Goal: Task Accomplishment & Management: Complete application form

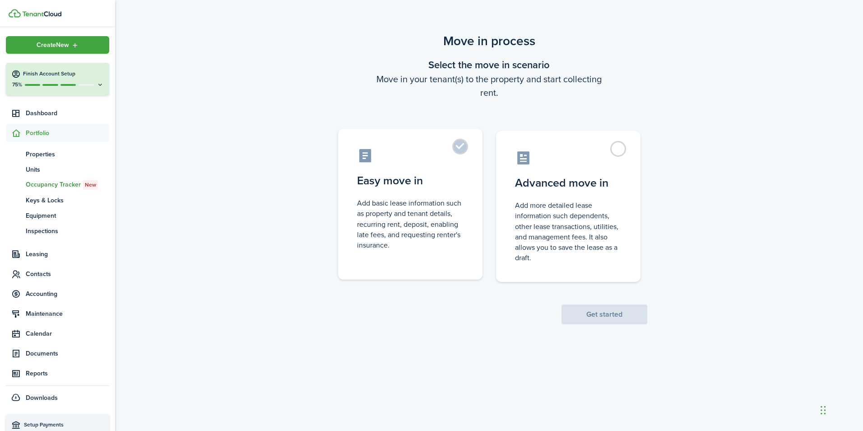
click at [396, 205] on control-radio-card-description "Add basic lease information such as property and tenant details, recurring rent…" at bounding box center [410, 224] width 107 height 52
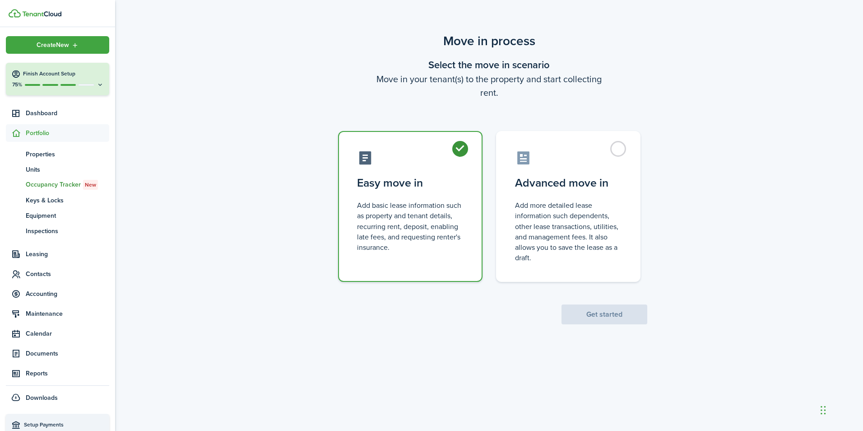
radio input "true"
click at [615, 310] on button "Get started" at bounding box center [605, 314] width 86 height 20
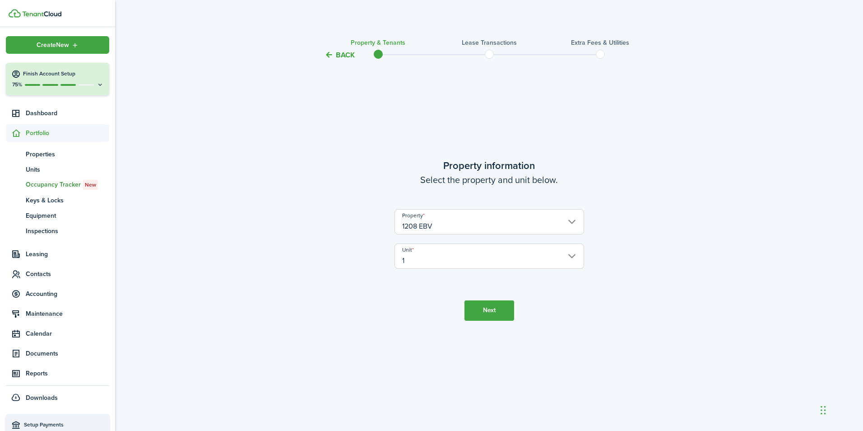
click at [487, 308] on button "Next" at bounding box center [490, 310] width 50 height 20
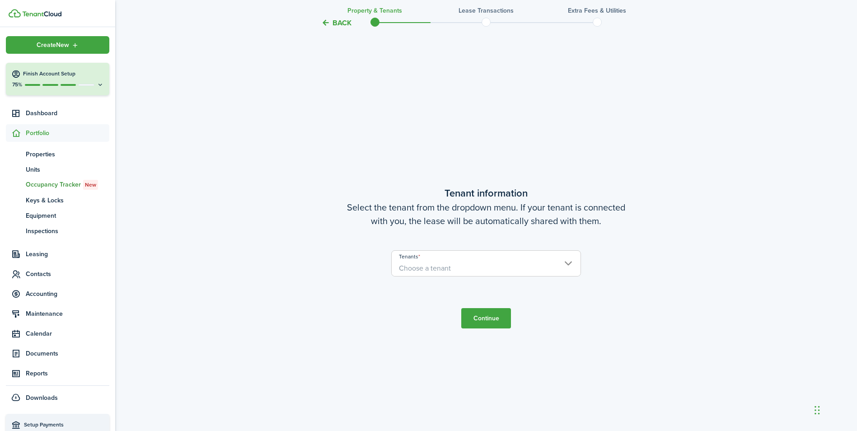
scroll to position [370, 0]
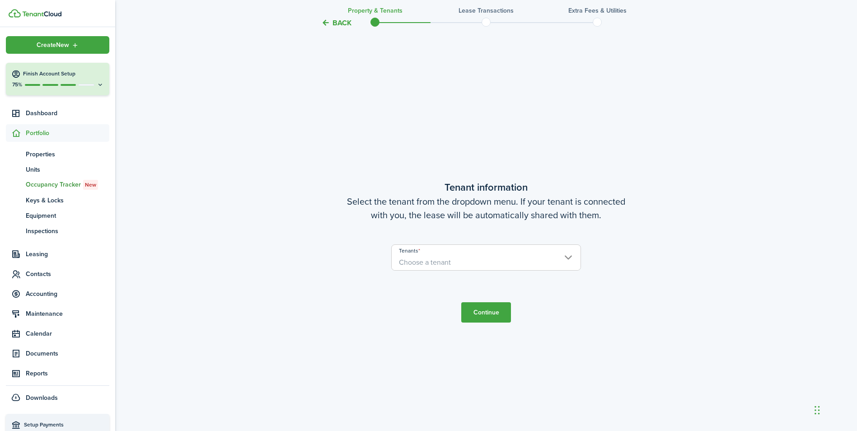
click at [571, 257] on span "Choose a tenant" at bounding box center [485, 262] width 189 height 15
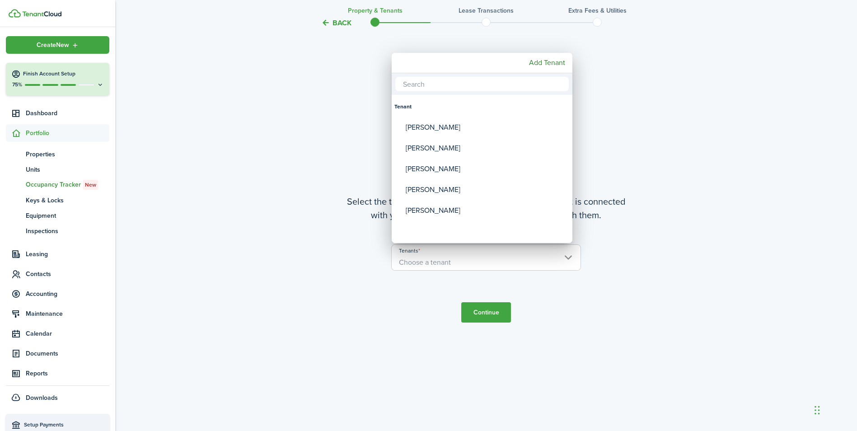
click at [572, 257] on div at bounding box center [428, 215] width 1001 height 575
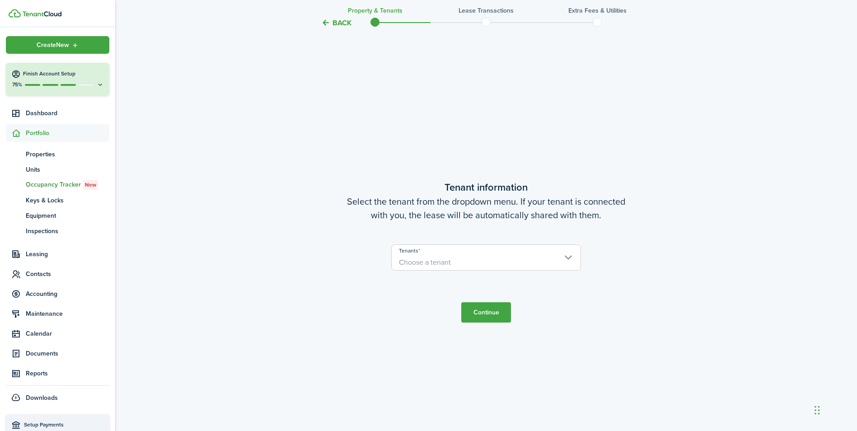
click at [481, 313] on button "Continue" at bounding box center [486, 312] width 50 height 20
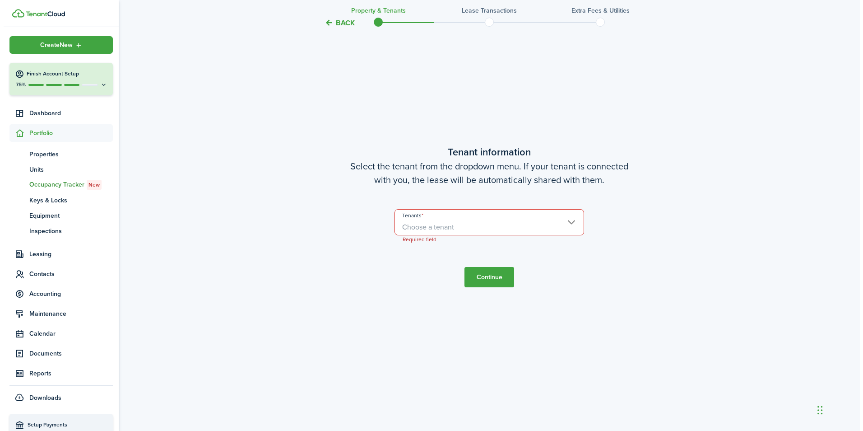
scroll to position [412, 0]
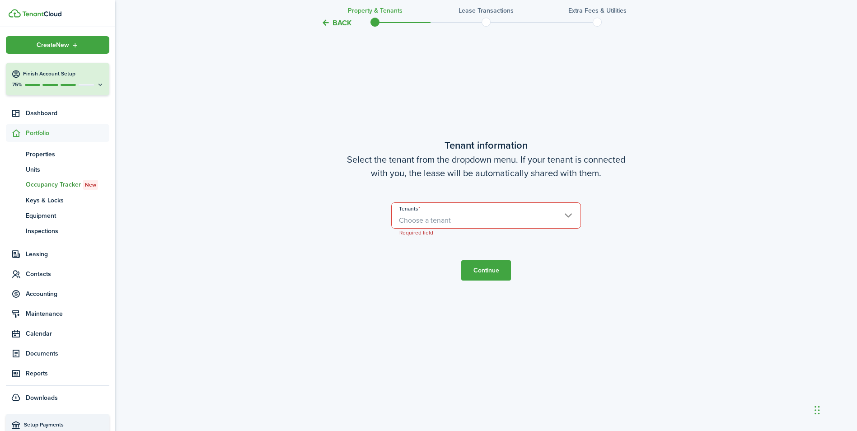
click at [439, 218] on span "Choose a tenant" at bounding box center [425, 220] width 52 height 10
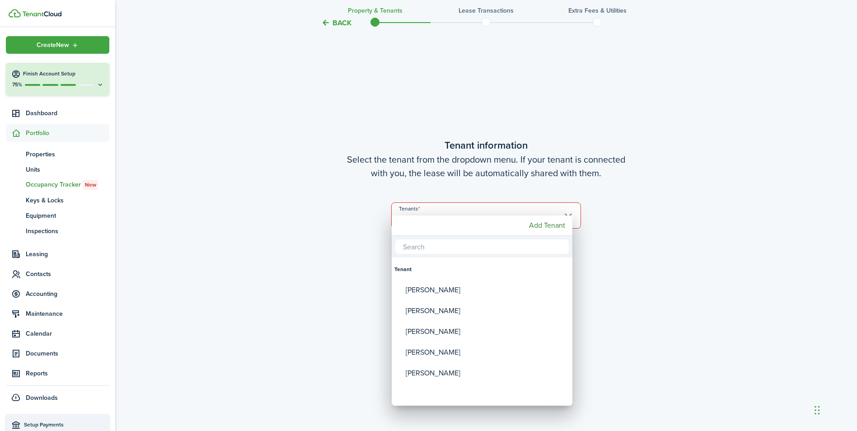
click at [442, 211] on div at bounding box center [428, 215] width 1001 height 575
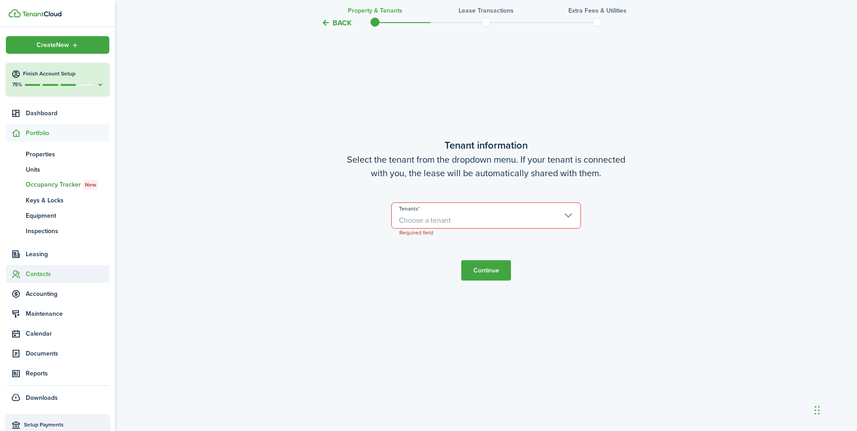
click at [39, 271] on span "Contacts" at bounding box center [68, 273] width 84 height 9
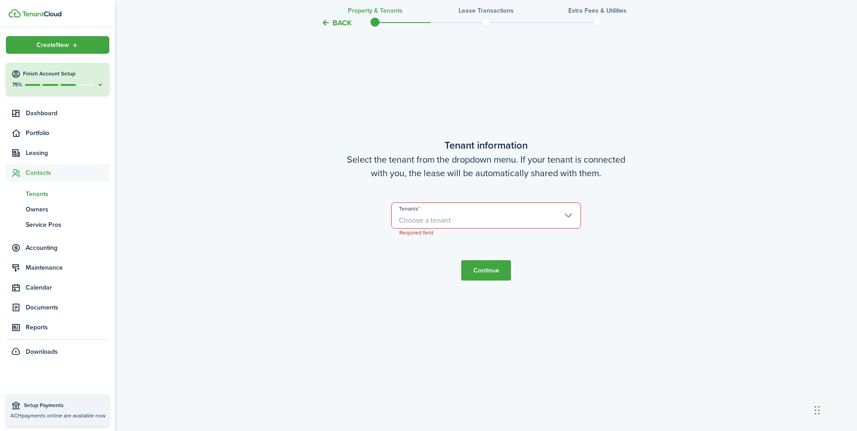
click at [42, 194] on span "Tenants" at bounding box center [68, 193] width 84 height 9
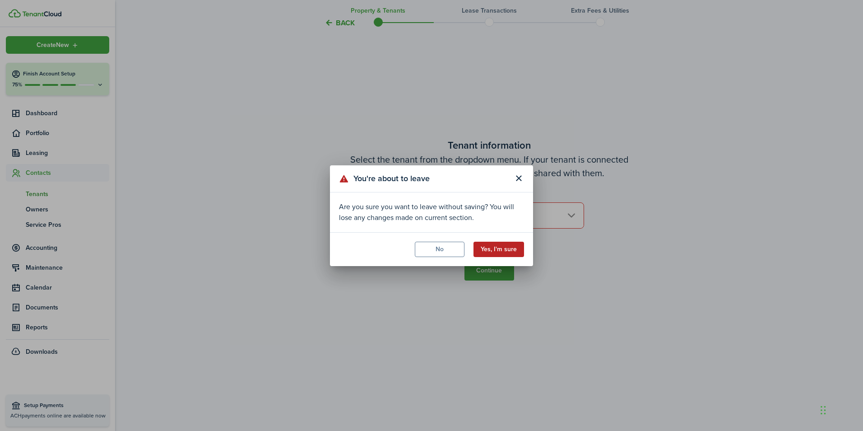
click at [496, 251] on button "Yes, I'm sure" at bounding box center [499, 249] width 51 height 15
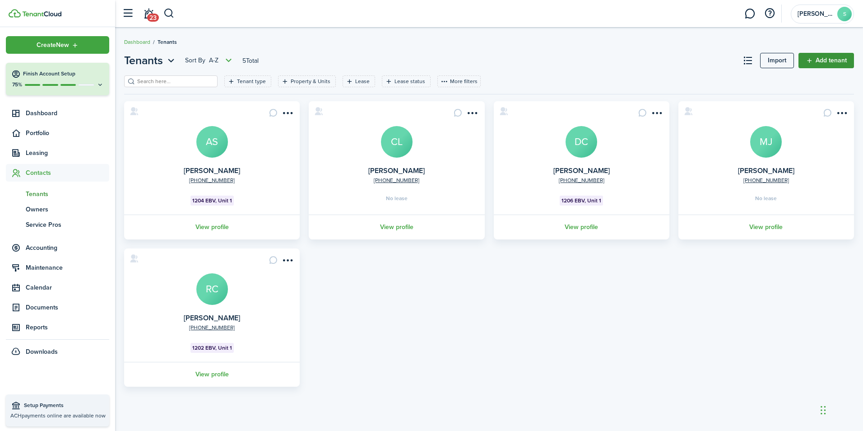
click at [823, 61] on link "Add tenant" at bounding box center [827, 60] width 56 height 15
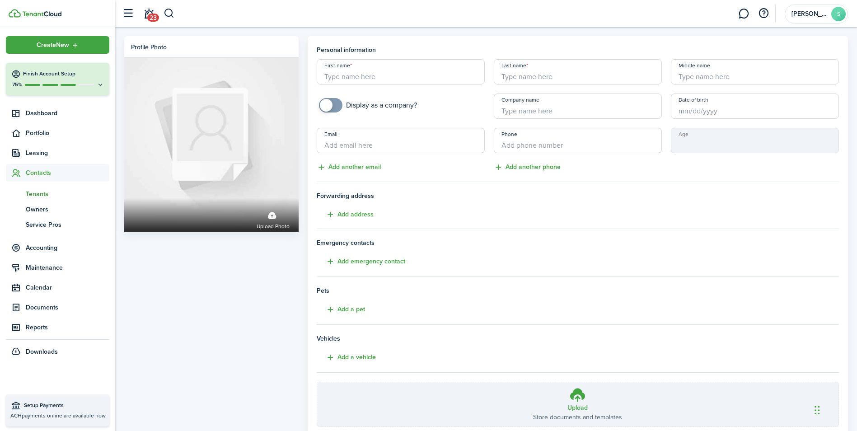
click at [442, 83] on input "First name" at bounding box center [401, 71] width 168 height 25
type input "[PERSON_NAME]"
click at [698, 106] on input "Date of birth" at bounding box center [755, 105] width 168 height 25
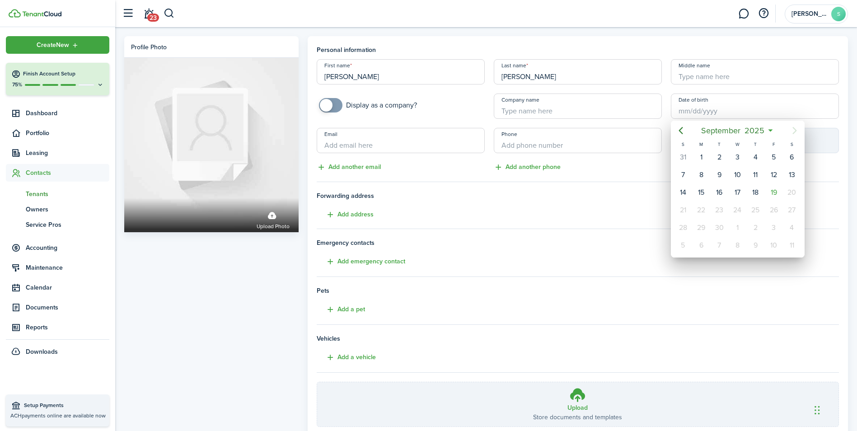
click at [773, 130] on icon at bounding box center [769, 130] width 9 height 9
click at [769, 130] on mbsc-button "[DATE]" at bounding box center [732, 130] width 75 height 16
click at [681, 131] on icon "Previous page" at bounding box center [680, 130] width 11 height 11
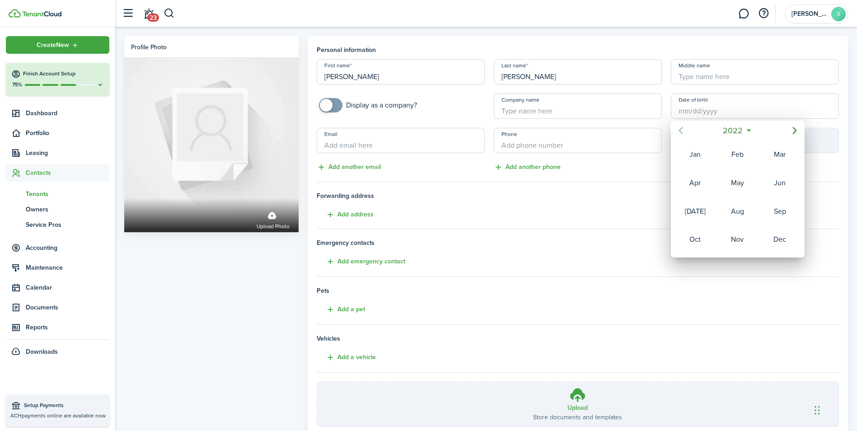
click at [681, 131] on icon "Previous page" at bounding box center [680, 130] width 11 height 11
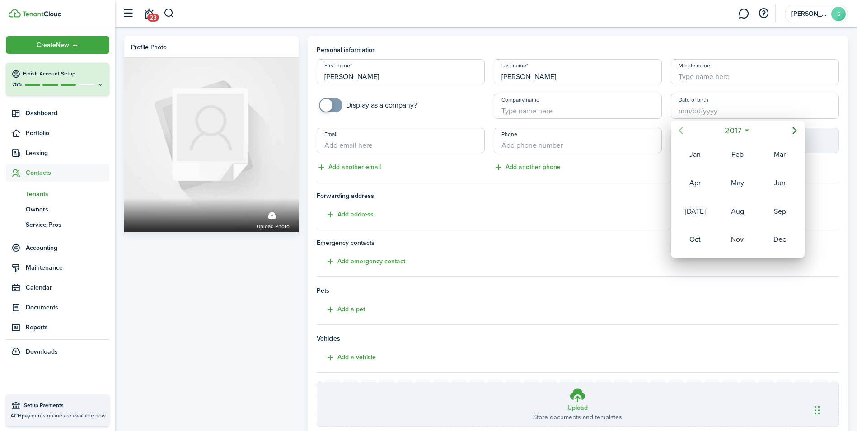
click at [681, 131] on icon "Previous page" at bounding box center [680, 130] width 11 height 11
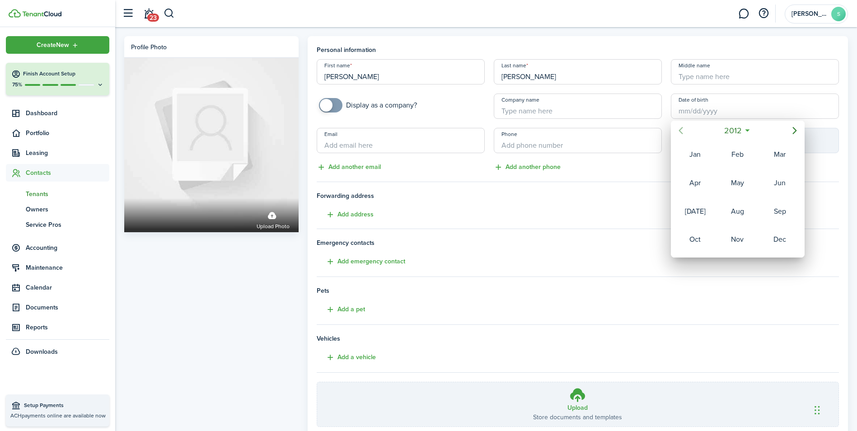
click at [681, 131] on icon "Previous page" at bounding box center [680, 130] width 11 height 11
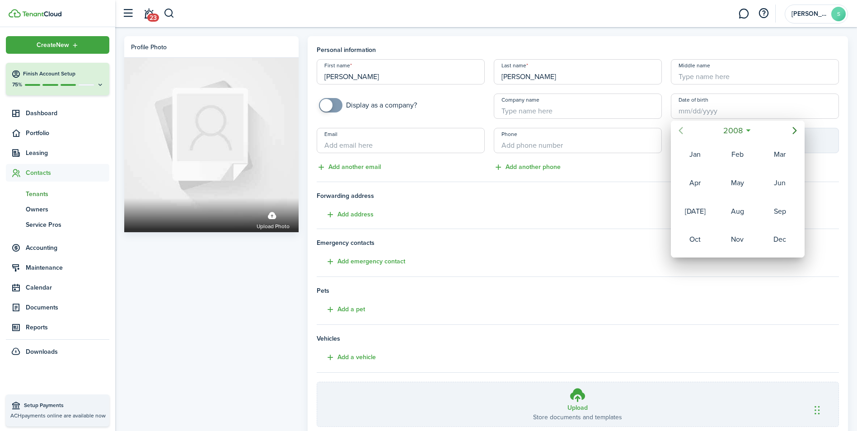
click at [681, 131] on icon "Previous page" at bounding box center [680, 130] width 11 height 11
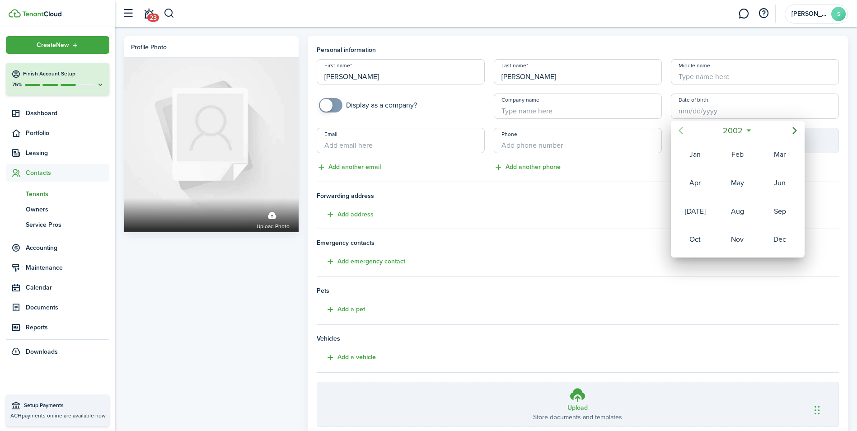
click at [681, 131] on icon "Previous page" at bounding box center [680, 130] width 11 height 11
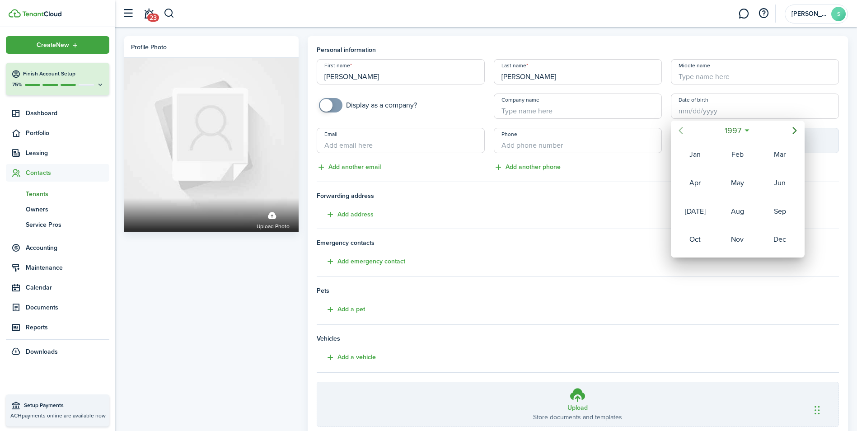
click at [681, 131] on icon "Previous page" at bounding box center [680, 130] width 11 height 11
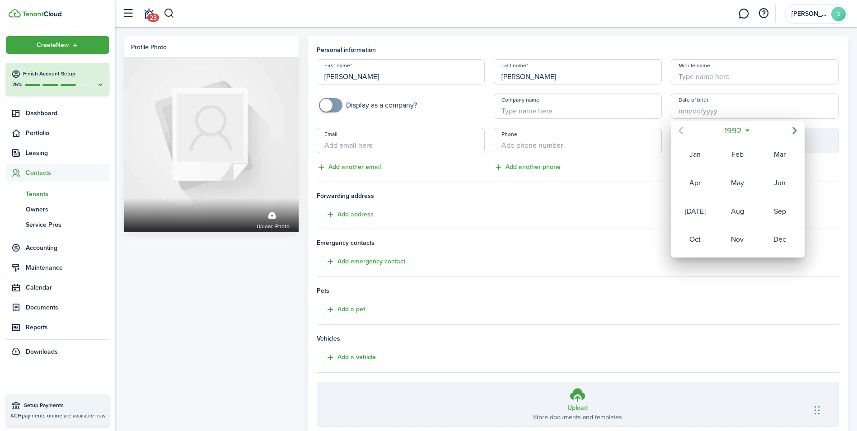
click at [681, 131] on icon "Previous page" at bounding box center [680, 130] width 11 height 11
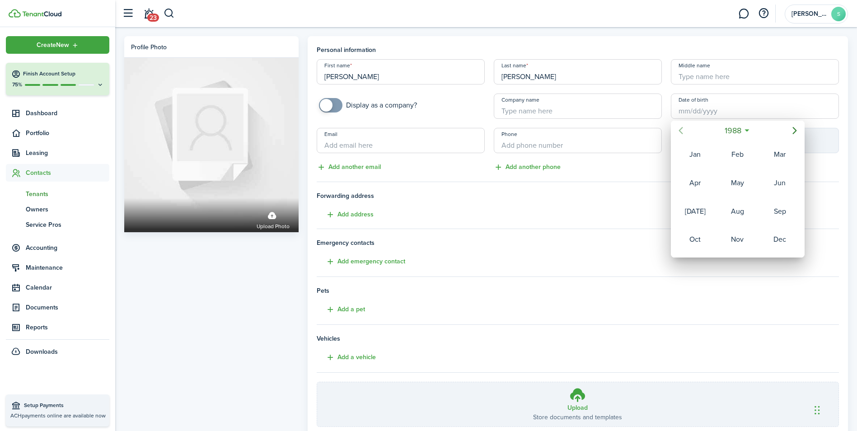
click at [681, 131] on icon "Previous page" at bounding box center [680, 130] width 11 height 11
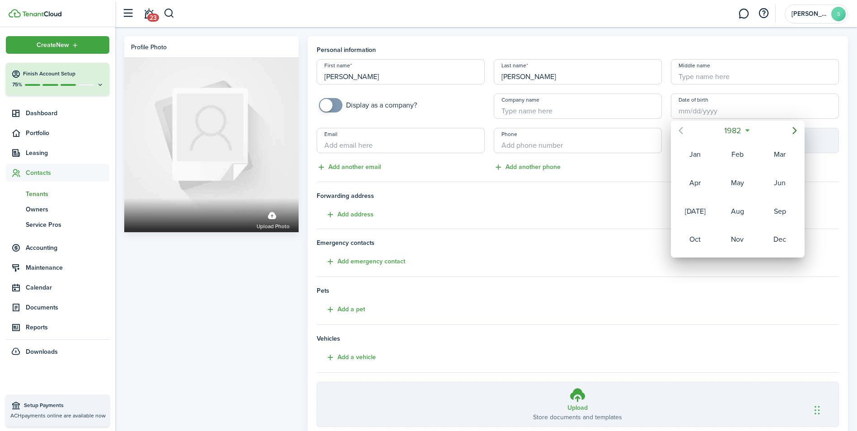
click at [681, 131] on icon "Previous page" at bounding box center [680, 130] width 11 height 11
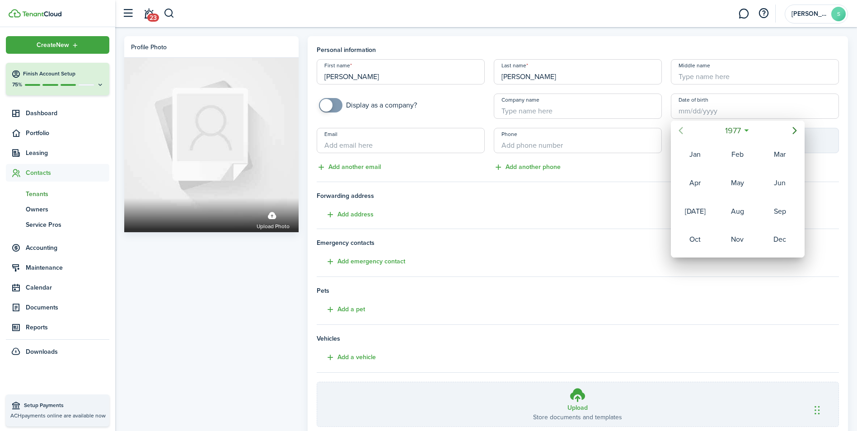
click at [681, 131] on icon "Previous page" at bounding box center [680, 130] width 11 height 11
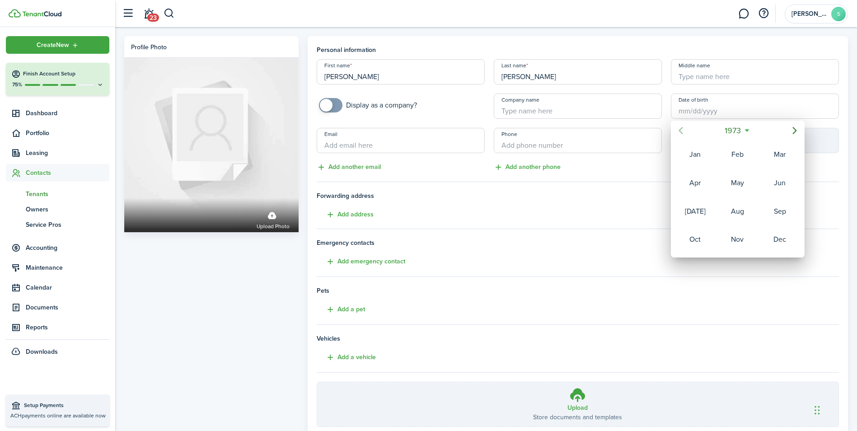
click at [681, 131] on icon "Previous page" at bounding box center [680, 130] width 11 height 11
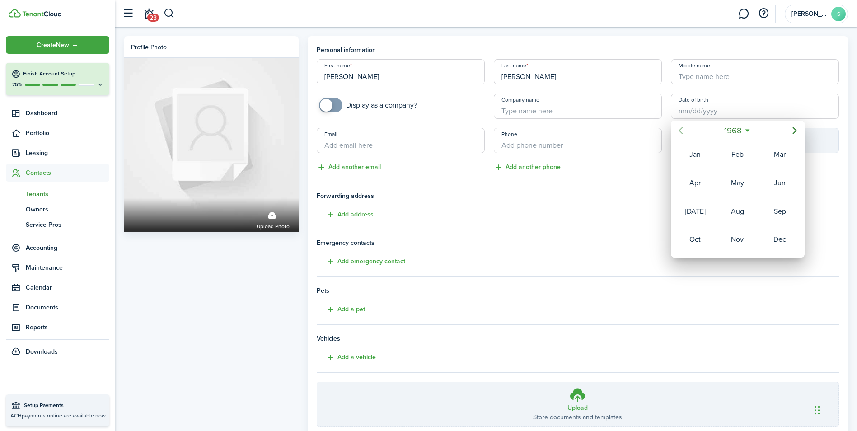
click at [681, 131] on icon "Previous page" at bounding box center [680, 130] width 11 height 11
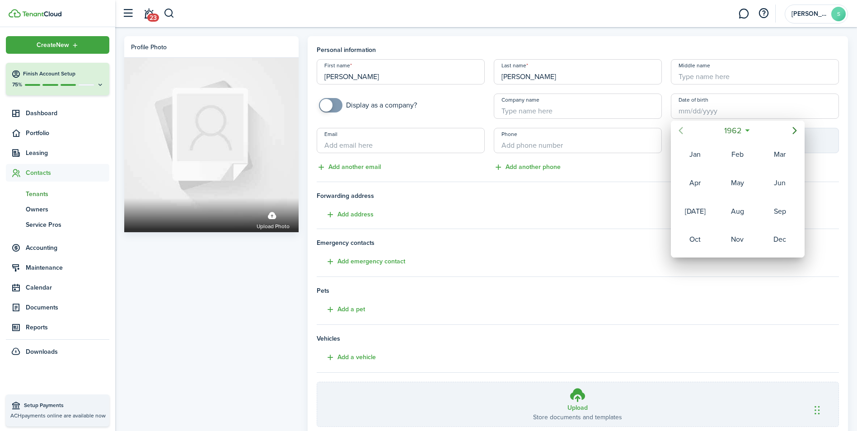
click at [681, 131] on icon "Previous page" at bounding box center [680, 130] width 11 height 11
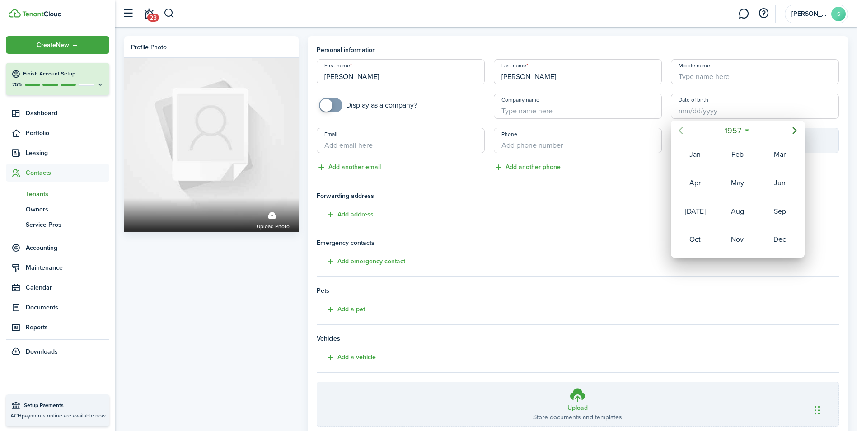
click at [681, 131] on icon "Previous page" at bounding box center [680, 130] width 11 height 11
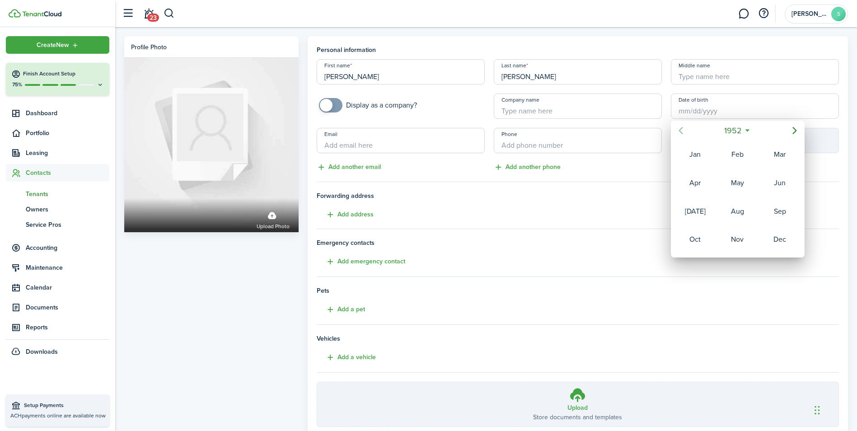
click at [681, 131] on icon "Previous page" at bounding box center [680, 130] width 11 height 11
click at [691, 240] on div "Oct" at bounding box center [695, 239] width 33 height 14
drag, startPoint x: 790, startPoint y: 190, endPoint x: 784, endPoint y: 191, distance: 5.5
click at [789, 190] on div "20" at bounding box center [792, 193] width 14 height 14
type input "[DATE]"
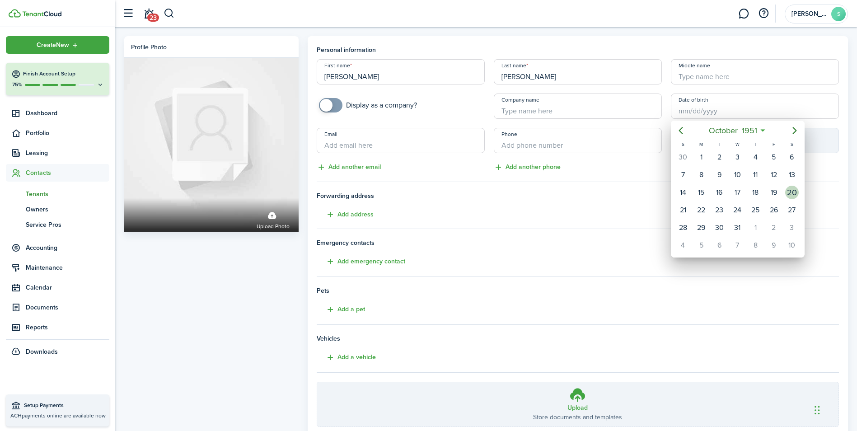
type input "73"
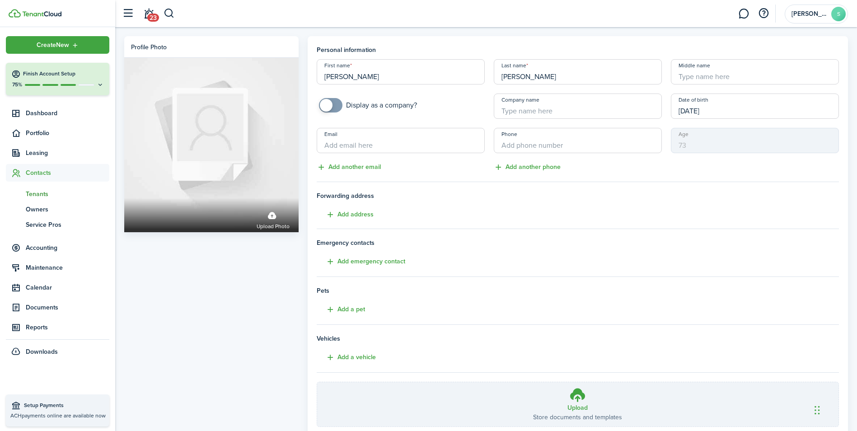
click at [431, 135] on input "Email" at bounding box center [401, 140] width 168 height 25
type input "[EMAIL_ADDRESS][DOMAIN_NAME]"
click at [541, 149] on input "+1" at bounding box center [578, 140] width 168 height 25
click at [572, 151] on input "+1" at bounding box center [578, 140] width 168 height 25
type input "[PHONE_NUMBER]"
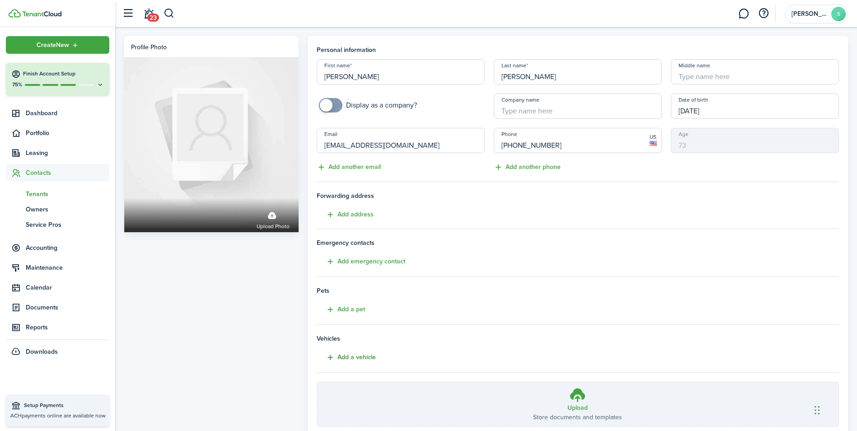
click at [359, 356] on button "Add a vehicle" at bounding box center [346, 357] width 59 height 10
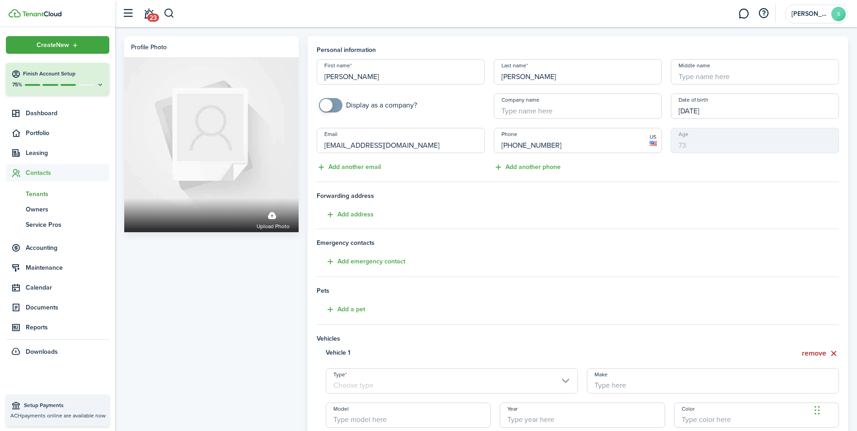
drag, startPoint x: 361, startPoint y: 383, endPoint x: 361, endPoint y: 378, distance: 5.4
click at [361, 382] on input "Type" at bounding box center [452, 380] width 252 height 25
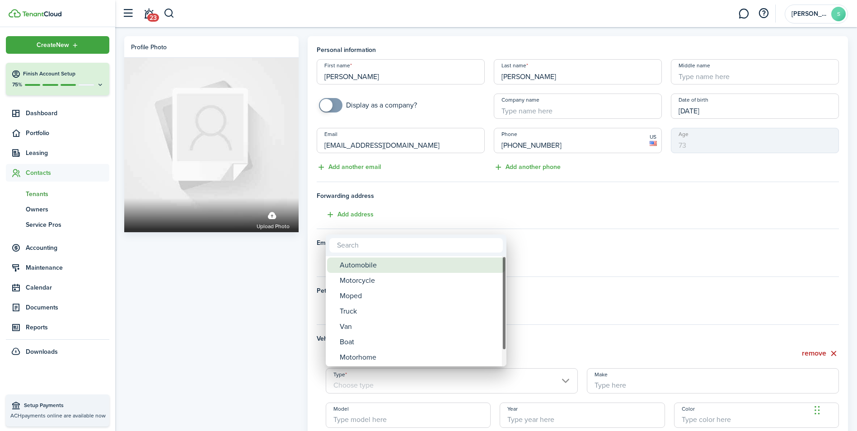
click at [370, 264] on div "Automobile" at bounding box center [420, 264] width 160 height 15
type input "Automobile"
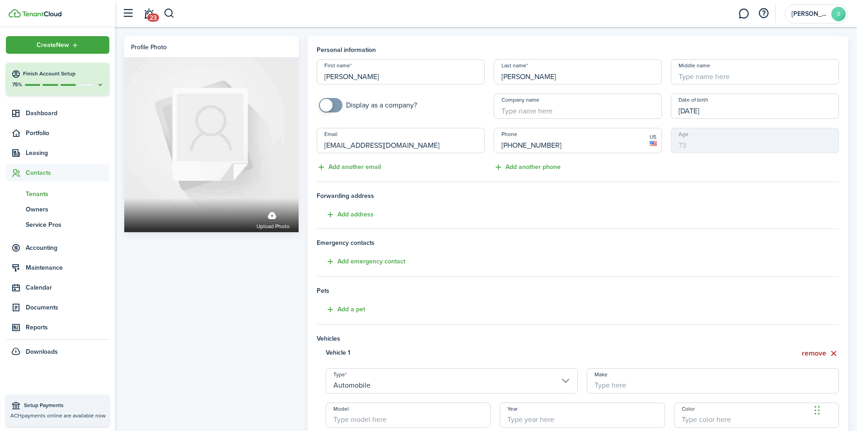
click at [641, 387] on input "Make" at bounding box center [713, 380] width 252 height 25
type input "Subaru"
click at [334, 422] on input "Model" at bounding box center [408, 414] width 165 height 25
type input "XL-7"
type input "2008"
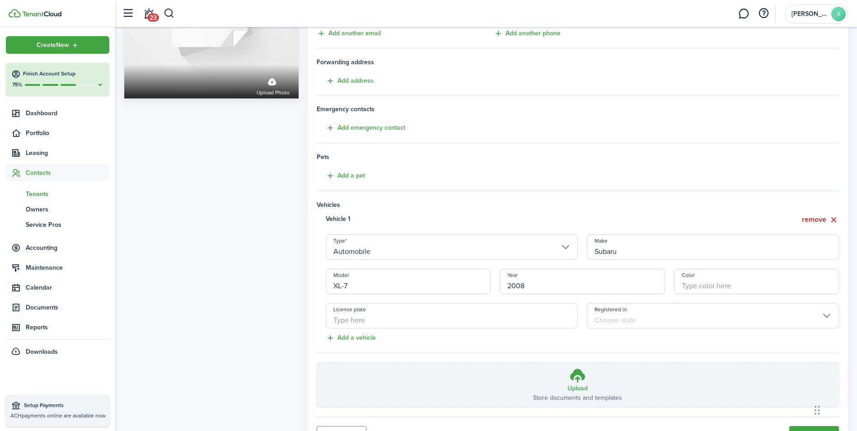
scroll to position [135, 0]
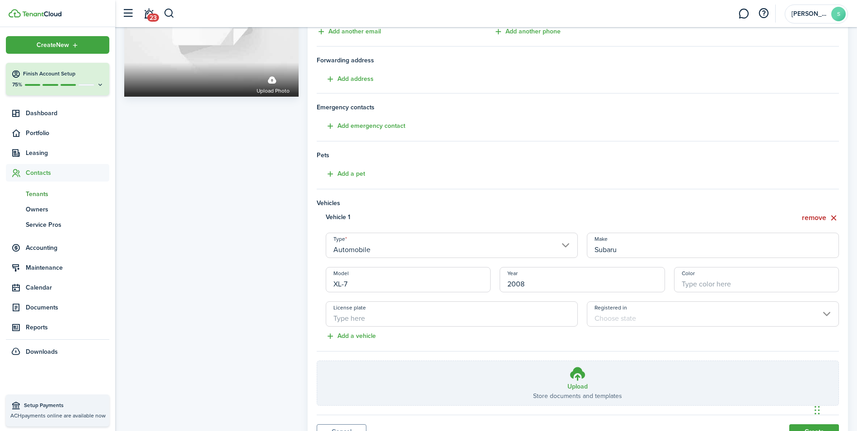
click at [409, 316] on input "License plate" at bounding box center [452, 313] width 252 height 25
click at [680, 316] on input "Registered in" at bounding box center [713, 313] width 252 height 25
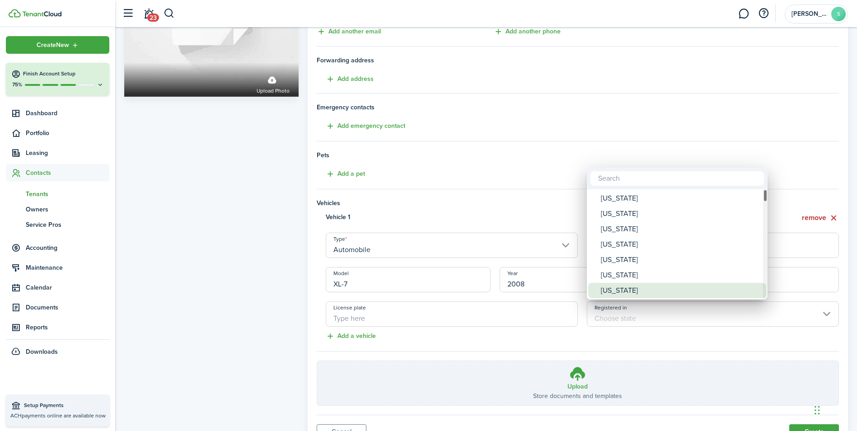
click at [615, 292] on div "[US_STATE]" at bounding box center [681, 290] width 160 height 15
type input "[US_STATE]"
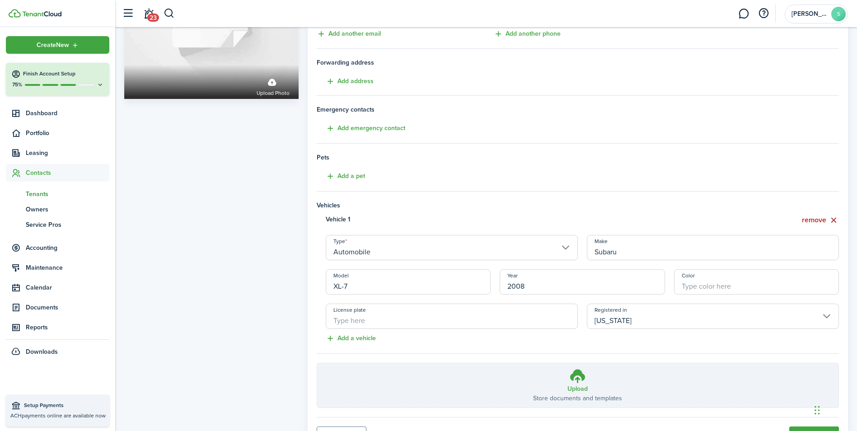
scroll to position [42, 0]
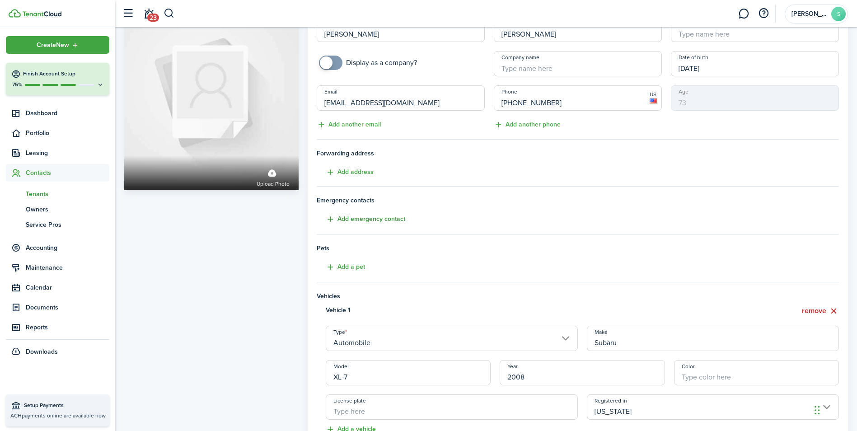
click at [354, 215] on button "Add emergency contact" at bounding box center [361, 219] width 89 height 10
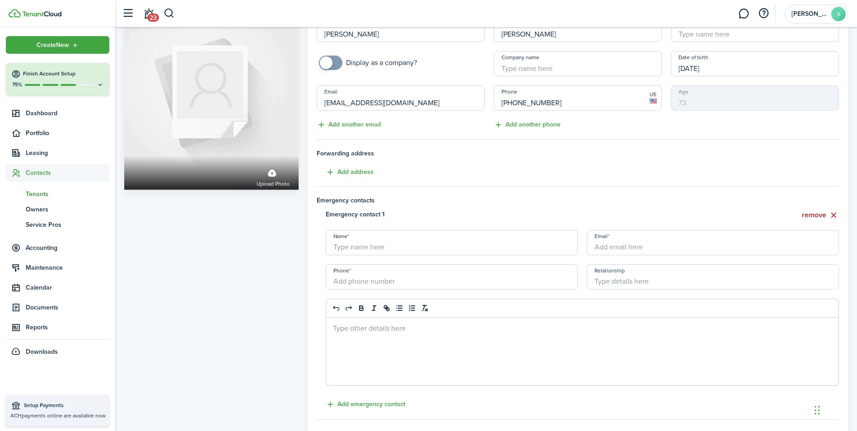
click at [407, 242] on input "Name" at bounding box center [452, 242] width 252 height 25
type input "[PERSON_NAME]"
type input "[PHONE_NUMBER]"
type input "sister"
click at [623, 238] on input "Email" at bounding box center [713, 242] width 252 height 25
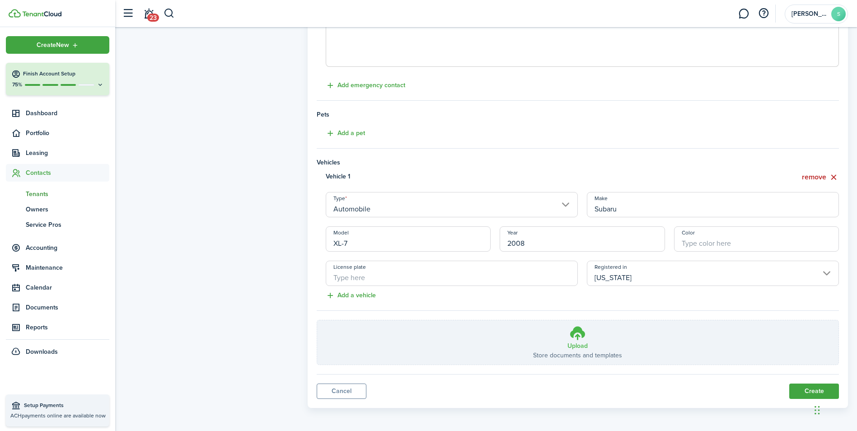
scroll to position [363, 0]
type input "[EMAIL_ADDRESS][DOMAIN_NAME]"
click at [571, 345] on h3 "Upload" at bounding box center [577, 343] width 20 height 9
click at [317, 318] on input "Upload Store documents and templates Choose file" at bounding box center [317, 318] width 0 height 0
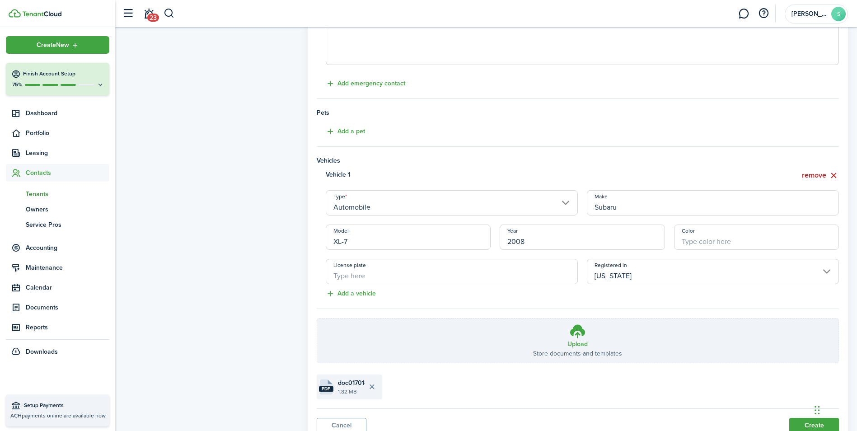
click at [360, 388] on file-size "1.82 MB" at bounding box center [351, 391] width 27 height 8
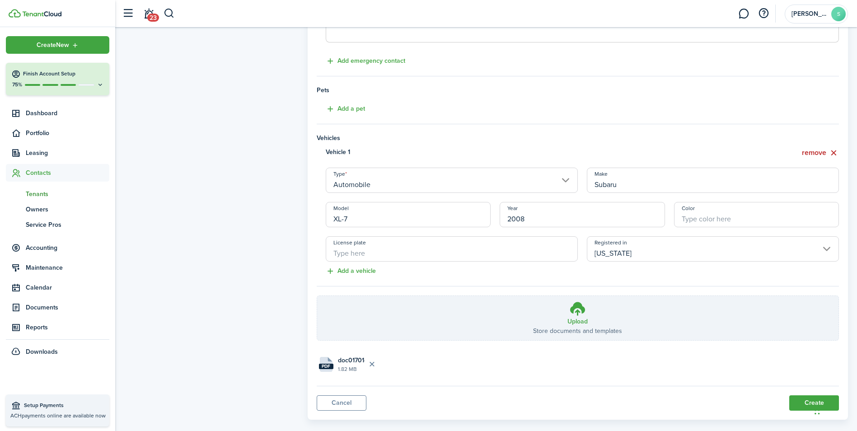
scroll to position [399, 0]
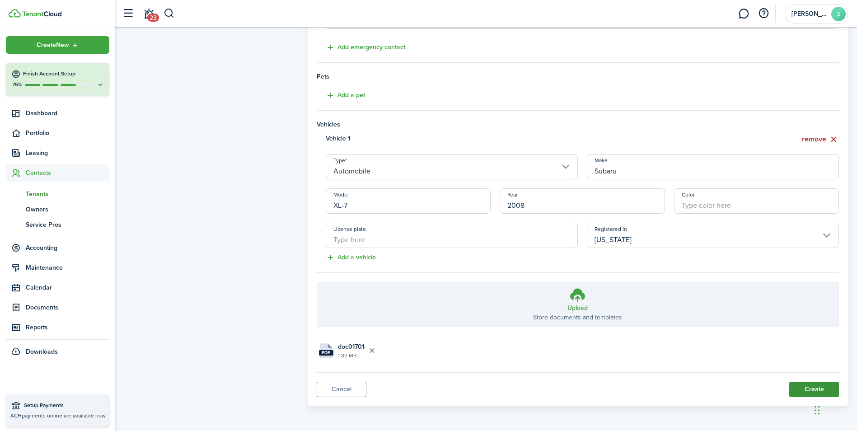
click at [815, 387] on button "Create" at bounding box center [814, 389] width 50 height 15
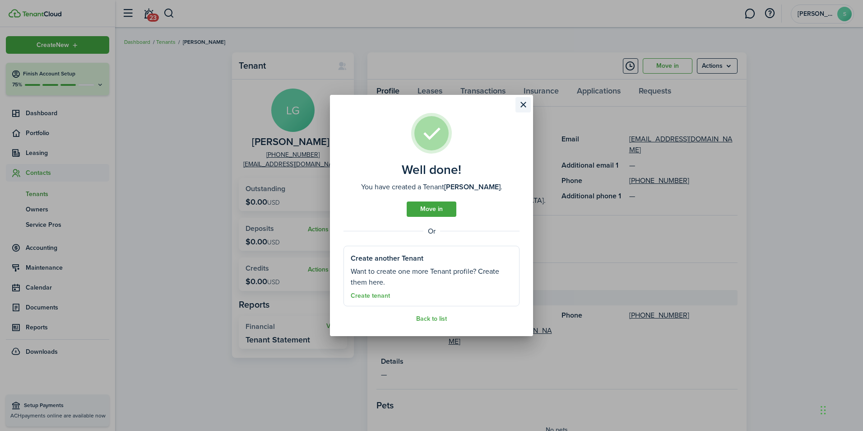
click at [522, 106] on button "Close modal" at bounding box center [523, 104] width 15 height 15
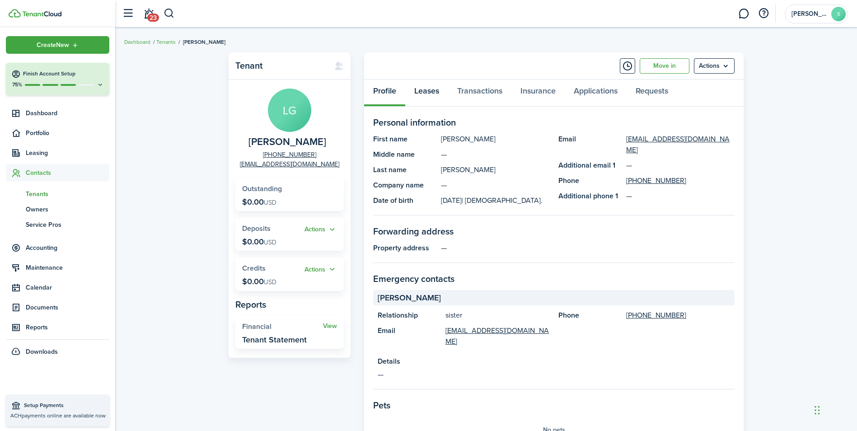
click at [429, 91] on link "Leases" at bounding box center [426, 92] width 43 height 27
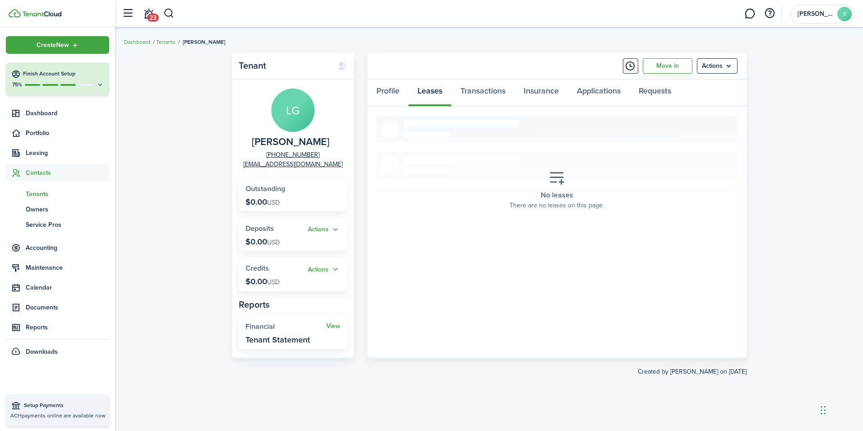
click at [555, 202] on span "There are no leases on this page." at bounding box center [557, 204] width 94 height 9
click at [489, 88] on link "Transactions" at bounding box center [483, 92] width 63 height 27
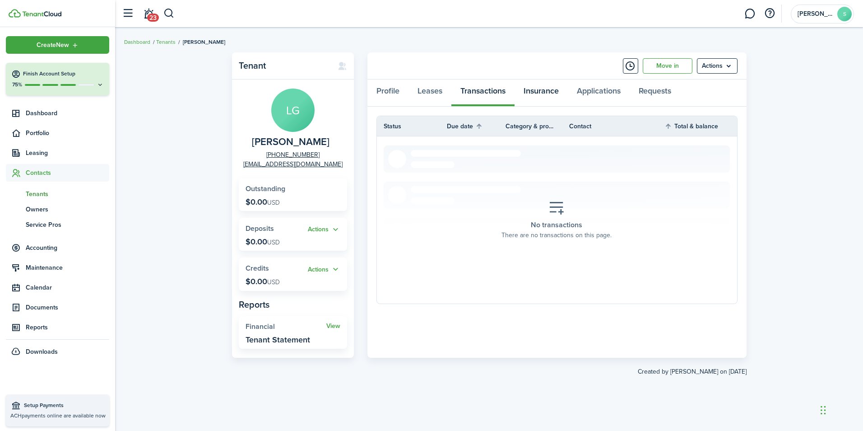
click at [545, 89] on link "Insurance" at bounding box center [541, 92] width 53 height 27
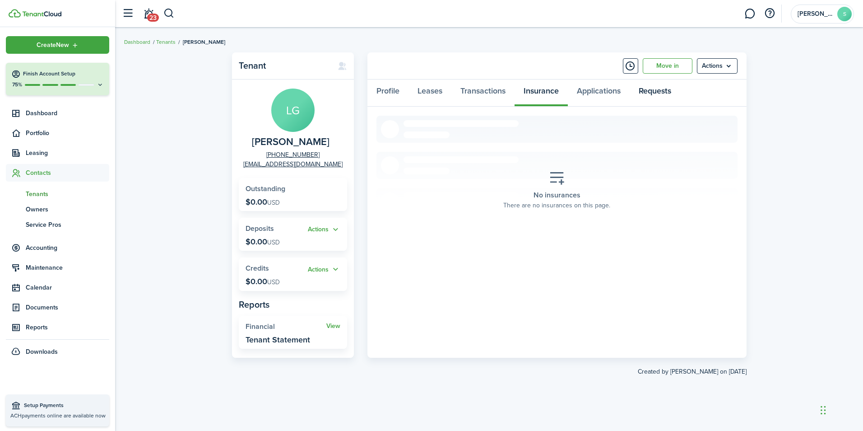
click at [656, 92] on link "Requests" at bounding box center [655, 92] width 51 height 27
click at [606, 93] on link "Applications" at bounding box center [599, 92] width 62 height 27
click at [390, 94] on link "Profile" at bounding box center [388, 92] width 41 height 27
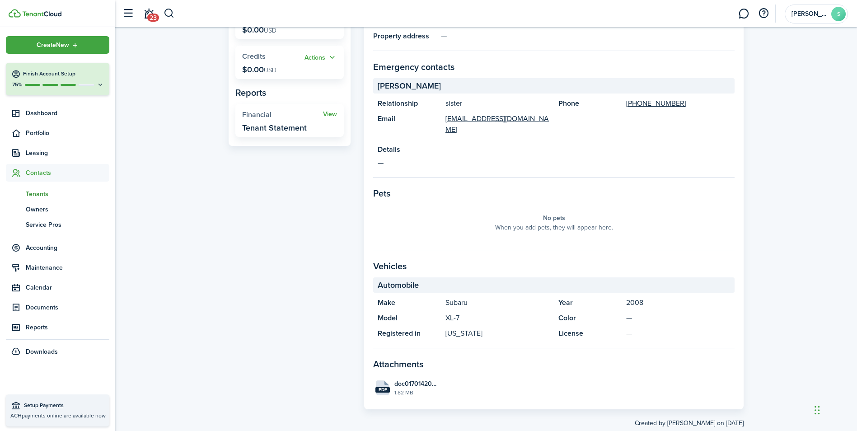
scroll to position [223, 0]
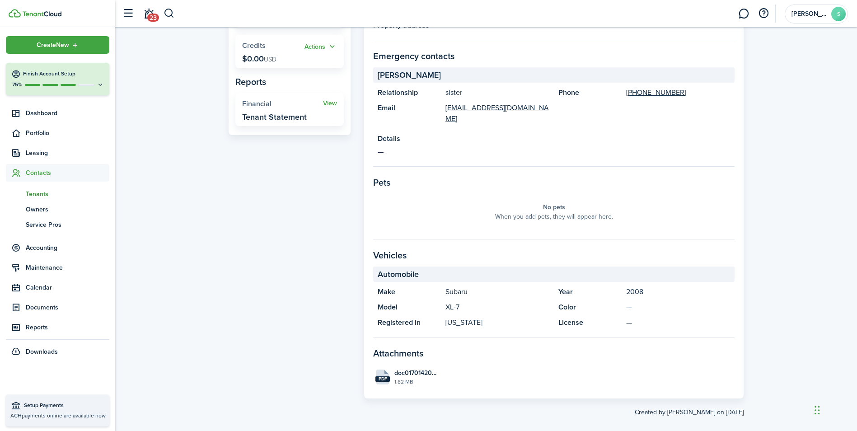
click at [527, 365] on files "pdf doc01701420250919115250.pdf 1.82 MB" at bounding box center [553, 376] width 361 height 25
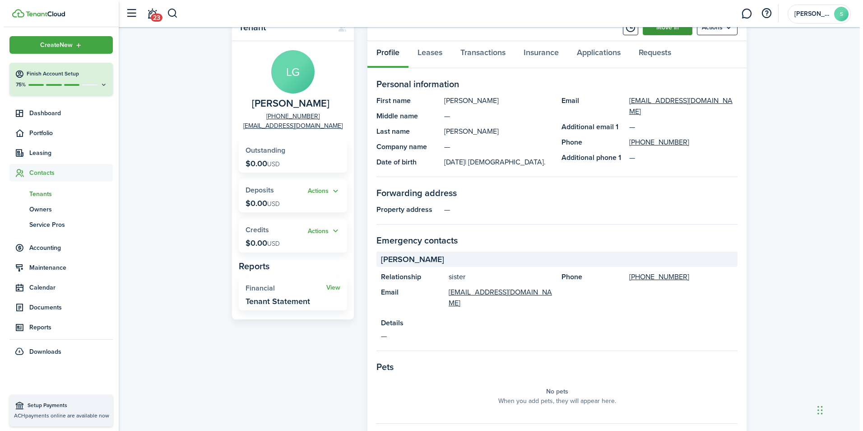
scroll to position [0, 0]
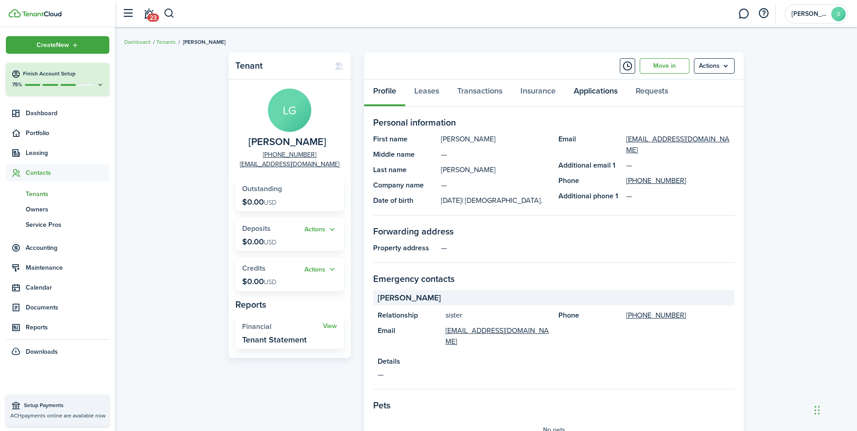
click at [604, 92] on link "Applications" at bounding box center [595, 92] width 62 height 27
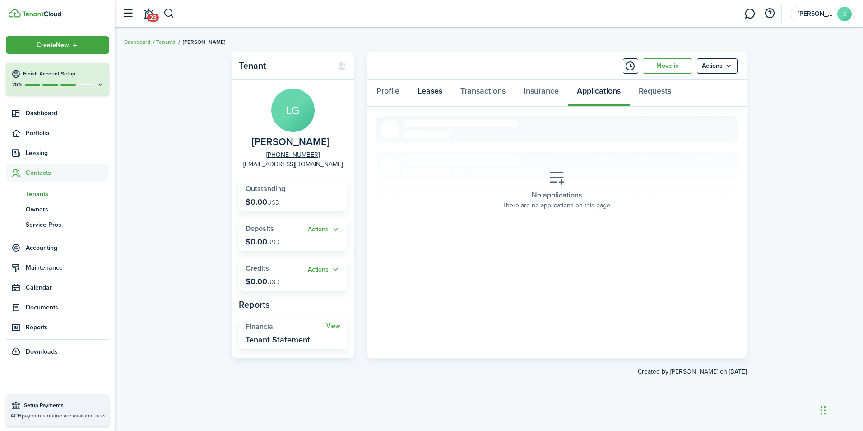
click at [433, 93] on link "Leases" at bounding box center [430, 92] width 43 height 27
click at [554, 181] on icon at bounding box center [557, 178] width 16 height 16
drag, startPoint x: 555, startPoint y: 192, endPoint x: 554, endPoint y: 187, distance: 4.5
click at [554, 187] on div "No leases There are no leases on this page." at bounding box center [557, 189] width 108 height 53
click at [555, 153] on section "No leases There are no leases on this page." at bounding box center [557, 190] width 361 height 149
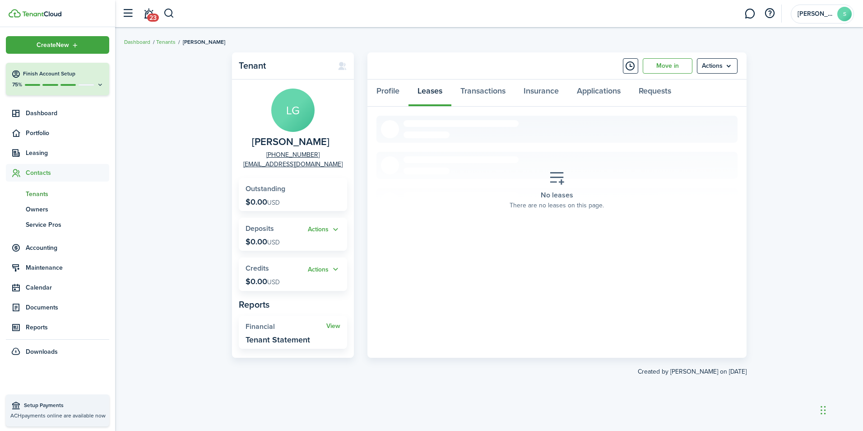
drag, startPoint x: 557, startPoint y: 167, endPoint x: 543, endPoint y: 172, distance: 15.4
click at [543, 172] on div "No leases There are no leases on this page." at bounding box center [557, 189] width 108 height 53
click at [388, 93] on link "Profile" at bounding box center [388, 92] width 41 height 27
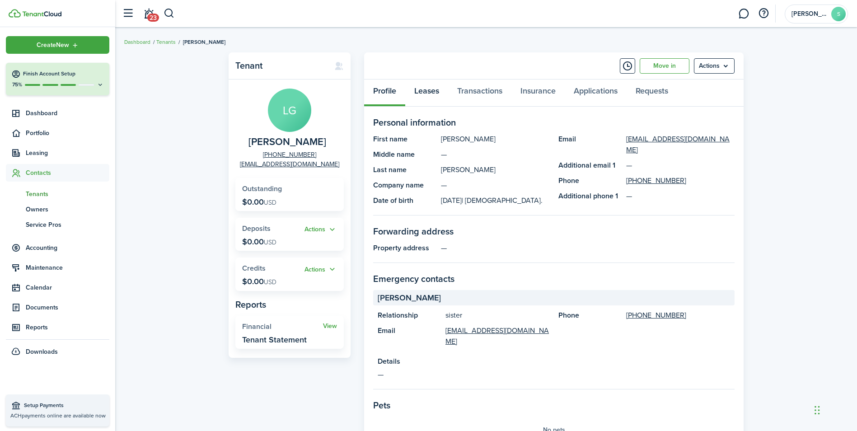
click at [427, 90] on link "Leases" at bounding box center [426, 92] width 43 height 27
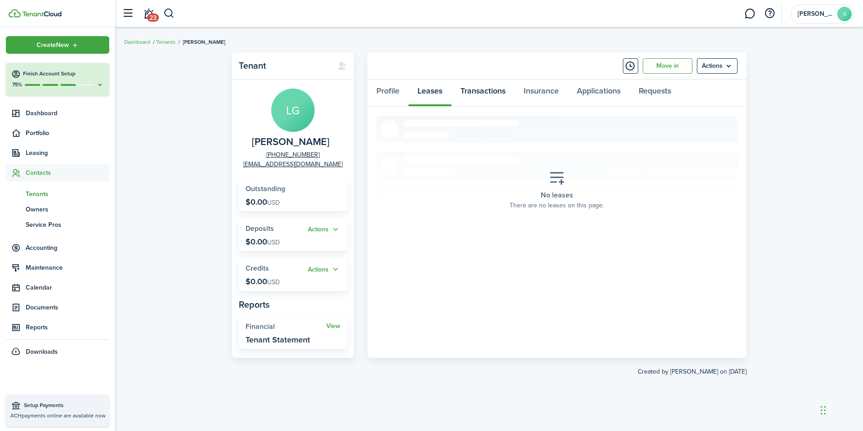
click at [481, 90] on link "Transactions" at bounding box center [483, 92] width 63 height 27
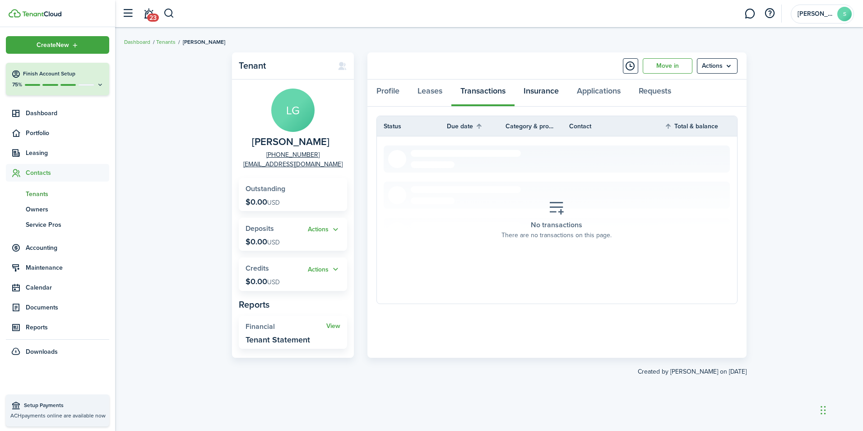
click at [544, 91] on link "Insurance" at bounding box center [541, 92] width 53 height 27
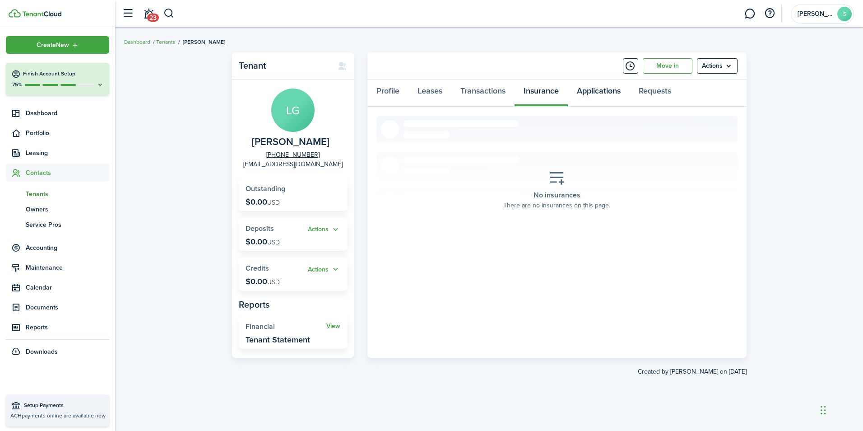
click at [619, 93] on link "Applications" at bounding box center [599, 92] width 62 height 27
click at [664, 94] on link "Requests" at bounding box center [655, 92] width 51 height 27
click at [383, 96] on link "Profile" at bounding box center [388, 92] width 41 height 27
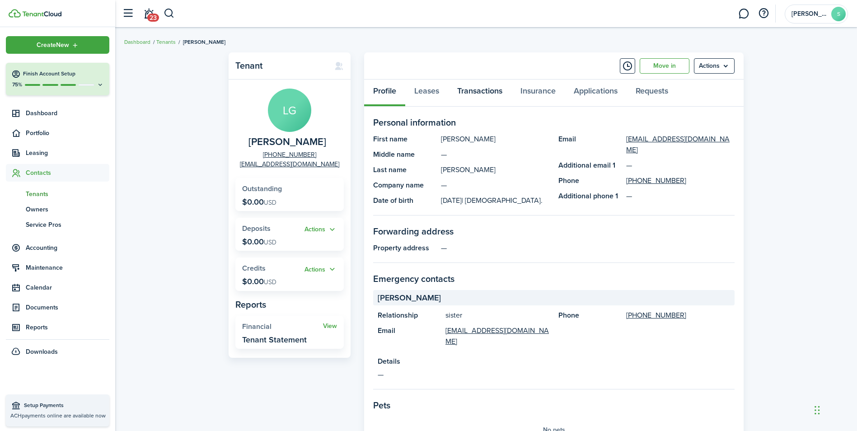
click at [480, 92] on link "Transactions" at bounding box center [479, 92] width 63 height 27
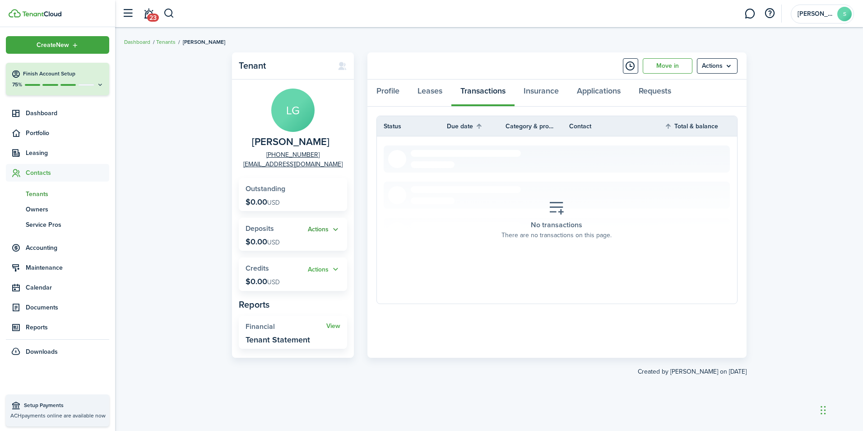
click at [317, 229] on button "Actions" at bounding box center [324, 229] width 33 height 10
click at [273, 246] on link "Add" at bounding box center [300, 246] width 79 height 15
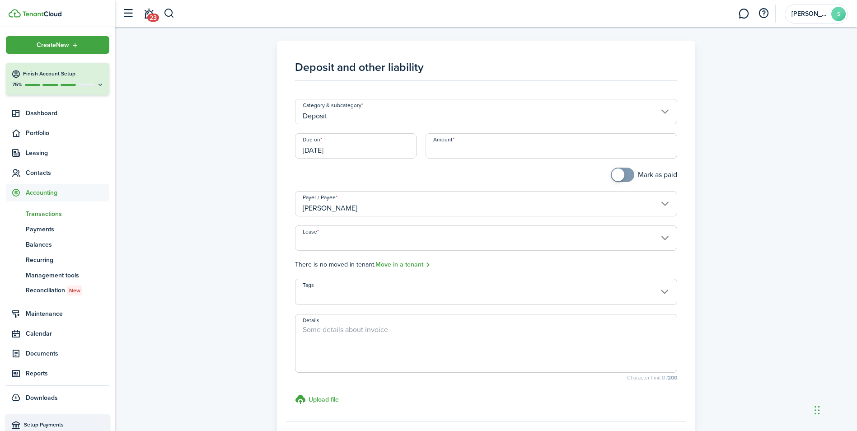
click at [358, 150] on input "[DATE]" at bounding box center [355, 145] width 121 height 25
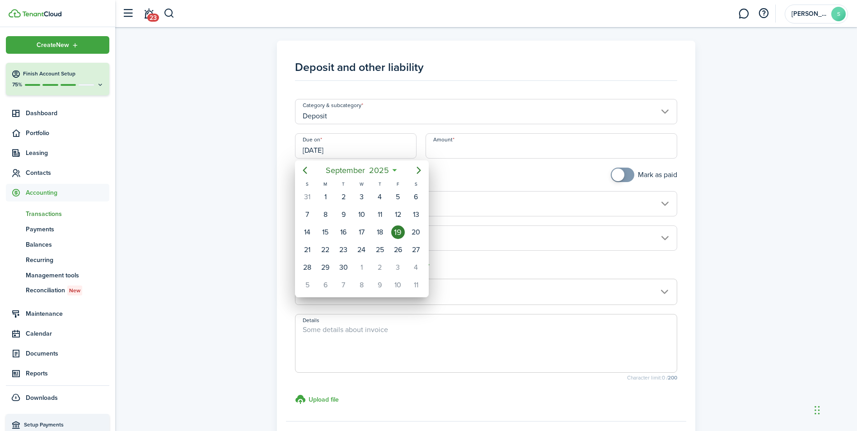
click at [358, 150] on div at bounding box center [428, 215] width 1001 height 575
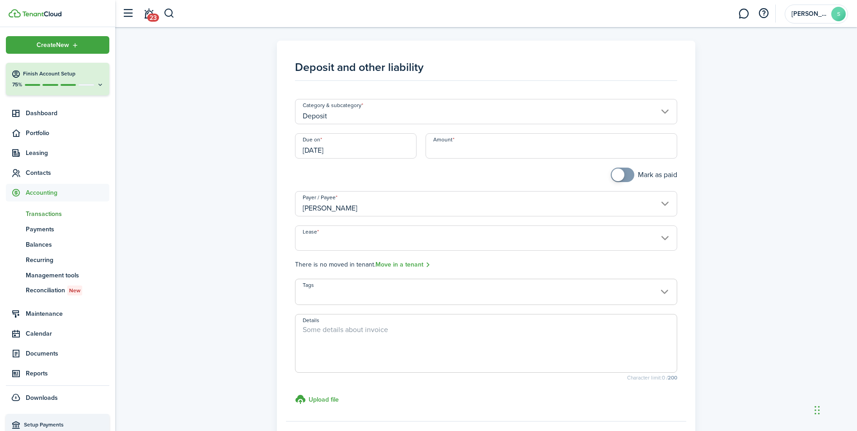
click at [358, 144] on input "[DATE]" at bounding box center [355, 145] width 121 height 25
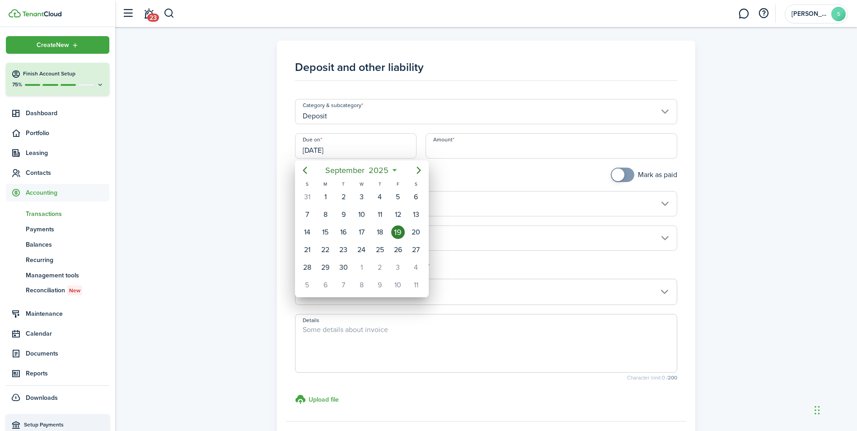
click at [394, 170] on icon at bounding box center [394, 170] width 9 height 9
click at [380, 170] on span "2025" at bounding box center [379, 170] width 24 height 16
click at [306, 172] on icon "Previous page" at bounding box center [304, 170] width 11 height 11
click at [305, 172] on icon "Previous page" at bounding box center [305, 170] width 4 height 7
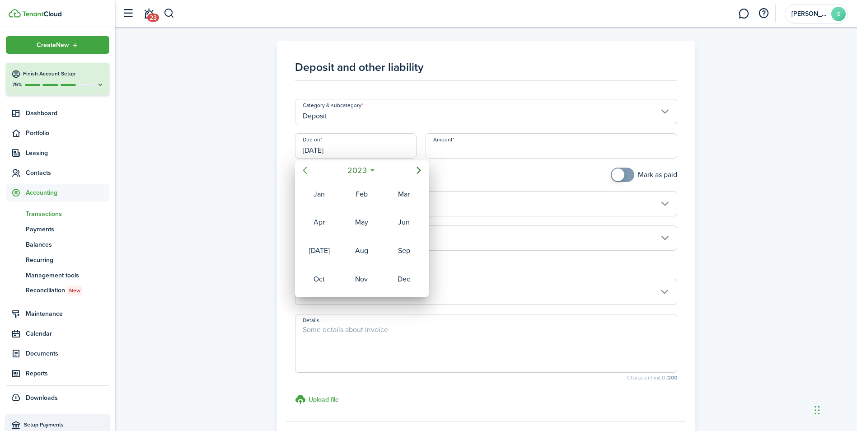
click at [305, 172] on icon "Previous page" at bounding box center [305, 170] width 4 height 7
click at [327, 277] on div "Oct" at bounding box center [319, 279] width 33 height 14
click at [364, 249] on div "19" at bounding box center [361, 250] width 14 height 14
type input "[DATE]"
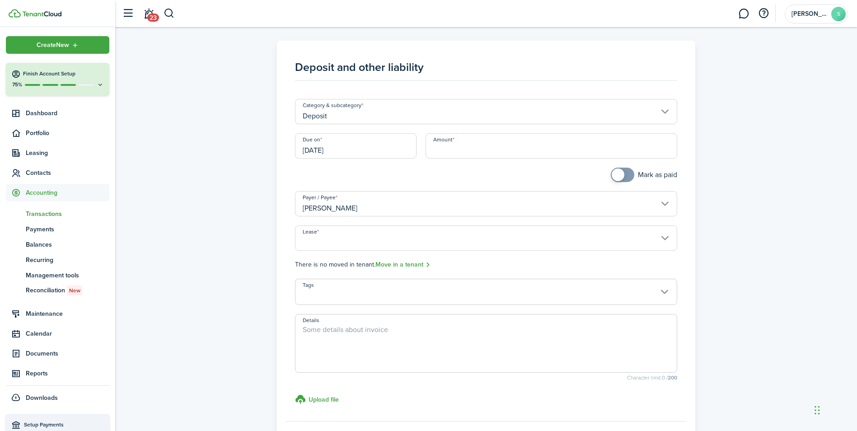
click at [448, 143] on input "Amount" at bounding box center [551, 145] width 252 height 25
type input "$1,200.00"
click at [606, 240] on input "Lease" at bounding box center [486, 237] width 382 height 25
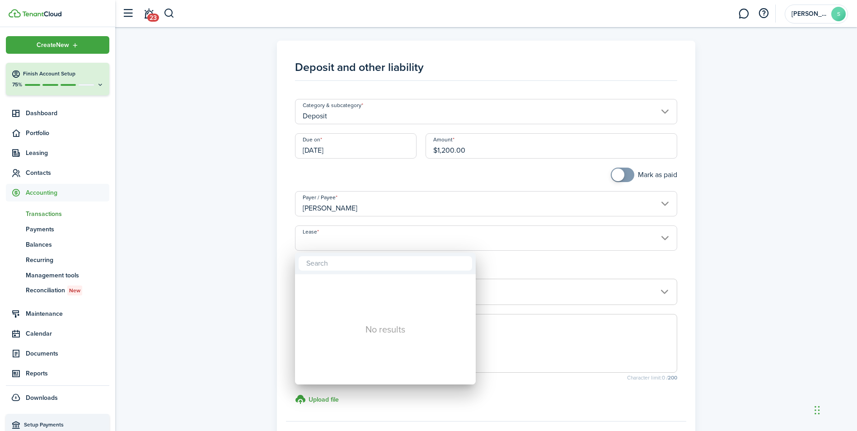
click at [661, 237] on div at bounding box center [428, 215] width 1001 height 575
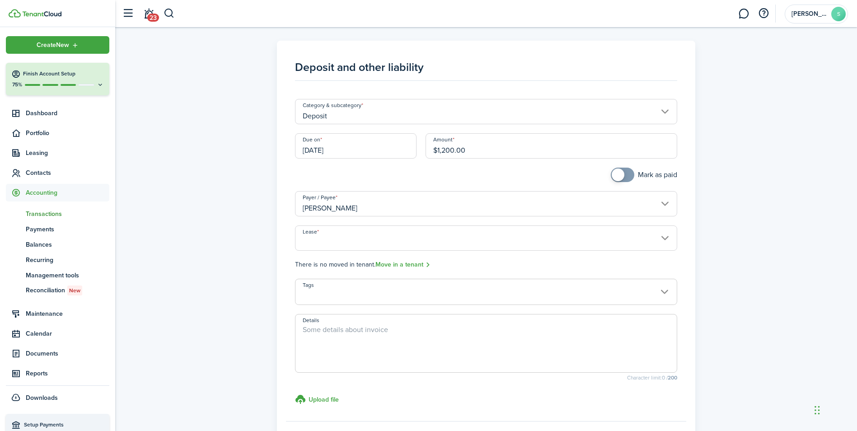
click at [335, 393] on div "Tags Details Character limit: 0 / 200 Upload file store documents and templates…" at bounding box center [485, 345] width 391 height 133
click at [331, 400] on h3 "Upload file" at bounding box center [323, 399] width 30 height 9
click at [295, 394] on input "Upload file store documents and templates Choose file" at bounding box center [295, 394] width 0 height 0
click at [402, 265] on link "Move in a tenant" at bounding box center [403, 265] width 56 height 10
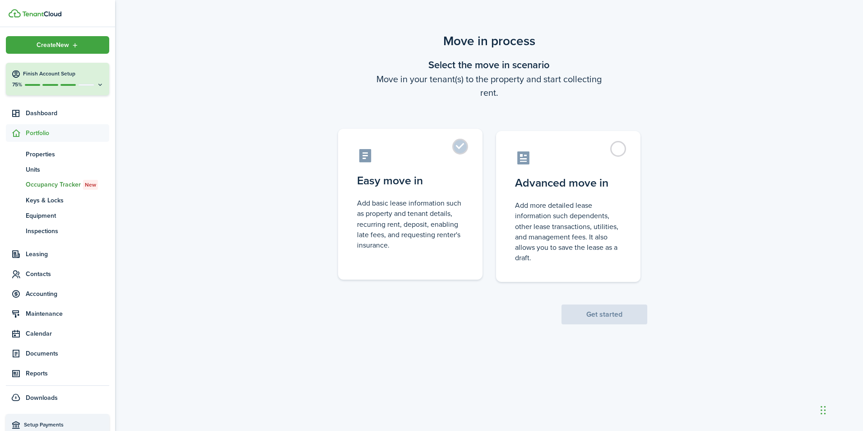
click at [399, 215] on control-radio-card-description "Add basic lease information such as property and tenant details, recurring rent…" at bounding box center [410, 224] width 107 height 52
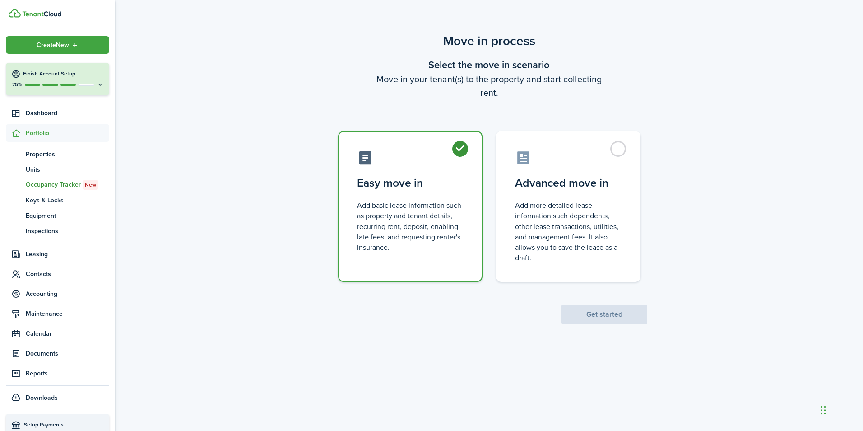
radio input "true"
click at [621, 317] on button "Get started" at bounding box center [605, 314] width 86 height 20
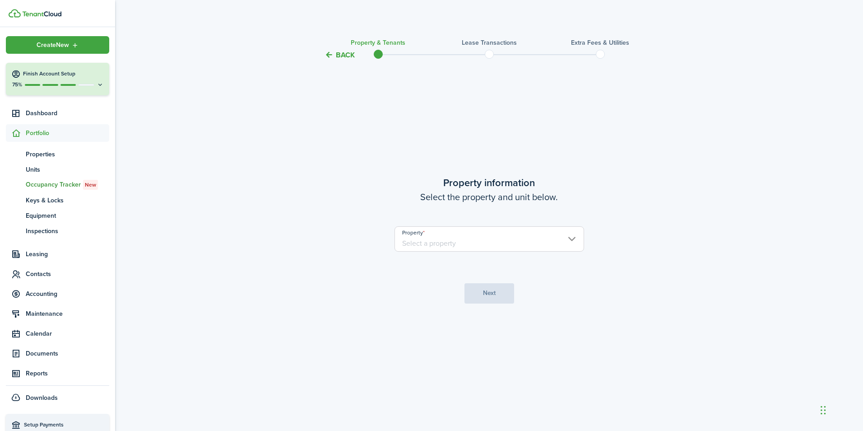
click at [574, 239] on input "Property" at bounding box center [490, 238] width 190 height 25
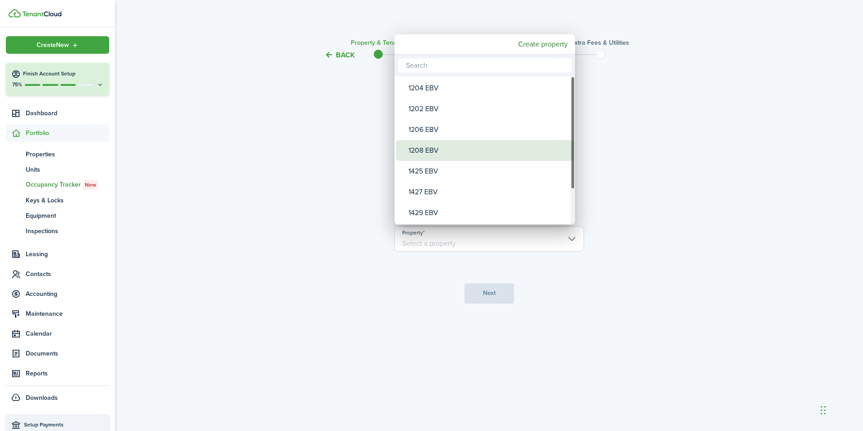
click at [418, 151] on div "1208 EBV" at bounding box center [489, 150] width 160 height 21
type input "1208 EBV"
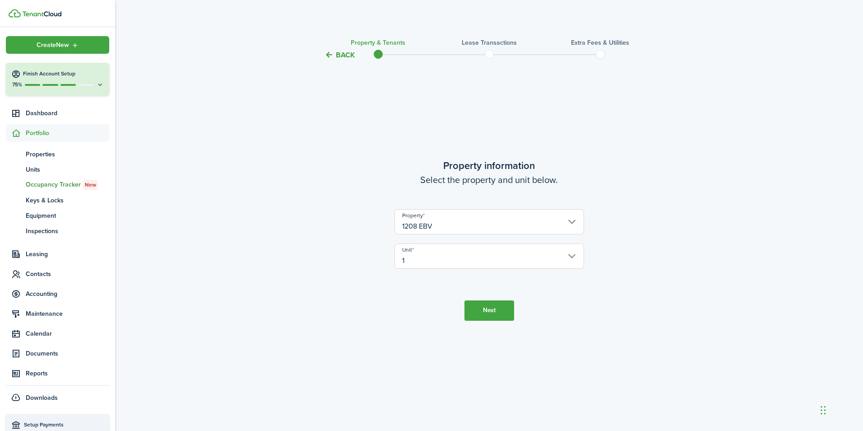
click at [494, 309] on button "Next" at bounding box center [490, 310] width 50 height 20
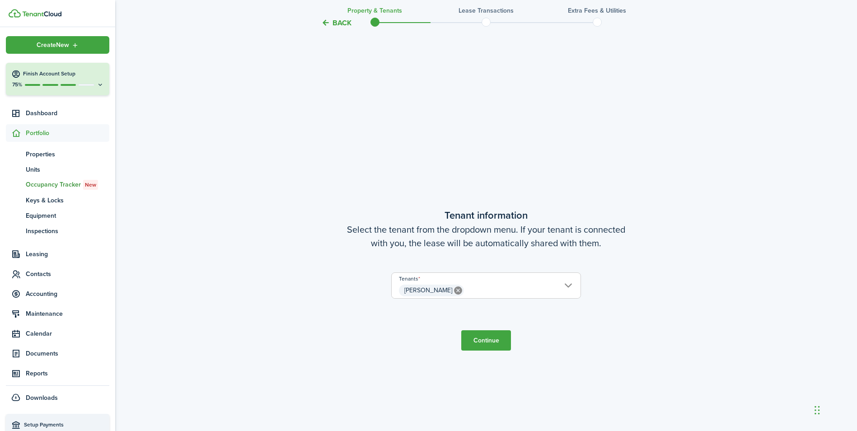
scroll to position [370, 0]
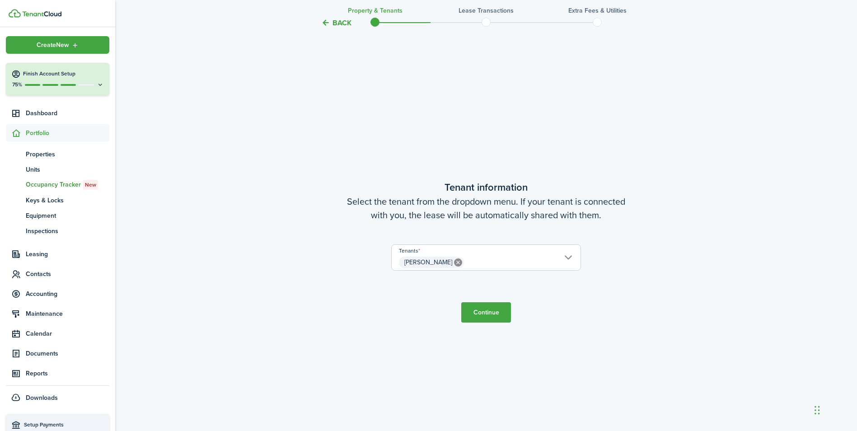
click at [485, 303] on button "Continue" at bounding box center [486, 312] width 50 height 20
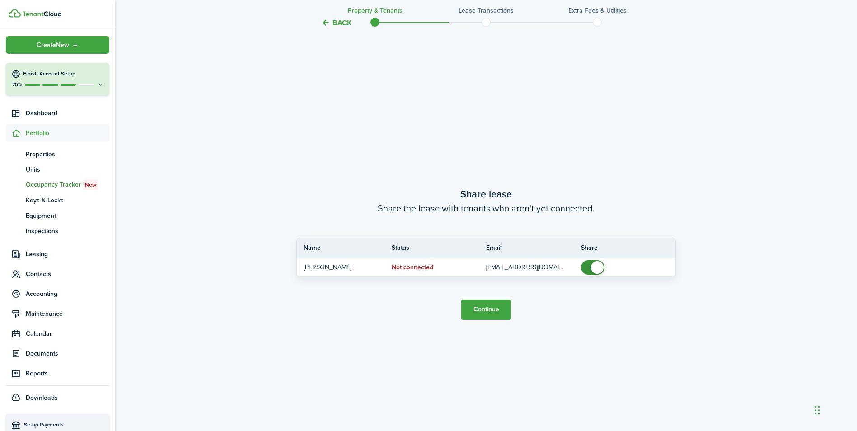
scroll to position [801, 0]
click at [494, 307] on button "Continue" at bounding box center [486, 308] width 50 height 20
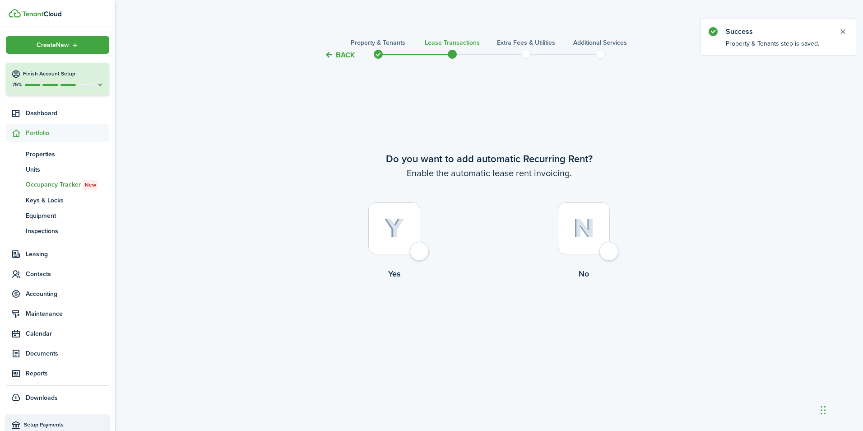
click at [419, 249] on div at bounding box center [394, 228] width 52 height 52
radio input "true"
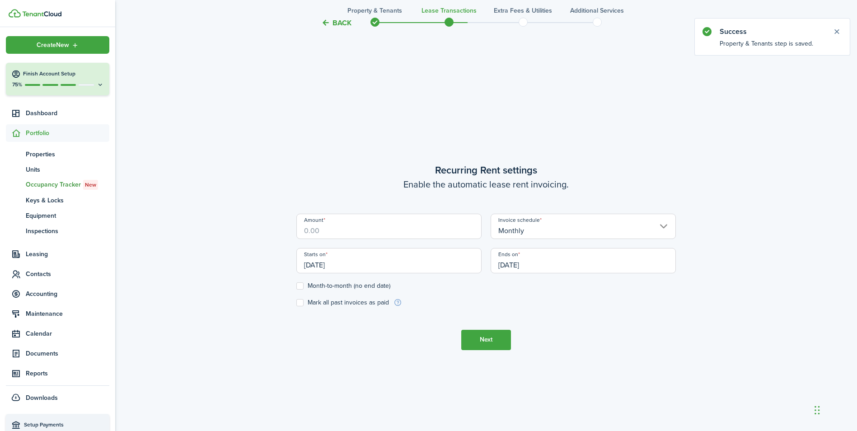
scroll to position [370, 0]
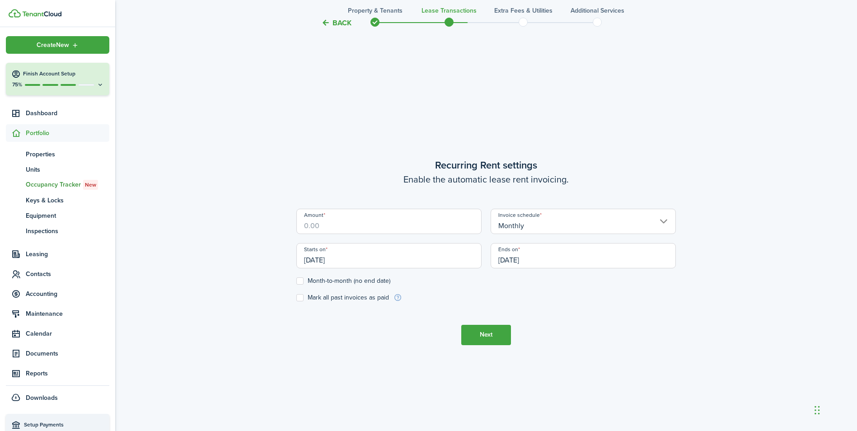
click at [425, 226] on input "Amount" at bounding box center [388, 221] width 185 height 25
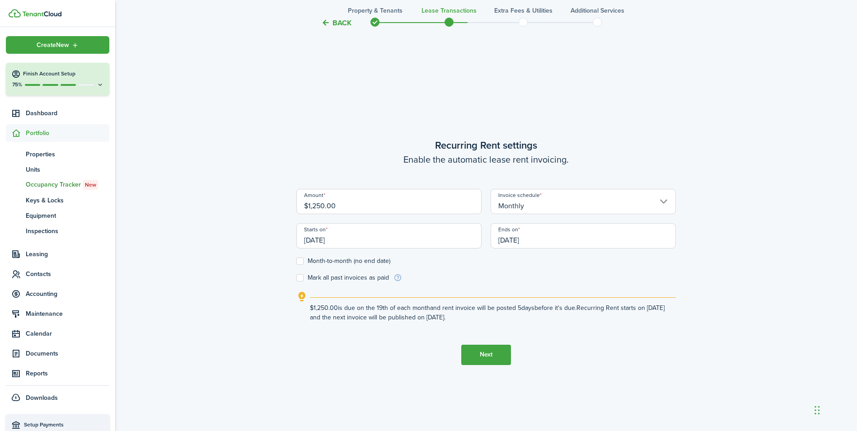
click at [349, 240] on input "[DATE]" at bounding box center [388, 235] width 185 height 25
type input "$1,250.00"
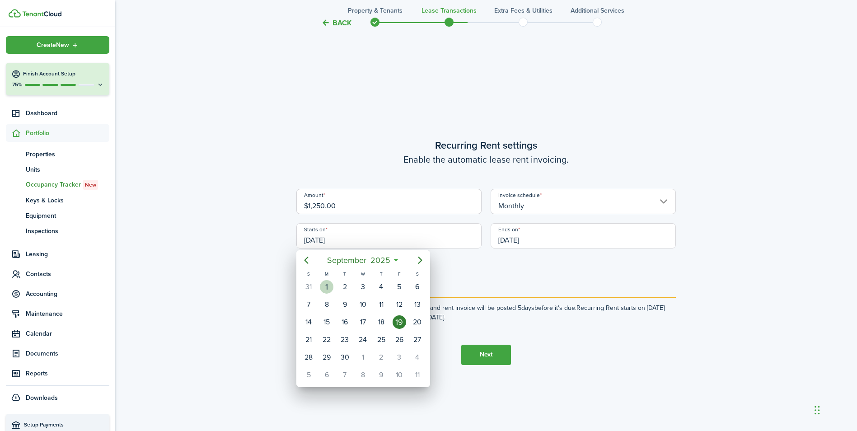
click at [323, 288] on div "1" at bounding box center [327, 287] width 14 height 14
type input "[DATE]"
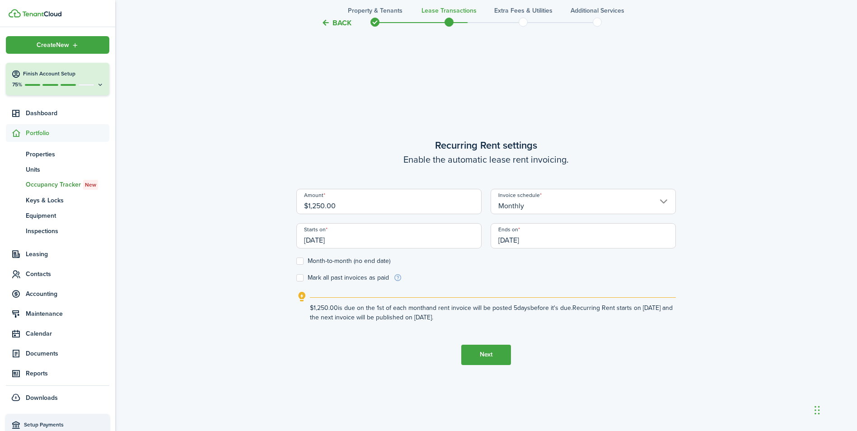
click at [300, 261] on label "Month-to-month (no end date)" at bounding box center [343, 260] width 94 height 7
click at [296, 261] on input "Month-to-month (no end date)" at bounding box center [296, 261] width 0 height 0
checkbox input "true"
click at [486, 351] on button "Next" at bounding box center [486, 355] width 50 height 20
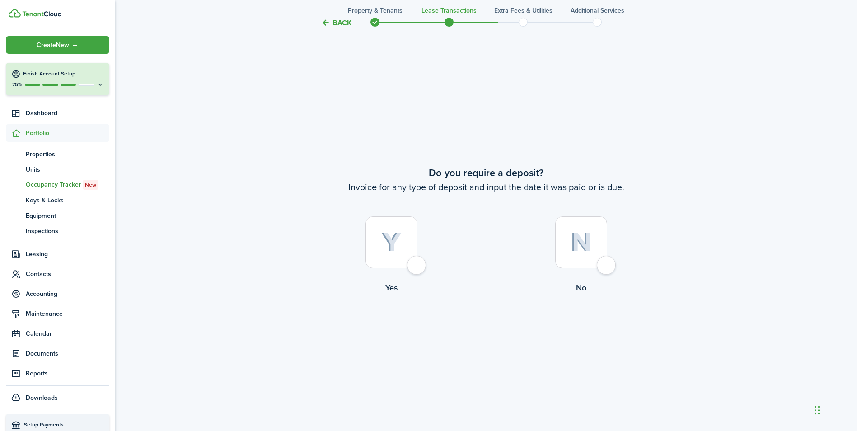
scroll to position [801, 0]
click at [416, 264] on div at bounding box center [391, 240] width 52 height 52
radio input "true"
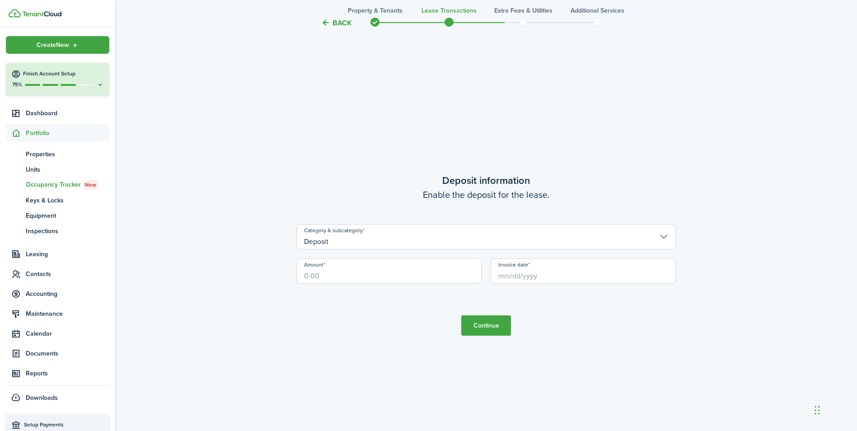
scroll to position [1232, 0]
click at [368, 272] on input "Amount" at bounding box center [388, 267] width 185 height 25
type input "$1,200.00"
drag, startPoint x: 637, startPoint y: 275, endPoint x: 641, endPoint y: 272, distance: 5.1
click at [640, 273] on input "Invoice date" at bounding box center [582, 267] width 185 height 25
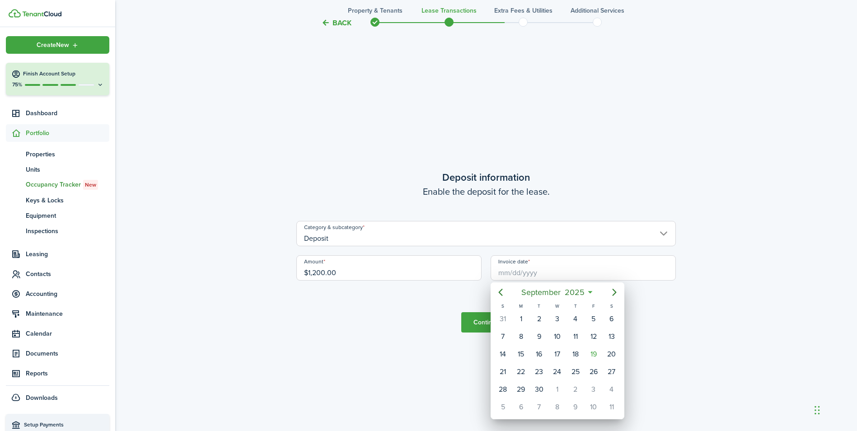
click at [591, 293] on icon at bounding box center [589, 292] width 9 height 9
click at [581, 289] on span "2025" at bounding box center [574, 292] width 24 height 16
click at [498, 291] on icon "Previous page" at bounding box center [500, 292] width 11 height 11
click at [502, 293] on icon "Previous page" at bounding box center [500, 292] width 11 height 11
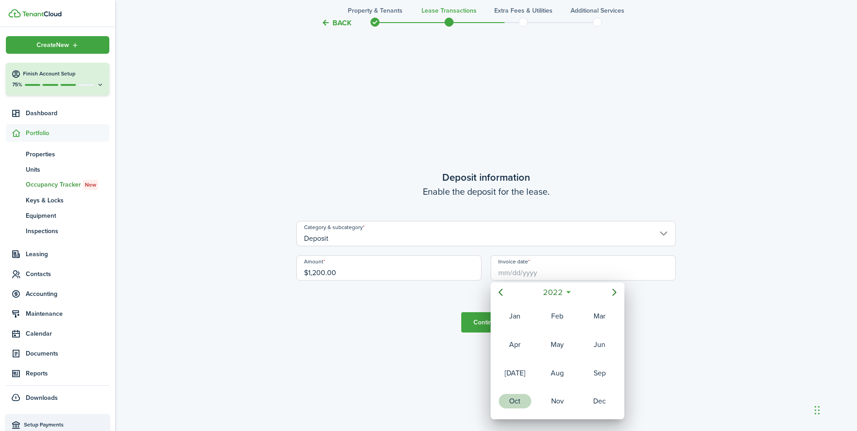
click at [521, 402] on div "Oct" at bounding box center [514, 401] width 33 height 14
click at [558, 371] on div "19" at bounding box center [557, 372] width 14 height 14
type input "[DATE]"
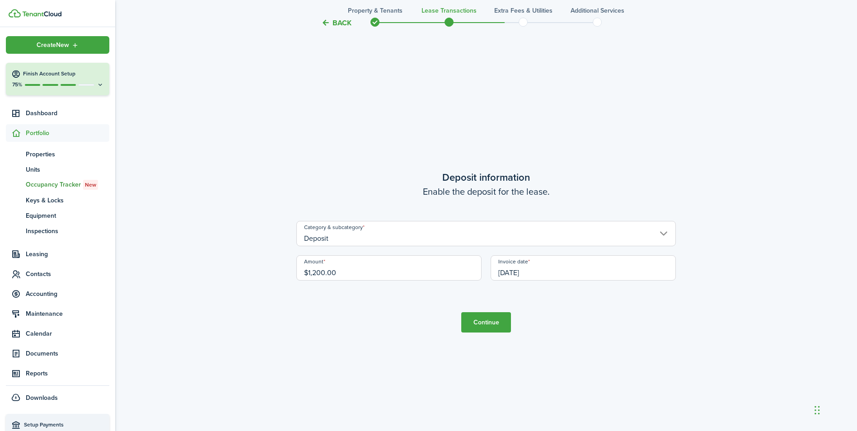
click at [496, 322] on button "Continue" at bounding box center [486, 322] width 50 height 20
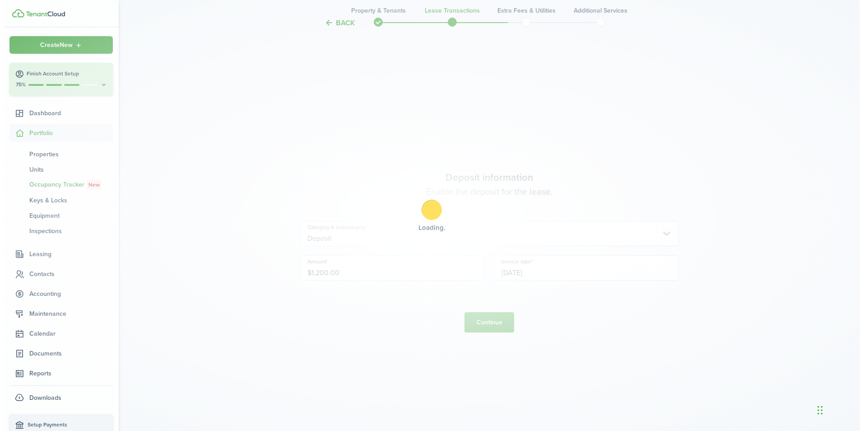
scroll to position [0, 0]
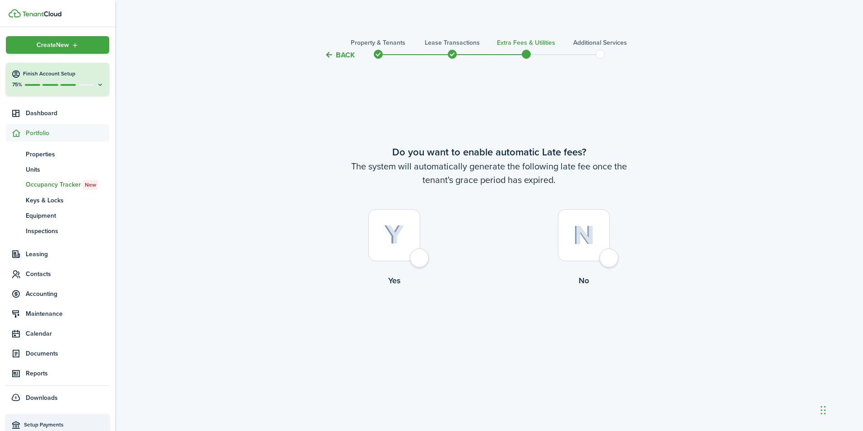
click at [420, 259] on div at bounding box center [394, 235] width 52 height 52
radio input "true"
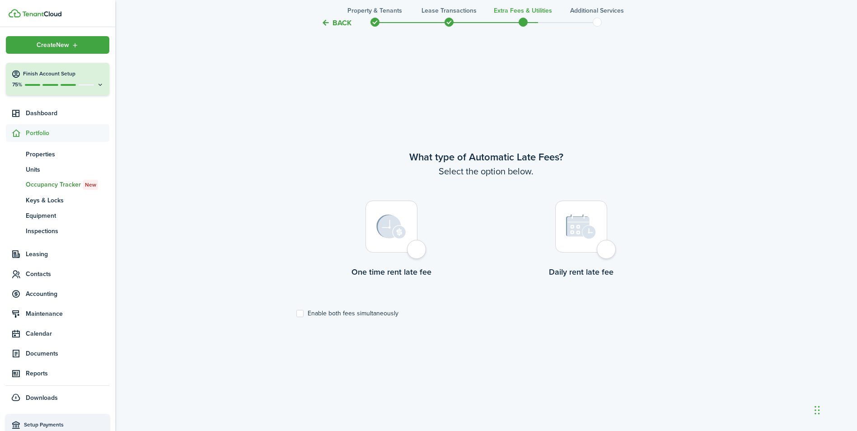
scroll to position [370, 0]
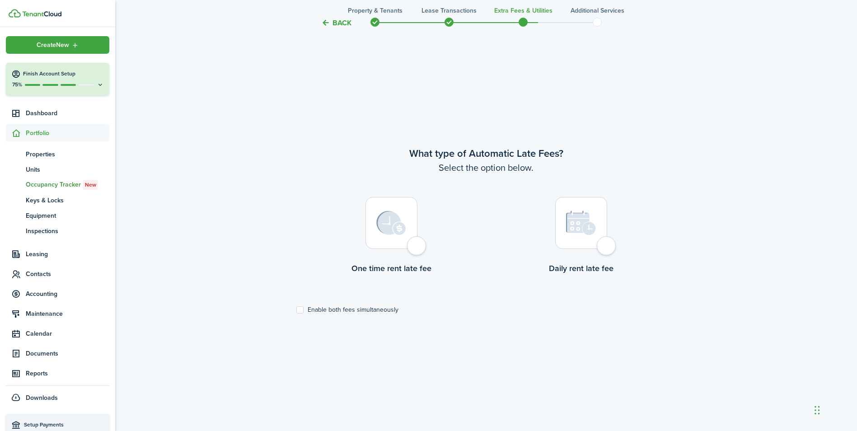
click at [414, 243] on div at bounding box center [391, 223] width 52 height 52
radio input "true"
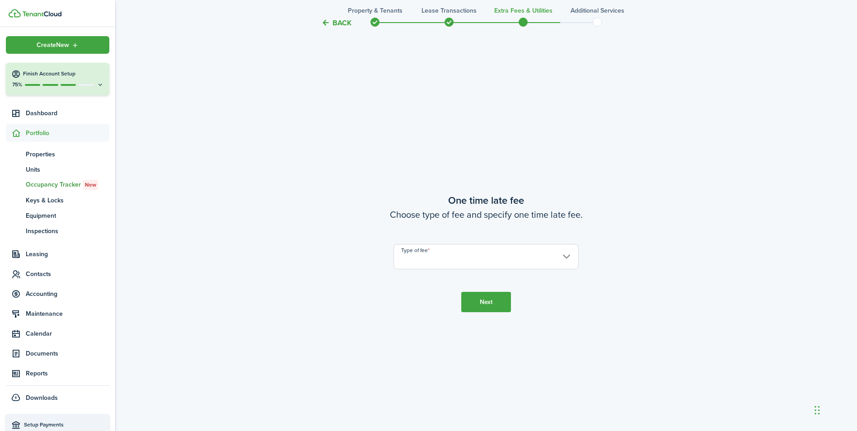
scroll to position [801, 0]
click at [487, 259] on input "Type of fee" at bounding box center [485, 254] width 185 height 25
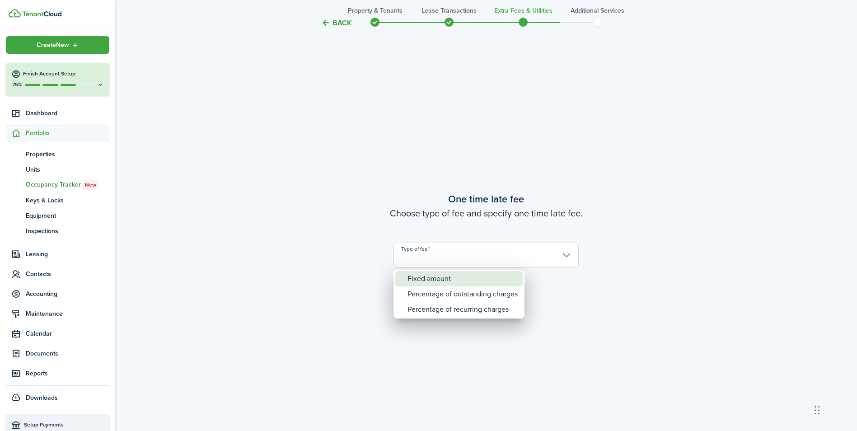
click at [463, 283] on div "Fixed amount" at bounding box center [462, 278] width 110 height 15
type input "Fixed amount"
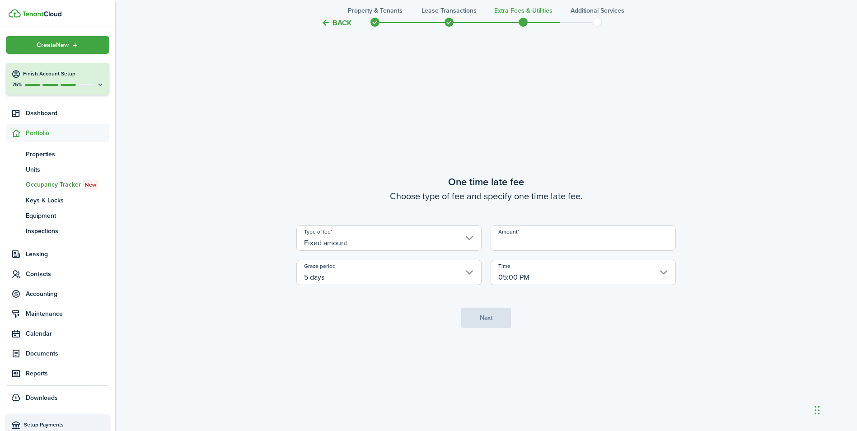
click at [602, 237] on input "Amount" at bounding box center [582, 237] width 185 height 25
type input "$40.00"
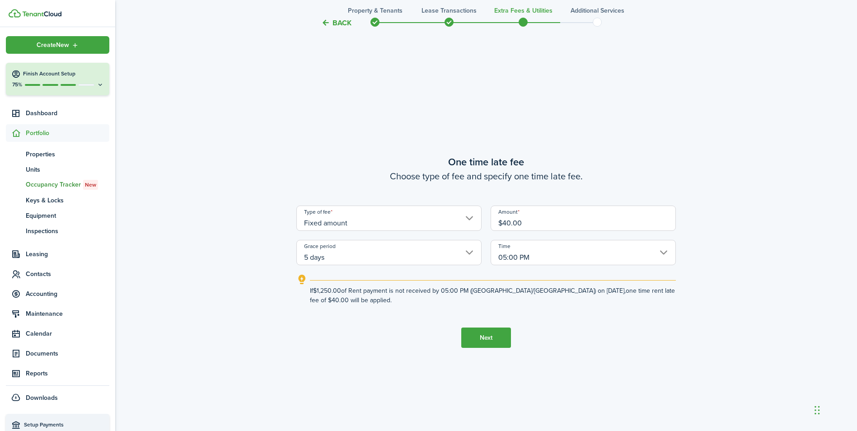
click at [474, 339] on button "Next" at bounding box center [486, 337] width 50 height 20
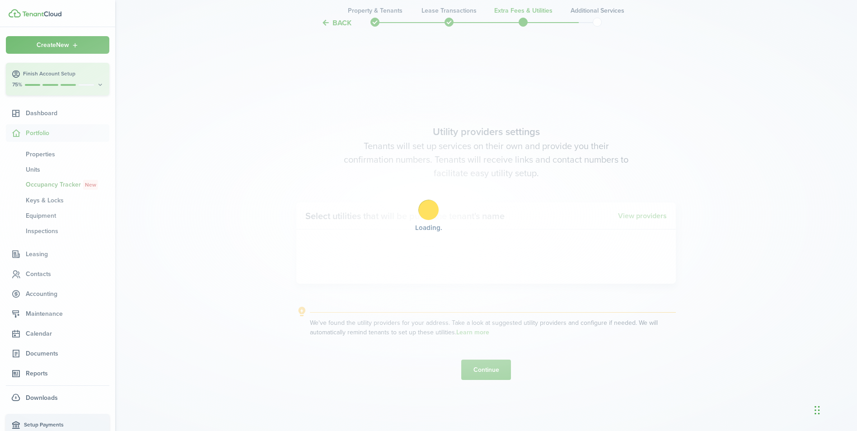
scroll to position [1232, 0]
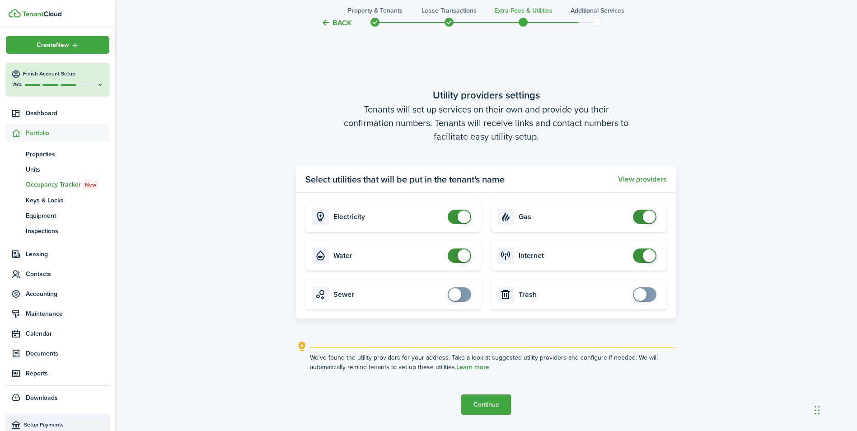
checkbox input "false"
click at [455, 213] on span at bounding box center [459, 217] width 9 height 14
checkbox input "false"
click at [641, 219] on span at bounding box center [644, 217] width 9 height 14
click at [640, 257] on span at bounding box center [644, 255] width 9 height 14
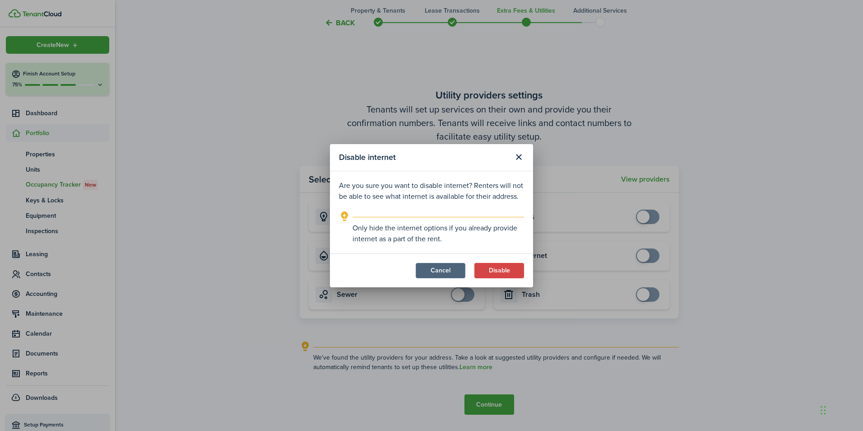
click at [446, 274] on button "Cancel" at bounding box center [441, 270] width 50 height 15
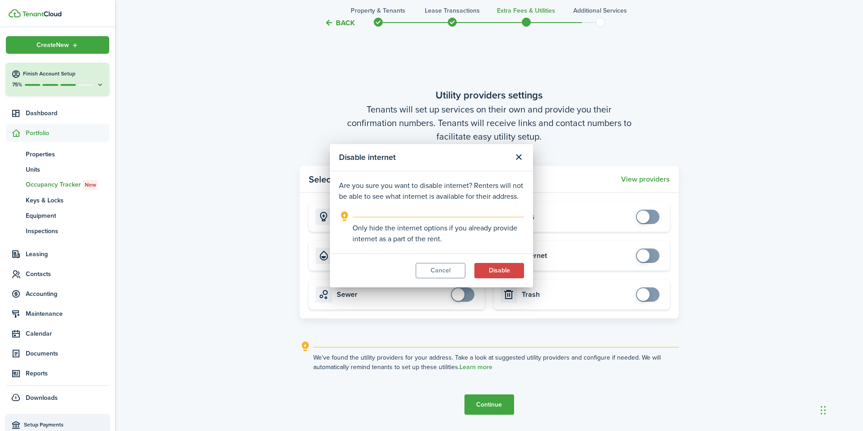
checkbox input "true"
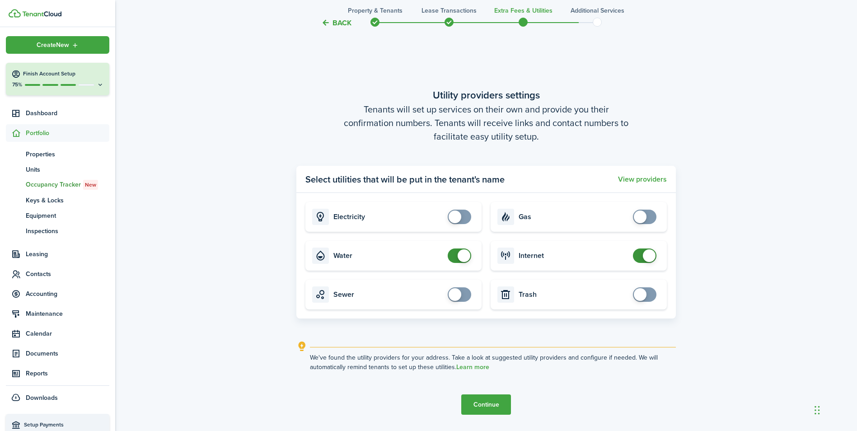
checkbox input "true"
click at [464, 217] on span at bounding box center [459, 217] width 9 height 14
checkbox input "true"
click at [649, 213] on span at bounding box center [644, 217] width 9 height 14
checkbox input "false"
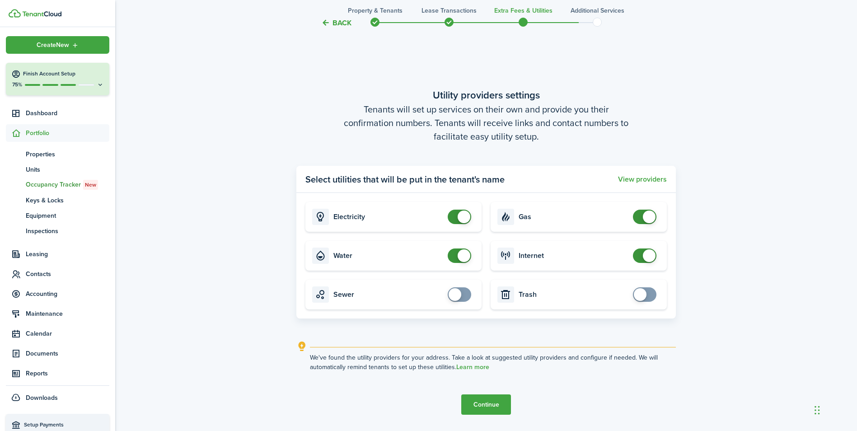
click at [455, 254] on span at bounding box center [459, 255] width 9 height 14
click at [501, 401] on button "Continue" at bounding box center [486, 404] width 50 height 20
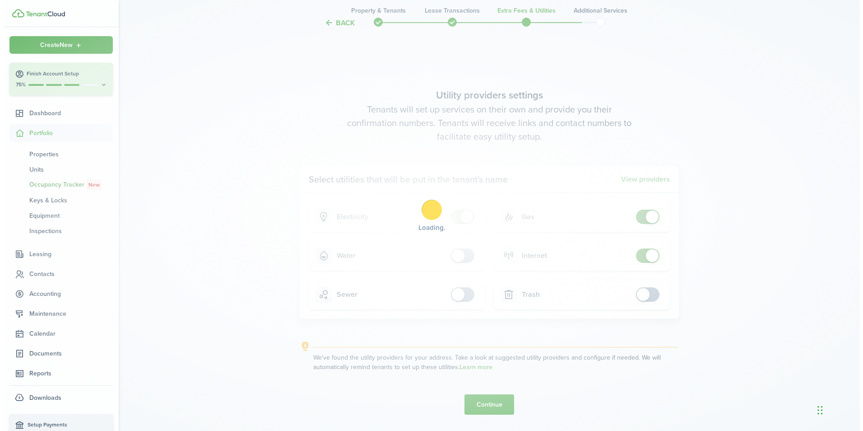
scroll to position [0, 0]
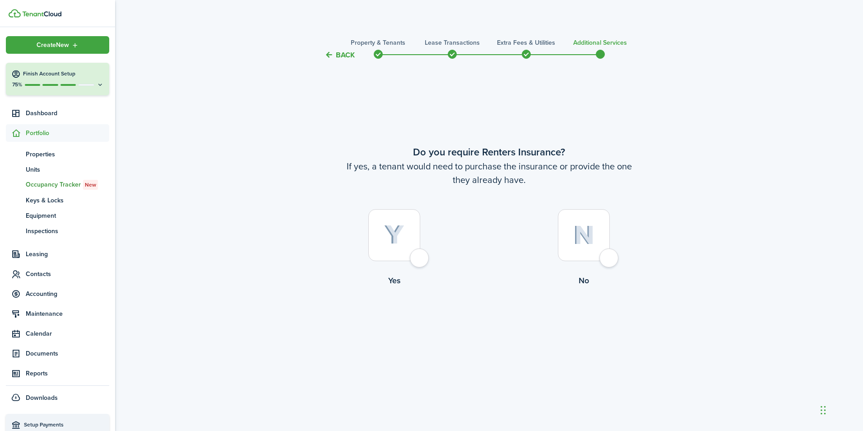
click at [383, 236] on div at bounding box center [394, 235] width 52 height 52
radio input "true"
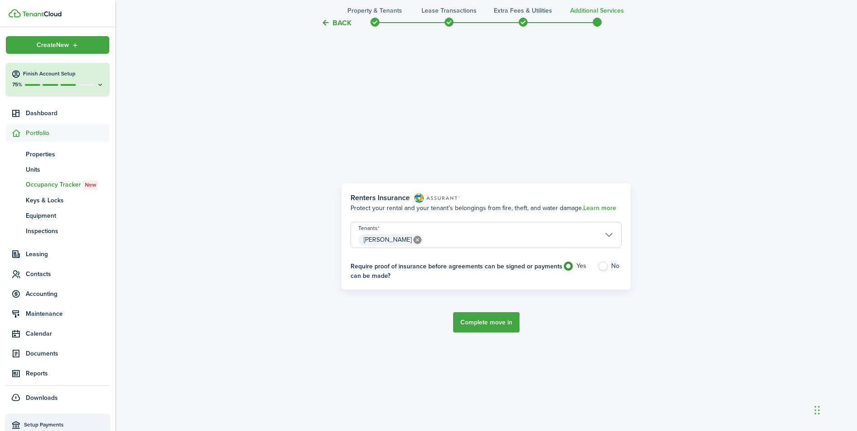
scroll to position [370, 0]
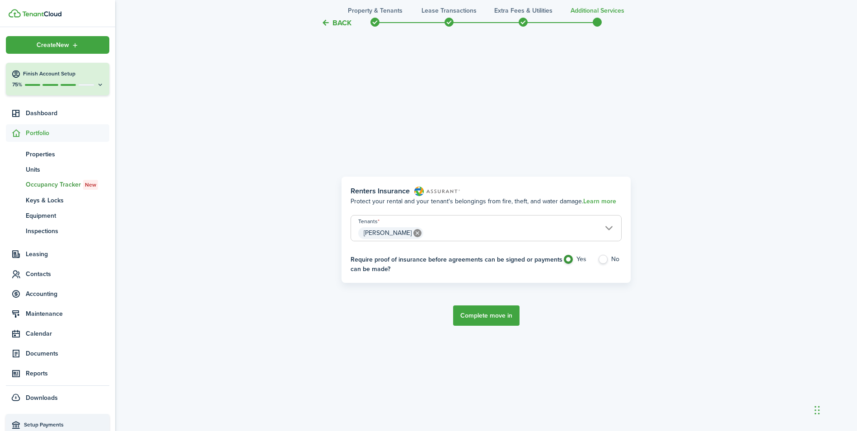
click at [503, 315] on button "Complete move in" at bounding box center [486, 315] width 66 height 20
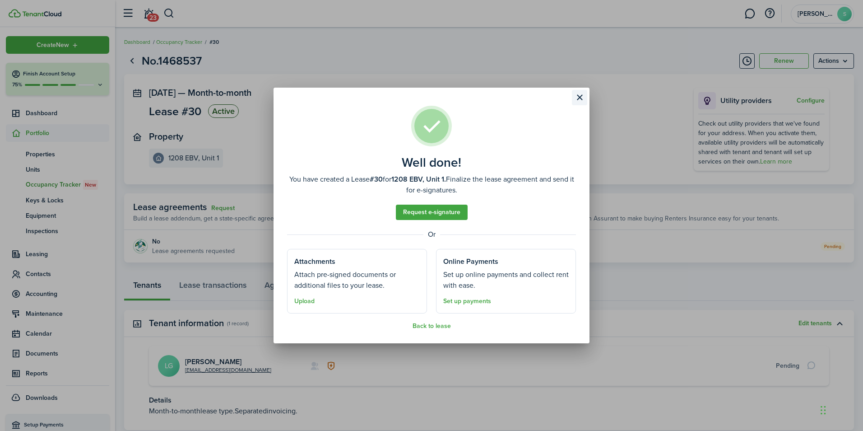
click at [578, 97] on button "Close modal" at bounding box center [579, 97] width 15 height 15
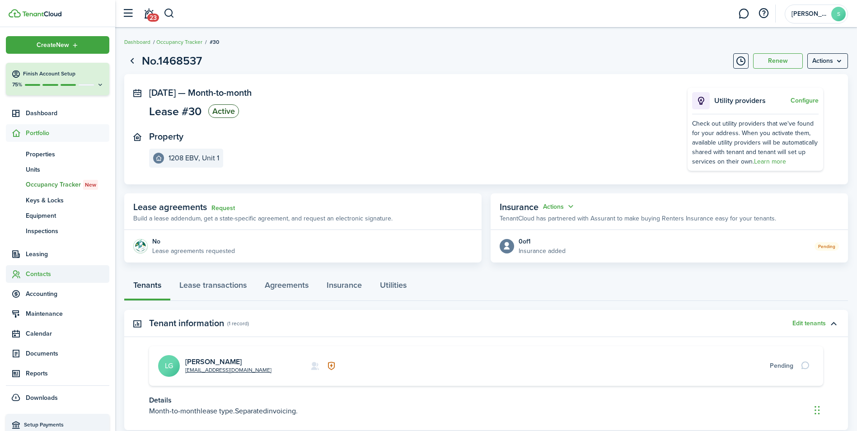
click at [37, 273] on span "Contacts" at bounding box center [68, 273] width 84 height 9
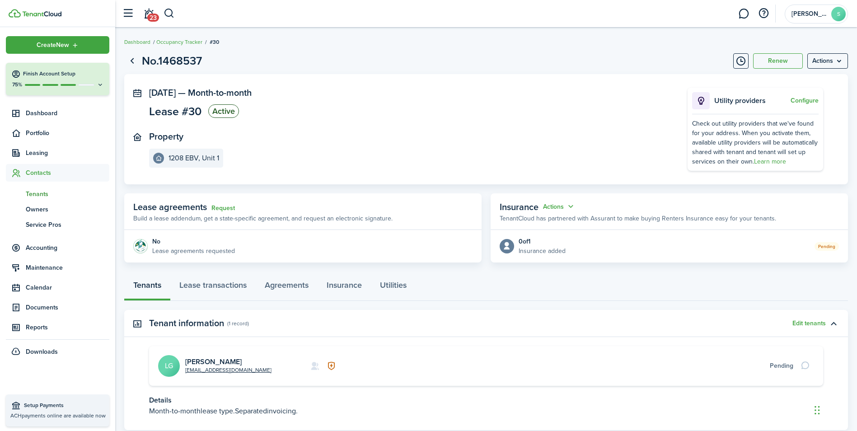
click at [37, 194] on span "Tenants" at bounding box center [68, 193] width 84 height 9
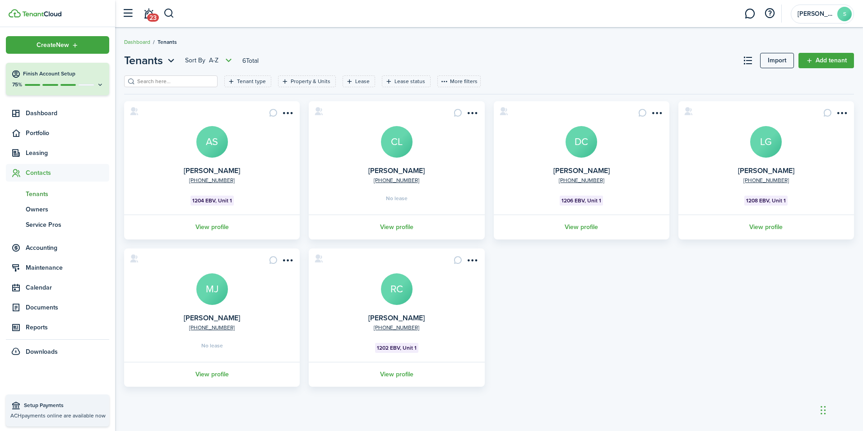
click at [767, 138] on avatar-text "LG" at bounding box center [766, 142] width 32 height 32
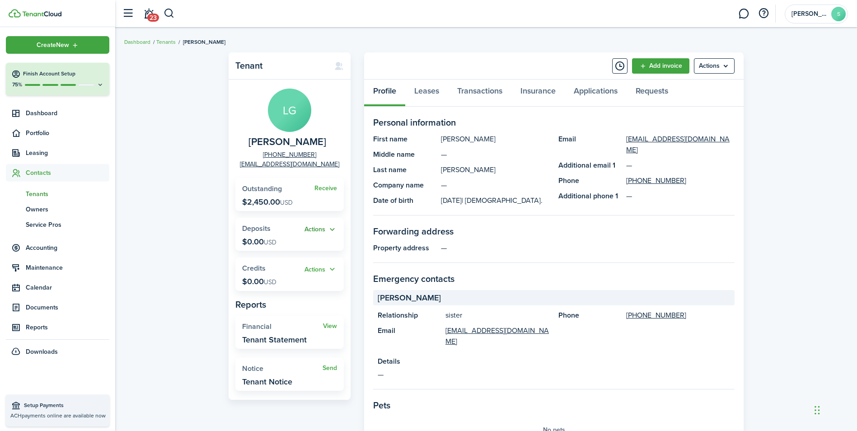
click at [324, 230] on button "Actions" at bounding box center [320, 229] width 33 height 10
click at [279, 249] on link "Add" at bounding box center [297, 246] width 79 height 15
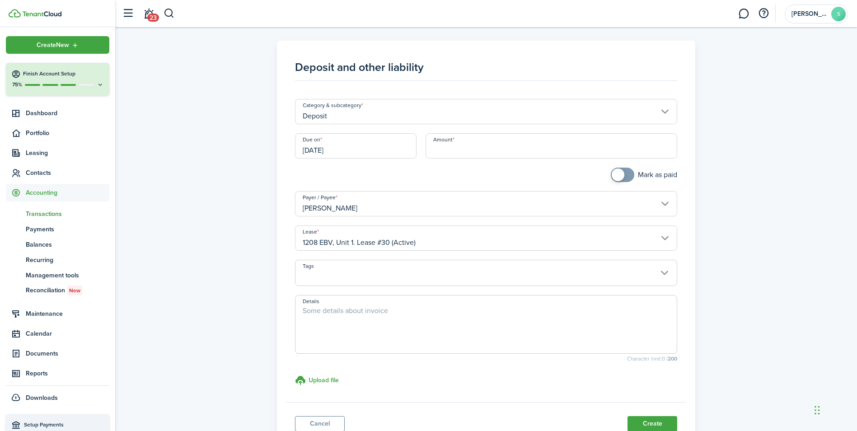
click at [353, 146] on input "[DATE]" at bounding box center [355, 145] width 121 height 25
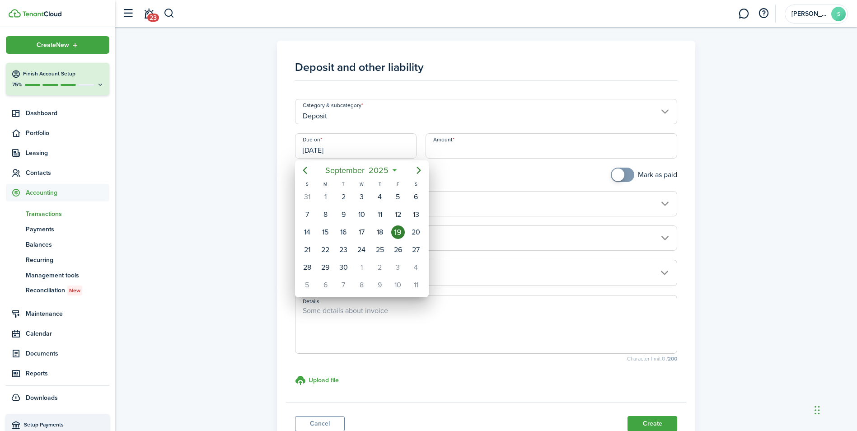
click at [396, 169] on icon at bounding box center [394, 170] width 9 height 9
click at [394, 170] on icon at bounding box center [394, 170] width 9 height 9
click at [367, 168] on span "2025" at bounding box center [379, 170] width 24 height 16
click at [373, 168] on icon at bounding box center [372, 170] width 9 height 9
click at [392, 171] on mbsc-button "[DATE]" at bounding box center [357, 170] width 75 height 16
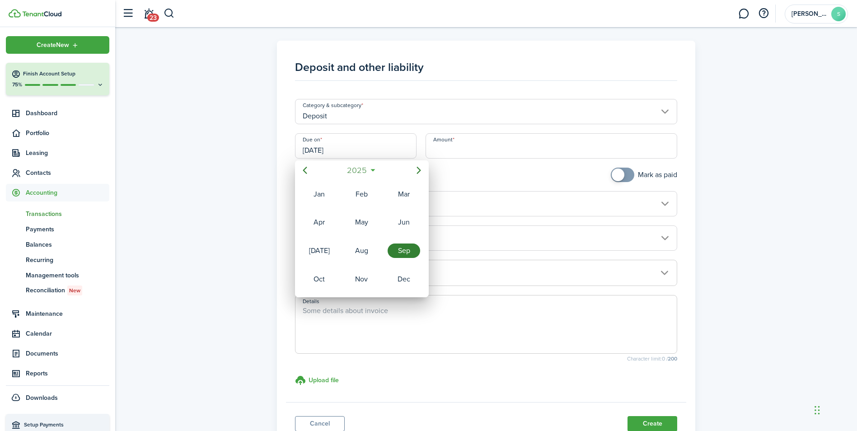
click at [361, 172] on span "2025" at bounding box center [357, 170] width 24 height 16
click at [362, 223] on div "2022" at bounding box center [361, 222] width 33 height 14
click at [311, 283] on div "Oct" at bounding box center [319, 279] width 33 height 14
click at [366, 248] on div "19" at bounding box center [361, 250] width 14 height 14
type input "[DATE]"
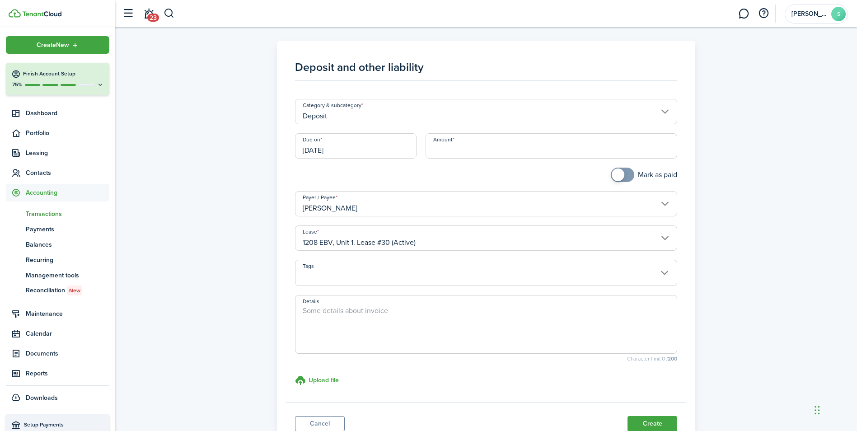
click at [484, 144] on input "Amount" at bounding box center [551, 145] width 252 height 25
type input "$1,200.00"
click at [664, 270] on span at bounding box center [485, 277] width 381 height 15
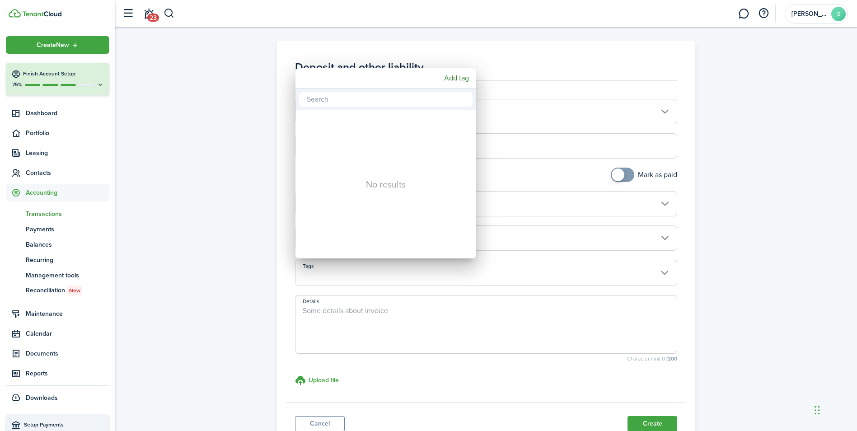
click at [664, 270] on div at bounding box center [428, 215] width 1001 height 575
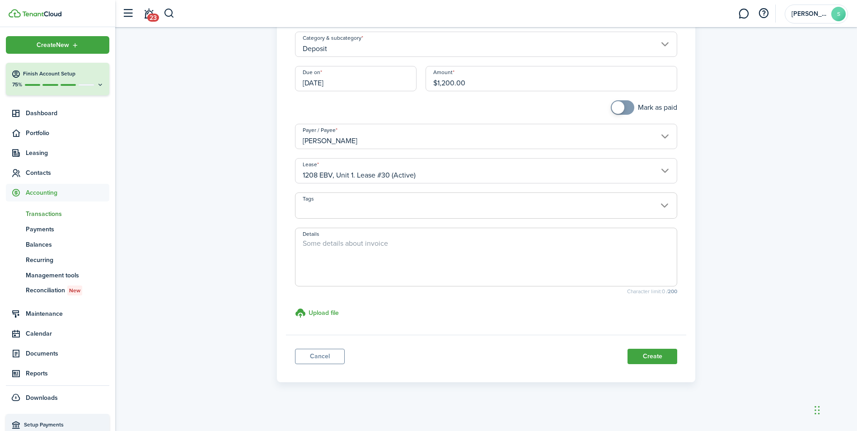
scroll to position [70, 0]
click at [331, 306] on h3 "Upload file" at bounding box center [323, 309] width 30 height 9
click at [295, 304] on input "Upload file store documents and templates Choose file" at bounding box center [295, 304] width 0 height 0
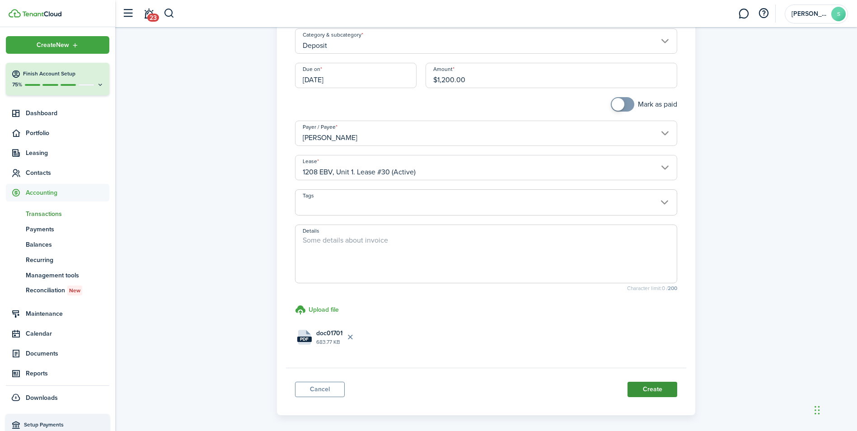
click at [660, 391] on button "Create" at bounding box center [652, 389] width 50 height 15
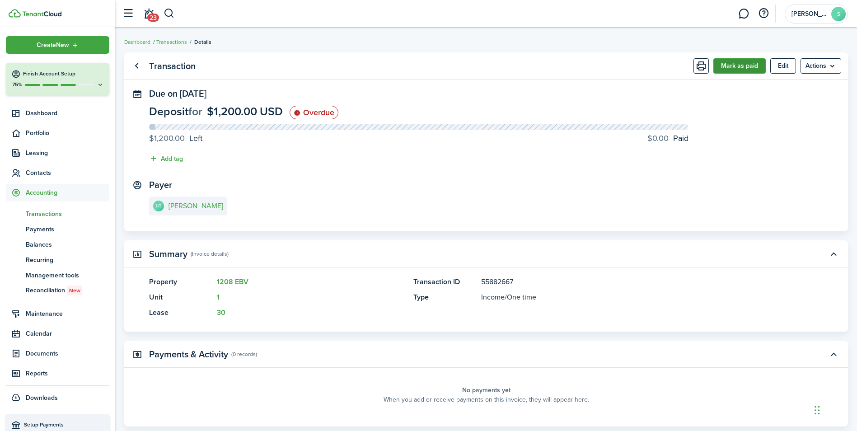
click at [750, 64] on button "Mark as paid" at bounding box center [739, 65] width 52 height 15
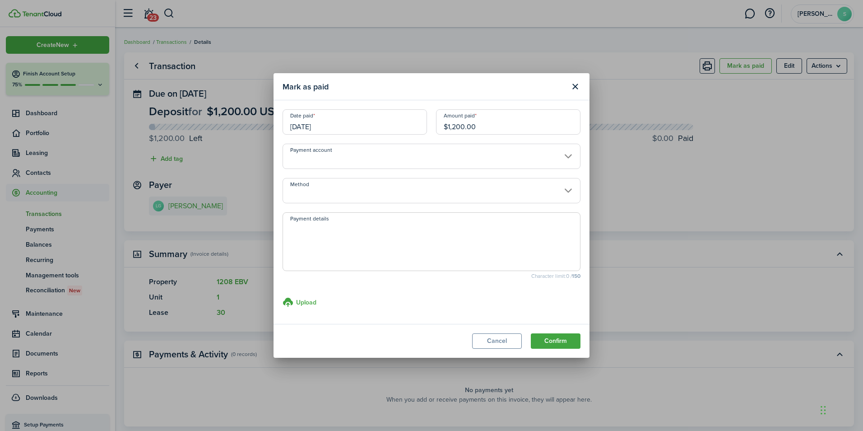
click at [568, 157] on input "Payment account" at bounding box center [432, 156] width 298 height 25
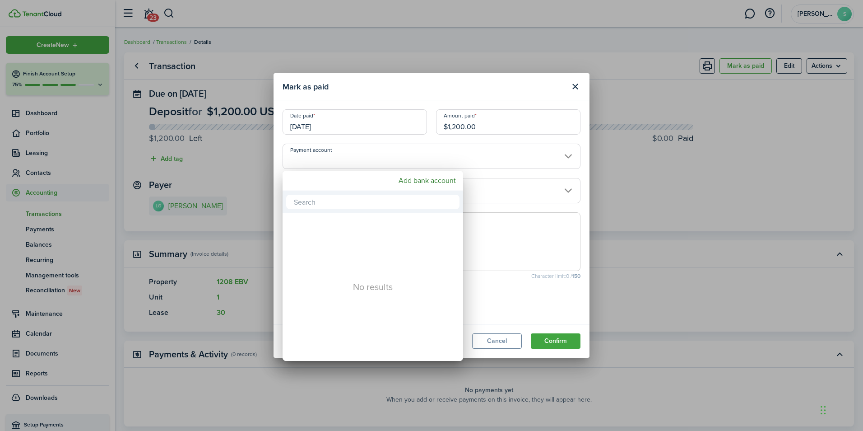
click at [568, 157] on div at bounding box center [432, 215] width 1008 height 575
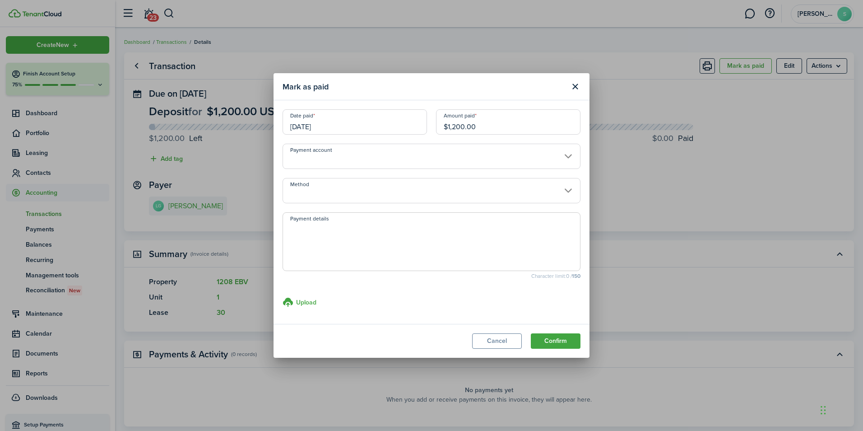
click at [478, 183] on input "Method" at bounding box center [432, 190] width 298 height 25
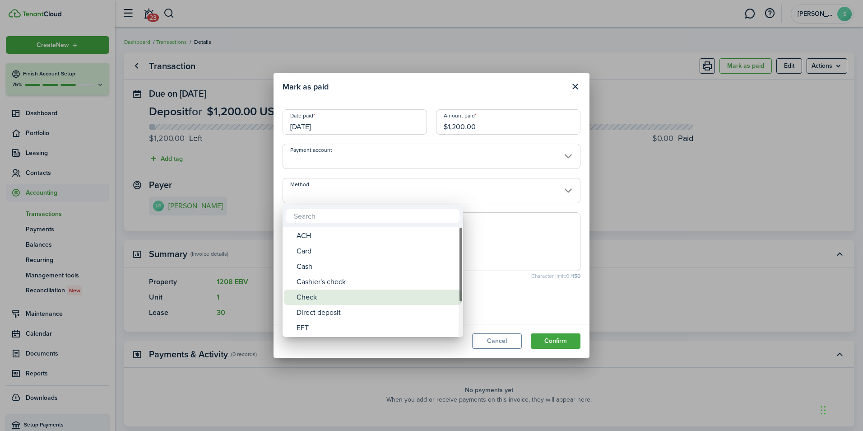
click at [306, 295] on div "Check" at bounding box center [377, 296] width 160 height 15
type input "Check"
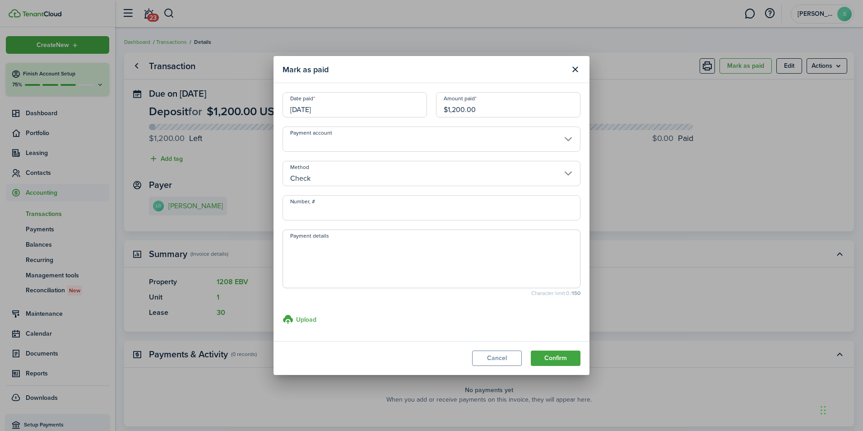
click at [372, 215] on input "Number, #" at bounding box center [432, 207] width 298 height 25
click at [405, 212] on input "Number, #" at bounding box center [432, 207] width 298 height 25
type input "2111"
click at [304, 317] on h3 "Upload" at bounding box center [306, 319] width 20 height 9
click at [283, 314] on input "Upload store documents and templates Choose file" at bounding box center [283, 314] width 0 height 0
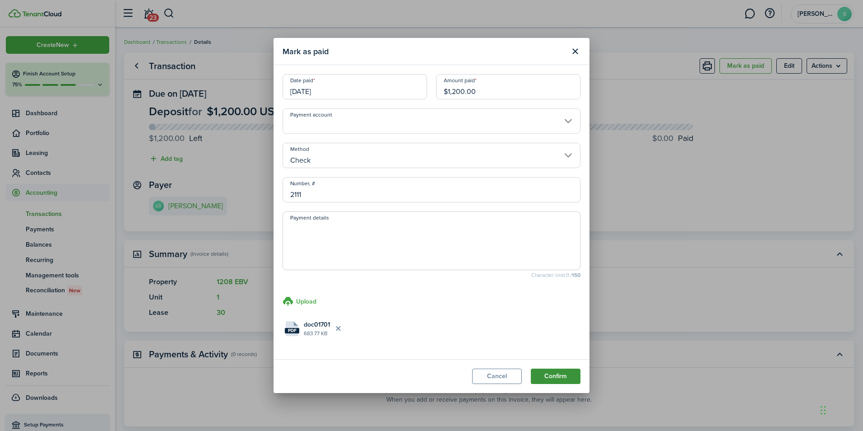
click at [558, 373] on button "Confirm" at bounding box center [556, 375] width 50 height 15
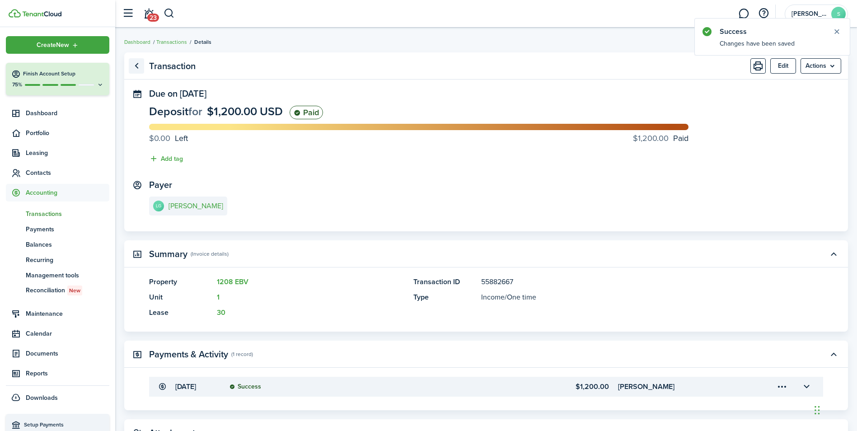
click at [138, 66] on link "Go back" at bounding box center [136, 65] width 15 height 15
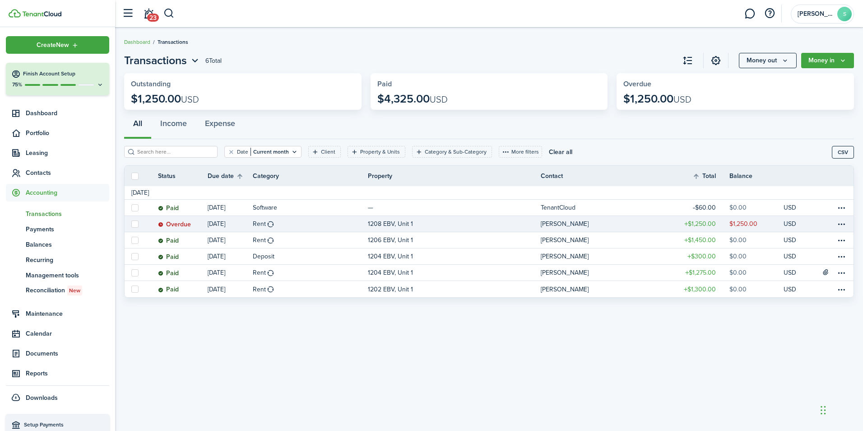
click at [180, 224] on status "Overdue" at bounding box center [174, 224] width 33 height 7
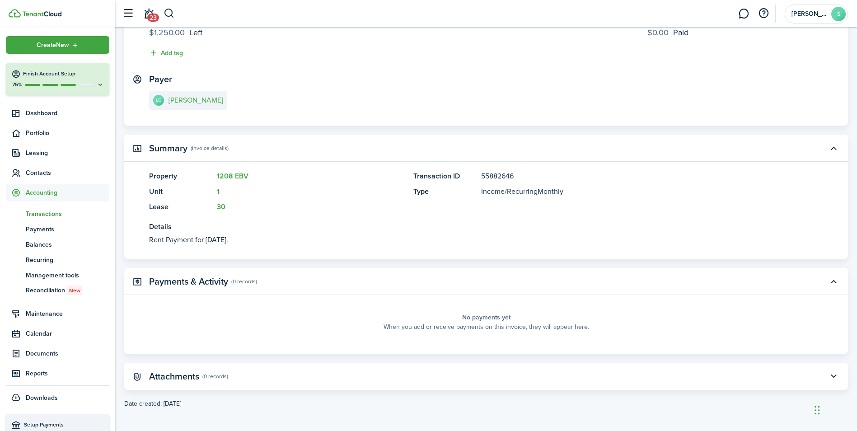
scroll to position [108, 0]
click at [205, 376] on panel-main-subtitle "(0 records)" at bounding box center [215, 374] width 26 height 8
click at [497, 315] on panel-main-placeholder-title "No payments yet" at bounding box center [486, 314] width 48 height 9
click at [170, 377] on panel-main-title "Attachments" at bounding box center [174, 374] width 50 height 10
click at [138, 372] on panel-main-icon at bounding box center [137, 374] width 8 height 9
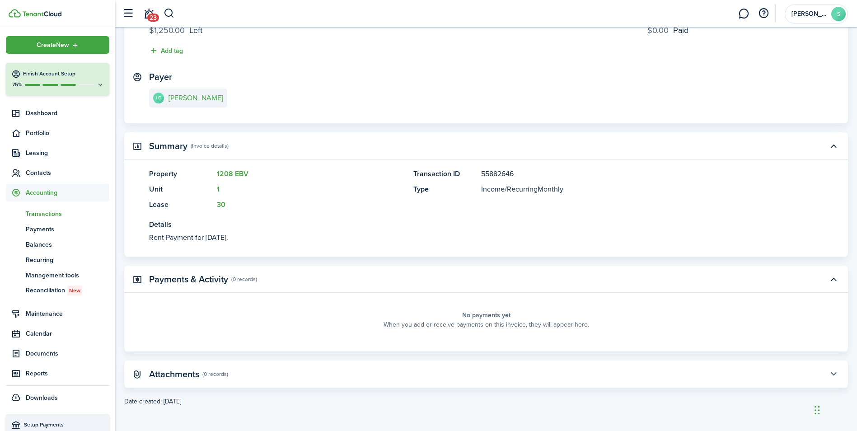
click at [834, 374] on button "button" at bounding box center [832, 373] width 15 height 15
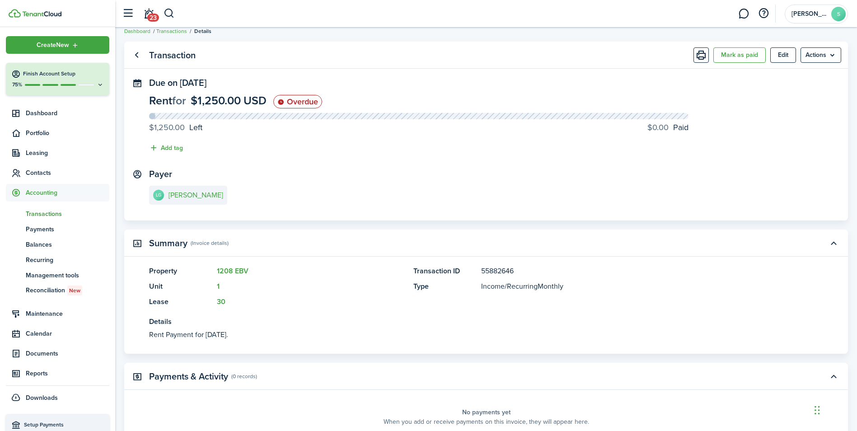
scroll to position [0, 0]
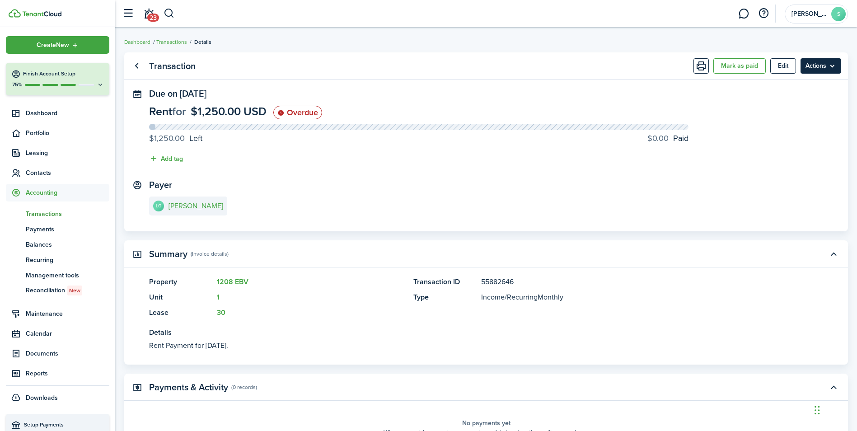
click at [827, 64] on menu-btn "Actions" at bounding box center [820, 65] width 41 height 15
click at [33, 230] on span "Payments" at bounding box center [68, 228] width 84 height 9
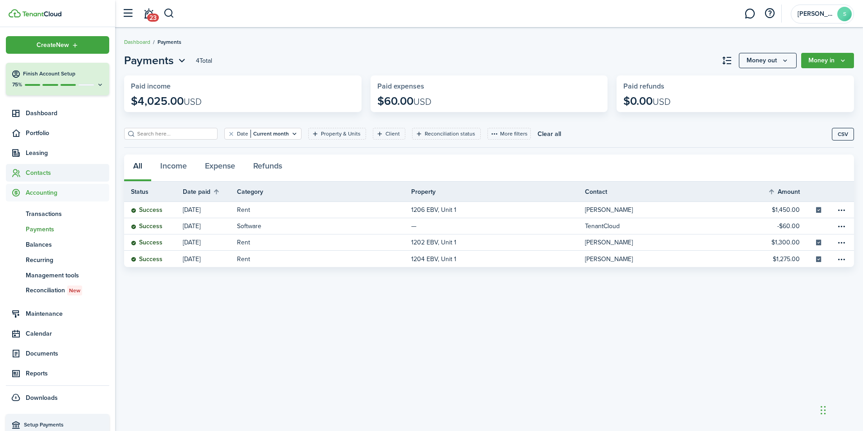
click at [32, 173] on span "Contacts" at bounding box center [68, 172] width 84 height 9
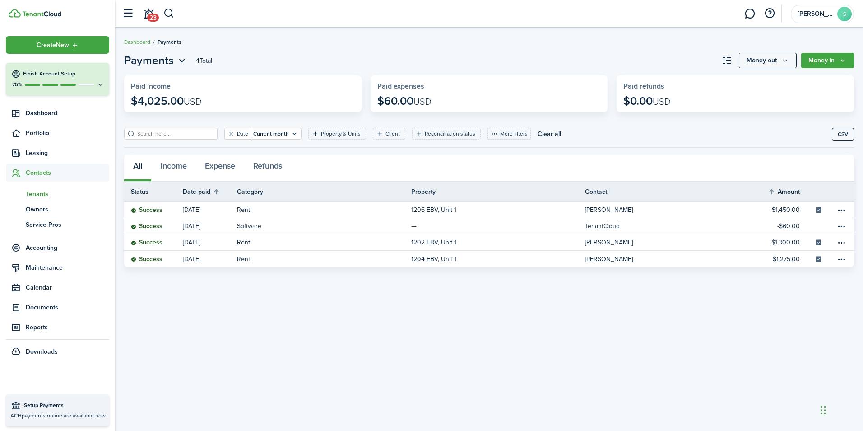
click at [37, 196] on span "Tenants" at bounding box center [68, 193] width 84 height 9
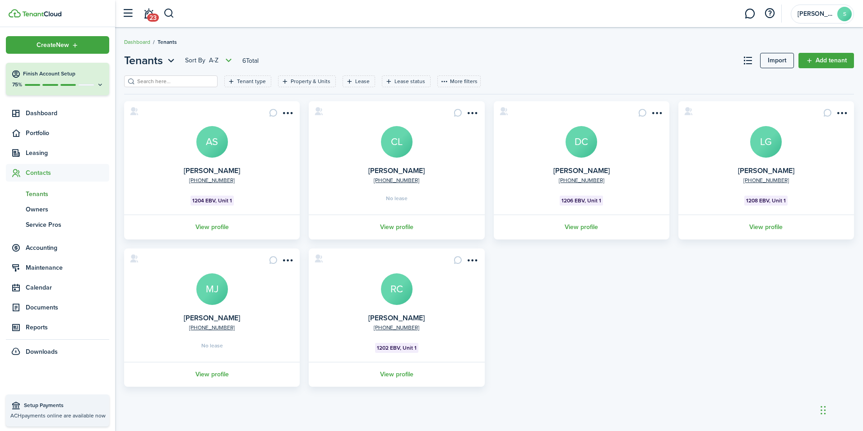
click at [759, 140] on avatar-text "LG" at bounding box center [766, 142] width 32 height 32
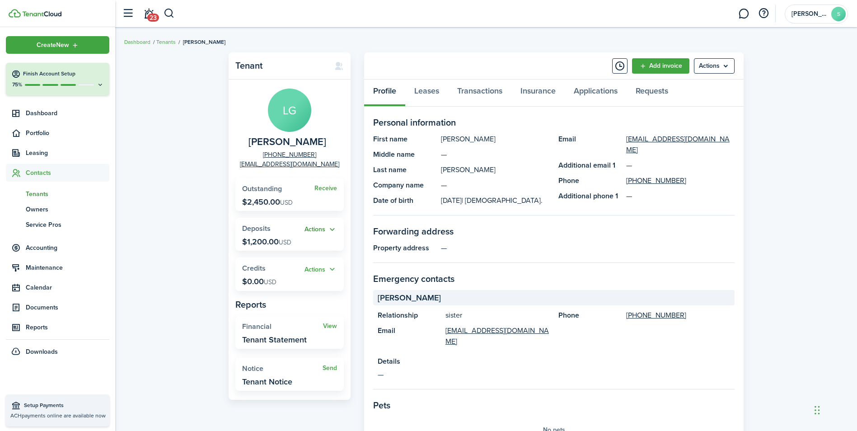
click at [331, 226] on button "Actions" at bounding box center [320, 229] width 33 height 10
click at [329, 187] on link "Receive" at bounding box center [325, 188] width 23 height 7
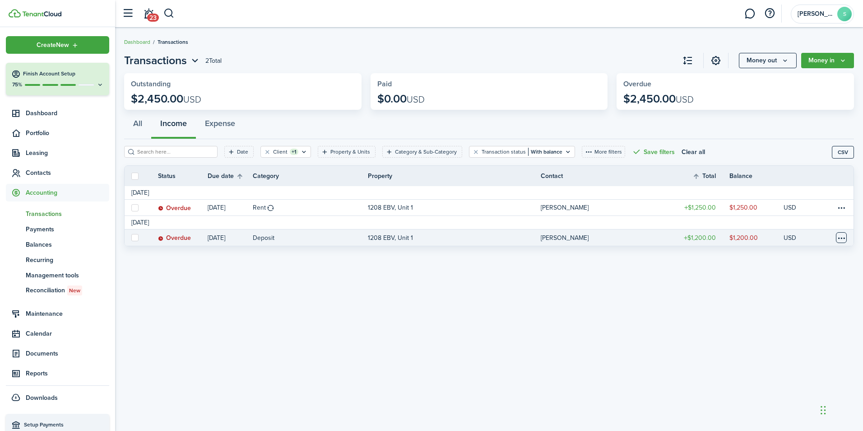
click at [841, 238] on table-menu-btn-icon at bounding box center [841, 237] width 11 height 11
click at [799, 272] on link "Mark as paid" at bounding box center [807, 270] width 79 height 15
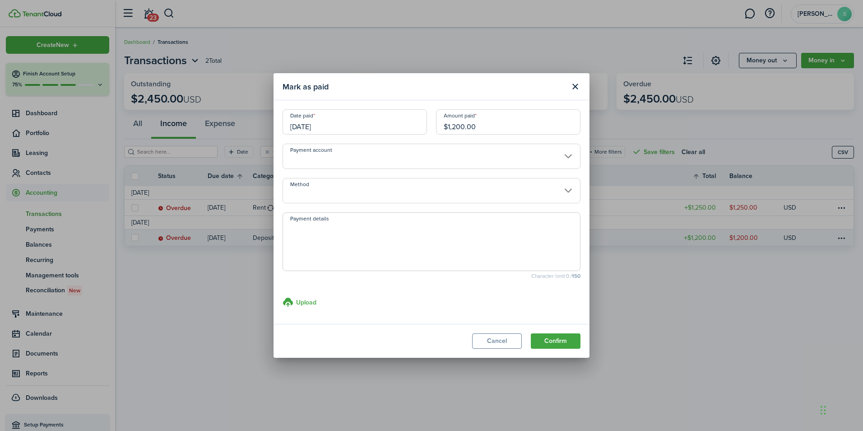
click at [365, 191] on input "Method" at bounding box center [432, 190] width 298 height 25
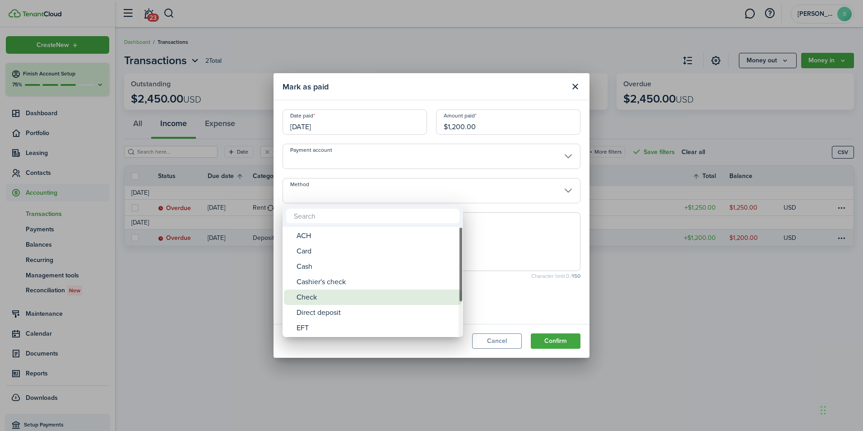
click at [313, 295] on div "Check" at bounding box center [377, 296] width 160 height 15
type input "Check"
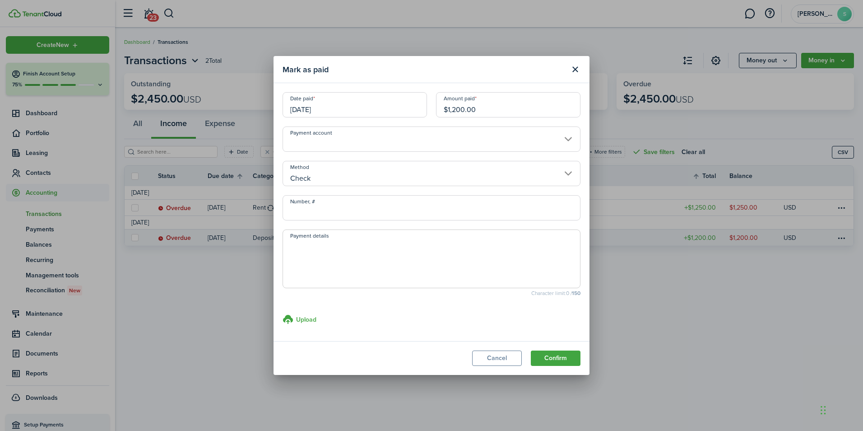
click at [344, 203] on input "Number, #" at bounding box center [432, 207] width 298 height 25
type input "2111"
click at [314, 318] on h3 "Upload" at bounding box center [306, 319] width 20 height 9
click at [283, 314] on input "Upload store documents and templates Choose file" at bounding box center [283, 314] width 0 height 0
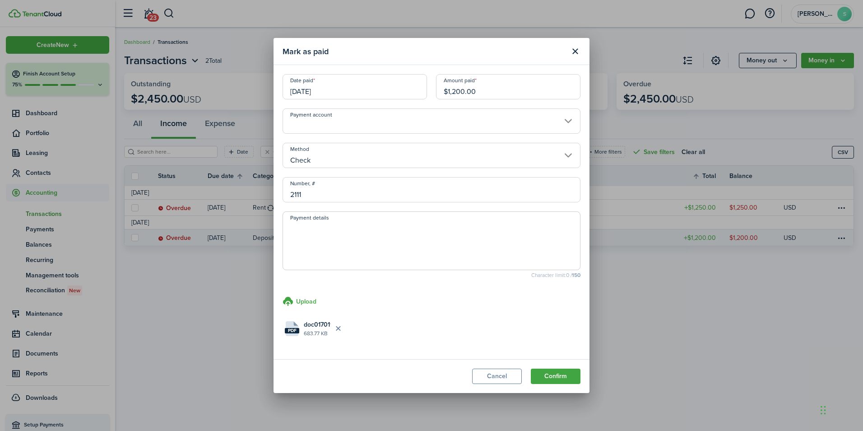
drag, startPoint x: 544, startPoint y: 374, endPoint x: 525, endPoint y: 352, distance: 29.1
click at [544, 372] on button "Confirm" at bounding box center [556, 375] width 50 height 15
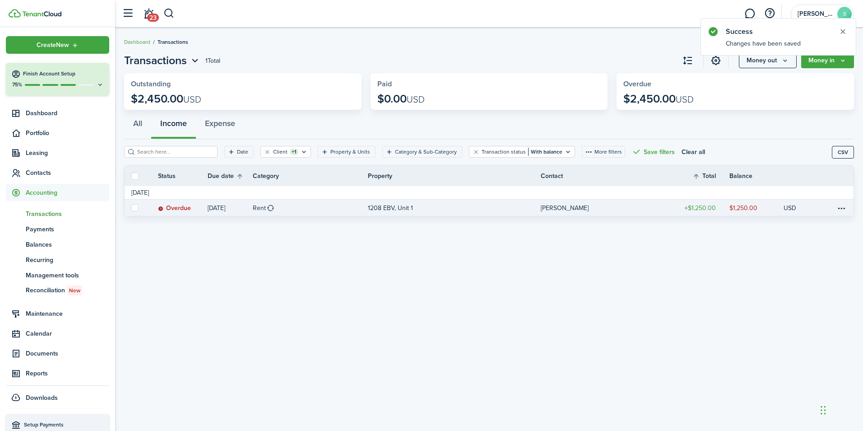
click at [848, 206] on link at bounding box center [845, 208] width 18 height 16
click at [844, 210] on table-menu-btn-icon at bounding box center [841, 207] width 11 height 11
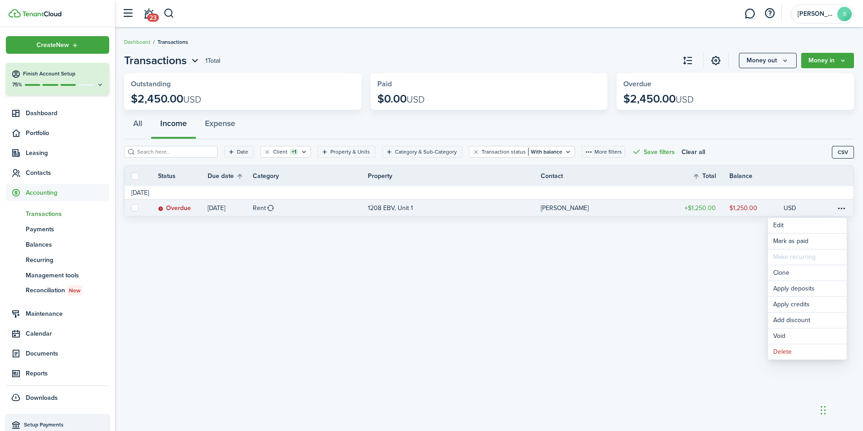
drag, startPoint x: 741, startPoint y: 264, endPoint x: 757, endPoint y: 256, distance: 17.6
click at [750, 260] on div "Transactions 1 Total Money out Money in Outstanding $2,450.00 USD Paid $0.00 US…" at bounding box center [489, 229] width 748 height 363
drag, startPoint x: 757, startPoint y: 256, endPoint x: 843, endPoint y: 207, distance: 98.9
click at [843, 207] on table-menu-btn-icon "Open menu" at bounding box center [841, 207] width 11 height 11
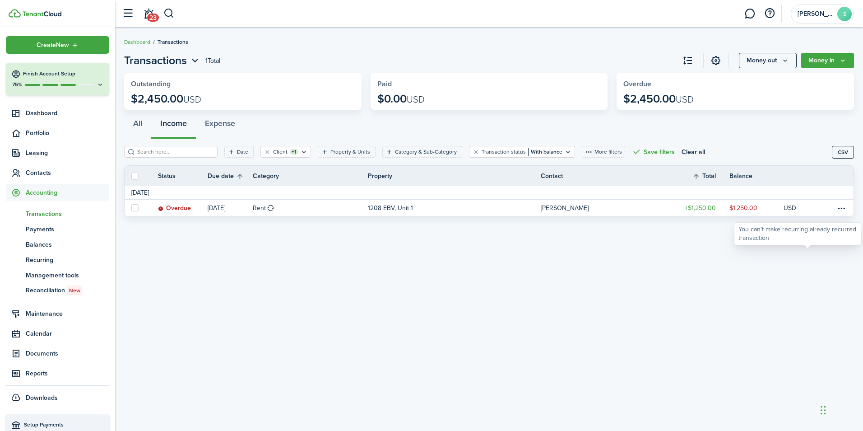
click at [801, 243] on div "You can't make recurring already recurred transaction" at bounding box center [798, 234] width 126 height 22
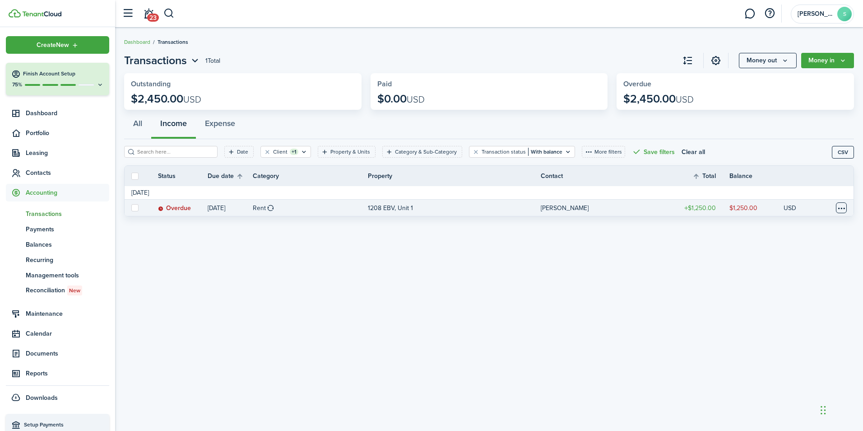
click at [843, 203] on table-menu-btn-icon "Open menu" at bounding box center [841, 207] width 11 height 11
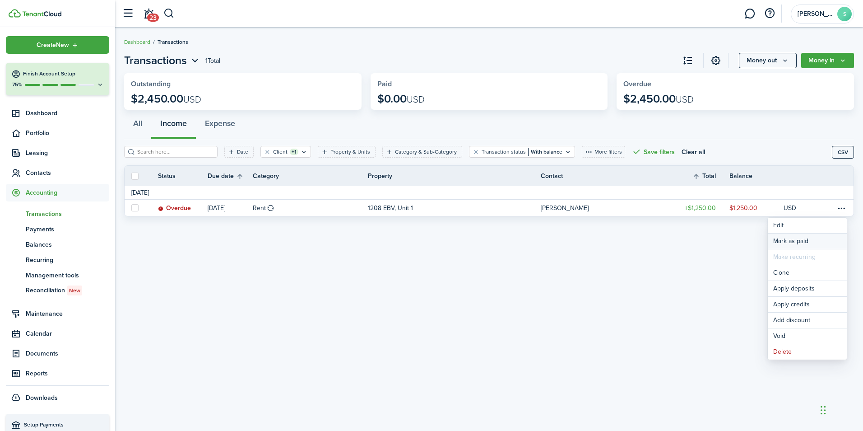
click at [783, 241] on link "Mark as paid" at bounding box center [807, 240] width 79 height 15
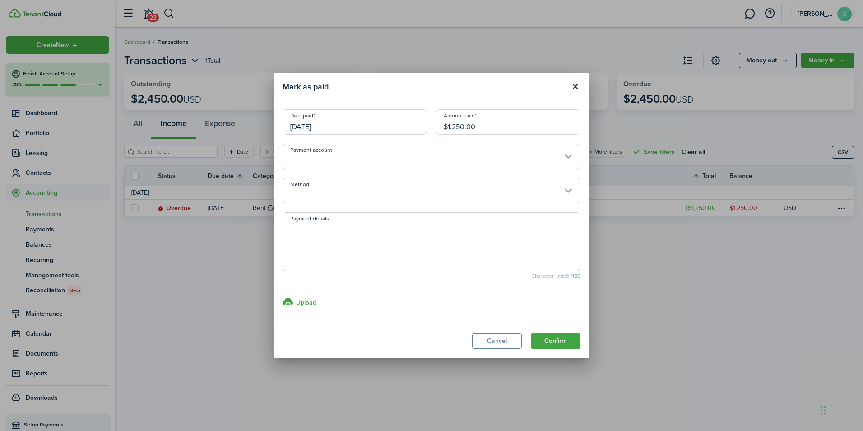
click at [361, 125] on input "[DATE]" at bounding box center [355, 121] width 144 height 25
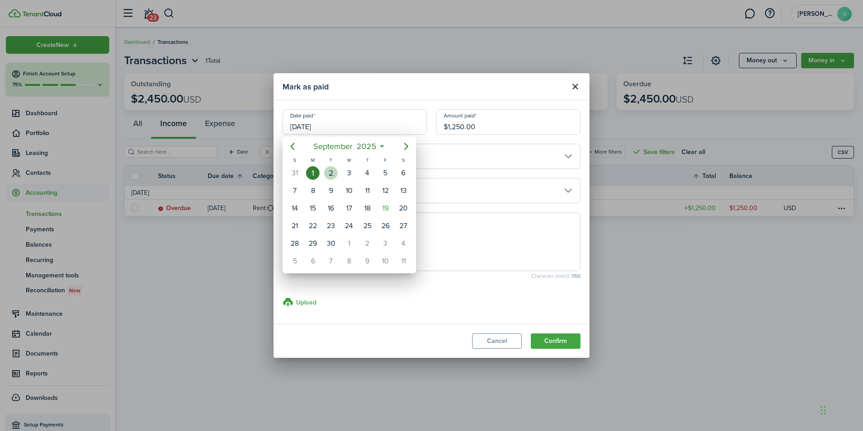
click at [336, 168] on div "2" at bounding box center [331, 173] width 14 height 14
type input "[DATE]"
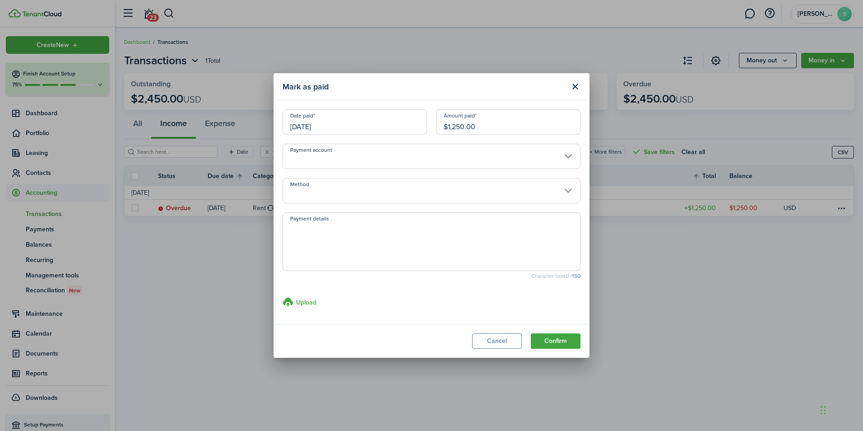
click at [368, 152] on input "Payment account" at bounding box center [432, 156] width 298 height 25
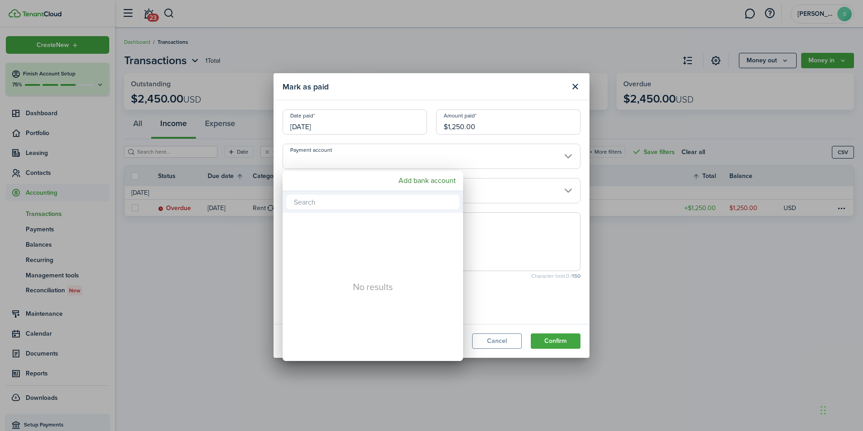
click at [368, 152] on div at bounding box center [432, 215] width 1008 height 575
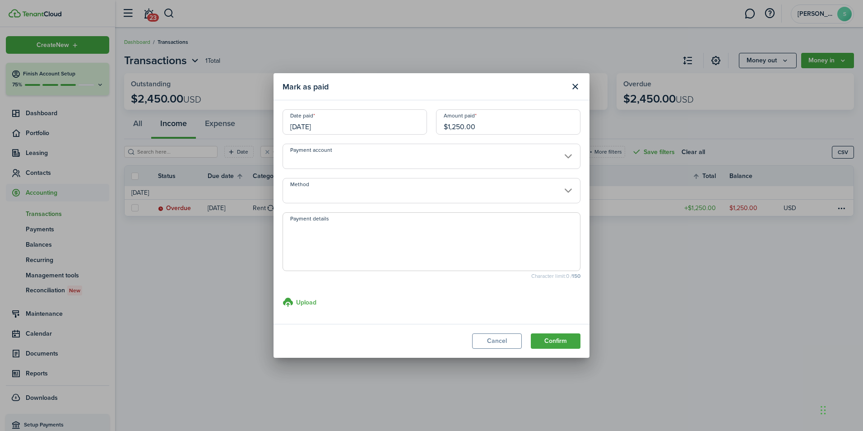
click at [351, 185] on input "Method" at bounding box center [432, 190] width 298 height 25
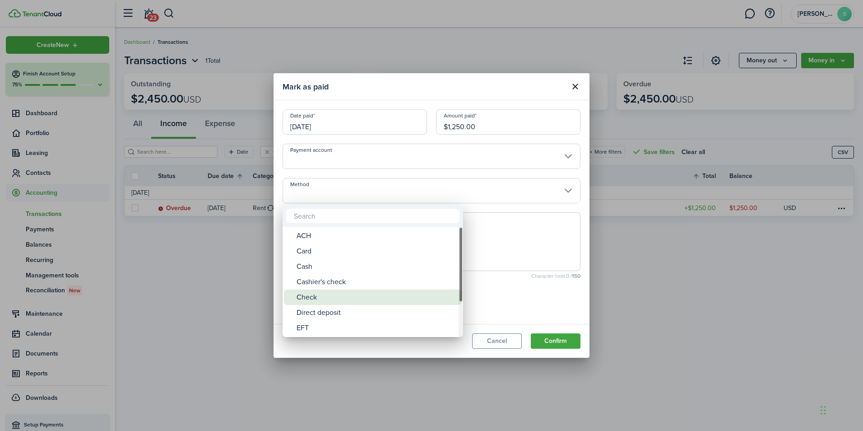
click at [313, 295] on div "Check" at bounding box center [377, 296] width 160 height 15
type input "Check"
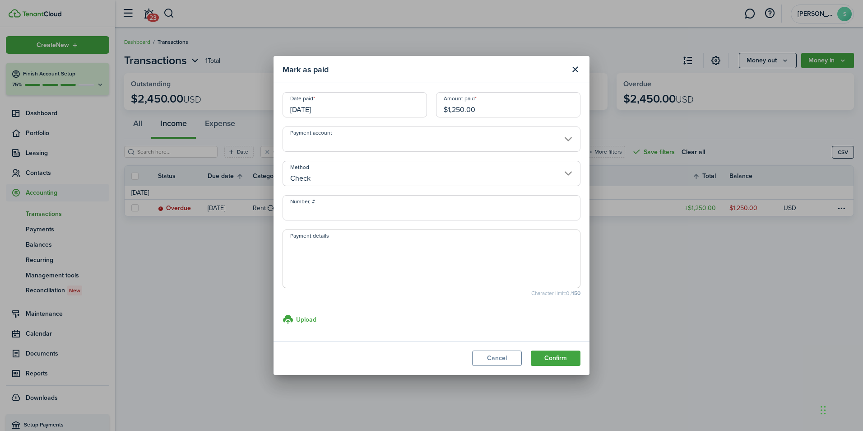
drag, startPoint x: 303, startPoint y: 205, endPoint x: 297, endPoint y: 205, distance: 6.3
click at [299, 205] on input "Number, #" at bounding box center [432, 207] width 298 height 25
type input "105"
type textarea "Chase"
click at [308, 321] on h3 "Upload" at bounding box center [306, 319] width 20 height 9
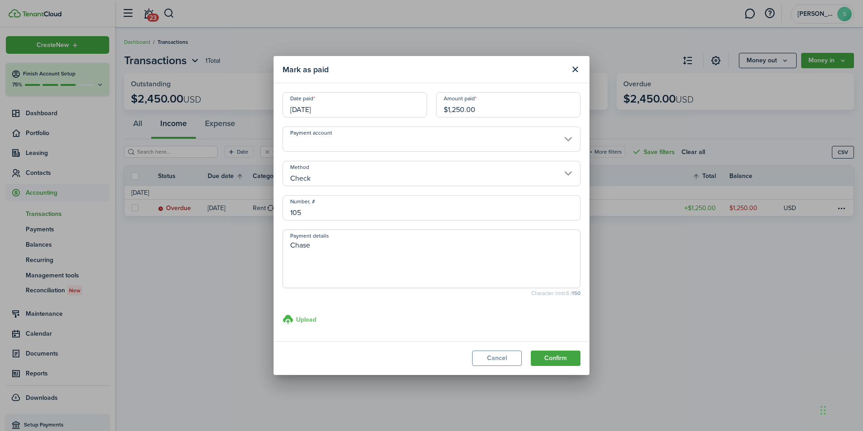
click at [283, 314] on input "Upload store documents and templates Choose file" at bounding box center [283, 314] width 0 height 0
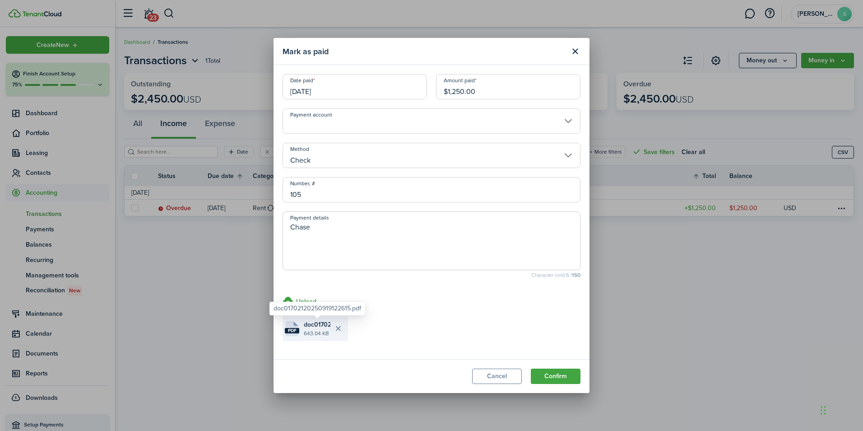
click at [308, 321] on span "doc01702120250919122615.pdf" at bounding box center [317, 324] width 27 height 9
click at [564, 377] on button "Confirm" at bounding box center [556, 375] width 50 height 15
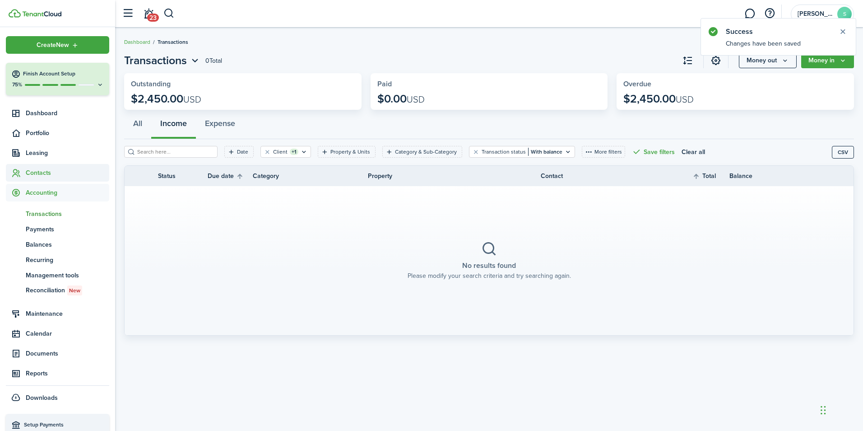
click at [38, 173] on span "Contacts" at bounding box center [68, 172] width 84 height 9
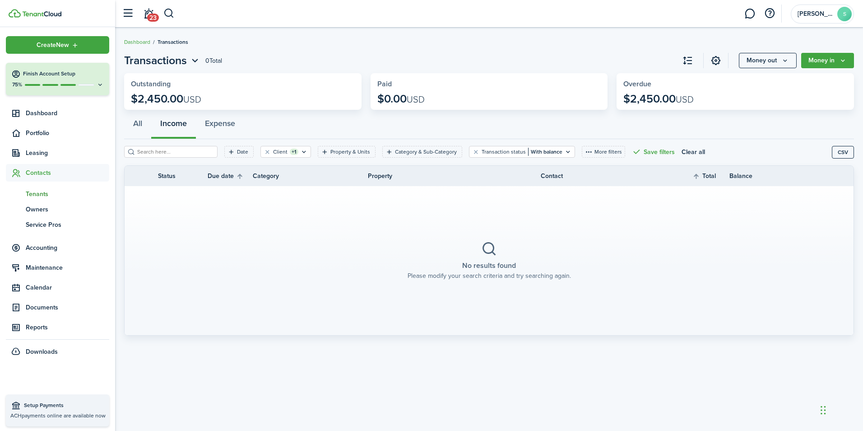
click at [36, 193] on span "Tenants" at bounding box center [68, 193] width 84 height 9
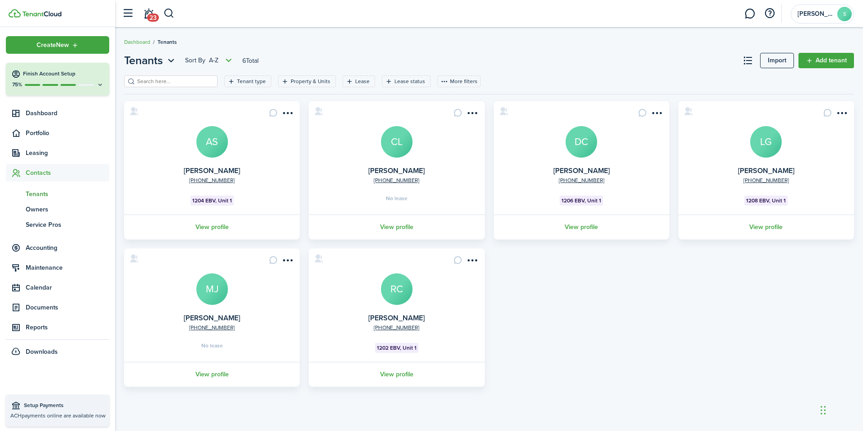
click at [745, 146] on card "[PHONE_NUMBER] [PERSON_NAME] LG 1208 EBV, Unit 1 View profile" at bounding box center [767, 170] width 176 height 138
click at [766, 144] on avatar-text "LG" at bounding box center [766, 142] width 32 height 32
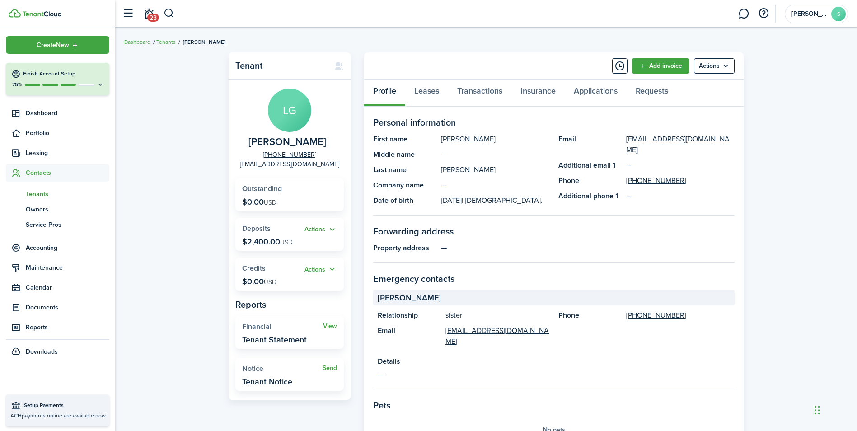
click at [332, 229] on button "Actions" at bounding box center [320, 229] width 33 height 10
click at [254, 240] on p "$2,400.00 USD" at bounding box center [267, 241] width 51 height 9
click at [256, 228] on span "Deposits" at bounding box center [256, 228] width 28 height 10
click at [483, 89] on link "Transactions" at bounding box center [479, 92] width 63 height 27
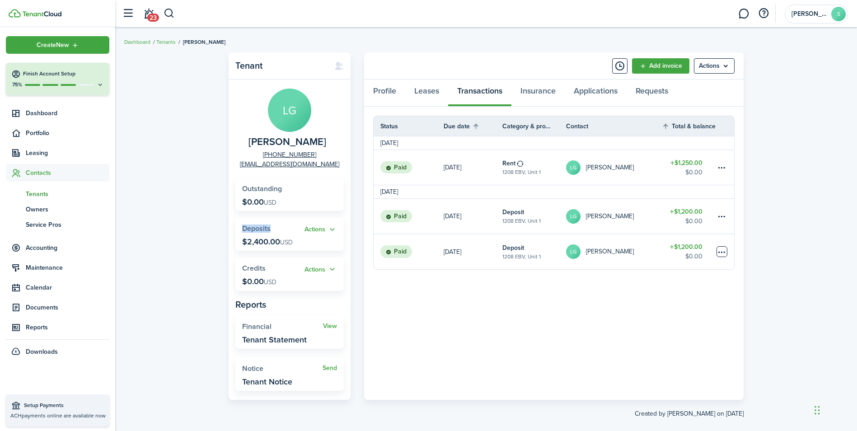
click at [722, 249] on table-menu-btn-icon at bounding box center [721, 251] width 11 height 11
click at [658, 380] on button "Delete" at bounding box center [687, 379] width 79 height 15
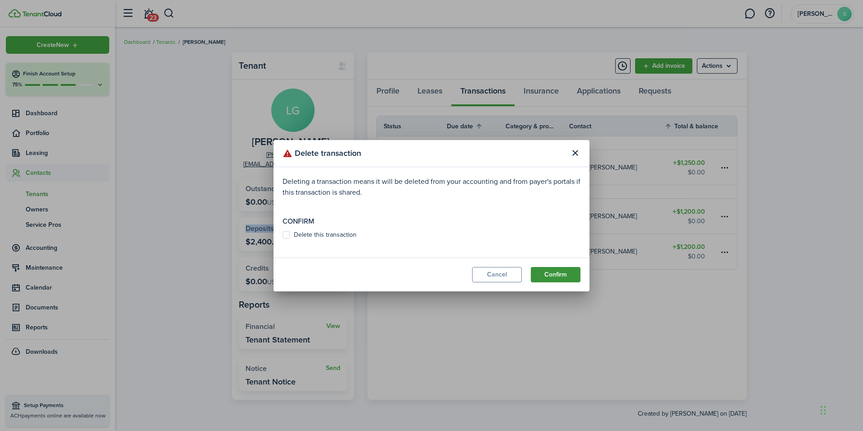
click at [556, 272] on button "Confirm" at bounding box center [556, 274] width 50 height 15
click at [312, 233] on label "Delete this transaction" at bounding box center [320, 234] width 74 height 7
click at [283, 239] on input "Delete this transaction" at bounding box center [282, 239] width 0 height 0
checkbox input "true"
click at [558, 274] on button "Confirm" at bounding box center [556, 274] width 50 height 15
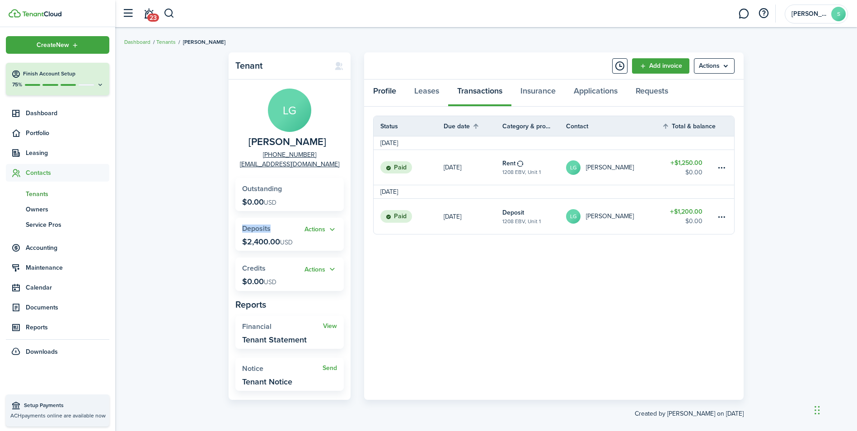
click at [392, 88] on link "Profile" at bounding box center [384, 92] width 41 height 27
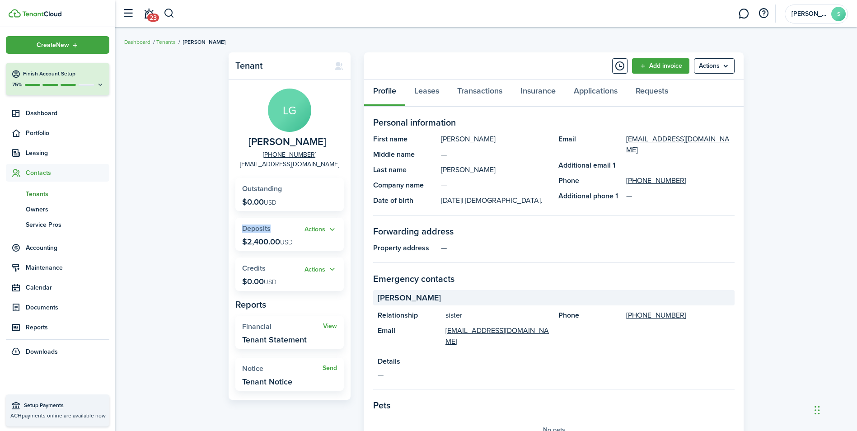
drag, startPoint x: 333, startPoint y: 228, endPoint x: 302, endPoint y: 233, distance: 31.9
click at [325, 229] on button "Actions" at bounding box center [320, 229] width 33 height 10
click at [246, 235] on widget-stats "Actions Deposits $2,400.00 USD" at bounding box center [289, 234] width 108 height 33
click at [266, 242] on p "$2,400.00 USD" at bounding box center [267, 241] width 51 height 9
click at [482, 89] on link "Transactions" at bounding box center [479, 92] width 63 height 27
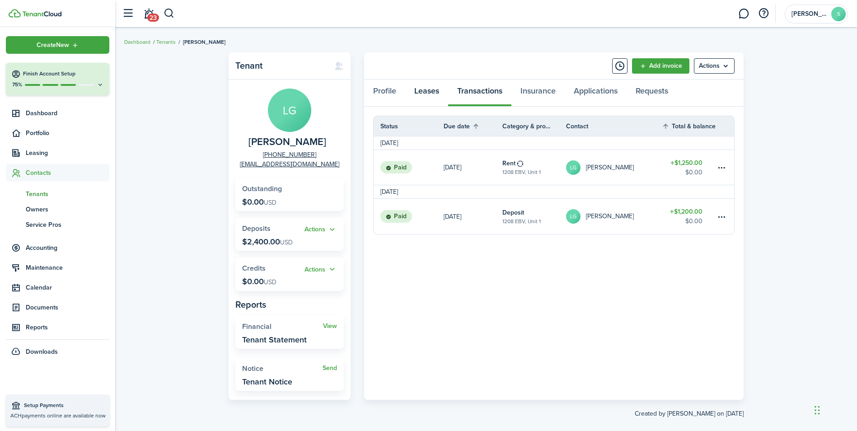
click at [422, 95] on link "Leases" at bounding box center [426, 92] width 43 height 27
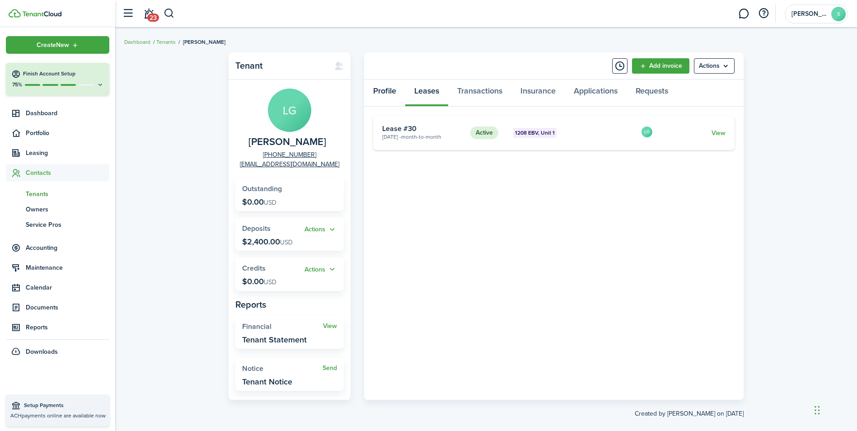
click at [390, 93] on link "Profile" at bounding box center [384, 92] width 41 height 27
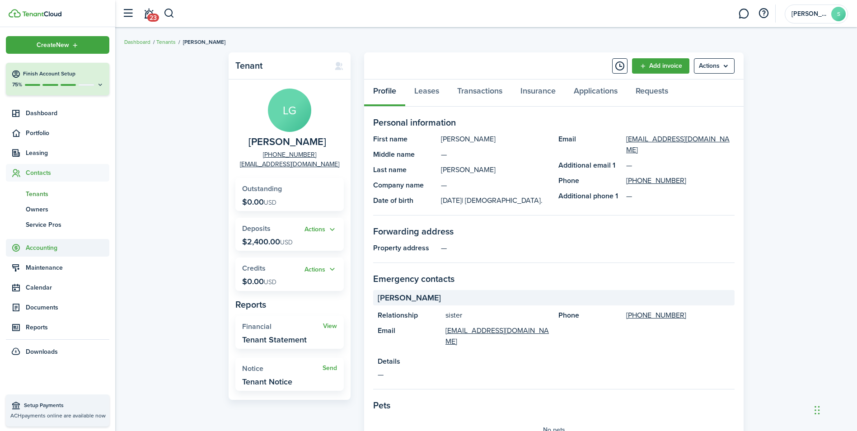
click at [30, 250] on span "Accounting" at bounding box center [68, 247] width 84 height 9
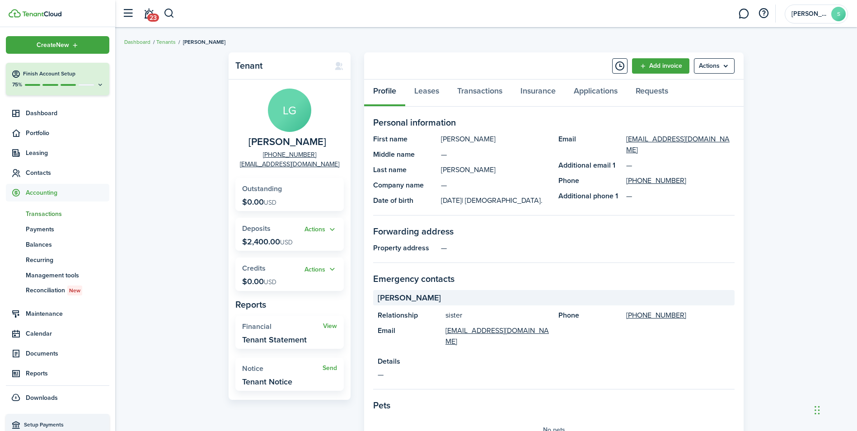
click at [60, 213] on span "Transactions" at bounding box center [68, 213] width 84 height 9
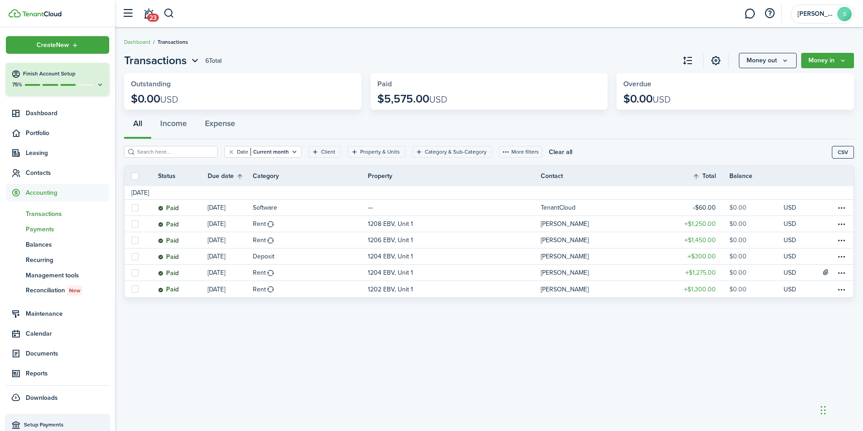
click at [44, 228] on span "Payments" at bounding box center [68, 228] width 84 height 9
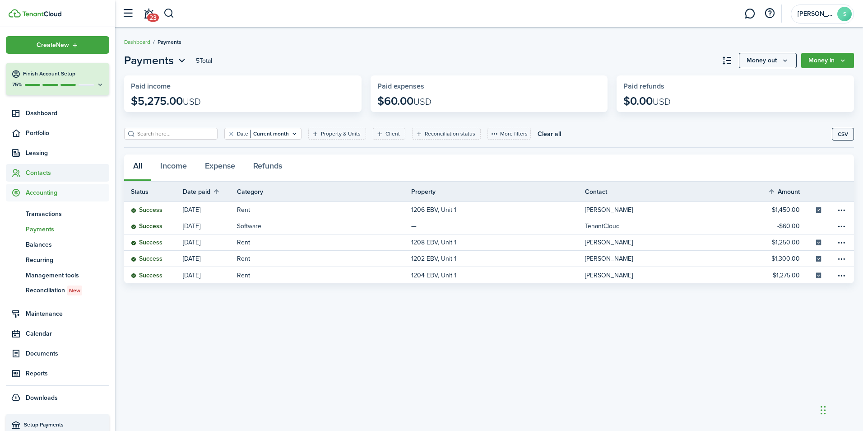
click at [45, 171] on span "Contacts" at bounding box center [68, 172] width 84 height 9
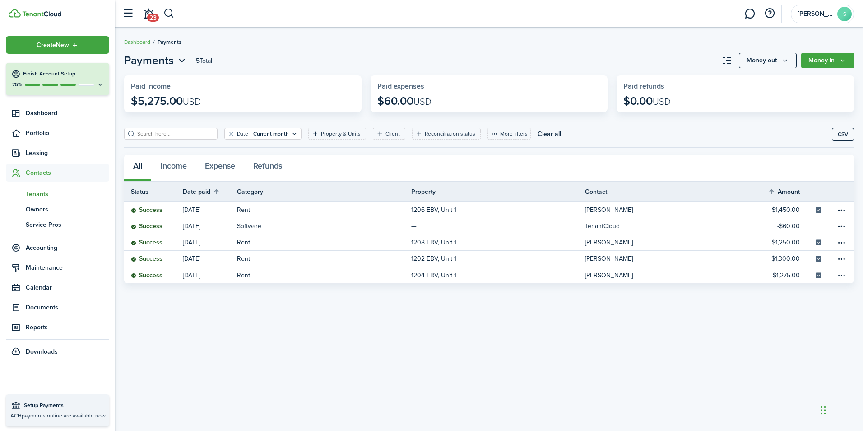
click at [47, 192] on span "Tenants" at bounding box center [68, 193] width 84 height 9
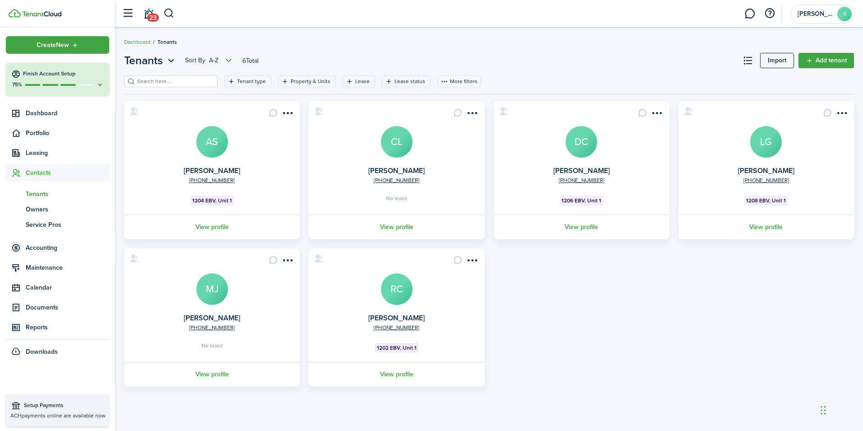
click at [775, 153] on avatar-text "LG" at bounding box center [766, 142] width 32 height 32
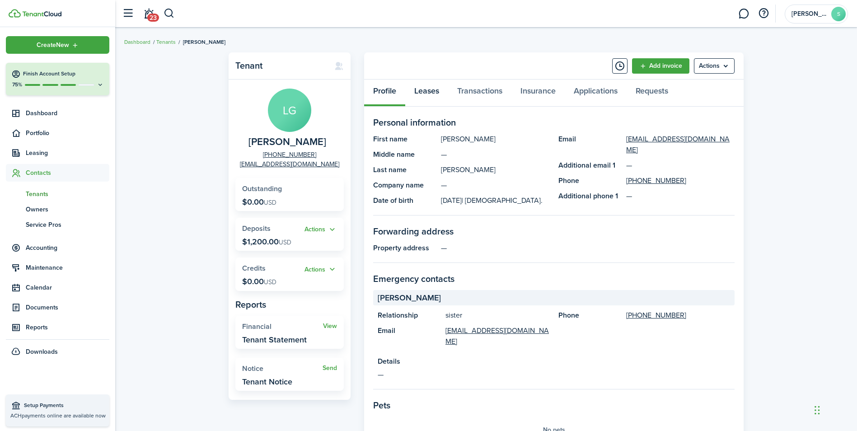
click at [431, 91] on link "Leases" at bounding box center [426, 92] width 43 height 27
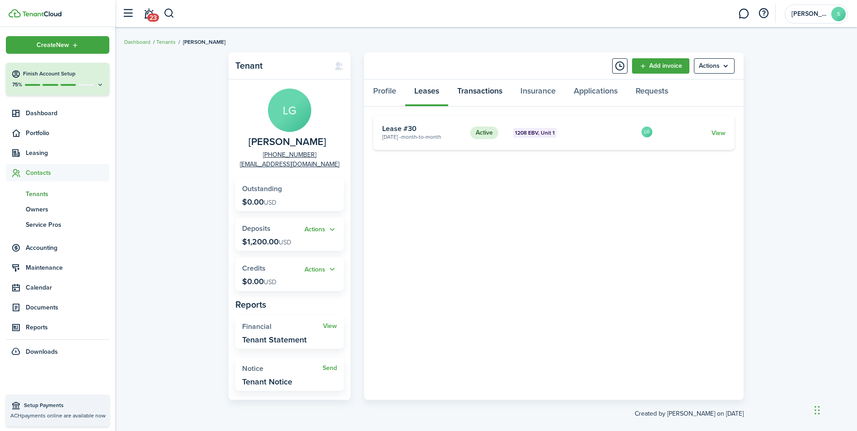
click at [479, 94] on link "Transactions" at bounding box center [479, 92] width 63 height 27
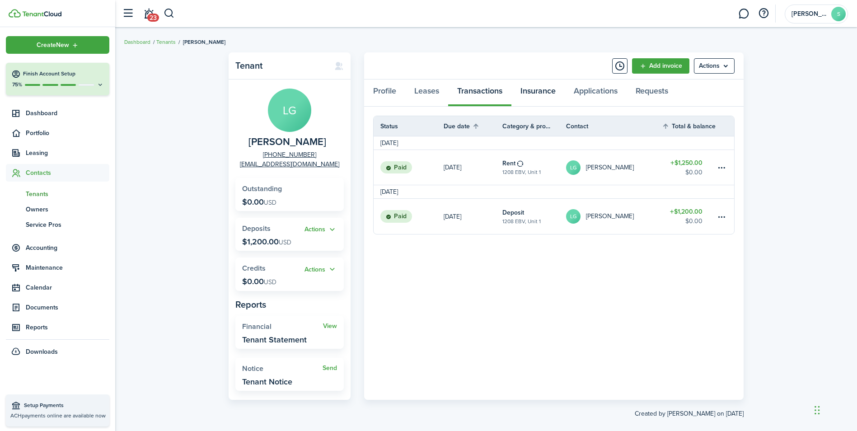
click at [540, 91] on link "Insurance" at bounding box center [537, 92] width 53 height 27
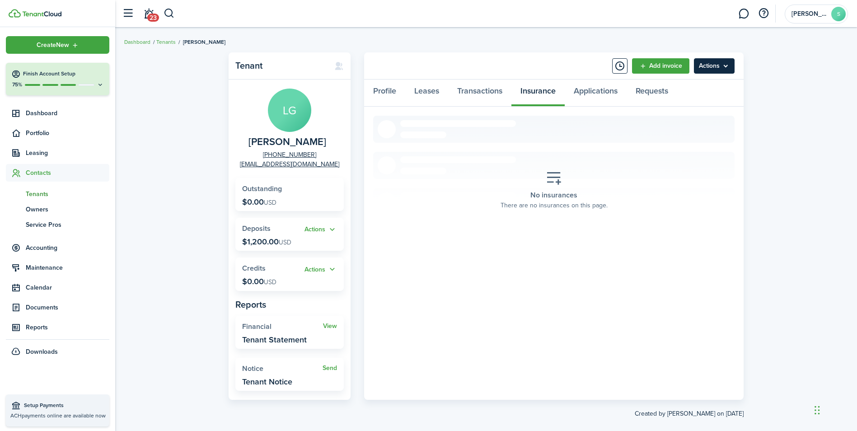
click at [714, 66] on menu-btn "Actions" at bounding box center [714, 65] width 41 height 15
click at [678, 132] on button "Add insurance" at bounding box center [694, 133] width 79 height 15
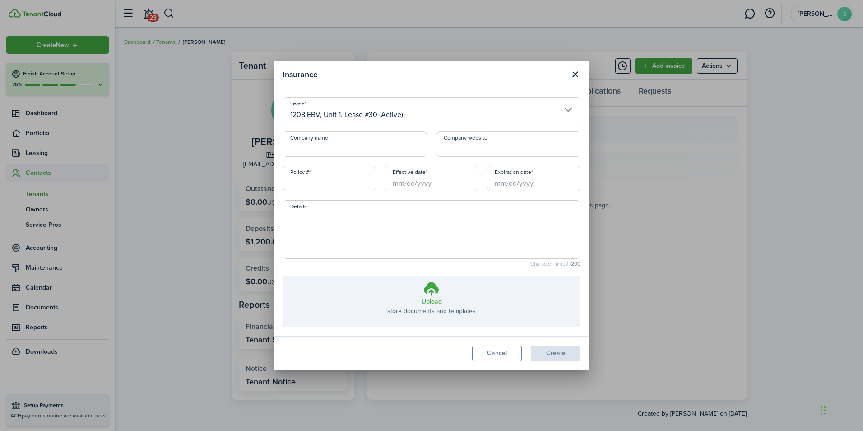
click at [380, 147] on input "Company name" at bounding box center [355, 143] width 144 height 25
type input "State Farm"
click at [436, 173] on input "Effective date" at bounding box center [431, 178] width 93 height 25
type input "86-EV-C804-4"
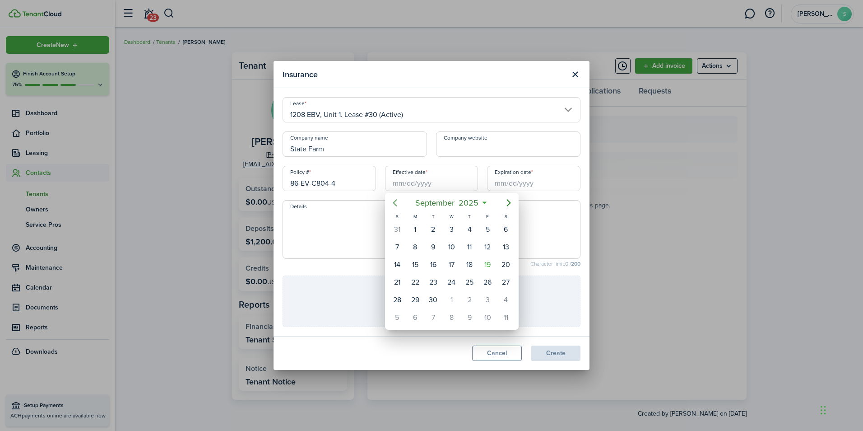
click at [397, 201] on icon "Previous page" at bounding box center [395, 202] width 11 height 11
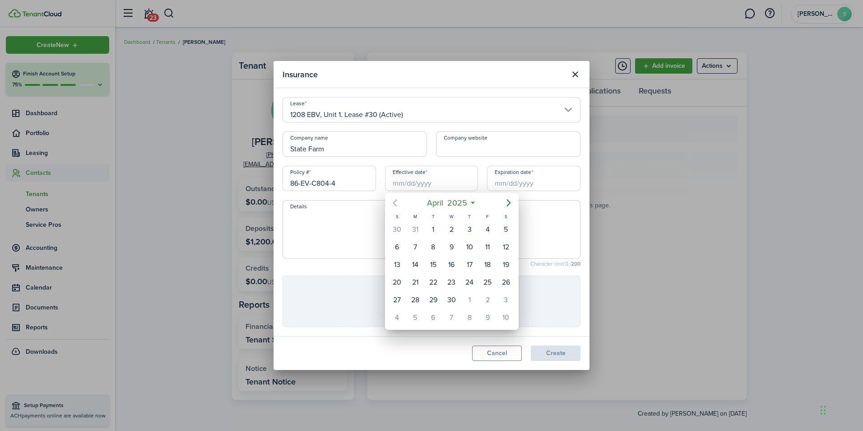
click at [397, 201] on icon "Previous page" at bounding box center [395, 202] width 11 height 11
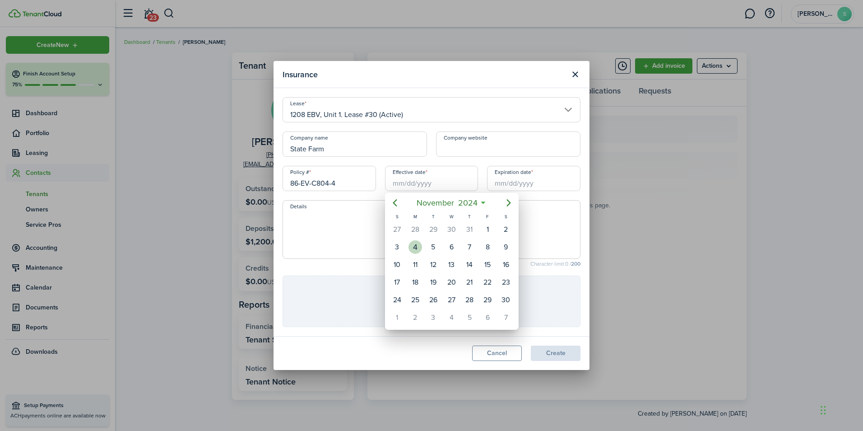
click at [419, 248] on div "4" at bounding box center [416, 247] width 14 height 14
type input "[DATE]"
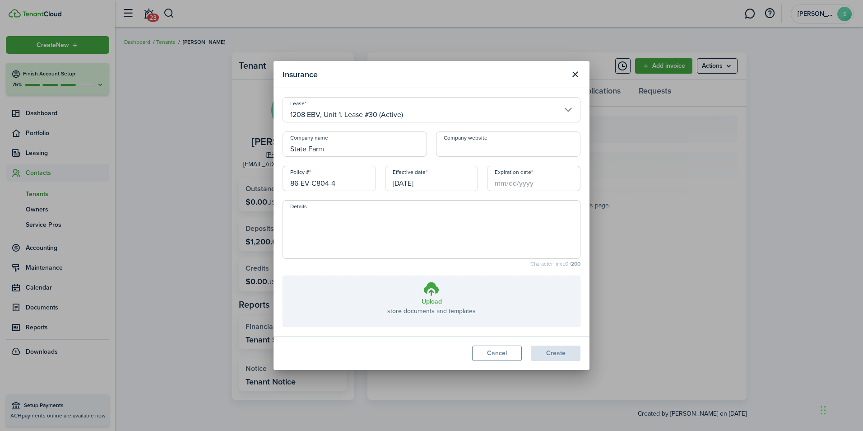
click at [541, 186] on input "Expiration date" at bounding box center [533, 178] width 93 height 25
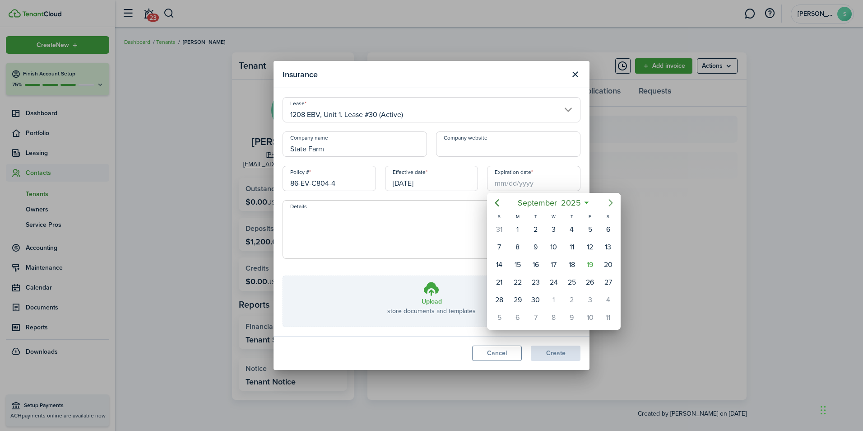
click at [612, 203] on icon "Next page" at bounding box center [611, 202] width 4 height 7
click at [535, 244] on div "4" at bounding box center [536, 247] width 14 height 14
type input "[DATE]"
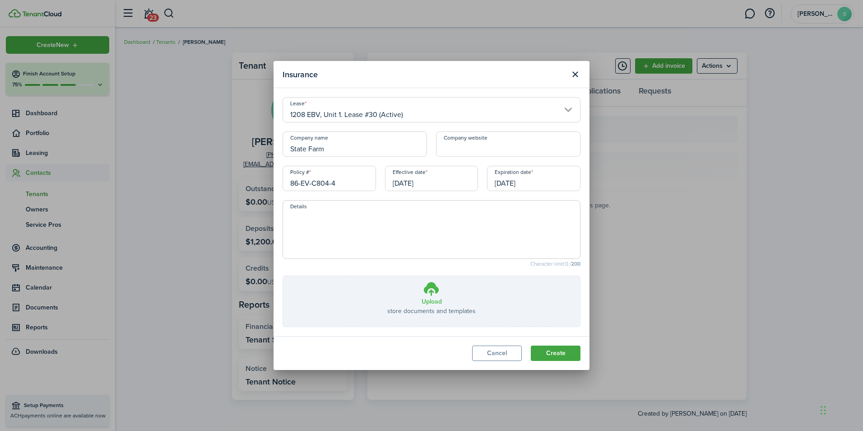
click at [441, 295] on label "Upload store documents and templates Choose file" at bounding box center [431, 301] width 297 height 51
click at [283, 276] on input "Upload store documents and templates Choose file" at bounding box center [283, 276] width 0 height 0
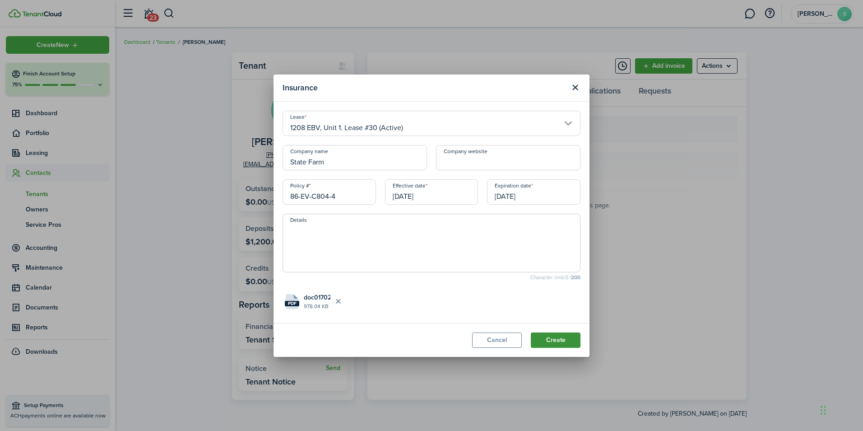
drag, startPoint x: 560, startPoint y: 345, endPoint x: 558, endPoint y: 340, distance: 5.7
click at [560, 344] on button "Create" at bounding box center [556, 339] width 50 height 15
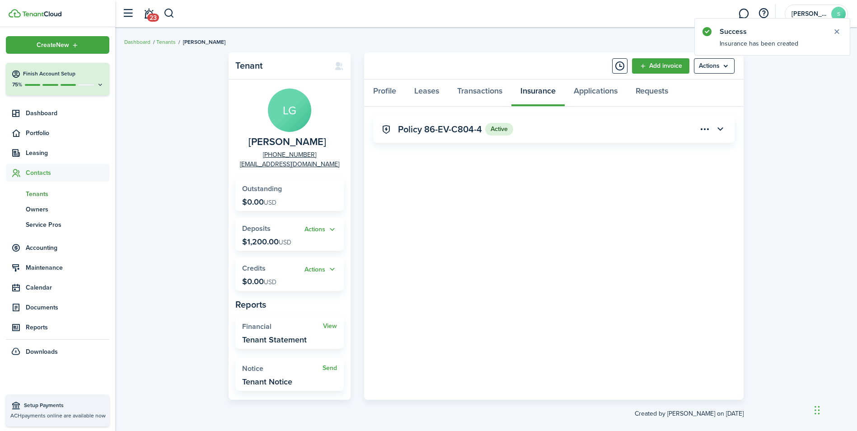
click at [782, 142] on div "Tenant LG [PERSON_NAME] [PHONE_NUMBER] [EMAIL_ADDRESS][DOMAIN_NAME] Outstanding…" at bounding box center [485, 235] width 741 height 375
click at [597, 89] on link "Applications" at bounding box center [595, 92] width 62 height 27
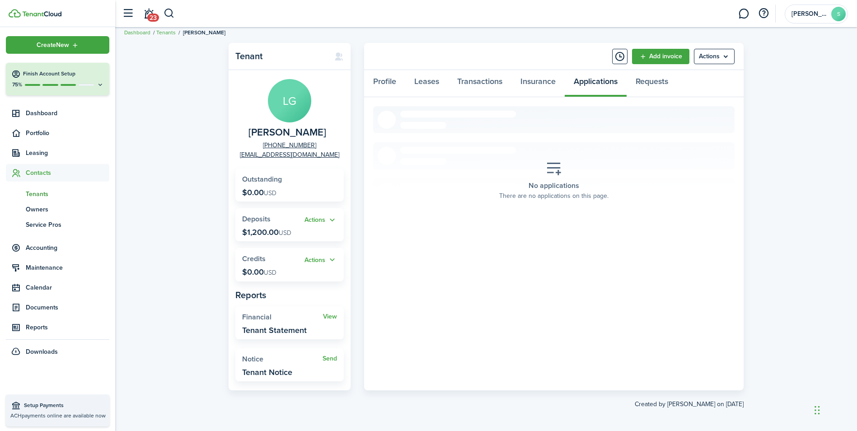
scroll to position [12, 0]
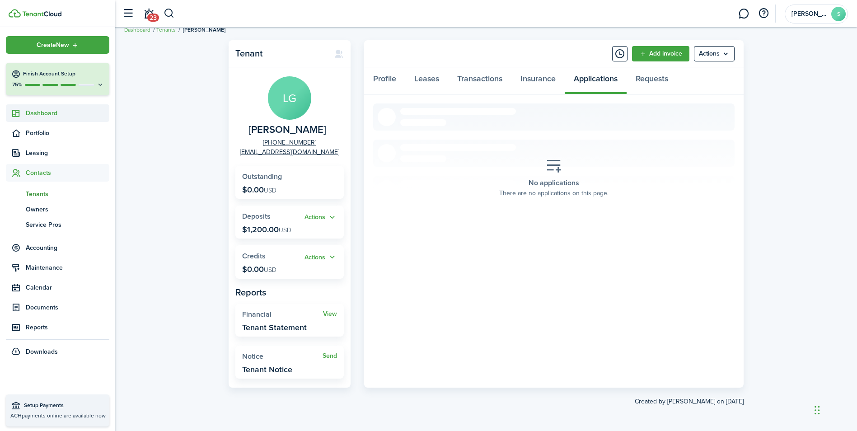
click at [50, 112] on span "Dashboard" at bounding box center [68, 112] width 84 height 9
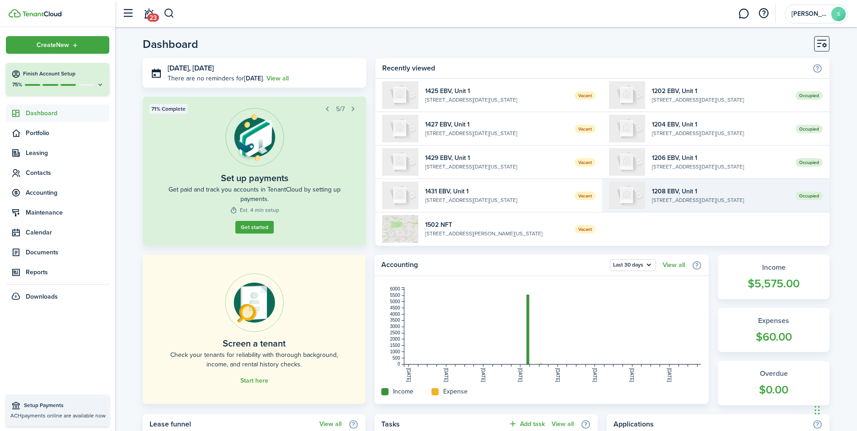
click at [713, 193] on widget-list-item-title "1208 EBV, Unit 1" at bounding box center [720, 190] width 137 height 9
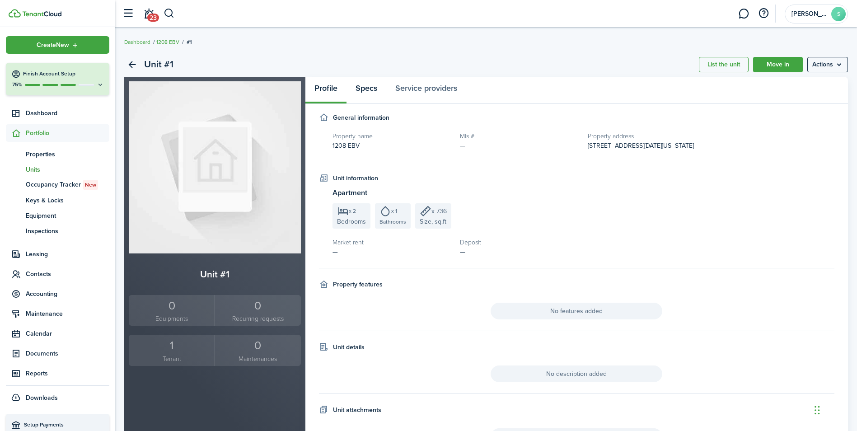
click at [373, 82] on link "Specs" at bounding box center [366, 90] width 40 height 27
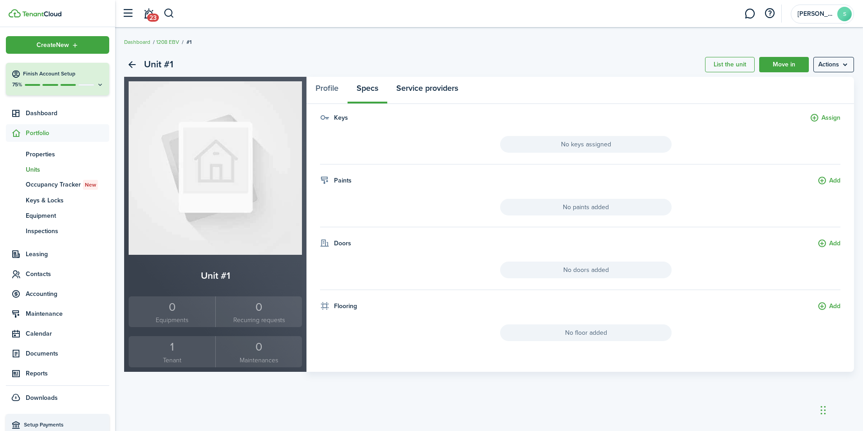
click at [434, 91] on link "Service providers" at bounding box center [427, 90] width 80 height 27
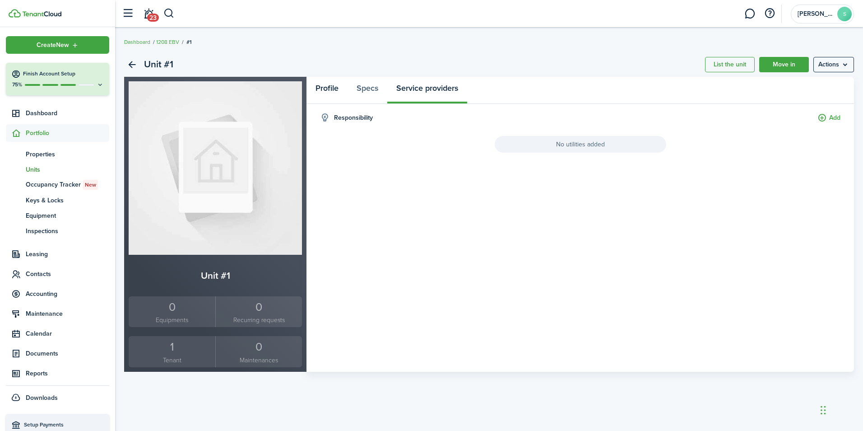
click at [334, 88] on link "Profile" at bounding box center [327, 90] width 41 height 27
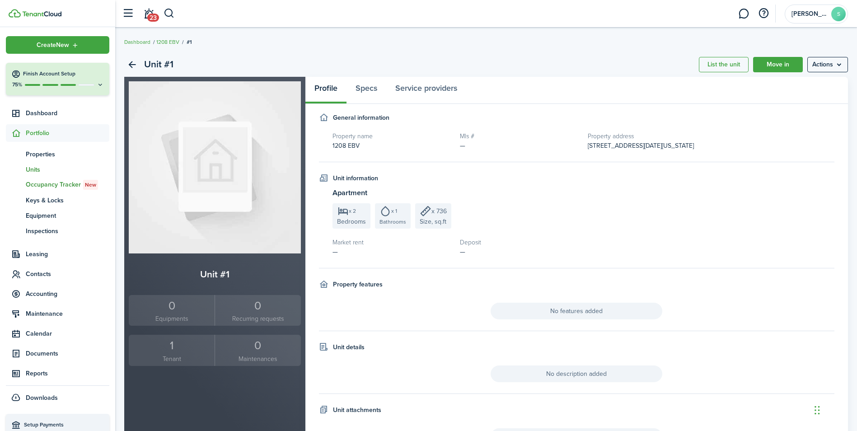
click at [36, 186] on span "Occupancy Tracker New" at bounding box center [68, 185] width 84 height 10
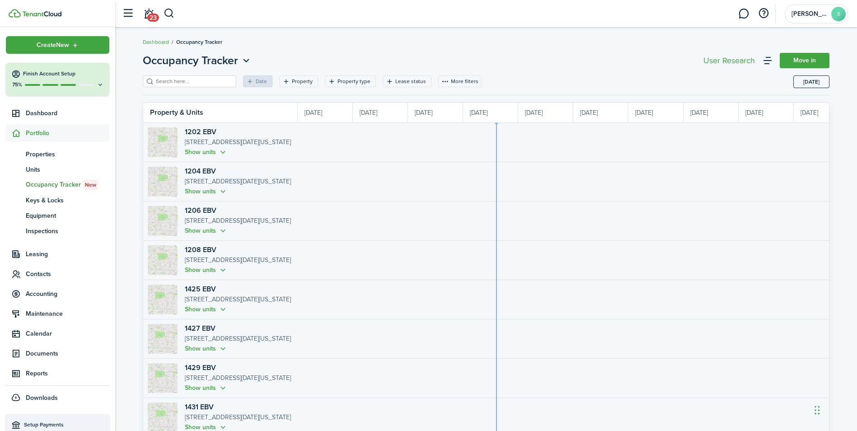
scroll to position [0, 165]
click at [51, 112] on span "Dashboard" at bounding box center [68, 112] width 84 height 9
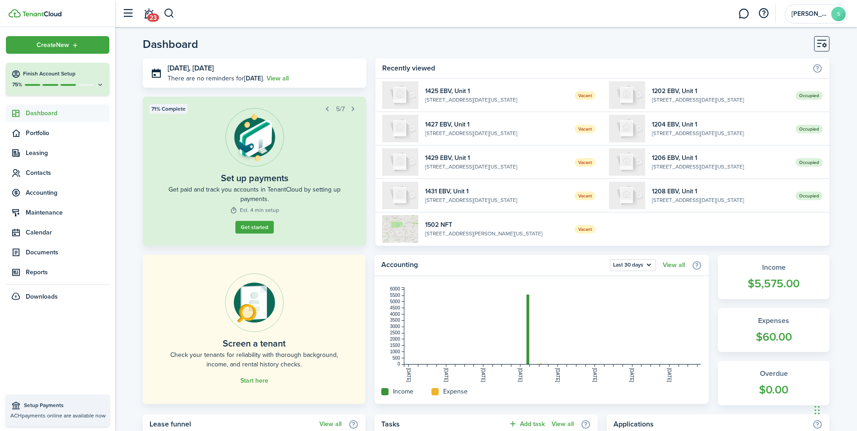
click at [57, 74] on h4 "Finish Account Setup" at bounding box center [63, 74] width 81 height 8
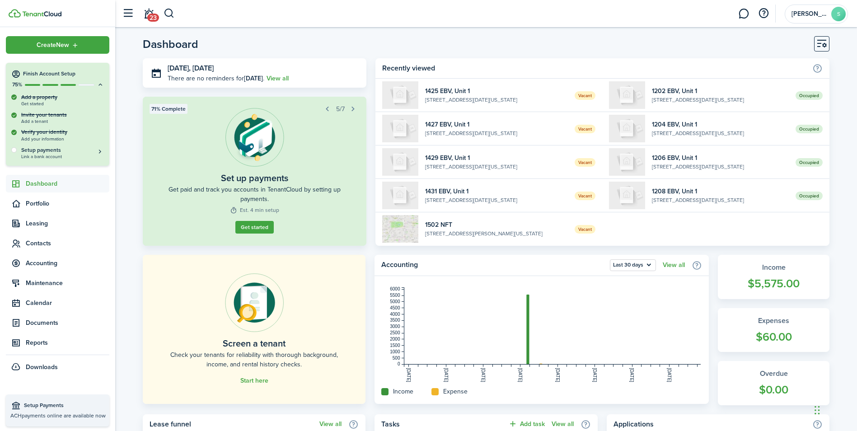
click at [57, 74] on h4 "Finish Account Setup" at bounding box center [63, 74] width 81 height 8
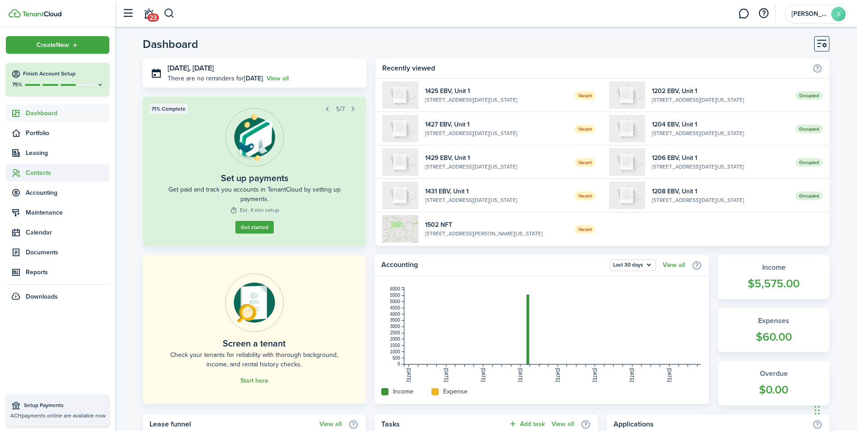
click at [47, 170] on span "Contacts" at bounding box center [68, 172] width 84 height 9
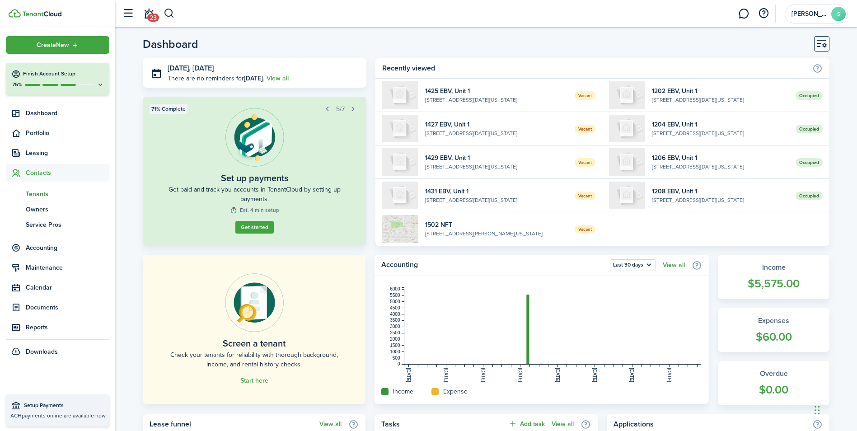
click at [42, 194] on span "Tenants" at bounding box center [68, 193] width 84 height 9
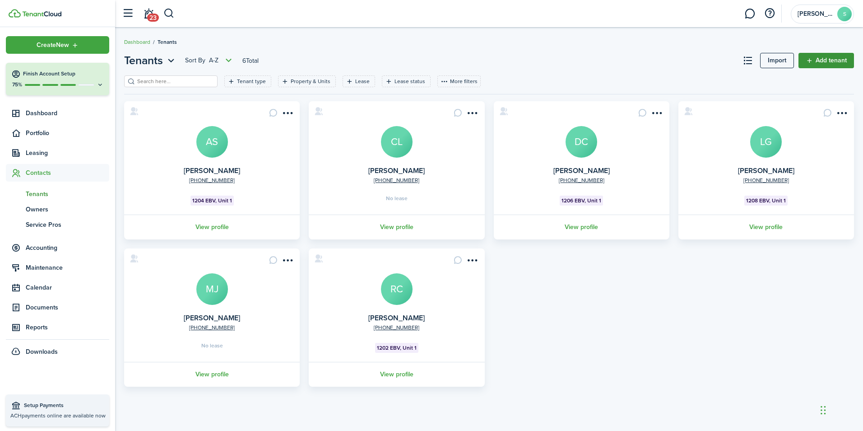
click at [828, 58] on link "Add tenant" at bounding box center [827, 60] width 56 height 15
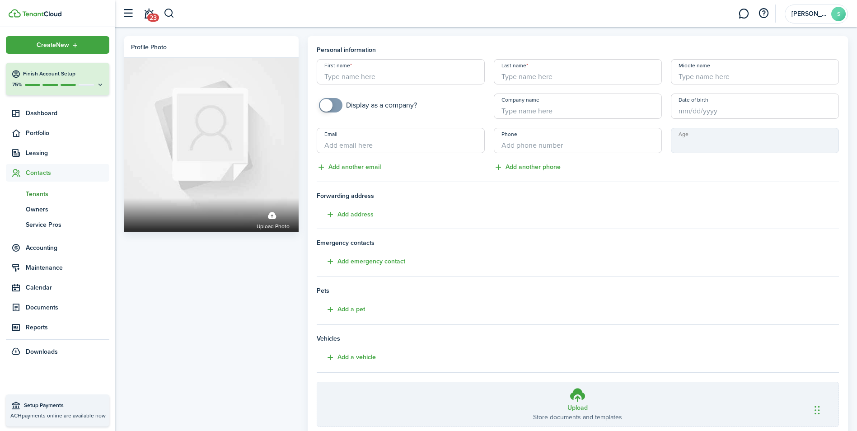
click at [389, 73] on input "First name" at bounding box center [401, 71] width 168 height 25
type input "[PERSON_NAME]"
click at [771, 113] on input "Date of birth" at bounding box center [755, 105] width 168 height 25
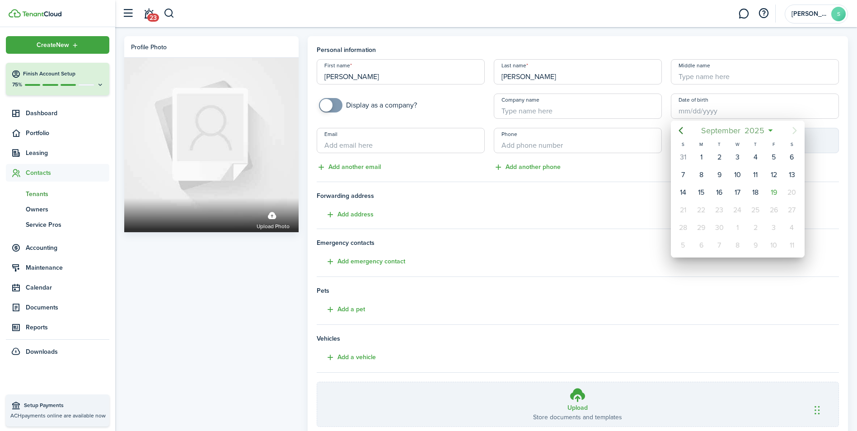
click at [769, 130] on mbsc-button "[DATE]" at bounding box center [732, 130] width 75 height 16
click at [773, 185] on div "Jun" at bounding box center [779, 183] width 33 height 14
click at [757, 130] on mbsc-button "[DATE]" at bounding box center [732, 130] width 53 height 16
click at [730, 131] on span "2025" at bounding box center [733, 130] width 24 height 16
click at [682, 127] on icon "Previous page" at bounding box center [680, 130] width 4 height 7
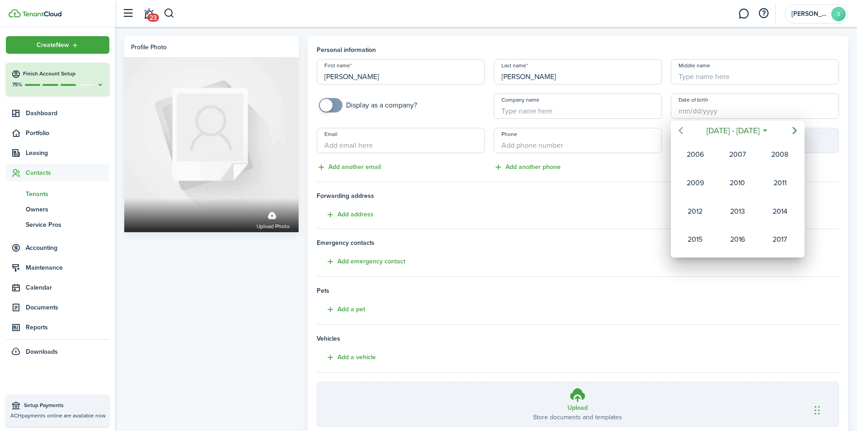
click at [682, 127] on icon "Previous page" at bounding box center [680, 130] width 4 height 7
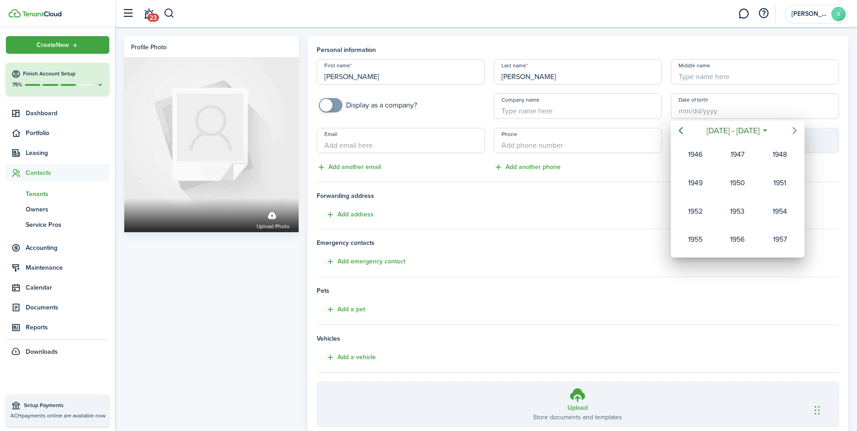
click at [795, 130] on icon "Next page" at bounding box center [794, 130] width 4 height 7
click at [736, 212] on div "1965" at bounding box center [737, 211] width 33 height 14
click at [783, 181] on div "Jun" at bounding box center [779, 183] width 33 height 14
click at [717, 155] on div "1" at bounding box center [719, 157] width 14 height 14
type input "[DATE]"
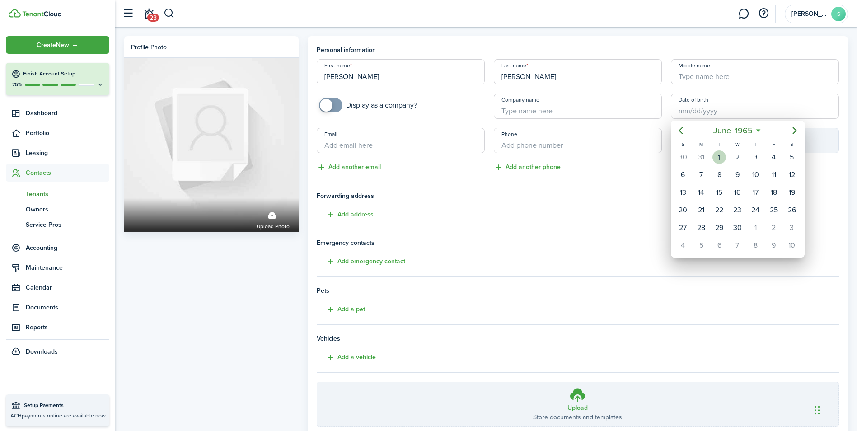
type input "60"
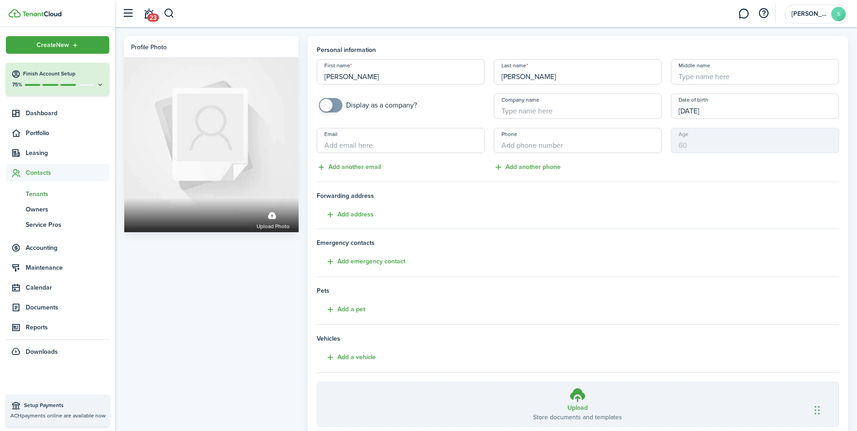
click at [384, 136] on input "Email" at bounding box center [401, 140] width 168 height 25
type input "[EMAIL_ADDRESS][DOMAIN_NAME]"
type input "[PHONE_NUMBER]"
click at [379, 261] on button "Add emergency contact" at bounding box center [361, 261] width 89 height 10
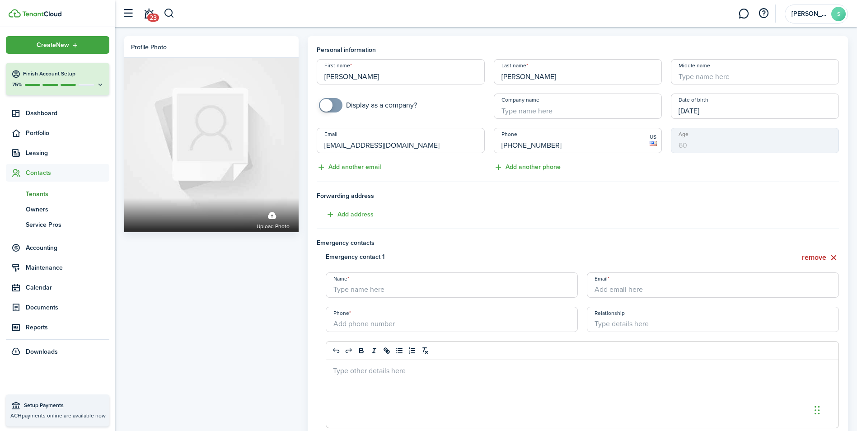
click at [381, 290] on input "Name" at bounding box center [452, 284] width 252 height 25
type input "[PERSON_NAME]"
type input "[EMAIL_ADDRESS][DOMAIN_NAME]"
type input "[PHONE_NUMBER]"
type input "sister"
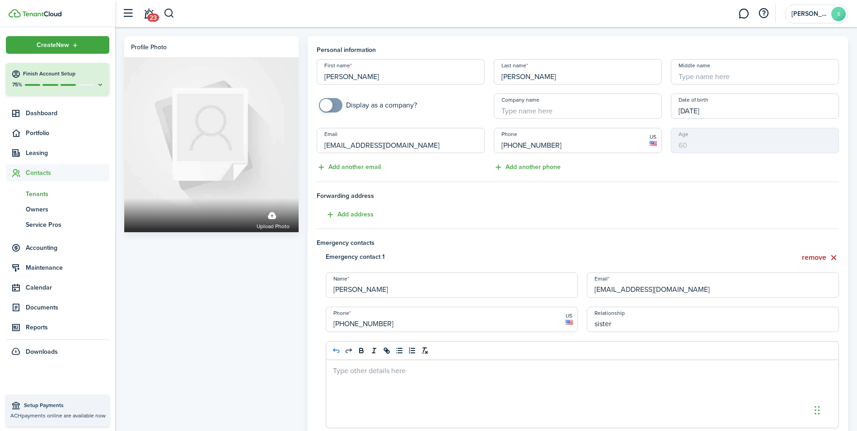
type button "undo"
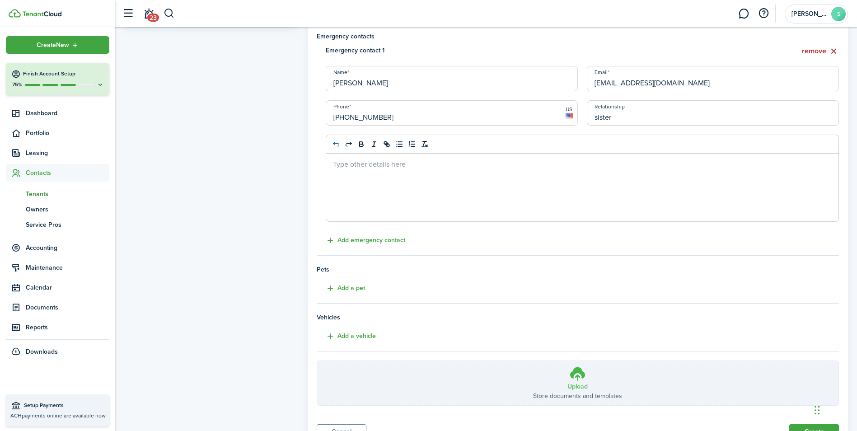
scroll to position [226, 0]
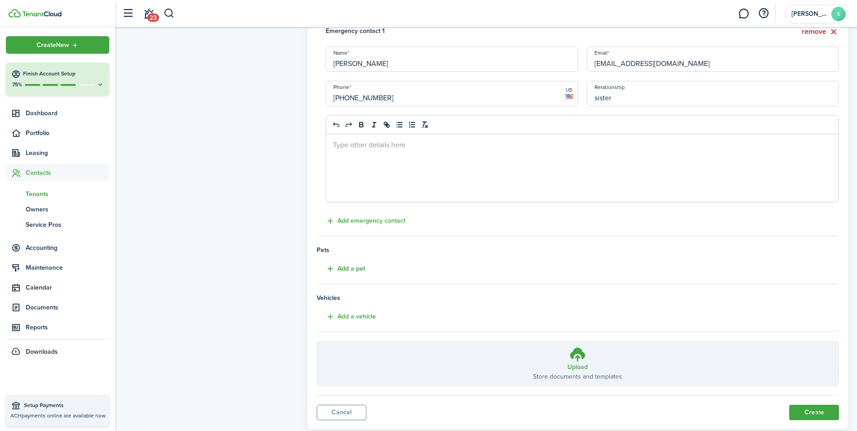
click at [353, 267] on button "Add a pet" at bounding box center [341, 269] width 48 height 10
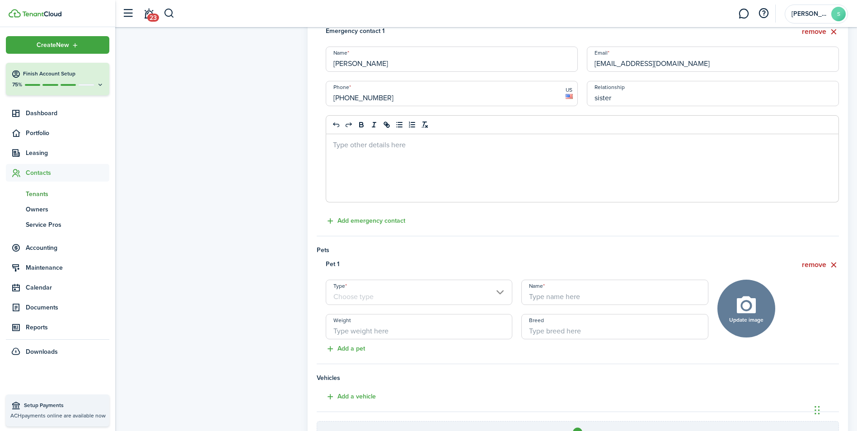
click at [494, 290] on input "Type" at bounding box center [419, 291] width 187 height 25
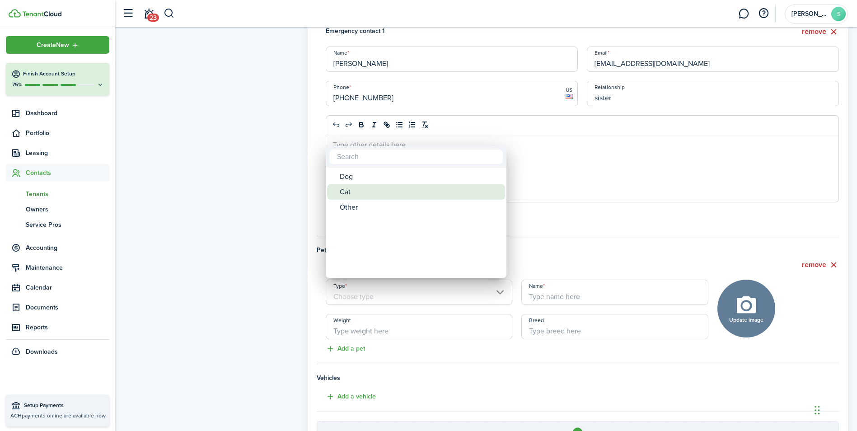
click at [373, 189] on div "Cat" at bounding box center [420, 191] width 160 height 15
type input "Cat"
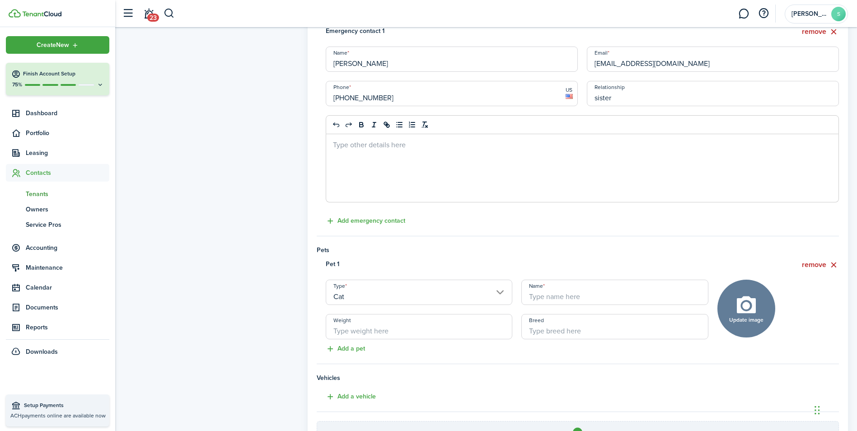
click at [618, 297] on input "Name" at bounding box center [614, 291] width 187 height 25
type input "cat"
click at [355, 348] on button "Add a pet" at bounding box center [341, 349] width 48 height 10
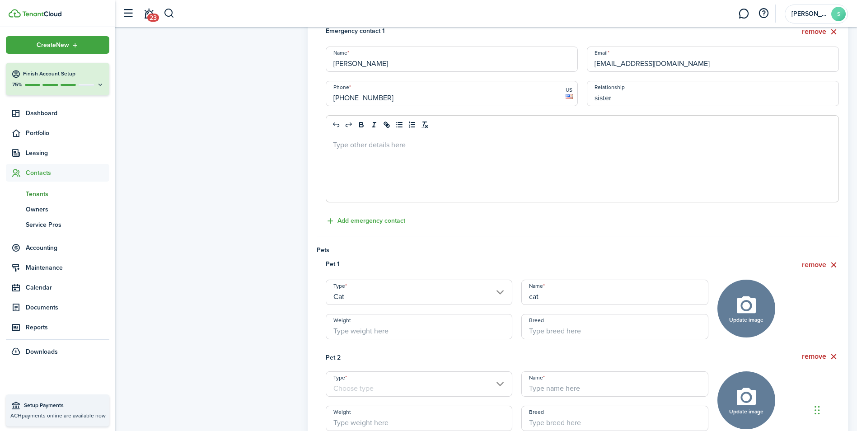
click at [377, 384] on input "Type" at bounding box center [419, 383] width 187 height 25
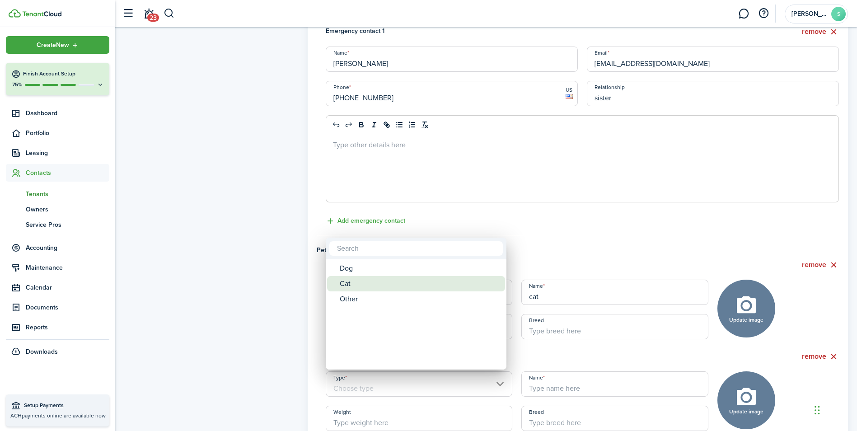
drag, startPoint x: 351, startPoint y: 284, endPoint x: 355, endPoint y: 288, distance: 5.7
click at [352, 285] on div "Cat" at bounding box center [420, 283] width 160 height 15
type input "Cat"
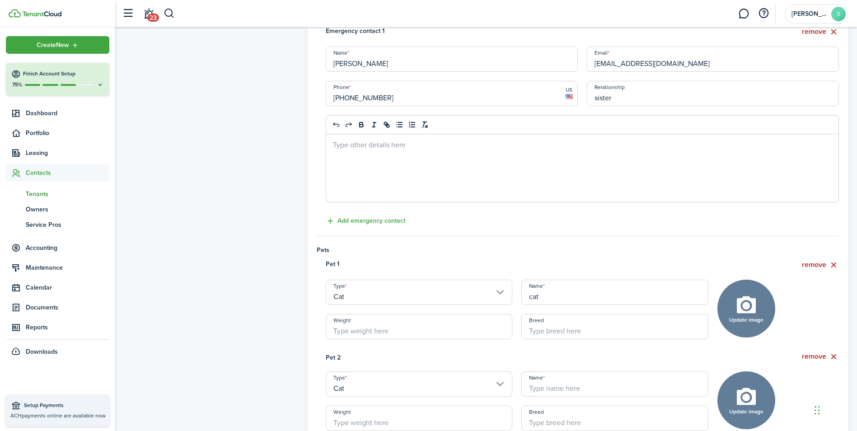
click at [580, 380] on input "Name" at bounding box center [614, 383] width 187 height 25
type input "cat 2"
click at [557, 297] on input "cat" at bounding box center [614, 291] width 187 height 25
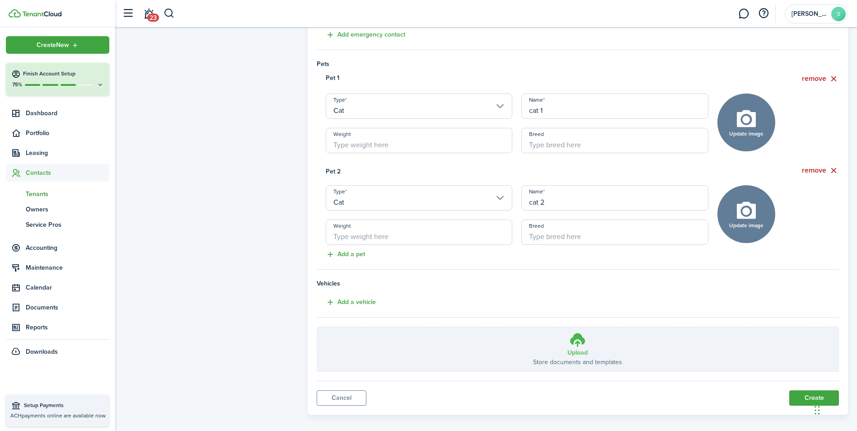
scroll to position [420, 0]
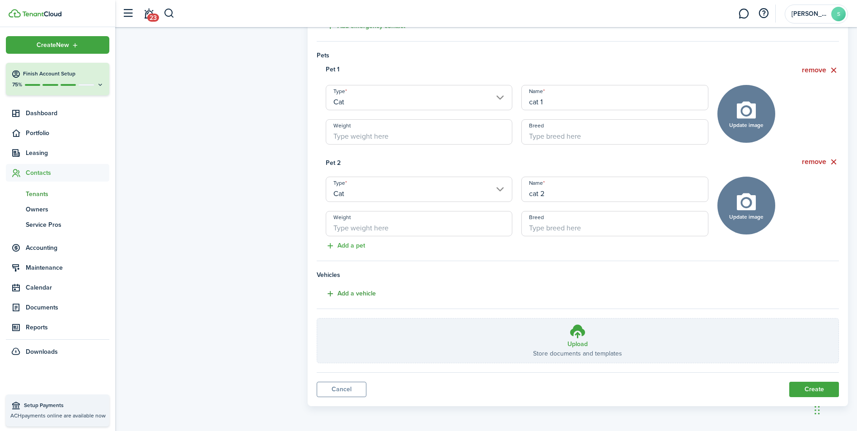
type input "cat 1"
click at [355, 291] on button "Add a vehicle" at bounding box center [346, 294] width 59 height 10
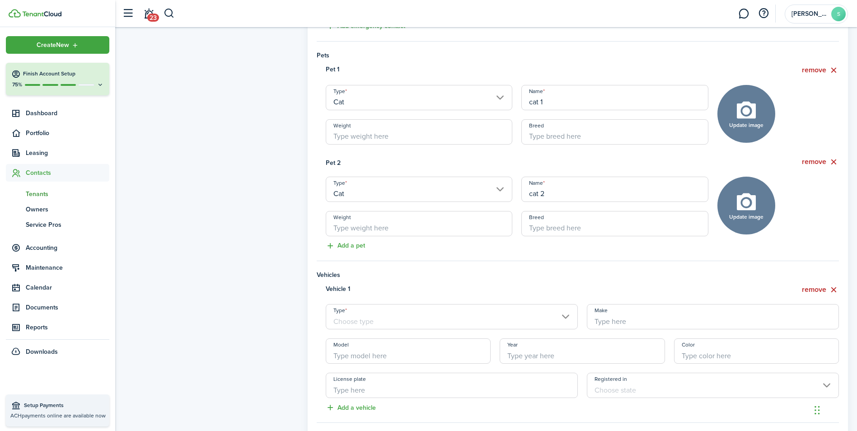
click at [390, 318] on input "Type" at bounding box center [452, 316] width 252 height 25
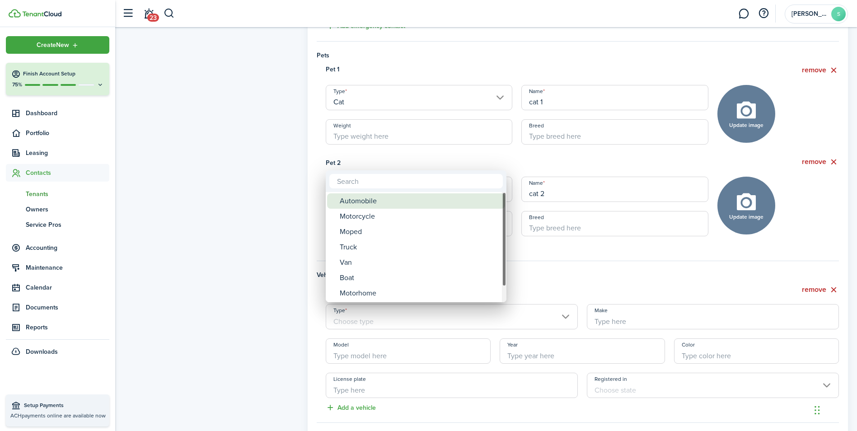
click at [356, 200] on div "Automobile" at bounding box center [420, 200] width 160 height 15
type input "Automobile"
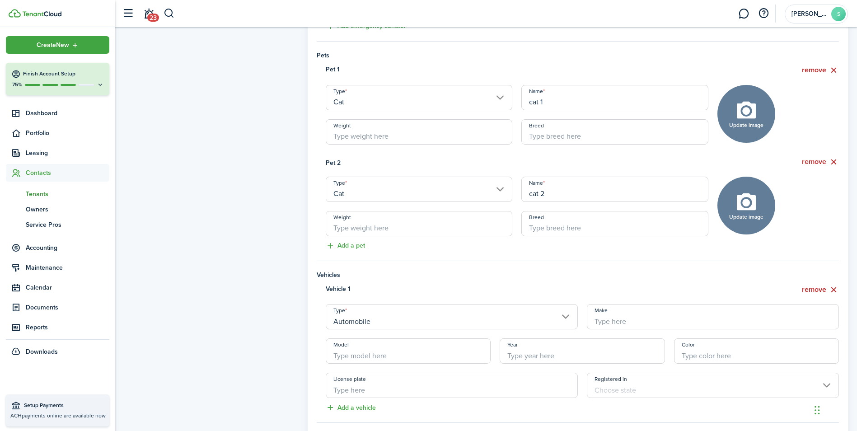
click at [648, 316] on input "Make" at bounding box center [713, 316] width 252 height 25
type input "Ford"
type input "Explorer"
type input "2011"
type input "CHX 675"
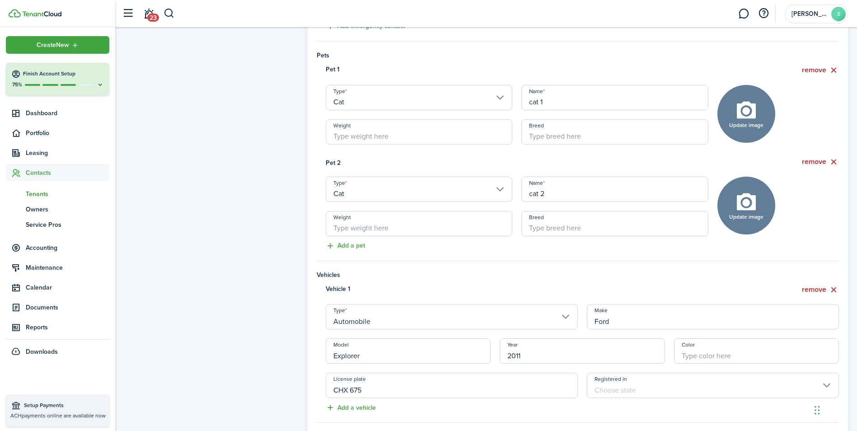
click at [683, 380] on input "Registered in" at bounding box center [713, 385] width 252 height 25
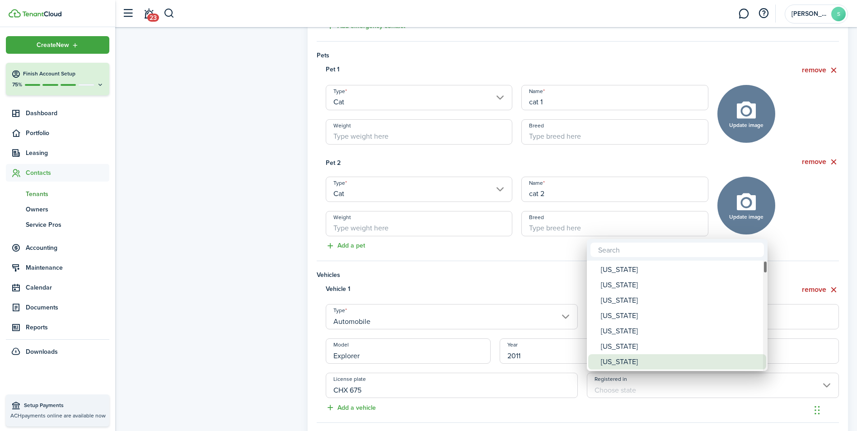
click at [606, 359] on div "[US_STATE]" at bounding box center [681, 361] width 160 height 15
type input "[US_STATE]"
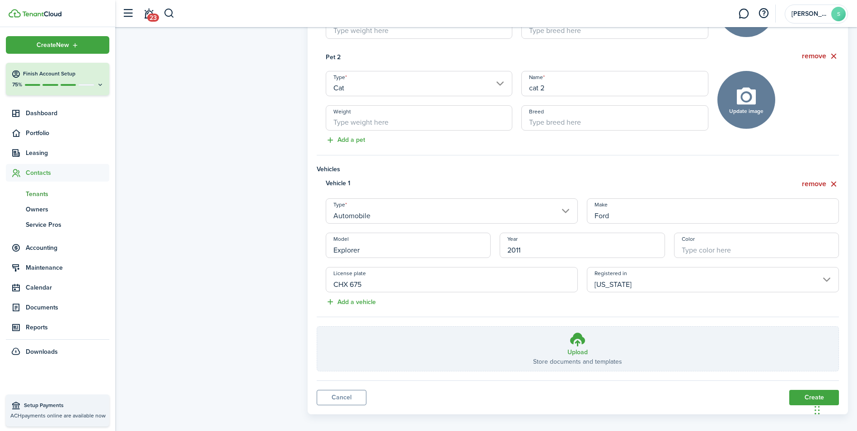
scroll to position [534, 0]
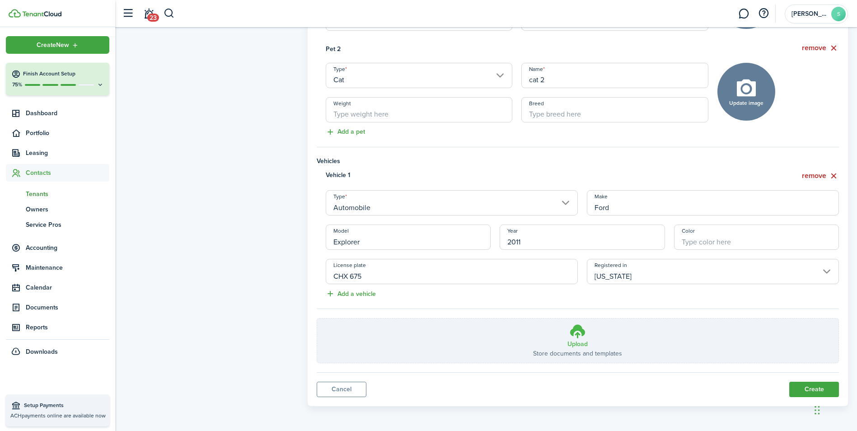
click at [581, 339] on h3 "Upload" at bounding box center [577, 343] width 20 height 9
click at [317, 318] on input "Upload Store documents and templates Choose file" at bounding box center [317, 318] width 0 height 0
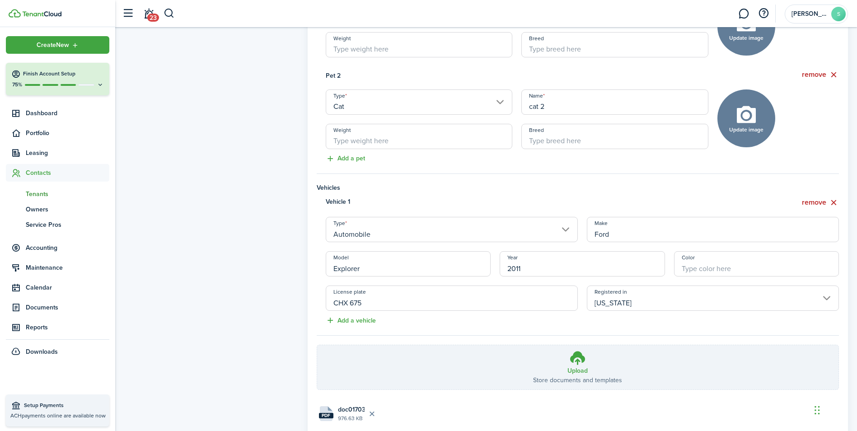
scroll to position [570, 0]
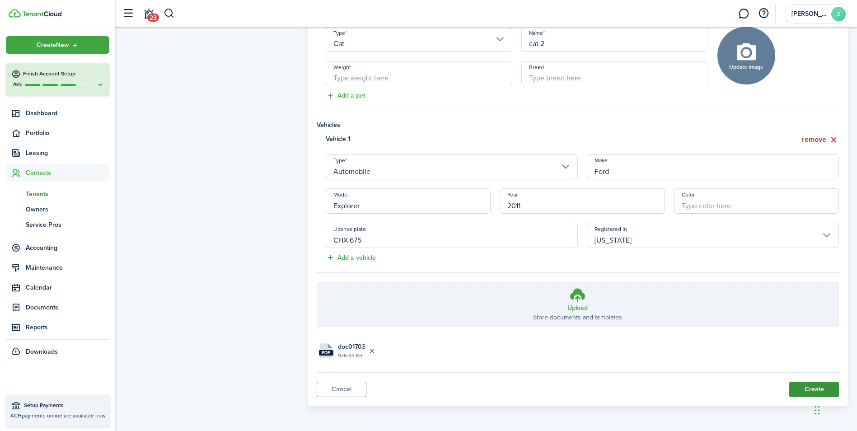
click at [807, 389] on button "Create" at bounding box center [814, 389] width 50 height 15
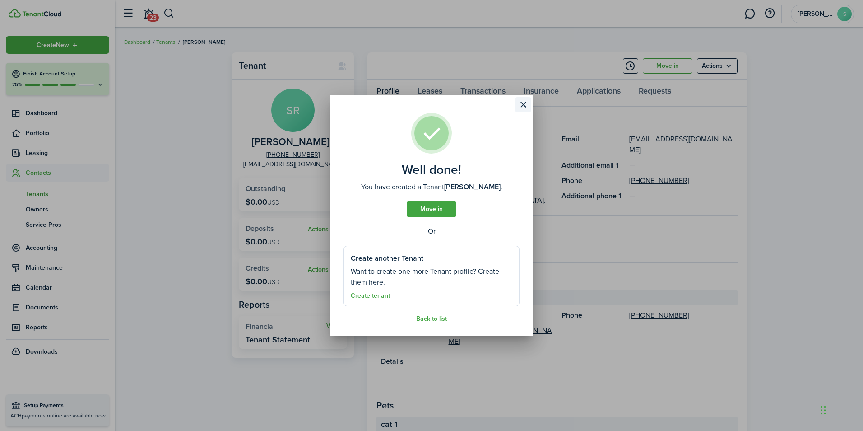
click at [526, 102] on button "Close modal" at bounding box center [523, 104] width 15 height 15
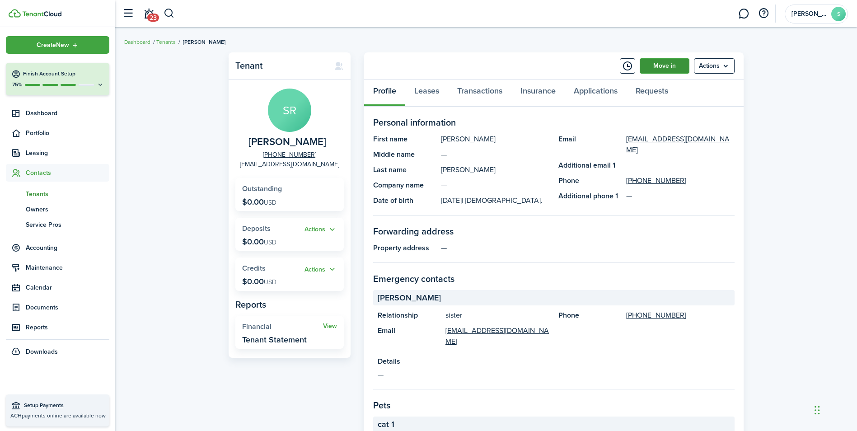
click at [667, 66] on link "Move in" at bounding box center [664, 65] width 50 height 15
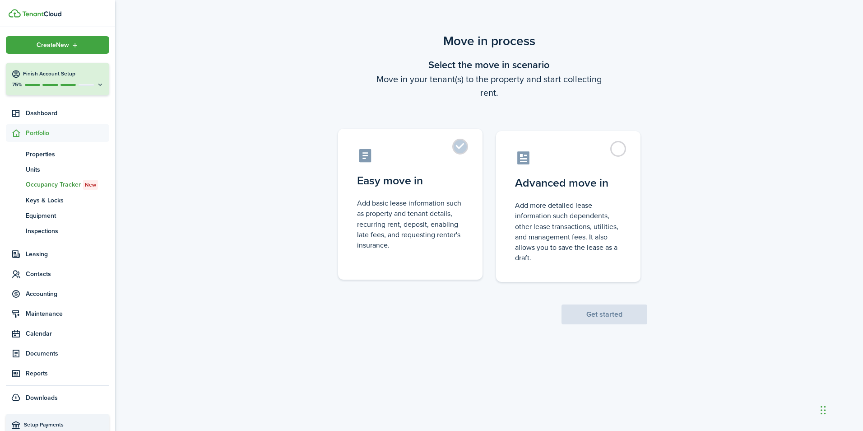
click at [366, 220] on control-radio-card-description "Add basic lease information such as property and tenant details, recurring rent…" at bounding box center [410, 224] width 107 height 52
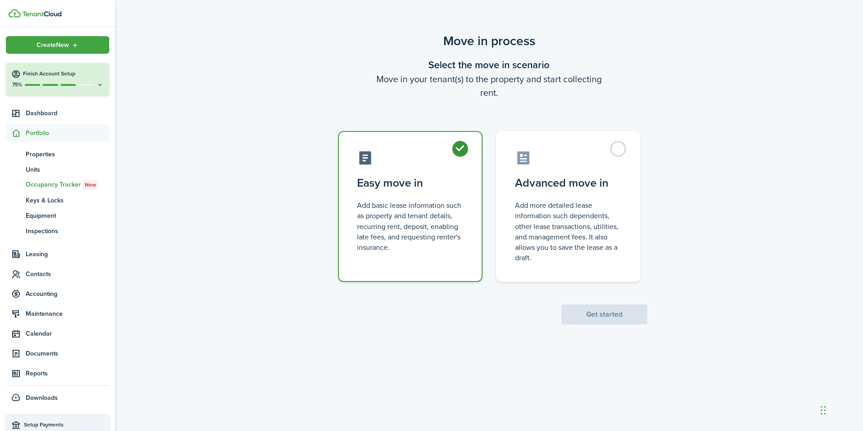
radio input "true"
click at [591, 317] on button "Get started" at bounding box center [605, 314] width 86 height 20
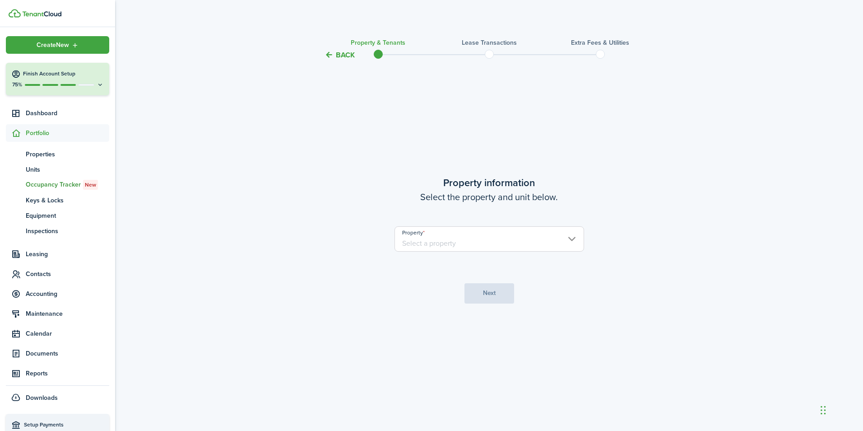
click at [572, 239] on input "Property" at bounding box center [490, 238] width 190 height 25
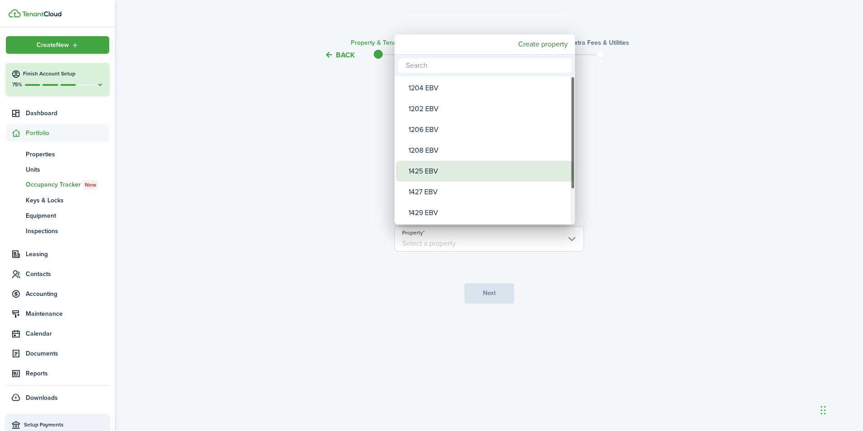
click at [426, 172] on div "1425 EBV" at bounding box center [489, 171] width 160 height 21
type input "1425 EBV"
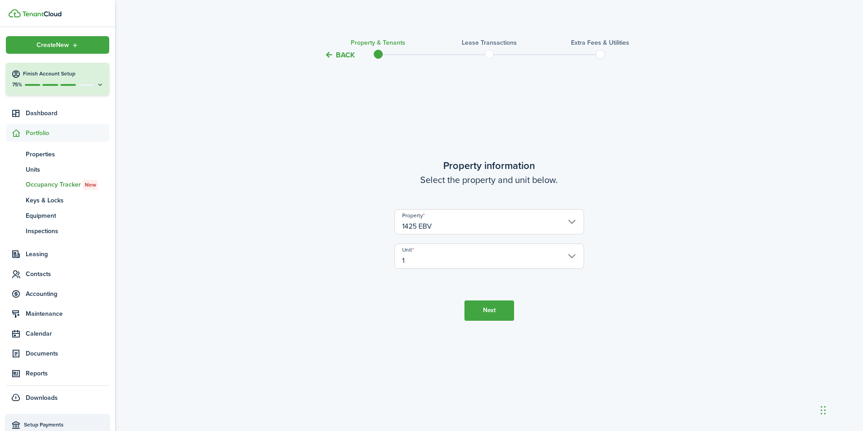
click at [480, 304] on button "Next" at bounding box center [490, 310] width 50 height 20
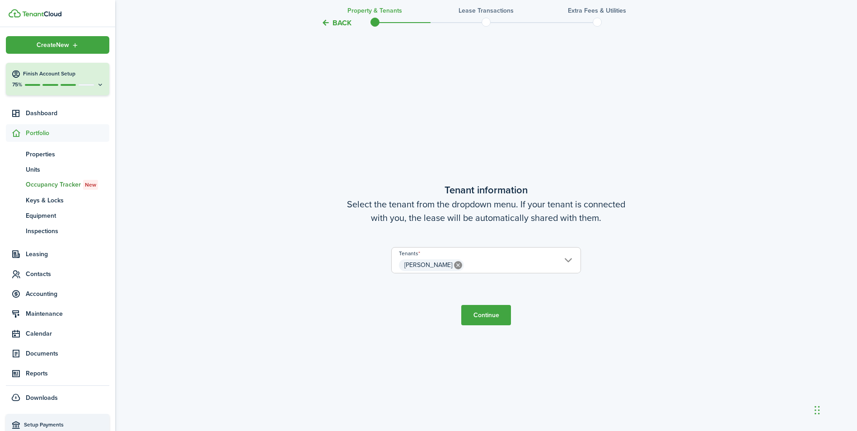
scroll to position [370, 0]
click at [486, 312] on button "Continue" at bounding box center [486, 312] width 50 height 20
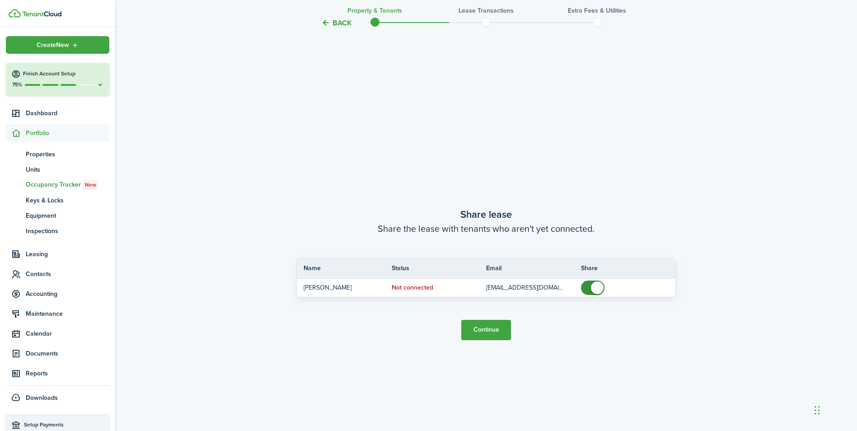
scroll to position [801, 0]
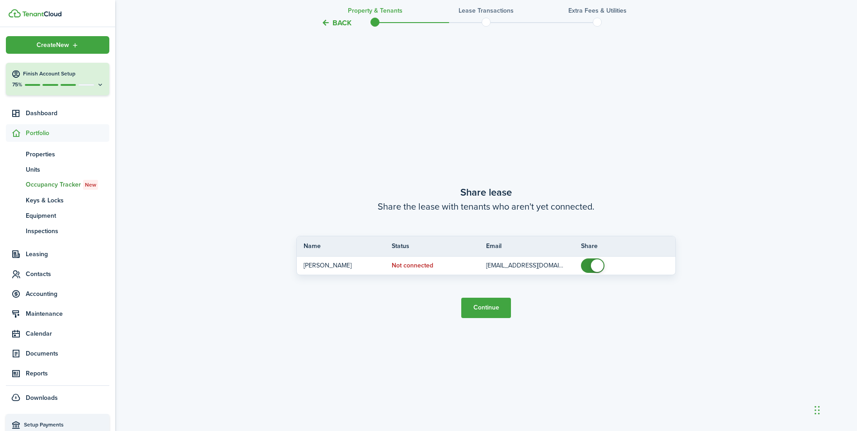
click at [484, 310] on button "Continue" at bounding box center [486, 308] width 50 height 20
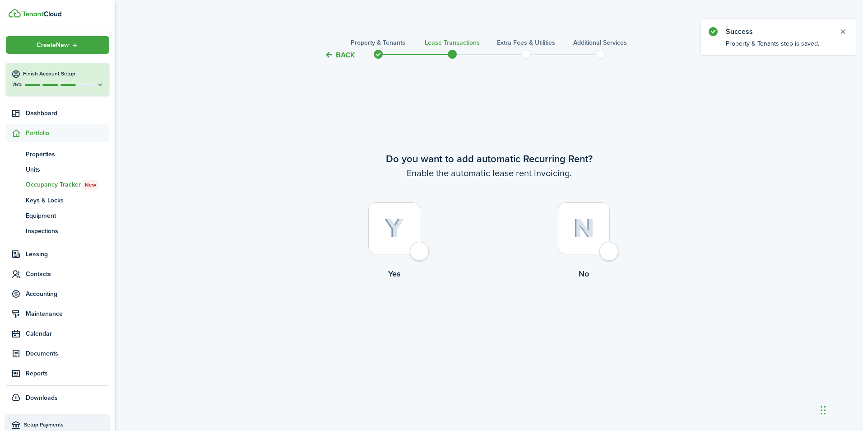
click at [419, 250] on div at bounding box center [394, 228] width 52 height 52
radio input "true"
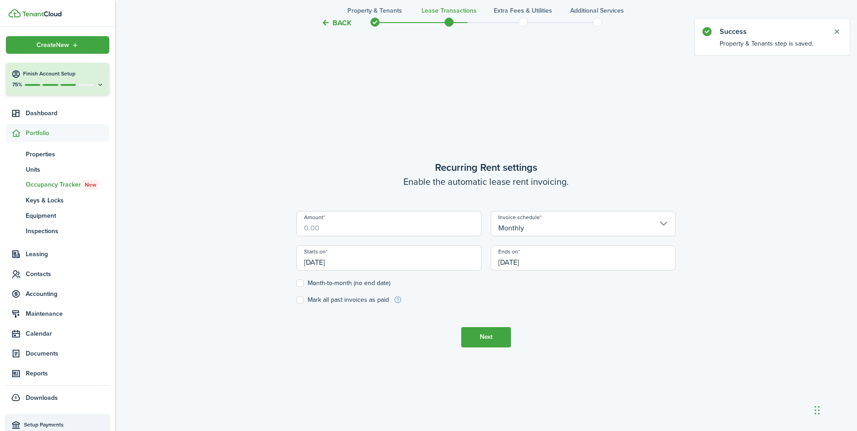
scroll to position [370, 0]
click at [415, 227] on input "Amount" at bounding box center [388, 221] width 185 height 25
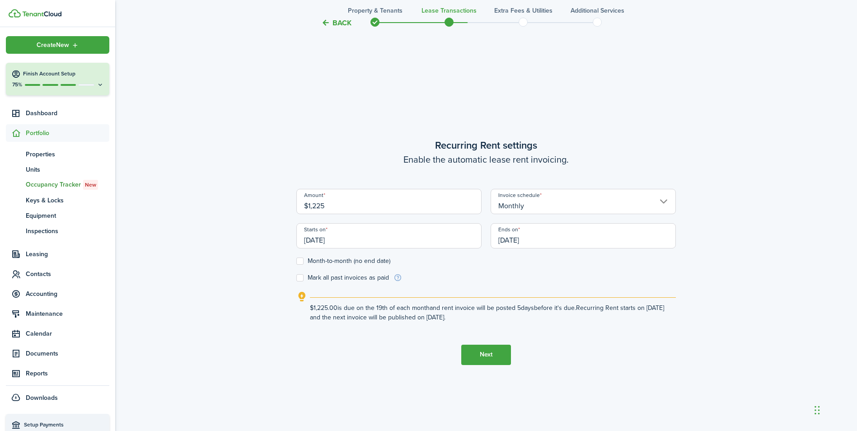
type input "$1,225.00"
click at [411, 224] on input "[DATE]" at bounding box center [388, 235] width 185 height 25
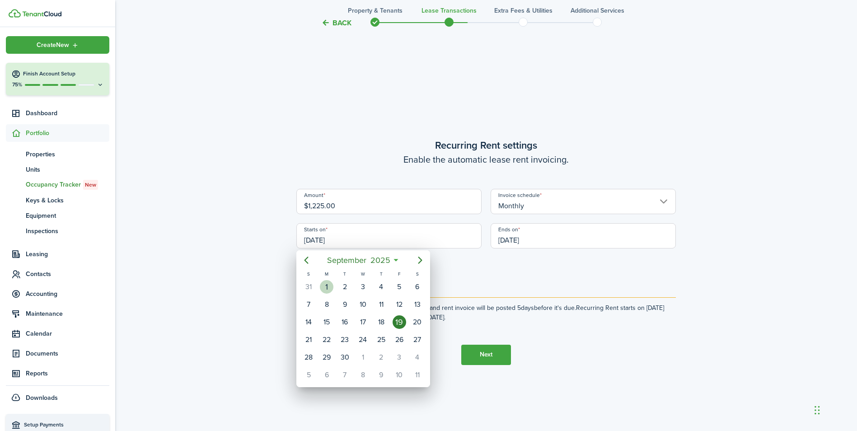
click at [330, 287] on div "1" at bounding box center [327, 287] width 14 height 14
type input "[DATE]"
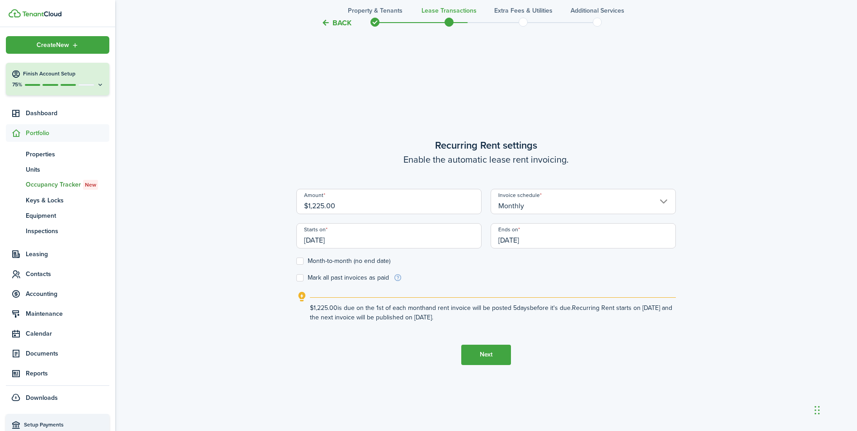
click at [299, 260] on label "Month-to-month (no end date)" at bounding box center [343, 260] width 94 height 7
click at [296, 261] on input "Month-to-month (no end date)" at bounding box center [296, 261] width 0 height 0
checkbox input "true"
click at [488, 354] on button "Next" at bounding box center [486, 355] width 50 height 20
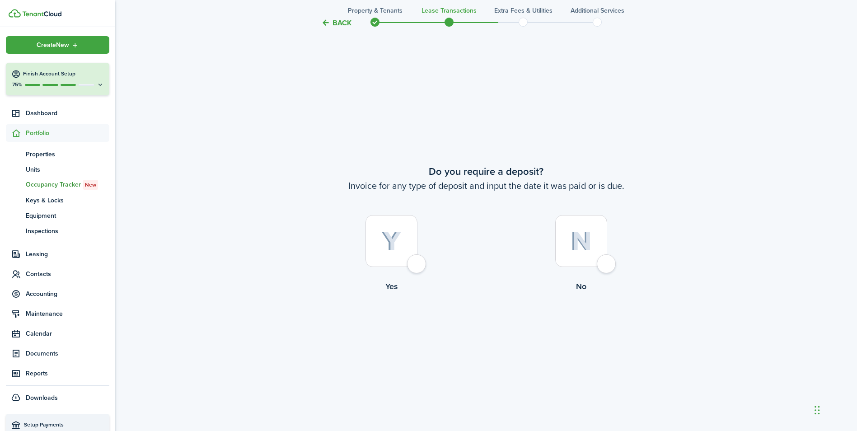
scroll to position [801, 0]
click at [417, 263] on div at bounding box center [391, 240] width 52 height 52
radio input "true"
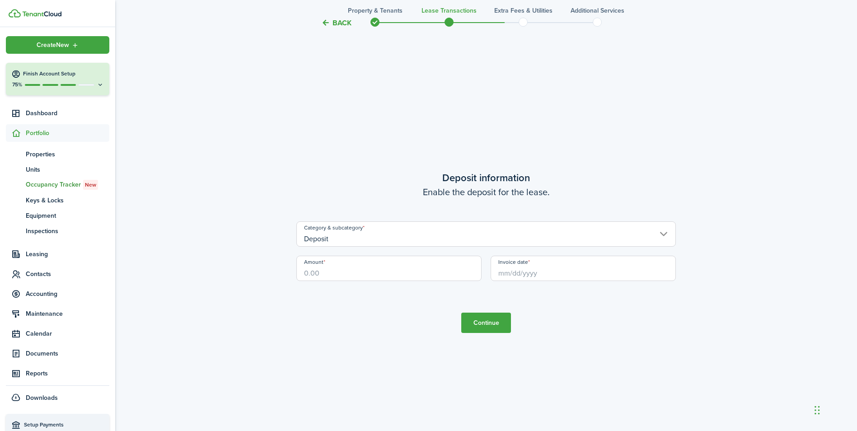
scroll to position [1232, 0]
click at [414, 271] on input "Amount" at bounding box center [388, 267] width 185 height 25
click at [578, 264] on input "Invoice date" at bounding box center [582, 267] width 185 height 25
type input "$1,225.00"
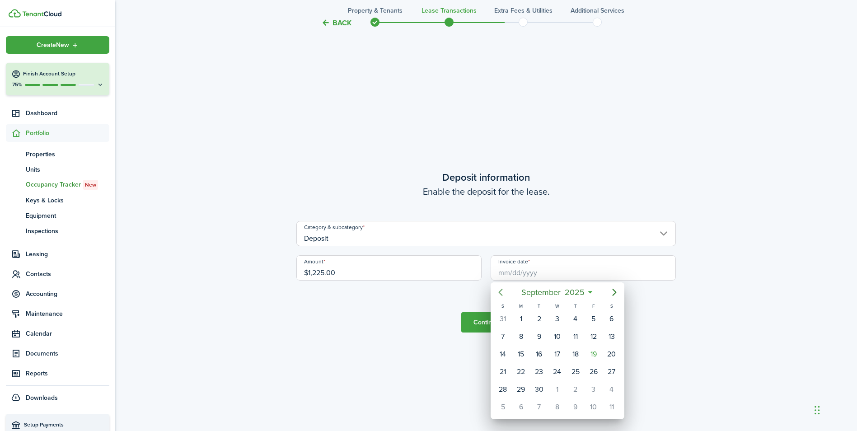
click at [500, 293] on icon "Previous page" at bounding box center [500, 292] width 4 height 7
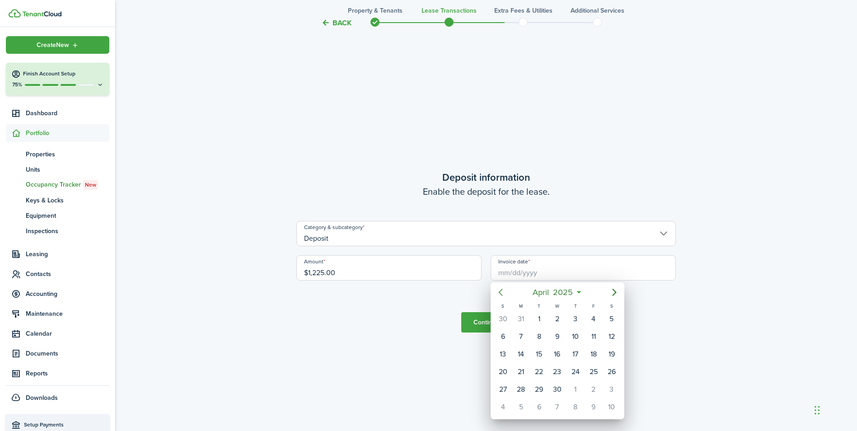
click at [500, 293] on icon "Previous page" at bounding box center [500, 292] width 4 height 7
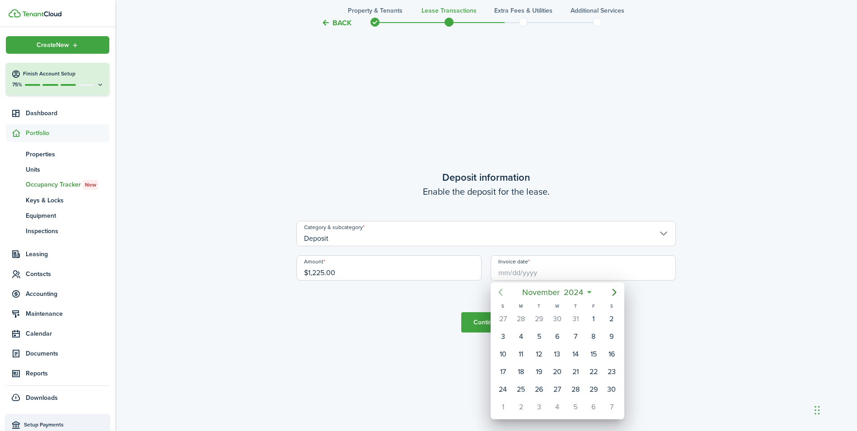
click at [500, 293] on icon "Previous page" at bounding box center [500, 292] width 4 height 7
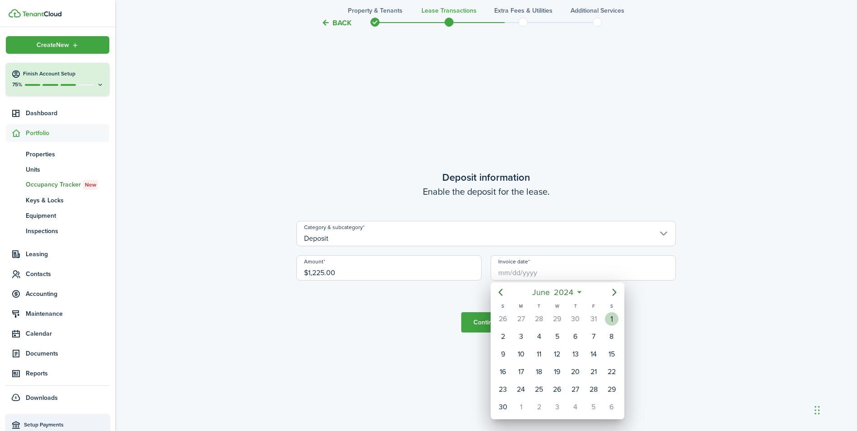
click at [612, 318] on div "1" at bounding box center [612, 319] width 14 height 14
type input "[DATE]"
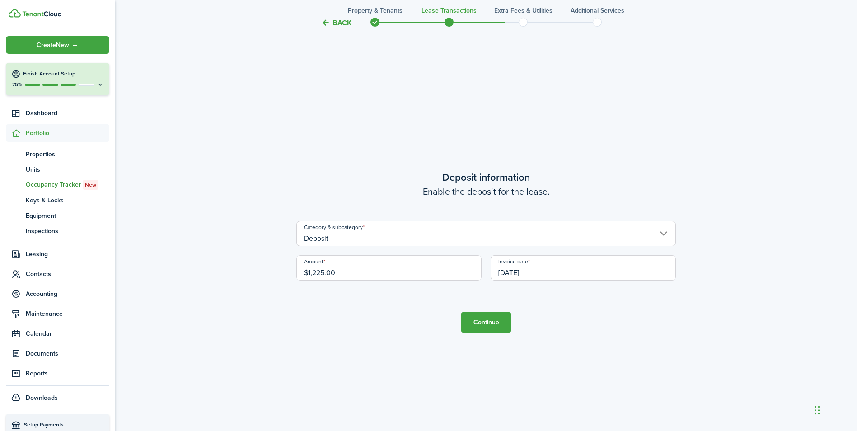
click at [498, 324] on button "Continue" at bounding box center [486, 322] width 50 height 20
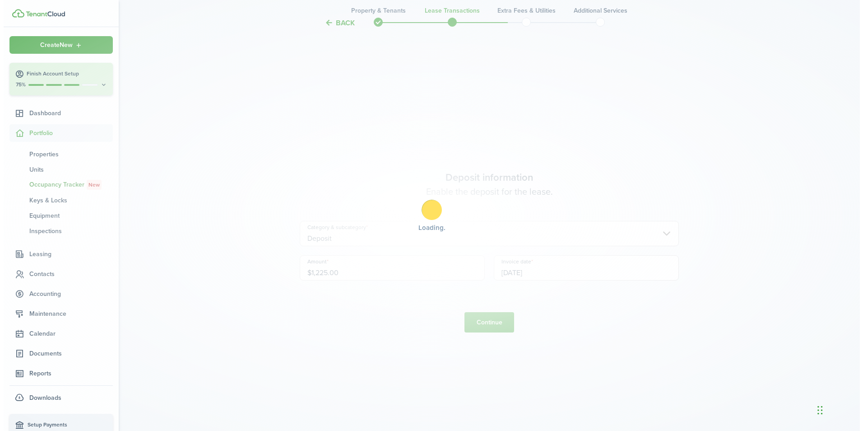
scroll to position [0, 0]
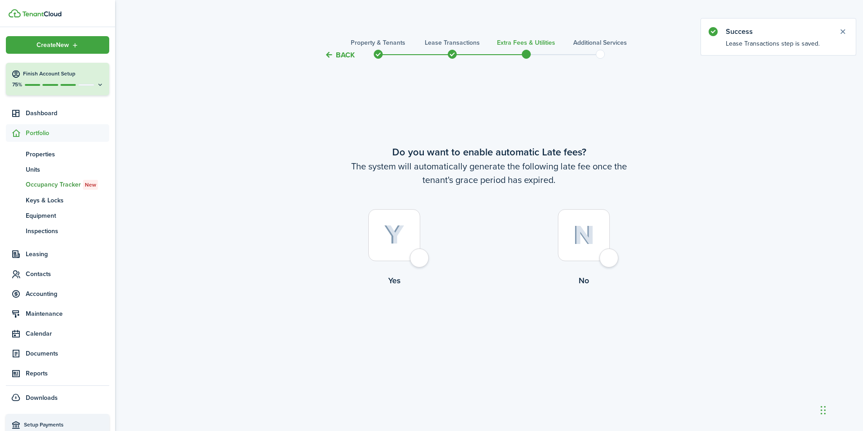
click at [419, 260] on div at bounding box center [394, 235] width 52 height 52
radio input "true"
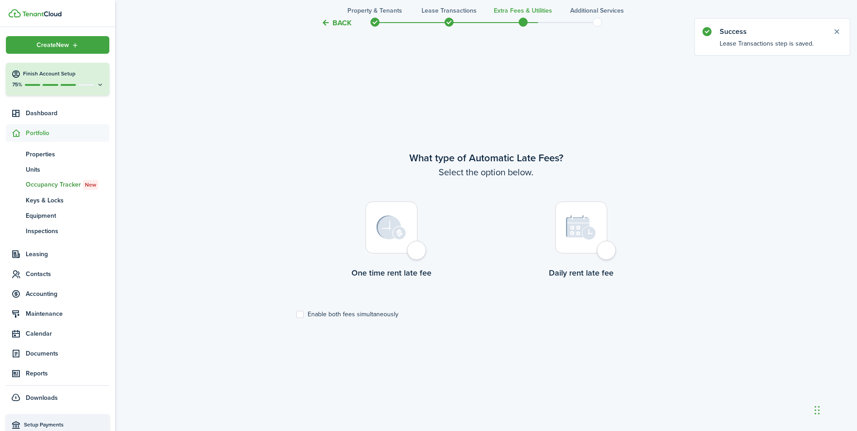
scroll to position [370, 0]
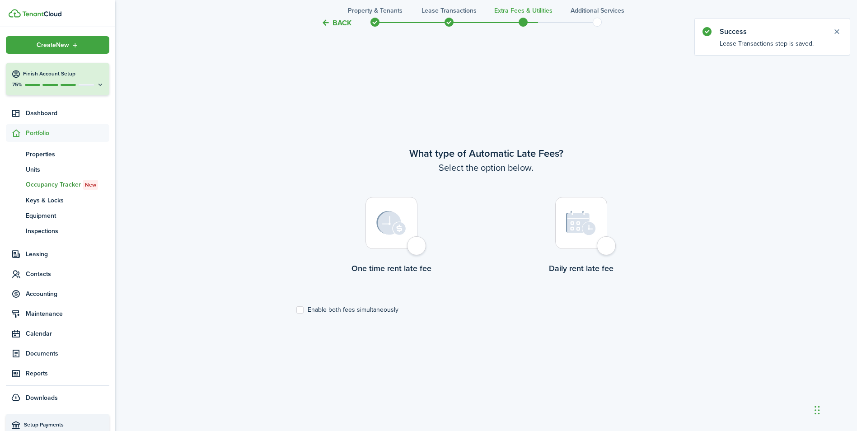
click at [415, 245] on div at bounding box center [391, 223] width 52 height 52
radio input "true"
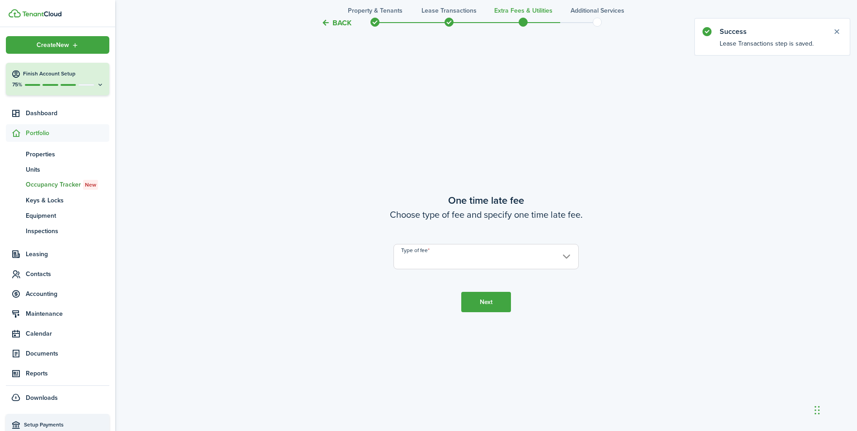
scroll to position [801, 0]
click at [437, 254] on input "Type of fee" at bounding box center [485, 254] width 185 height 25
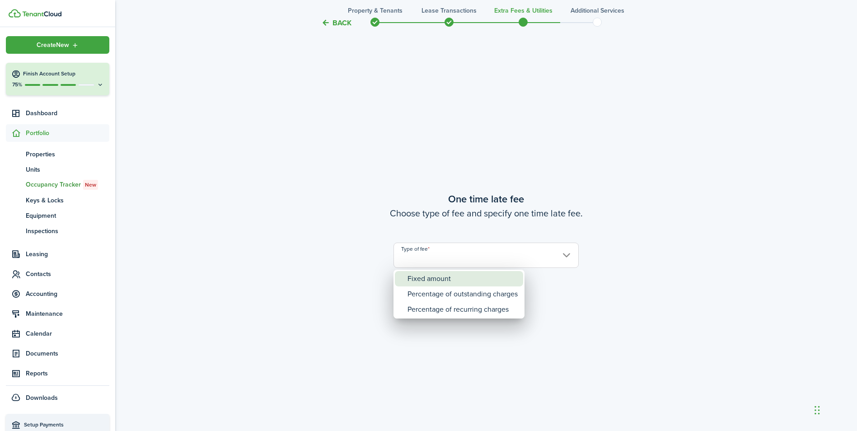
click at [421, 276] on div "Fixed amount" at bounding box center [462, 278] width 110 height 15
type input "Fixed amount"
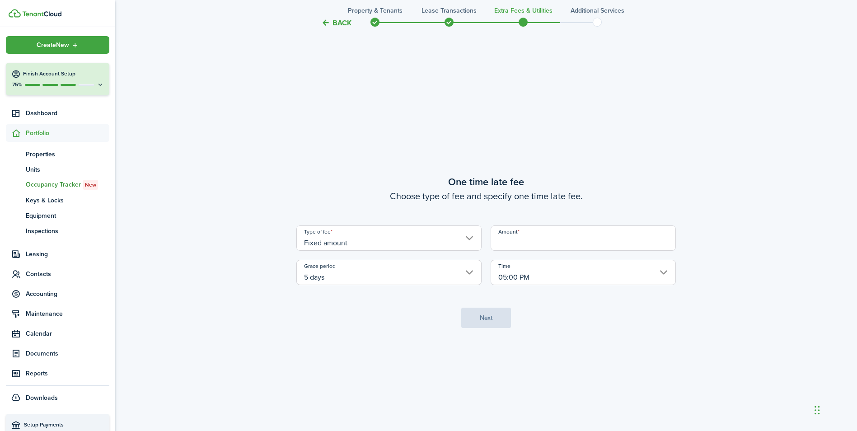
click at [561, 239] on input "Amount" at bounding box center [582, 237] width 185 height 25
type input "$40.00"
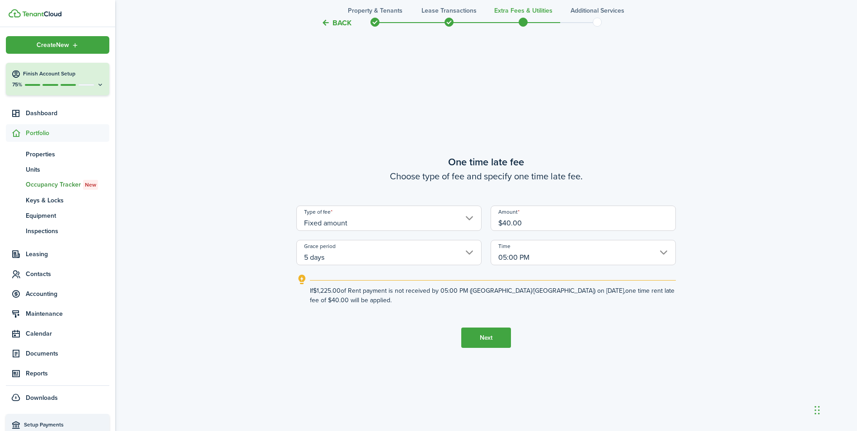
click at [480, 338] on button "Next" at bounding box center [486, 337] width 50 height 20
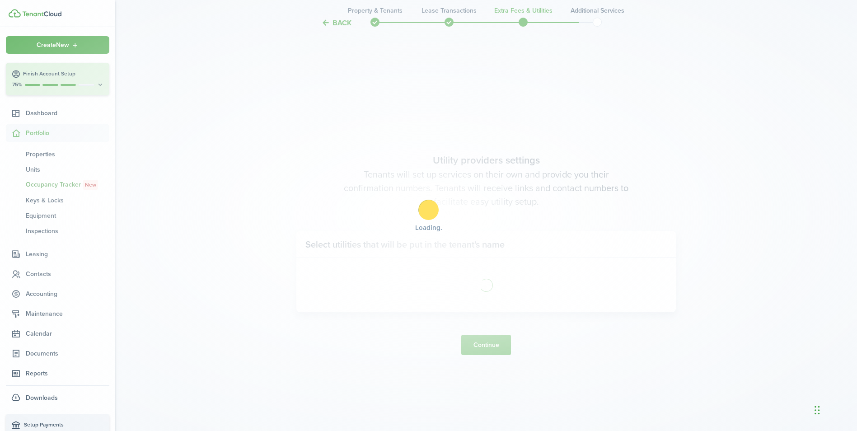
scroll to position [1232, 0]
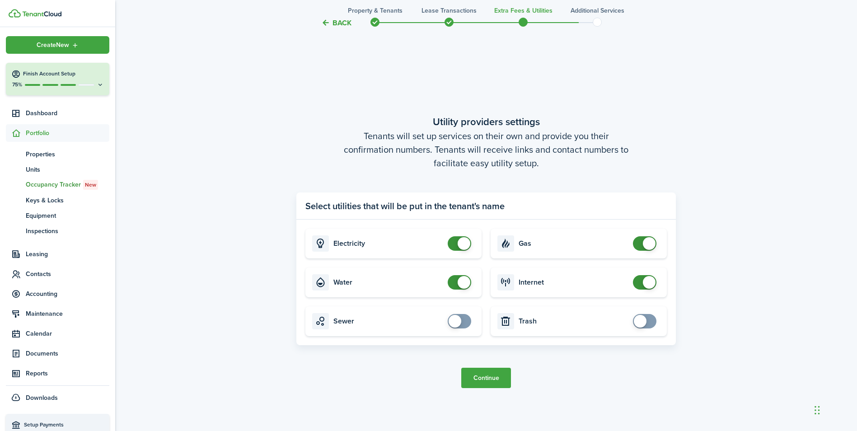
checkbox input "false"
click at [459, 283] on span at bounding box center [463, 282] width 13 height 13
click at [483, 379] on button "Continue" at bounding box center [486, 378] width 50 height 20
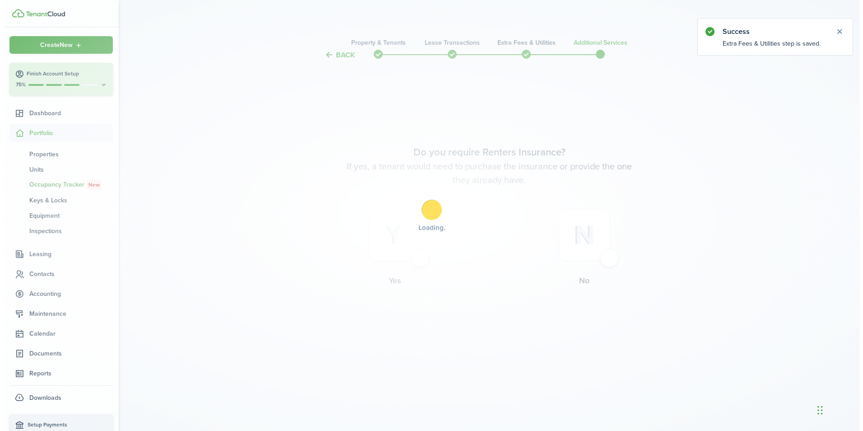
scroll to position [0, 0]
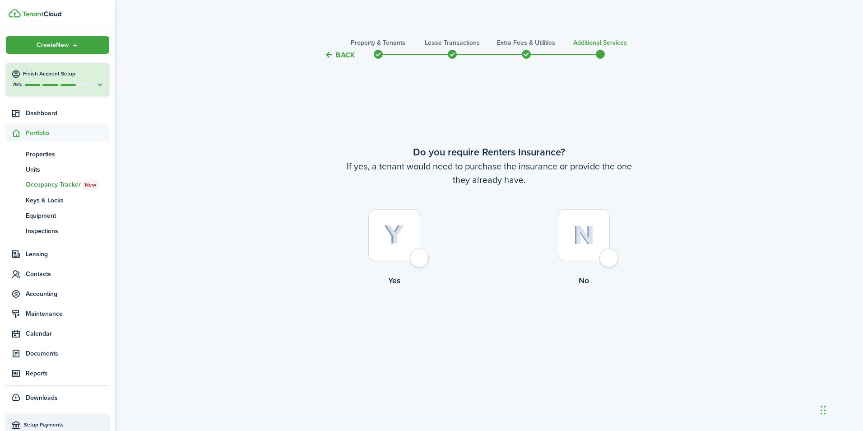
click at [417, 254] on div at bounding box center [394, 235] width 52 height 52
radio input "true"
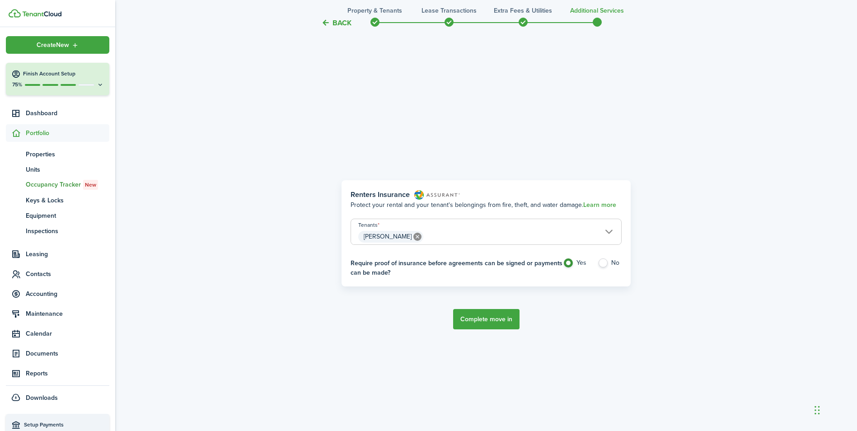
scroll to position [370, 0]
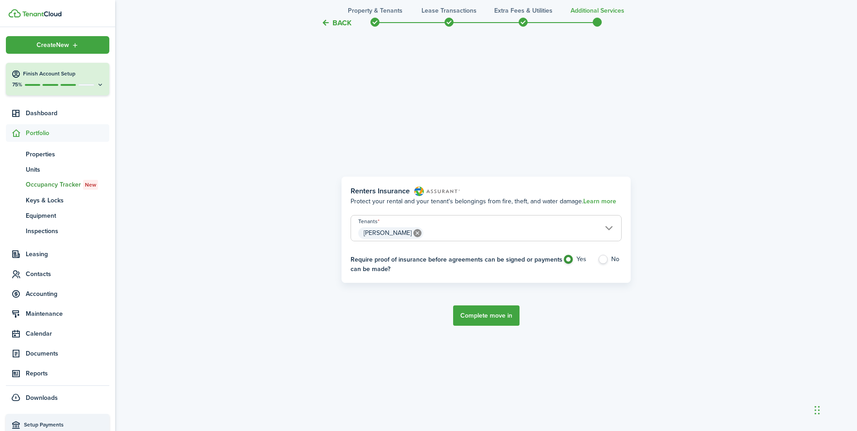
click at [488, 310] on button "Complete move in" at bounding box center [486, 315] width 66 height 20
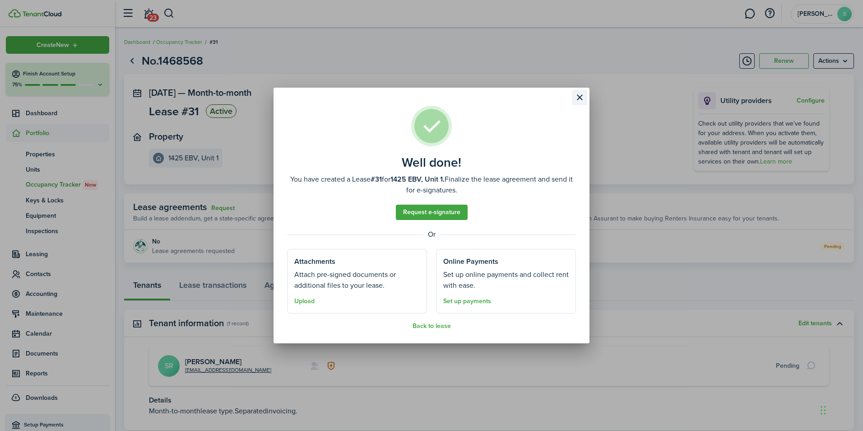
click at [582, 99] on button "Close modal" at bounding box center [579, 97] width 15 height 15
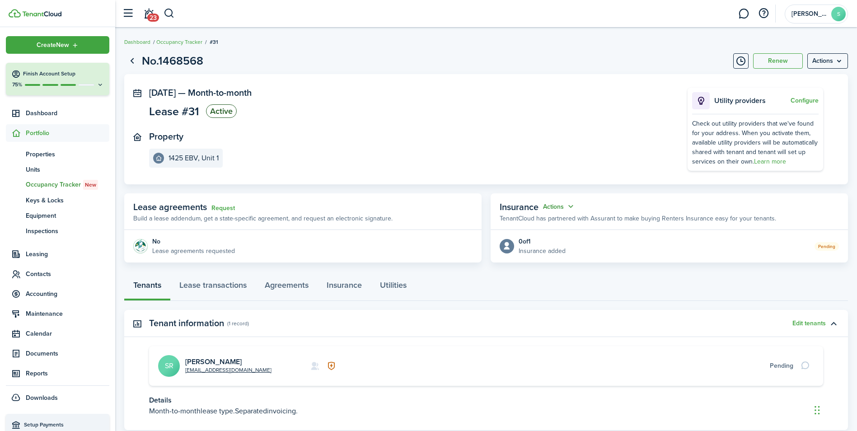
click at [572, 206] on button "Actions" at bounding box center [559, 206] width 33 height 10
click at [509, 224] on button "Edit" at bounding box center [536, 224] width 79 height 16
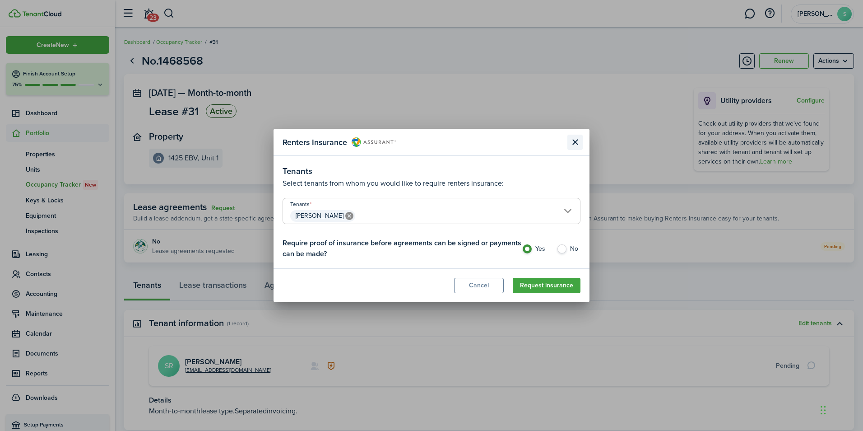
click at [573, 143] on button "Close modal" at bounding box center [575, 142] width 15 height 15
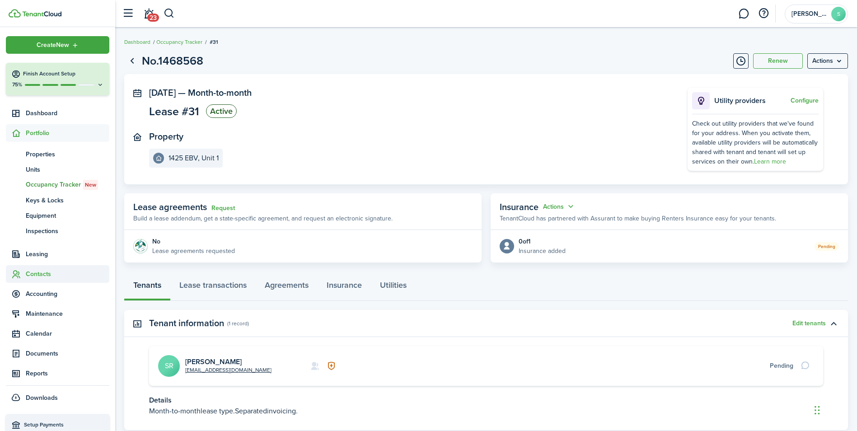
click at [39, 268] on span "Contacts" at bounding box center [57, 274] width 103 height 18
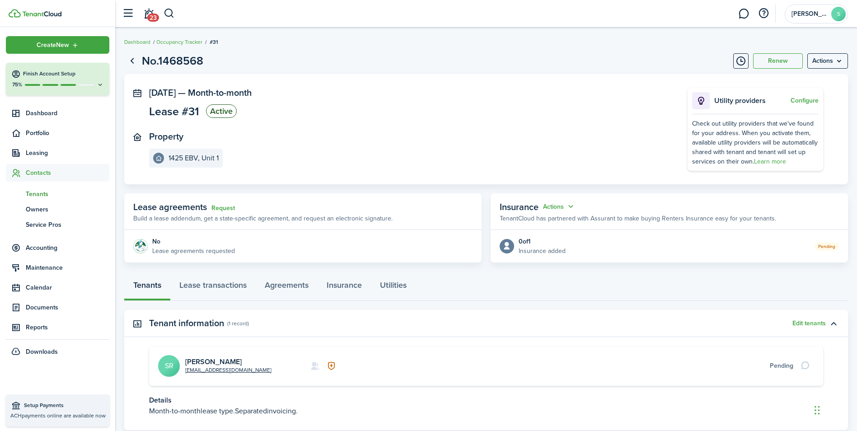
click at [40, 196] on span "Tenants" at bounding box center [68, 193] width 84 height 9
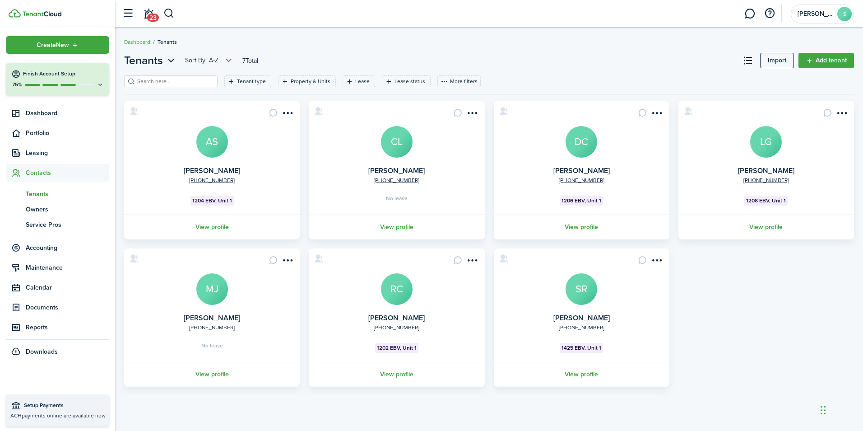
click at [578, 289] on avatar-text "SR" at bounding box center [582, 289] width 32 height 32
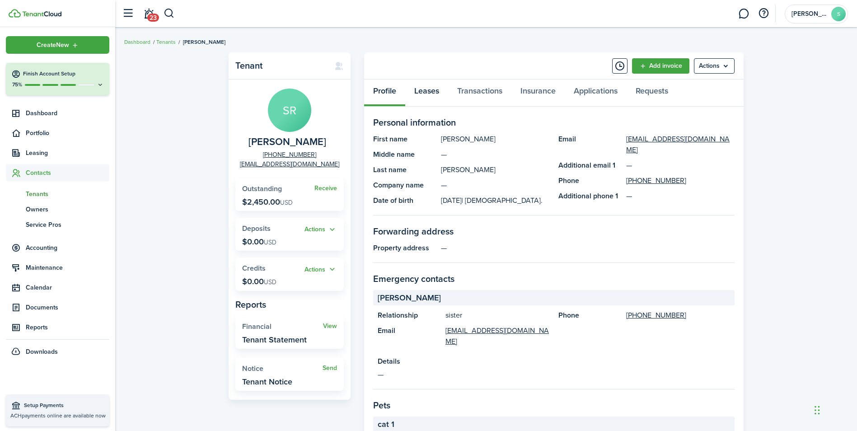
click at [434, 93] on link "Leases" at bounding box center [426, 92] width 43 height 27
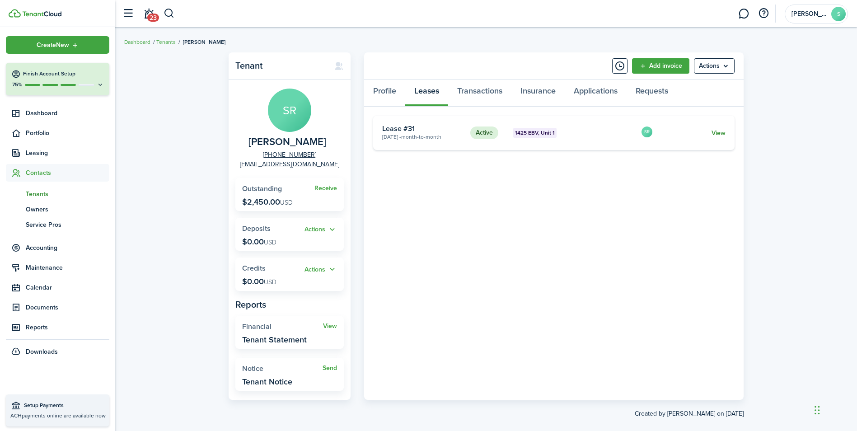
click at [723, 134] on link "View" at bounding box center [718, 132] width 14 height 9
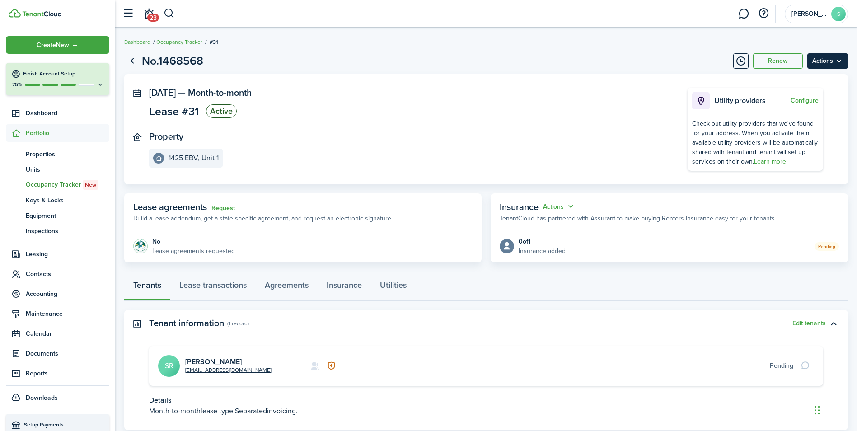
click at [825, 61] on menu-btn "Actions" at bounding box center [827, 60] width 41 height 15
click at [35, 275] on span "Contacts" at bounding box center [68, 273] width 84 height 9
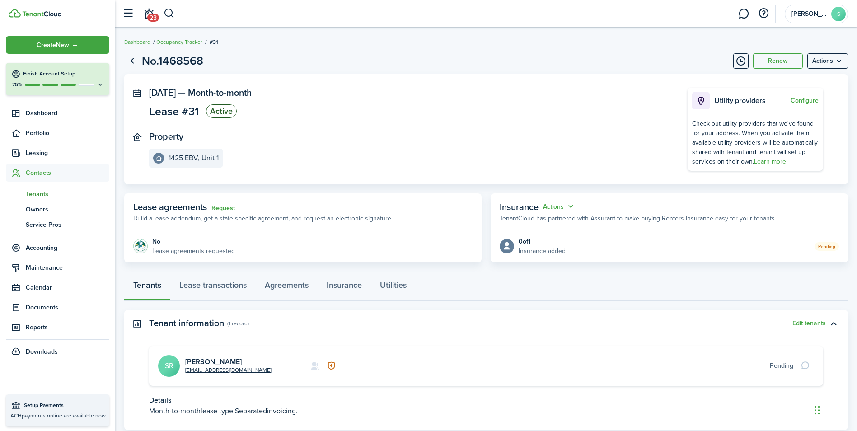
click at [44, 194] on span "Tenants" at bounding box center [68, 193] width 84 height 9
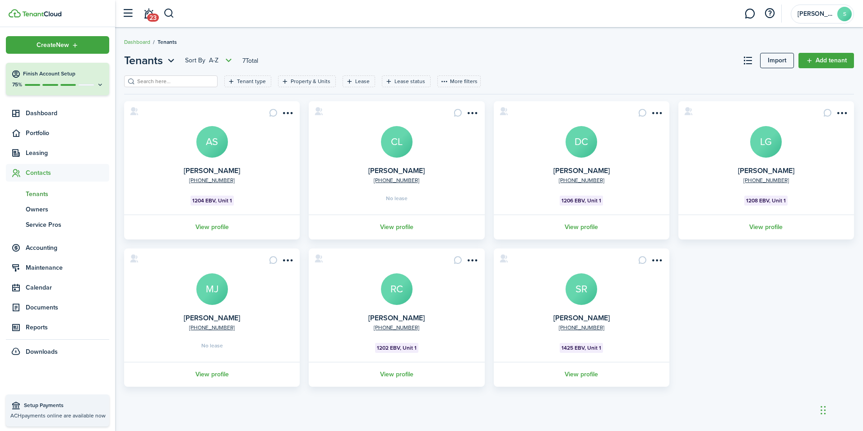
click at [592, 291] on avatar-text "SR" at bounding box center [582, 289] width 32 height 32
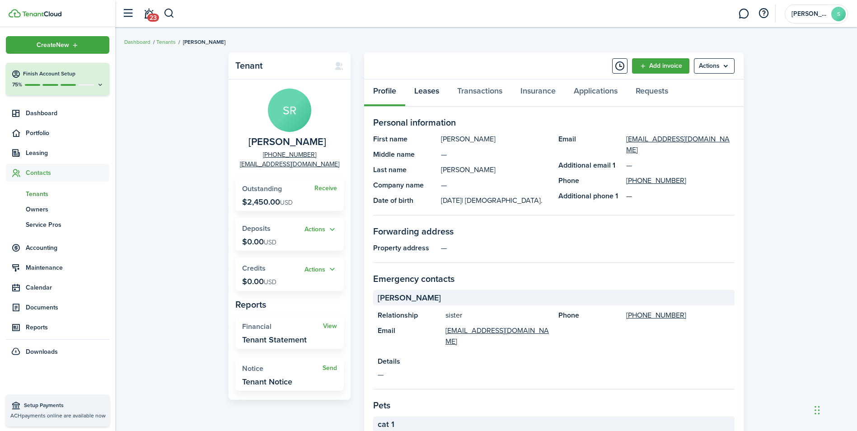
click at [430, 90] on link "Leases" at bounding box center [426, 92] width 43 height 27
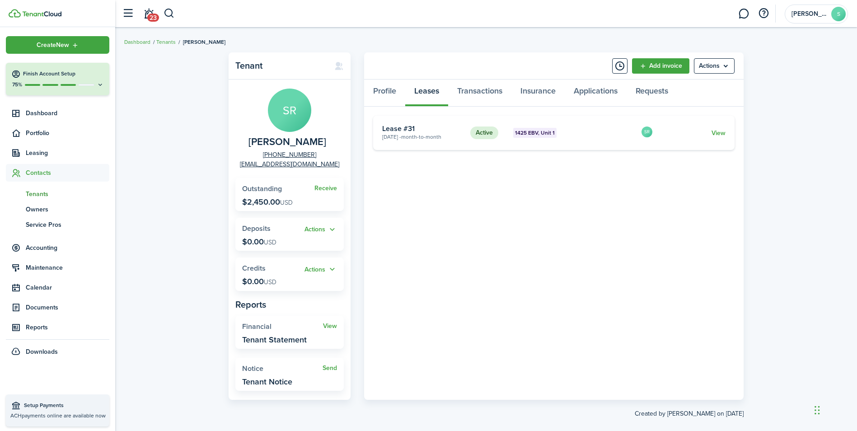
click at [402, 128] on card-title "Lease #31" at bounding box center [422, 129] width 81 height 8
click at [717, 65] on menu-btn "Actions" at bounding box center [714, 65] width 41 height 15
drag, startPoint x: 521, startPoint y: 188, endPoint x: 517, endPoint y: 173, distance: 15.1
click at [518, 177] on tenant-view-lease "Active 1425 EBV, Unit 1 [DATE] - Month-to-month Lease #31 SR View «« « 1 » »»" at bounding box center [553, 253] width 361 height 275
drag, startPoint x: 517, startPoint y: 173, endPoint x: 474, endPoint y: 92, distance: 92.3
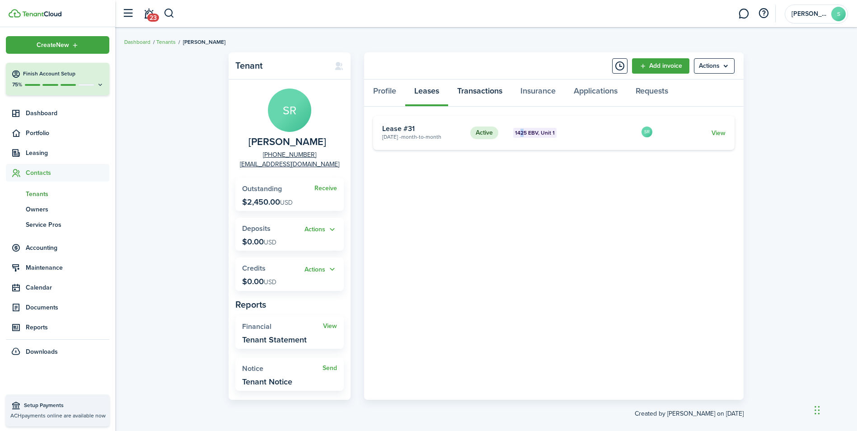
click at [474, 92] on link "Transactions" at bounding box center [479, 92] width 63 height 27
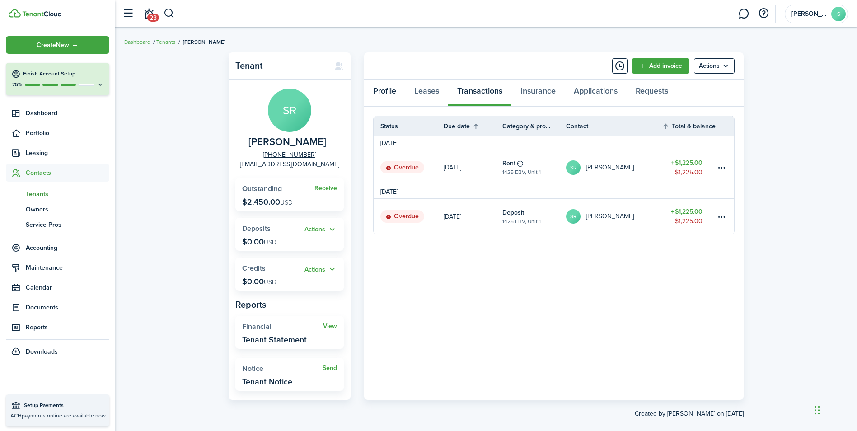
click at [393, 92] on link "Profile" at bounding box center [384, 92] width 41 height 27
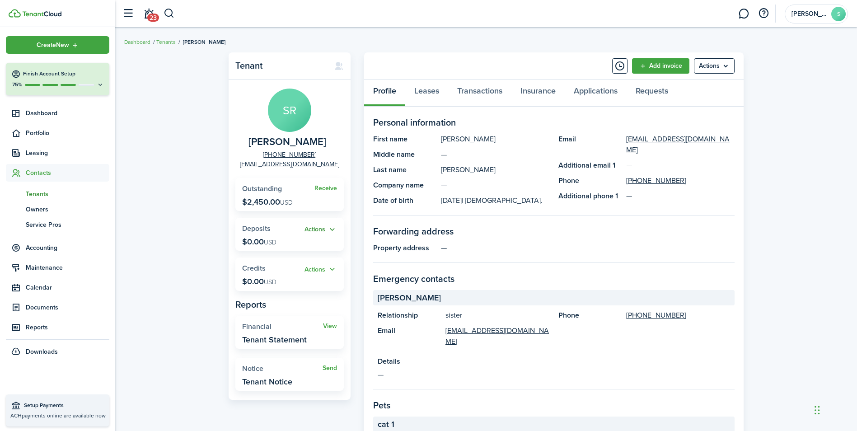
click at [320, 228] on button "Actions" at bounding box center [320, 229] width 33 height 10
click at [298, 247] on link "Add" at bounding box center [297, 246] width 79 height 15
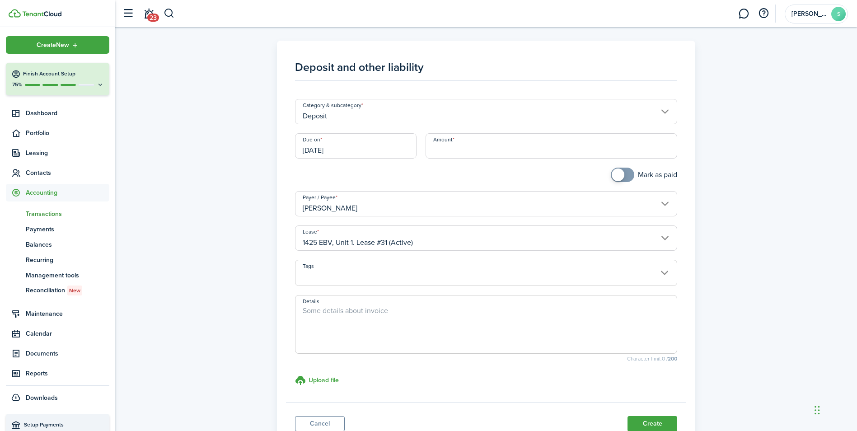
click at [669, 112] on input "Deposit" at bounding box center [486, 111] width 382 height 25
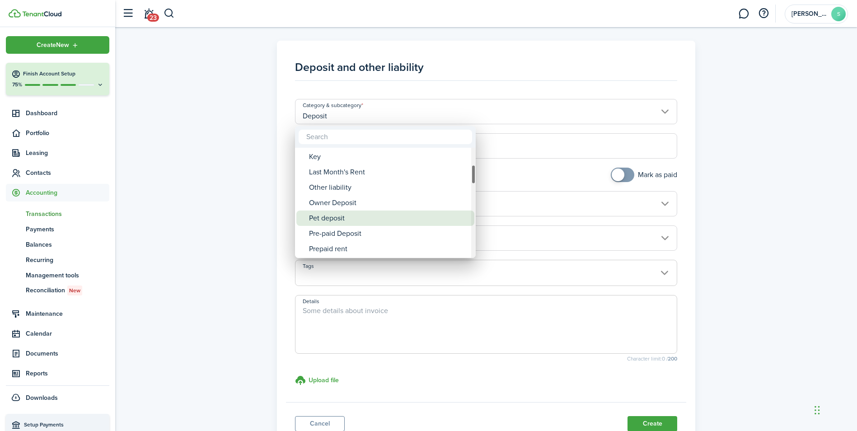
click at [339, 214] on div "Pet deposit" at bounding box center [389, 217] width 160 height 15
type input "Deposit / Pet deposit"
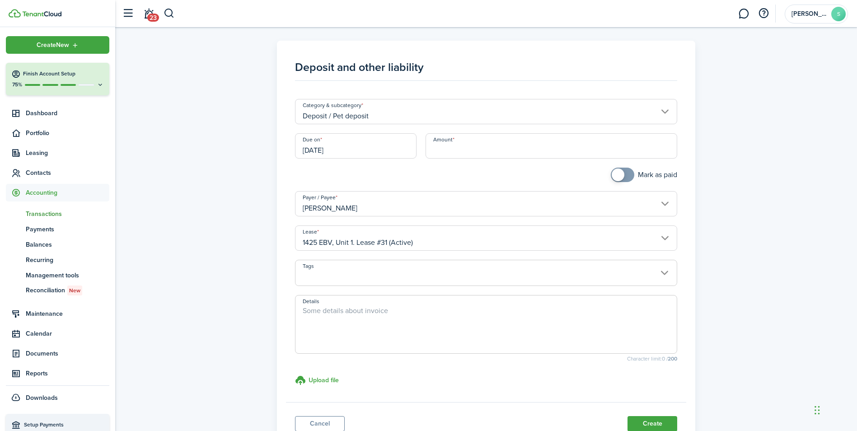
click at [357, 150] on input "[DATE]" at bounding box center [355, 145] width 121 height 25
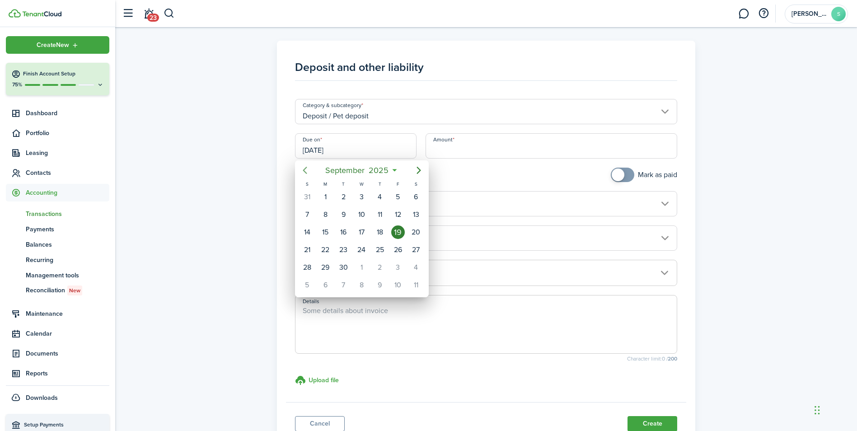
click at [306, 171] on icon "Previous page" at bounding box center [304, 170] width 11 height 11
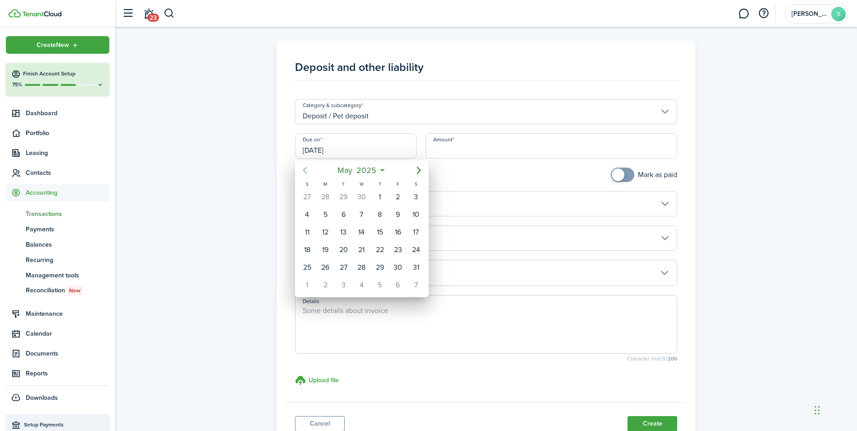
click at [306, 171] on icon "Previous page" at bounding box center [304, 170] width 11 height 11
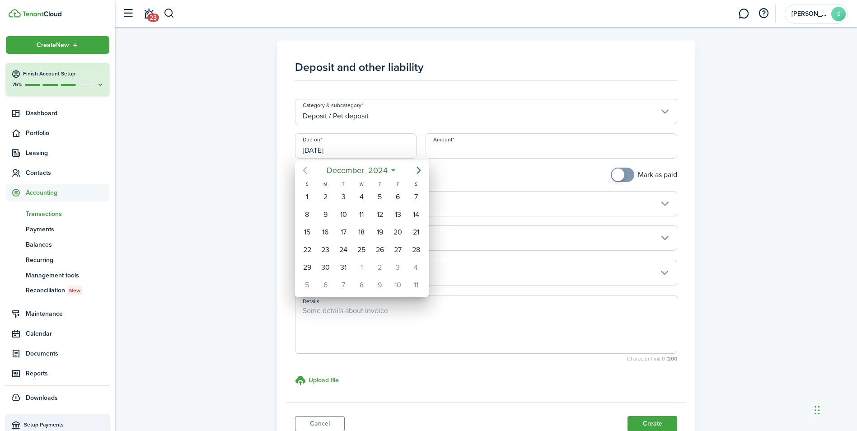
click at [306, 171] on icon "Previous page" at bounding box center [304, 170] width 11 height 11
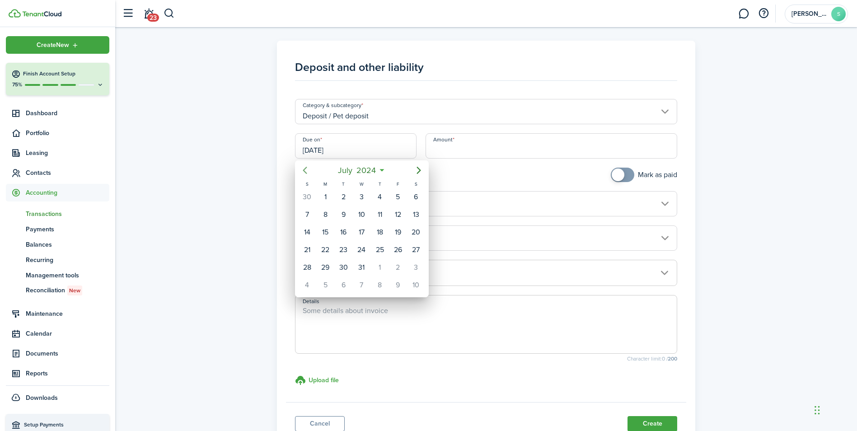
click at [306, 171] on icon "Previous page" at bounding box center [304, 170] width 11 height 11
click at [416, 196] on div "1" at bounding box center [416, 197] width 14 height 14
type input "[DATE]"
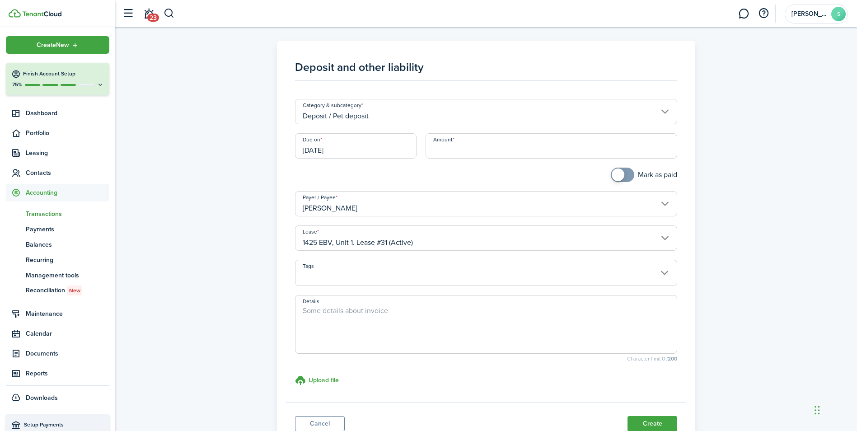
click at [455, 147] on input "Amount" at bounding box center [551, 145] width 252 height 25
type input "$1,000.00"
click at [372, 309] on textarea "Details" at bounding box center [485, 326] width 381 height 43
type textarea "2 cats - $500 each"
click at [321, 377] on h3 "Upload file" at bounding box center [323, 379] width 30 height 9
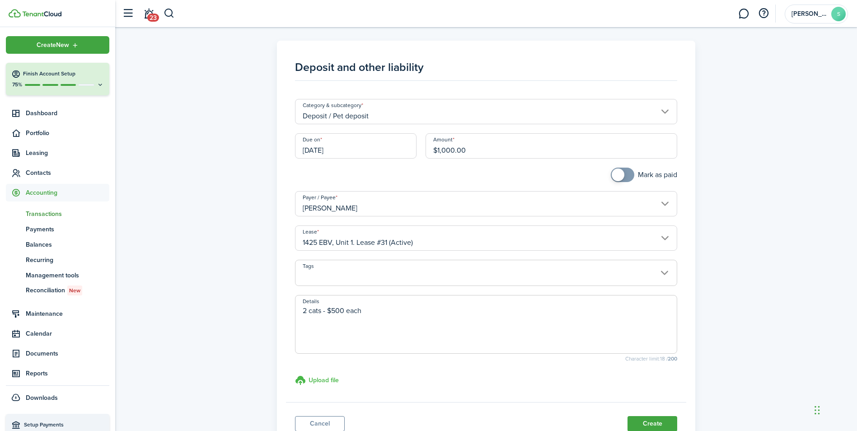
click at [295, 375] on input "Upload file store documents and templates Choose file" at bounding box center [295, 375] width 0 height 0
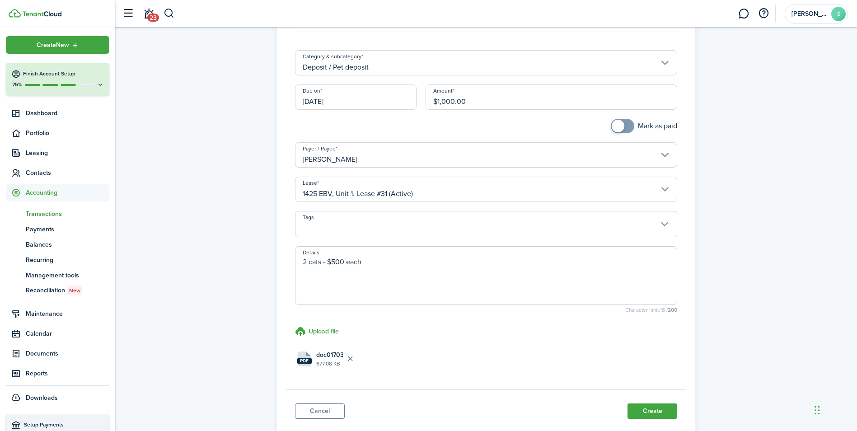
scroll to position [107, 0]
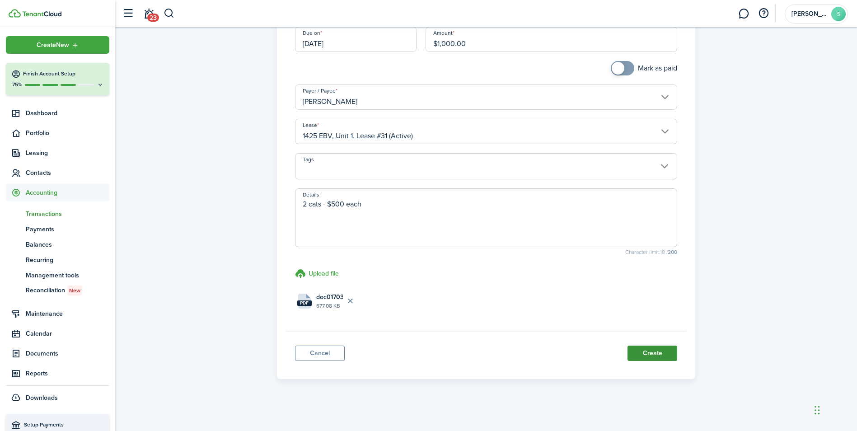
click at [653, 355] on button "Create" at bounding box center [652, 352] width 50 height 15
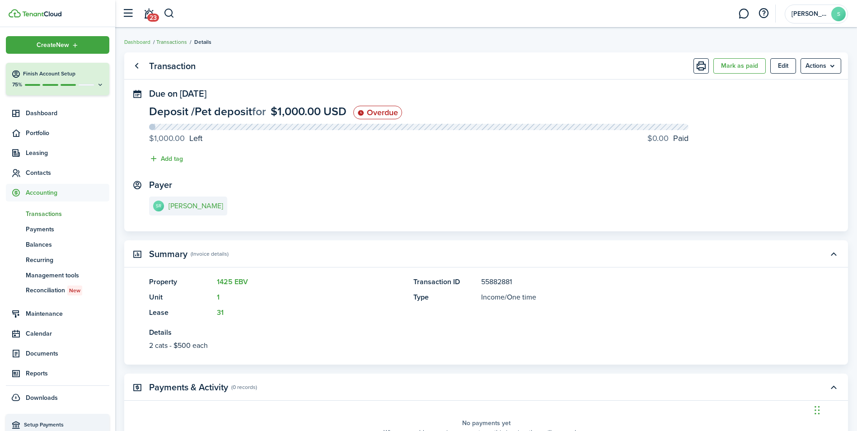
click at [170, 40] on link "Transactions" at bounding box center [171, 42] width 31 height 8
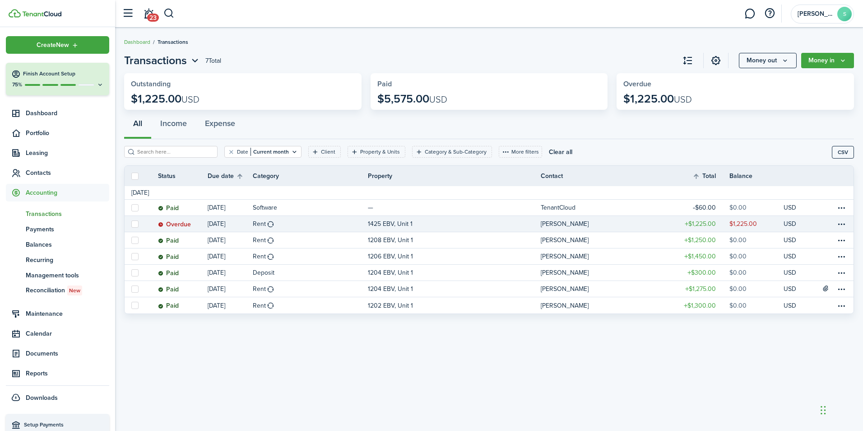
click at [701, 222] on table-amount-title "$1,225.00" at bounding box center [700, 223] width 31 height 9
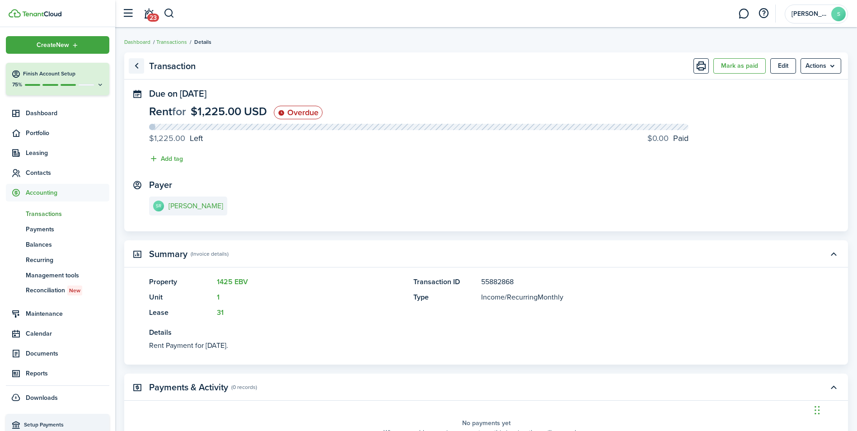
click at [137, 62] on link "Go back" at bounding box center [136, 65] width 15 height 15
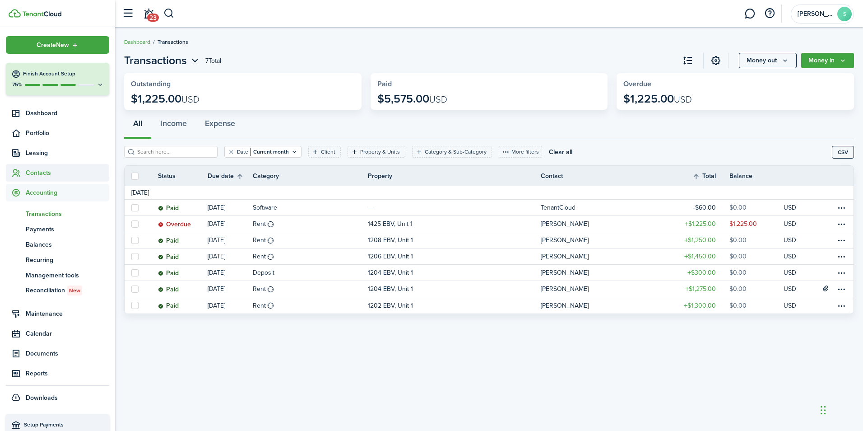
click at [39, 171] on span "Contacts" at bounding box center [68, 172] width 84 height 9
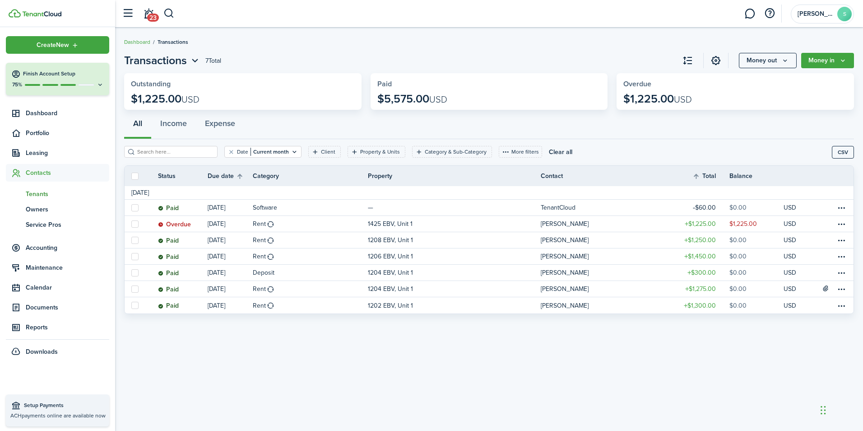
click at [38, 195] on span "Tenants" at bounding box center [68, 193] width 84 height 9
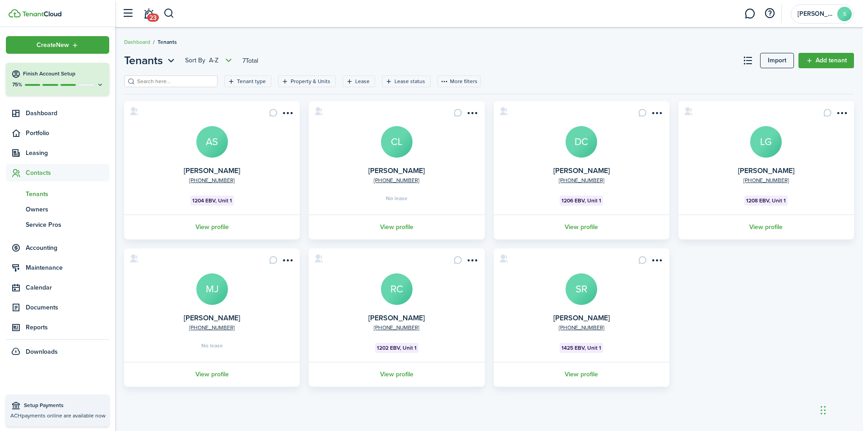
click at [603, 281] on card "[PHONE_NUMBER] [PERSON_NAME] SR 1425 EBV, Unit 1 View profile" at bounding box center [582, 317] width 176 height 138
click at [594, 295] on avatar-text "SR" at bounding box center [582, 289] width 32 height 32
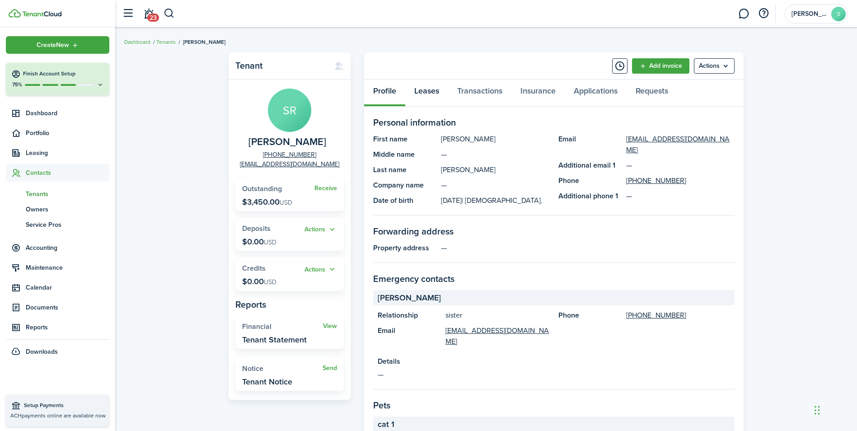
click at [424, 92] on link "Leases" at bounding box center [426, 92] width 43 height 27
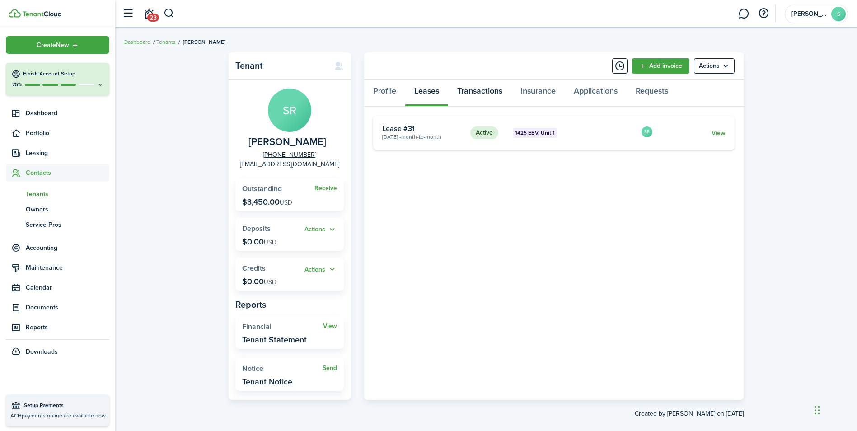
click at [484, 89] on link "Transactions" at bounding box center [479, 92] width 63 height 27
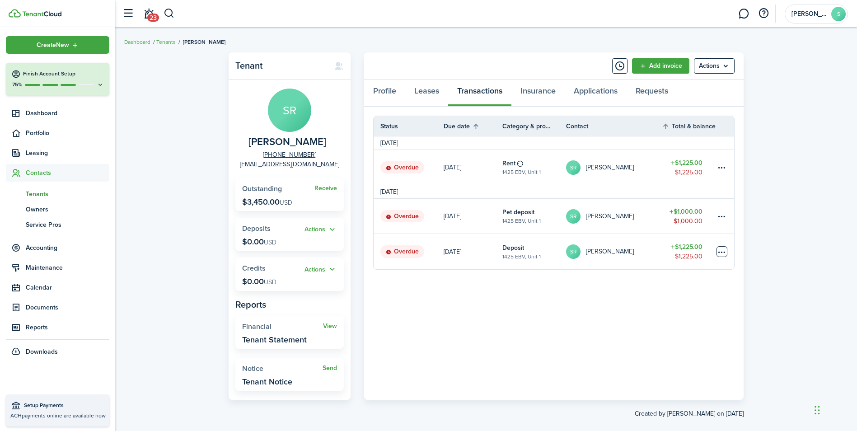
click at [722, 248] on table-menu-btn-icon at bounding box center [721, 251] width 11 height 11
click at [682, 284] on link "Mark as paid" at bounding box center [687, 284] width 79 height 15
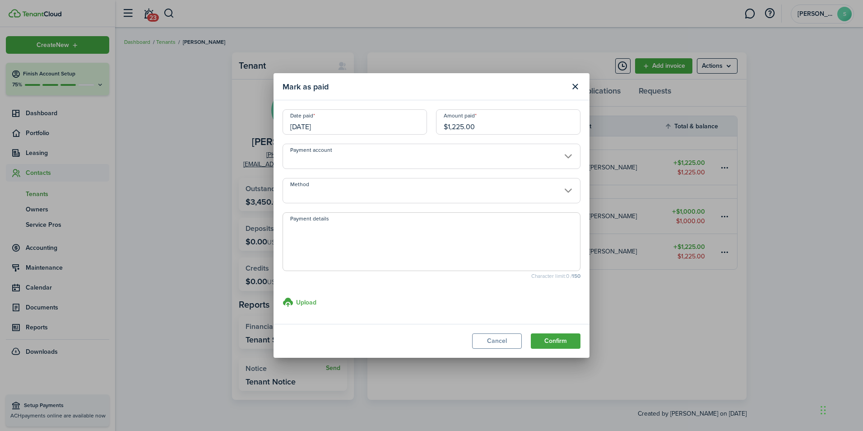
click at [333, 150] on input "Payment account" at bounding box center [432, 156] width 298 height 25
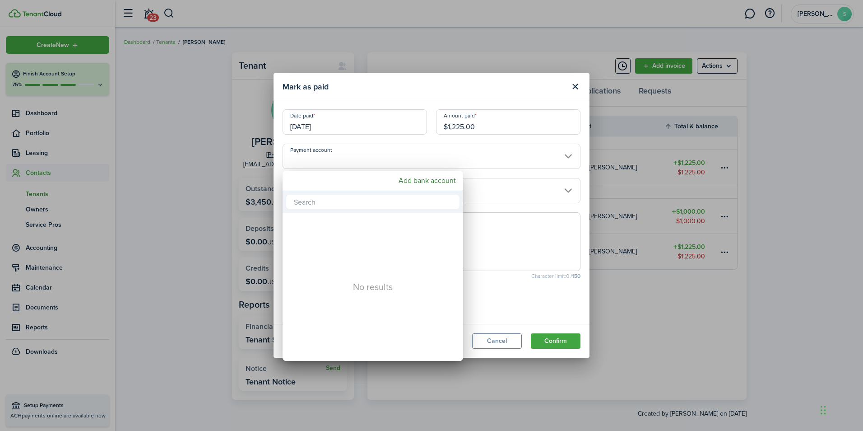
click at [333, 150] on div at bounding box center [432, 215] width 1008 height 575
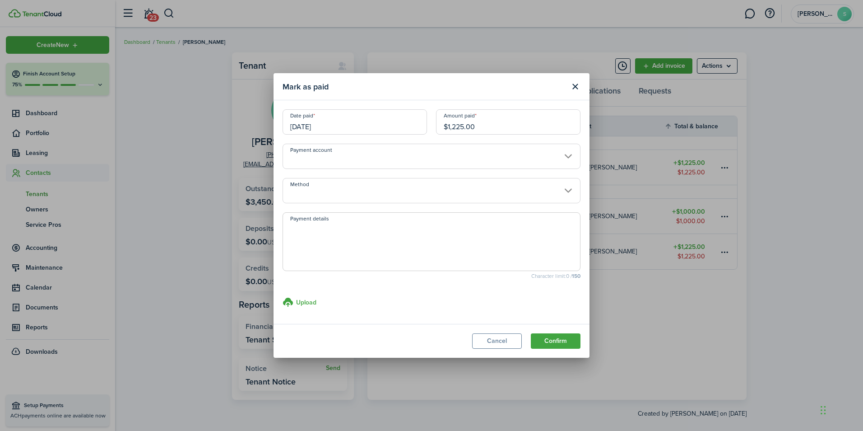
click at [306, 186] on input "Method" at bounding box center [432, 190] width 298 height 25
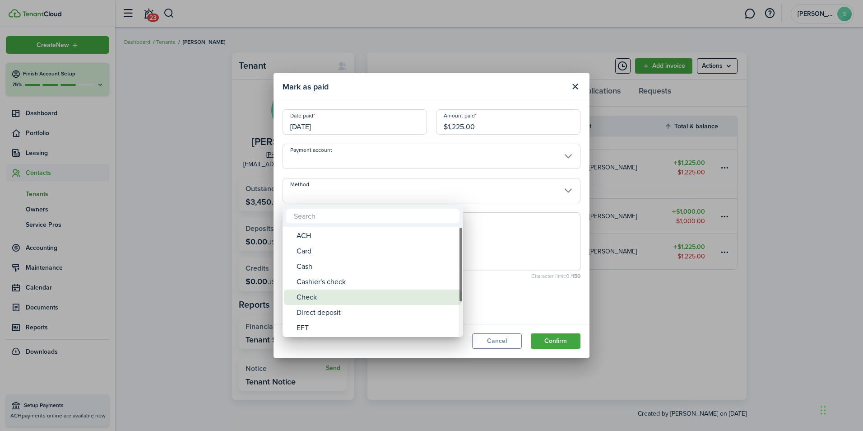
drag, startPoint x: 312, startPoint y: 293, endPoint x: 344, endPoint y: 275, distance: 36.6
click at [312, 293] on div "Check" at bounding box center [377, 296] width 160 height 15
type input "Check"
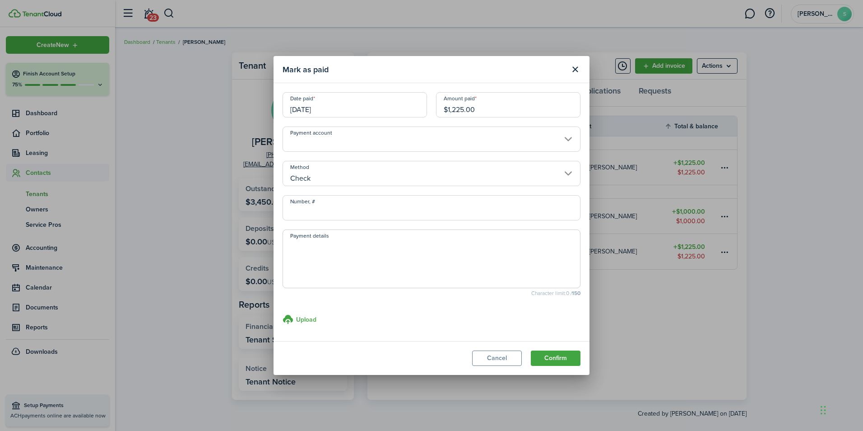
click at [372, 210] on input "Number, #" at bounding box center [432, 207] width 298 height 25
type input "1565"
type textarea "US Bank"
click at [298, 322] on h3 "Upload" at bounding box center [306, 319] width 20 height 9
click at [283, 314] on input "Upload store documents and templates Choose file" at bounding box center [283, 314] width 0 height 0
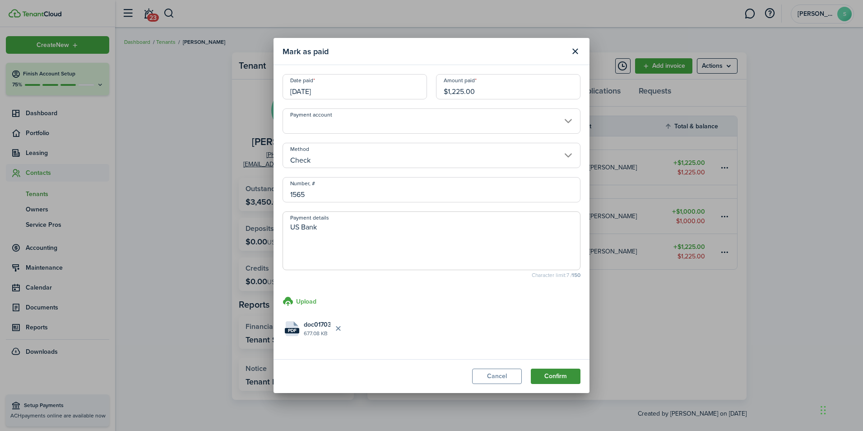
click at [561, 373] on button "Confirm" at bounding box center [556, 375] width 50 height 15
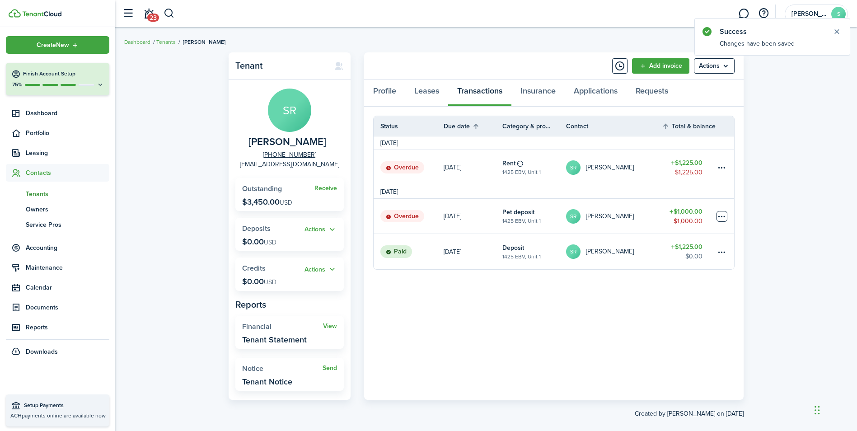
click at [721, 213] on table-menu-btn-icon at bounding box center [721, 216] width 11 height 11
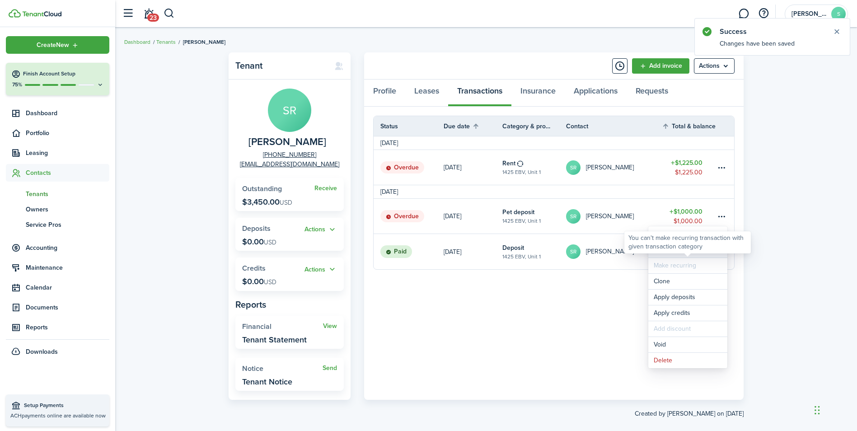
click at [699, 248] on div "You can't make recurring transaction with given transaction category" at bounding box center [687, 242] width 118 height 18
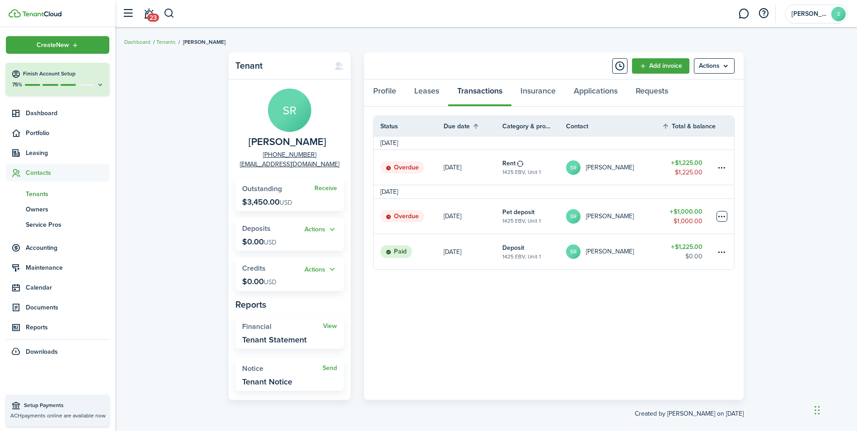
drag, startPoint x: 722, startPoint y: 214, endPoint x: 712, endPoint y: 219, distance: 11.9
click at [722, 214] on table-menu-btn-icon "Open menu" at bounding box center [721, 216] width 11 height 11
click at [675, 246] on link "Mark as paid" at bounding box center [687, 249] width 79 height 15
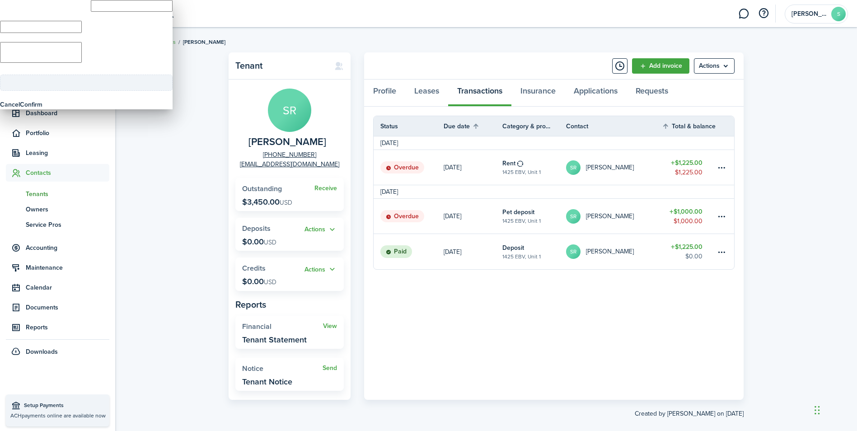
type input "$1,000.00"
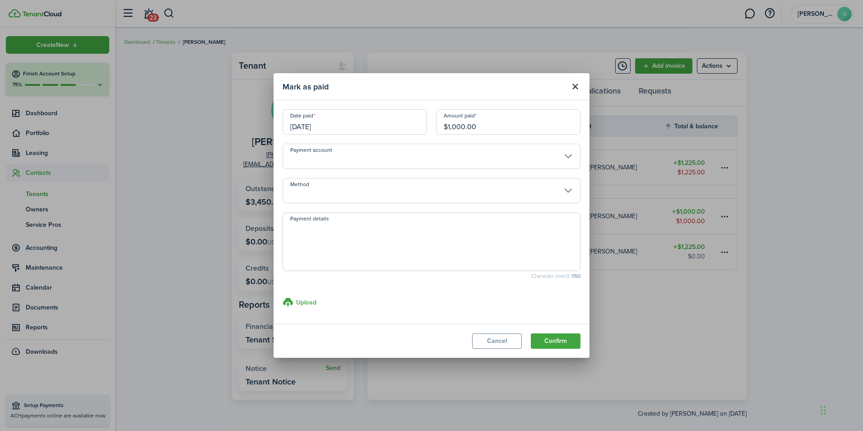
click at [336, 158] on input "Payment account" at bounding box center [432, 156] width 298 height 25
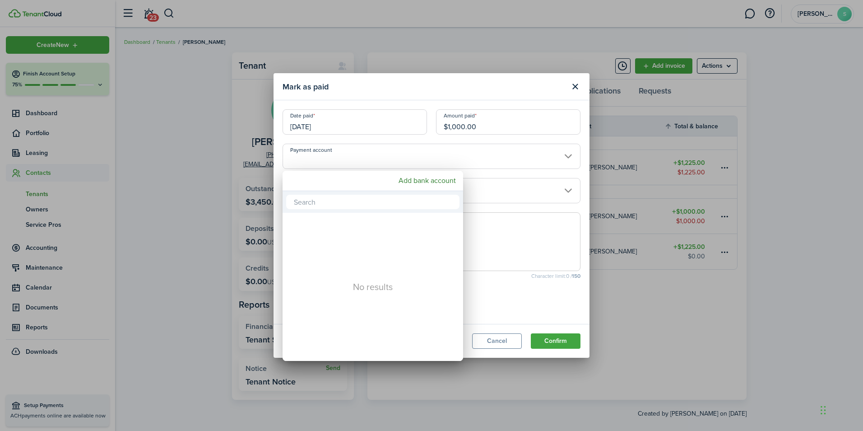
click at [336, 158] on div at bounding box center [432, 215] width 1008 height 575
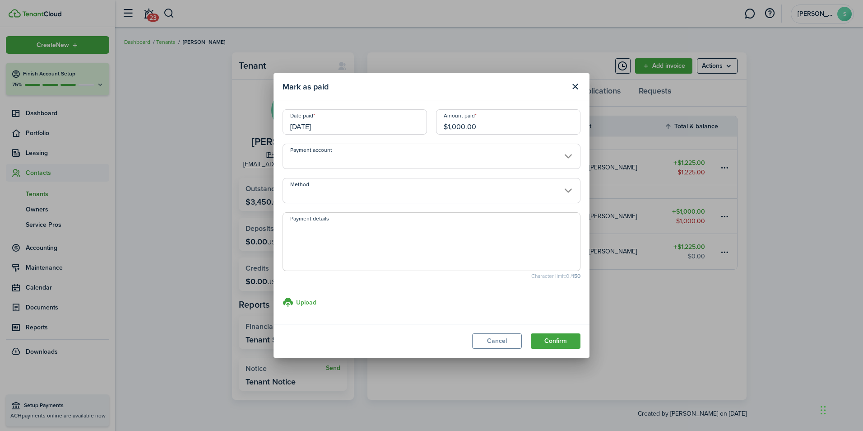
click at [324, 187] on input "Method" at bounding box center [432, 190] width 298 height 25
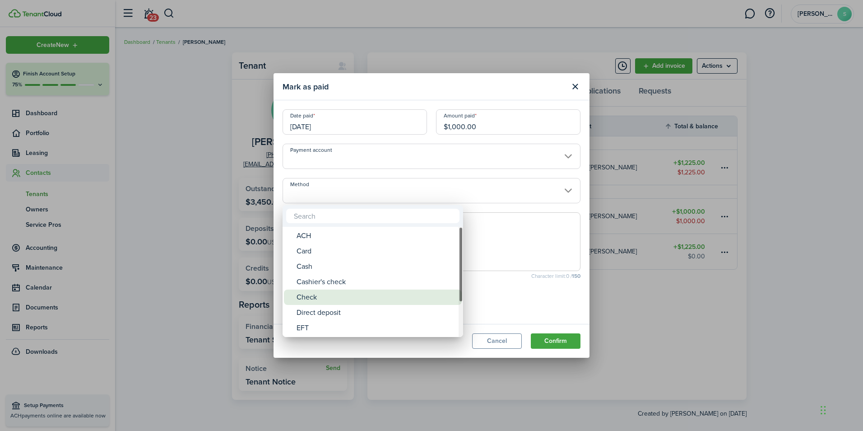
click at [304, 295] on div "Check" at bounding box center [377, 296] width 160 height 15
type input "Check"
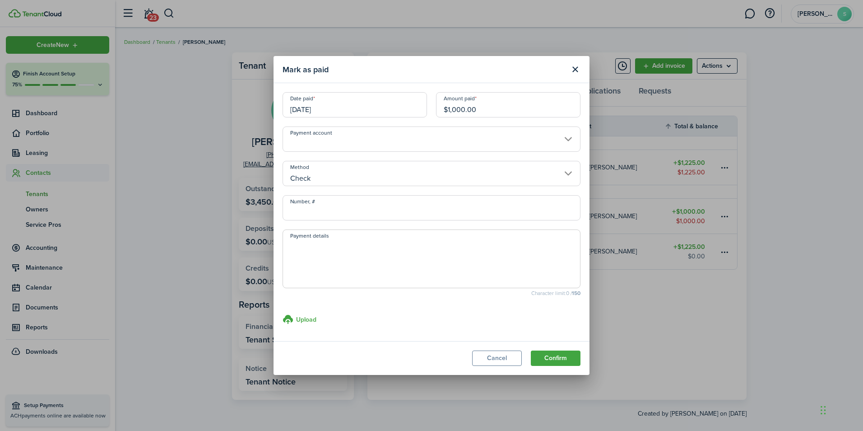
click at [374, 211] on input "Number, #" at bounding box center [432, 207] width 298 height 25
type input "1565"
click at [311, 250] on textarea "Payment details" at bounding box center [431, 261] width 297 height 43
type textarea "US Bank"
click at [304, 323] on h3 "Upload" at bounding box center [306, 319] width 20 height 9
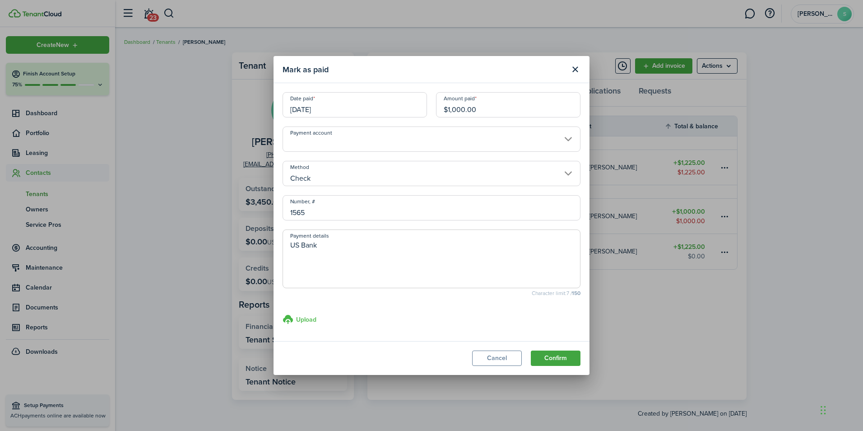
click at [283, 314] on input "Upload store documents and templates Choose file" at bounding box center [283, 314] width 0 height 0
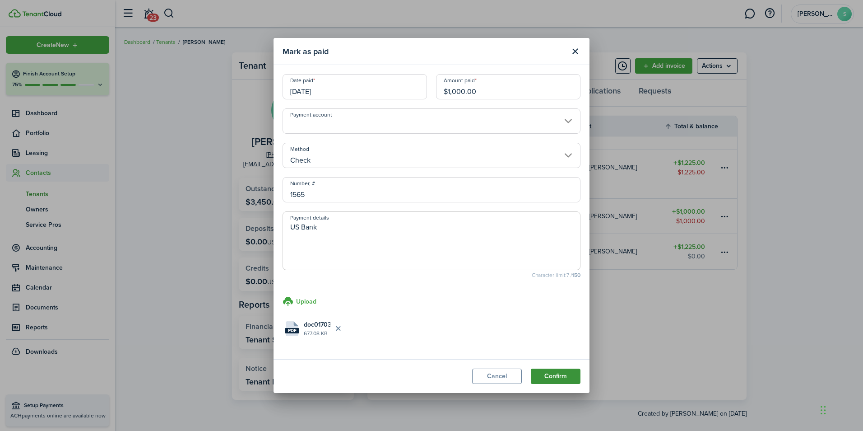
click at [550, 376] on button "Confirm" at bounding box center [556, 375] width 50 height 15
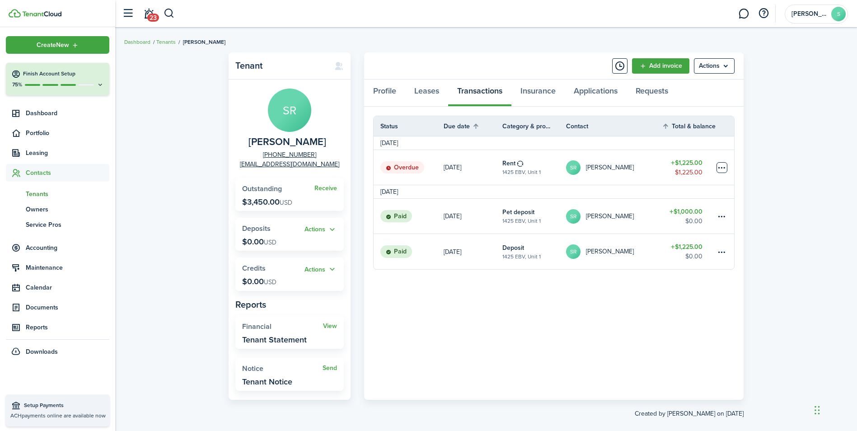
click at [726, 167] on table-menu-btn-icon at bounding box center [721, 167] width 11 height 11
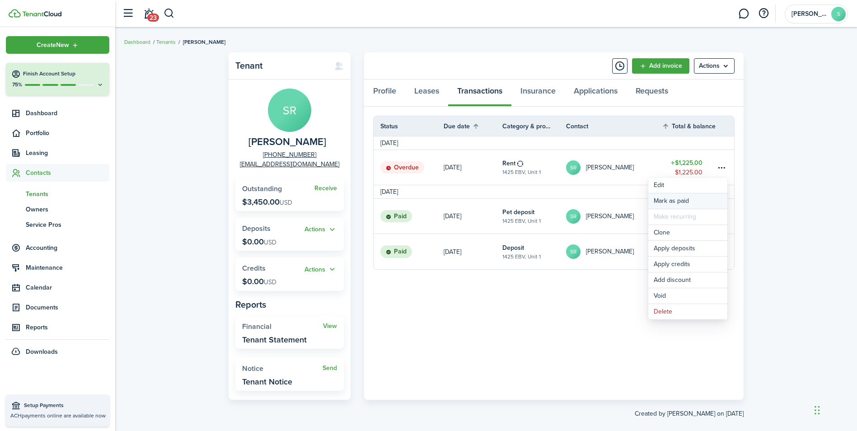
click at [661, 203] on link "Mark as paid" at bounding box center [687, 200] width 79 height 15
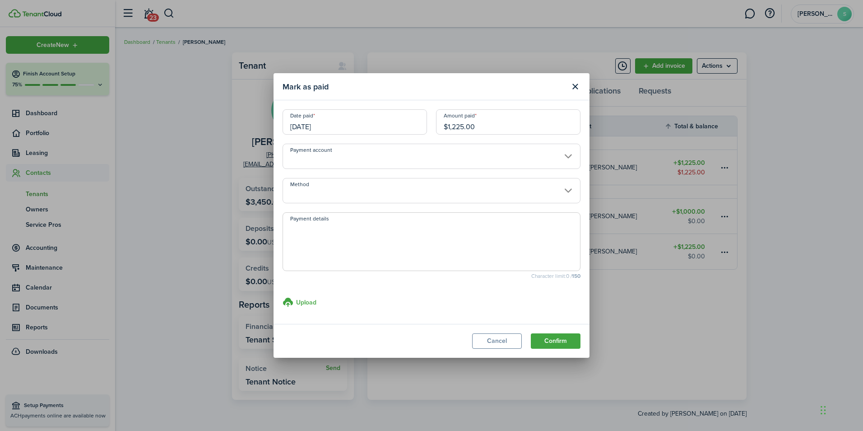
click at [338, 187] on input "Method" at bounding box center [432, 190] width 298 height 25
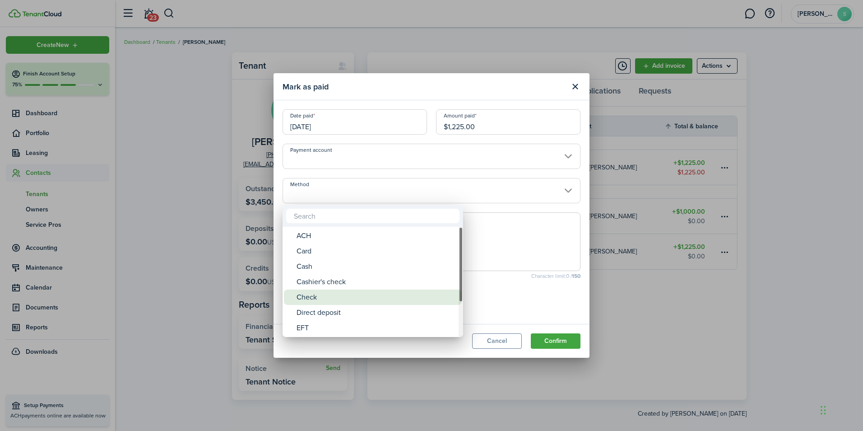
drag, startPoint x: 315, startPoint y: 295, endPoint x: 349, endPoint y: 254, distance: 53.9
click at [314, 295] on div "Check" at bounding box center [377, 296] width 160 height 15
type input "Check"
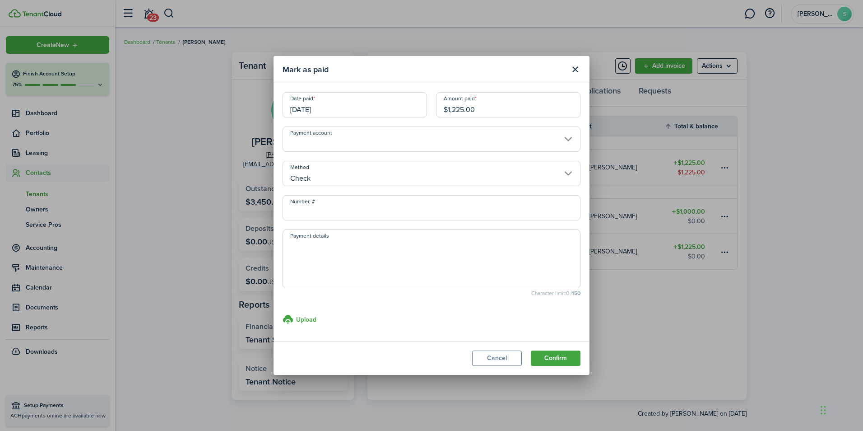
click at [350, 208] on input "Number, #" at bounding box center [432, 207] width 298 height 25
type input "1637"
click at [330, 104] on input "[DATE]" at bounding box center [355, 104] width 144 height 25
type textarea "US Bank"
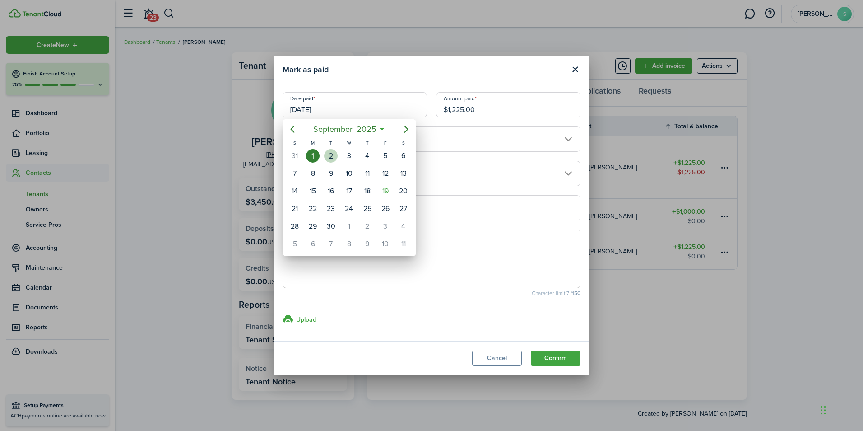
click at [331, 155] on div "2" at bounding box center [331, 156] width 14 height 14
type input "[DATE]"
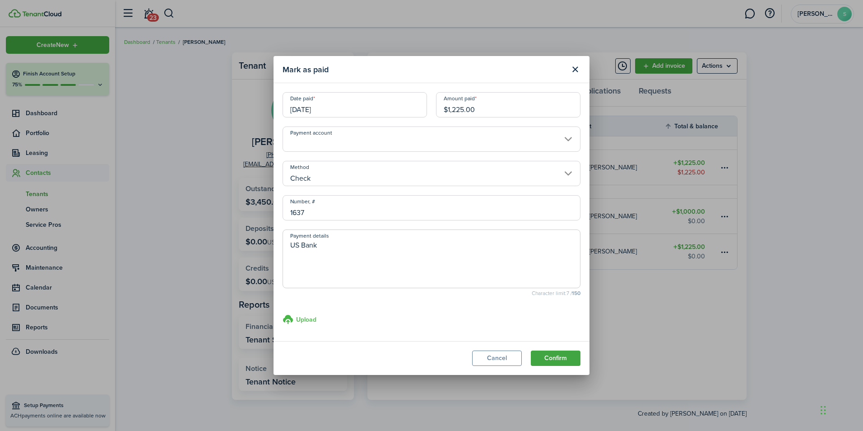
click at [314, 320] on h3 "Upload" at bounding box center [306, 319] width 20 height 9
click at [283, 314] on input "Upload store documents and templates Choose file" at bounding box center [283, 314] width 0 height 0
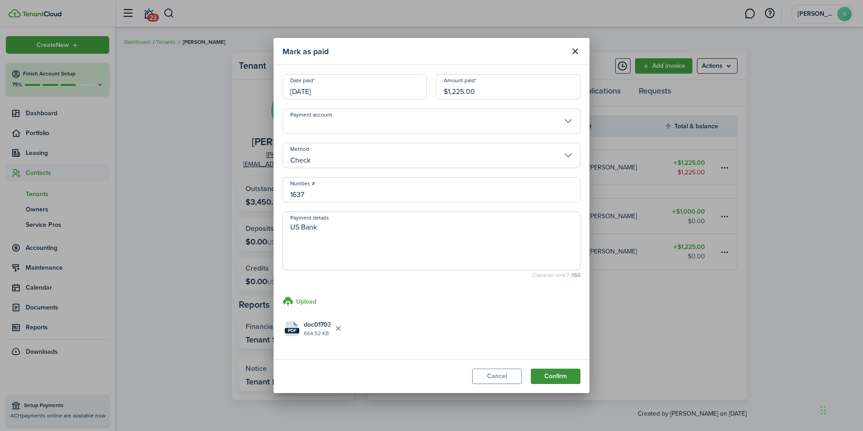
click at [567, 374] on button "Confirm" at bounding box center [556, 375] width 50 height 15
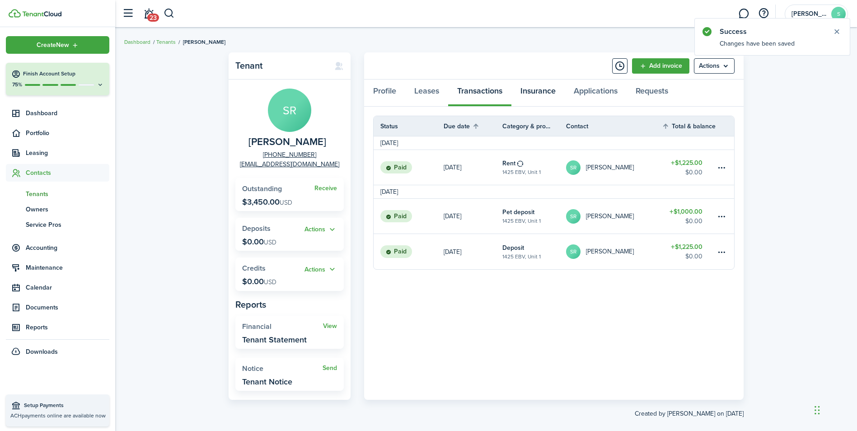
click at [533, 86] on link "Insurance" at bounding box center [537, 92] width 53 height 27
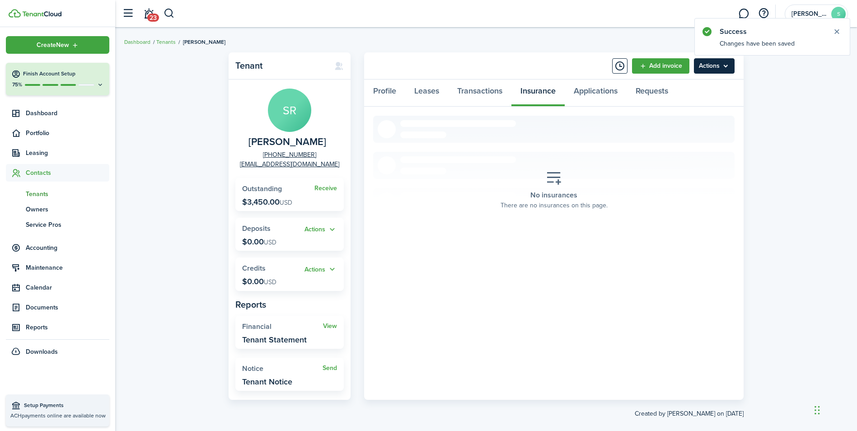
click at [729, 68] on menu-btn "Actions" at bounding box center [714, 65] width 41 height 15
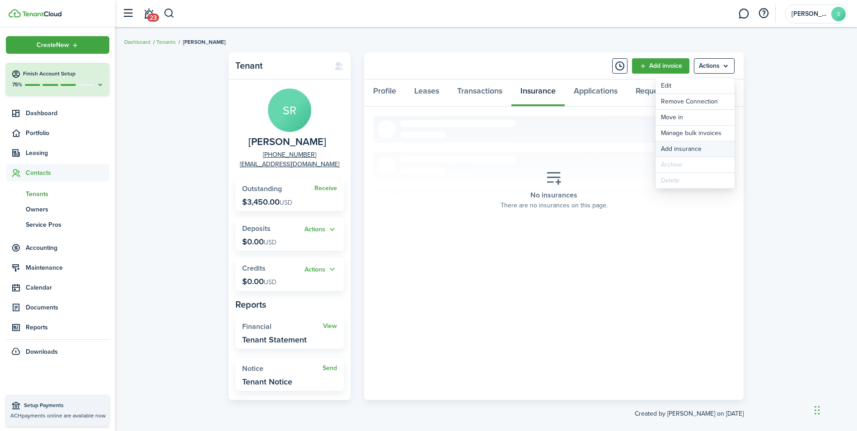
click at [672, 147] on button "Add insurance" at bounding box center [694, 148] width 79 height 15
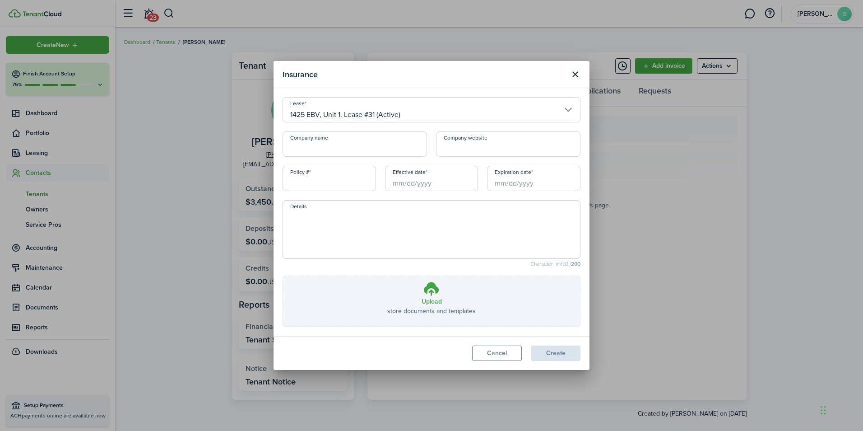
drag, startPoint x: 354, startPoint y: 144, endPoint x: 345, endPoint y: 144, distance: 9.1
click at [345, 144] on input "Company name" at bounding box center [355, 143] width 144 height 25
type input "State Farm"
click at [457, 187] on input "Effective date" at bounding box center [431, 178] width 93 height 25
type input "86-GA-V517-1"
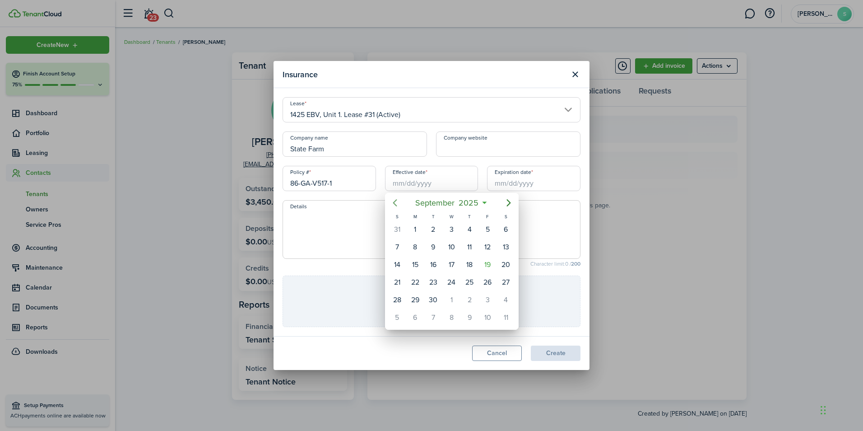
click at [396, 204] on icon "Previous page" at bounding box center [395, 202] width 11 height 11
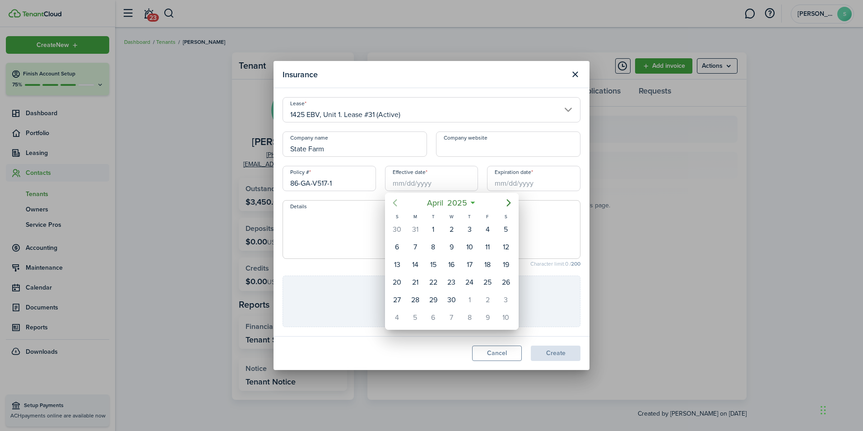
click at [396, 204] on icon "Previous page" at bounding box center [395, 202] width 11 height 11
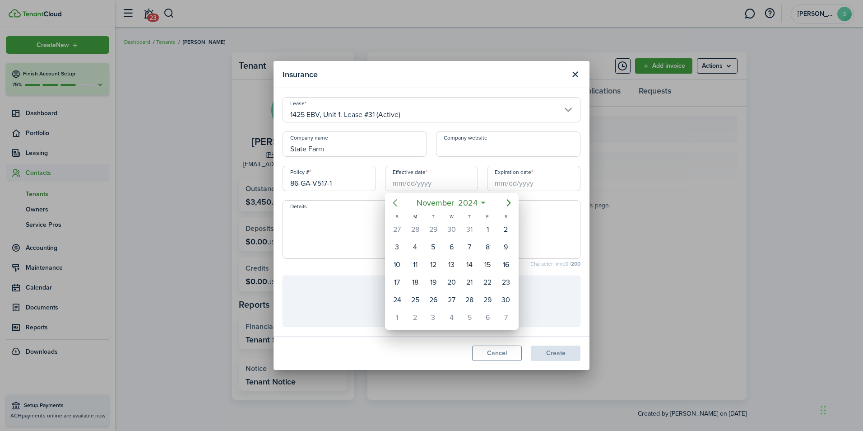
click at [396, 204] on icon "Previous page" at bounding box center [395, 202] width 11 height 11
click at [469, 279] on div "24" at bounding box center [470, 282] width 14 height 14
type input "[DATE]"
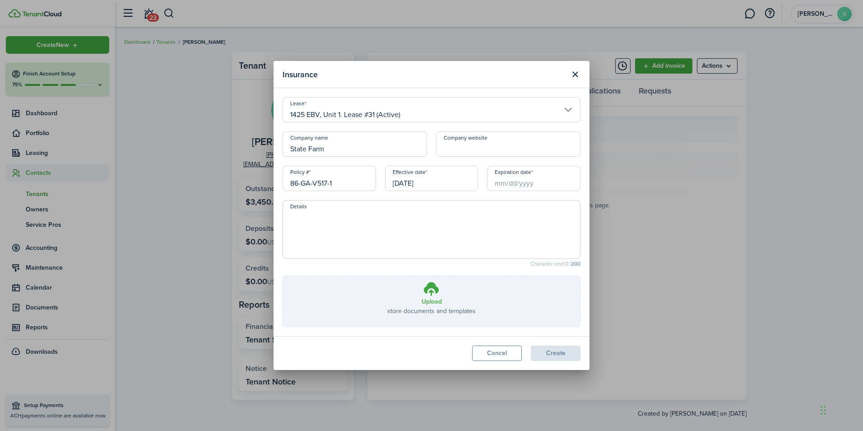
click at [551, 185] on input "Expiration date" at bounding box center [533, 178] width 93 height 25
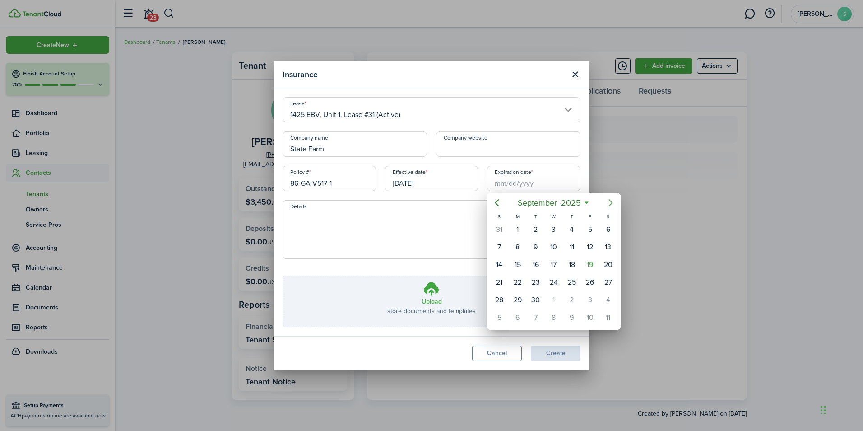
click at [610, 200] on icon "Next page" at bounding box center [611, 202] width 4 height 7
click at [589, 284] on div "24" at bounding box center [590, 282] width 14 height 14
type input "[DATE]"
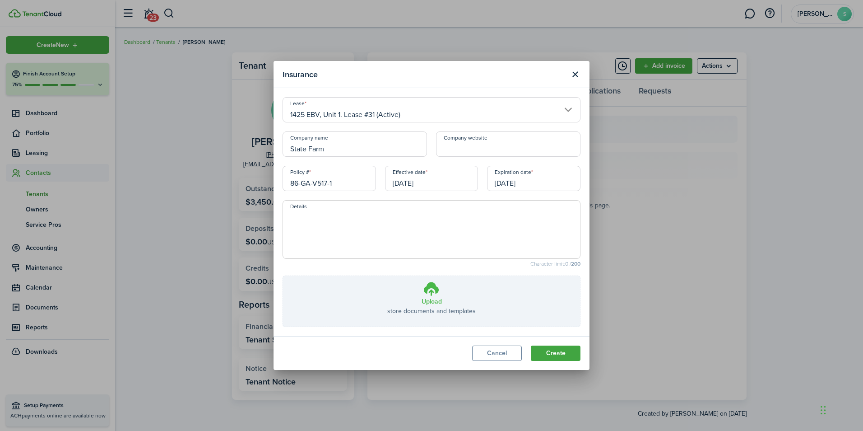
click at [430, 302] on h3 "Upload" at bounding box center [432, 301] width 20 height 9
click at [283, 276] on input "Upload store documents and templates Choose file" at bounding box center [283, 276] width 0 height 0
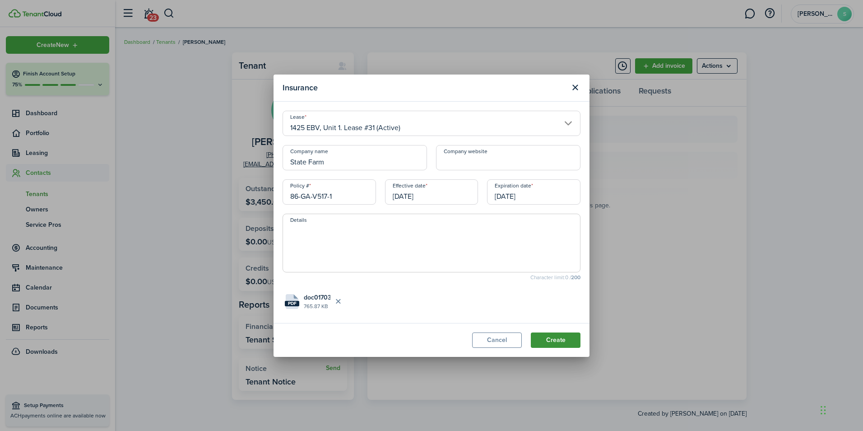
click at [568, 334] on button "Create" at bounding box center [556, 339] width 50 height 15
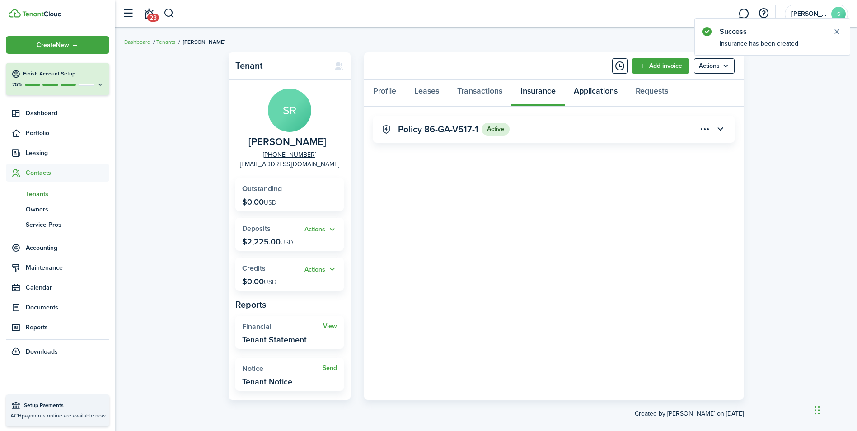
click at [589, 93] on link "Applications" at bounding box center [595, 92] width 62 height 27
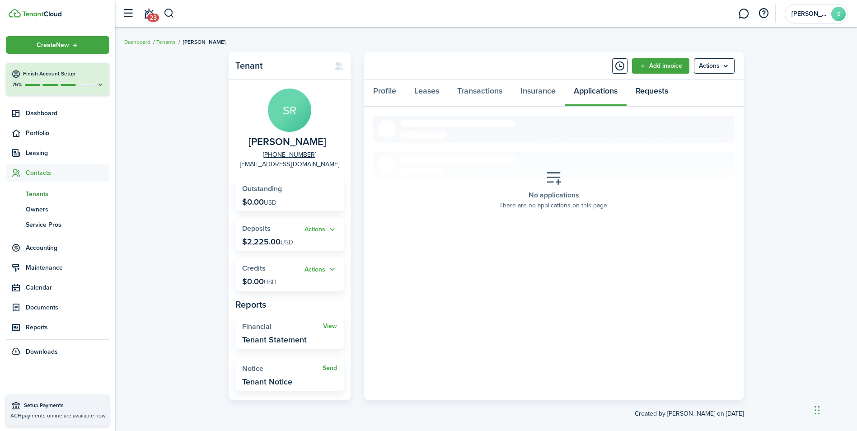
click at [667, 95] on link "Requests" at bounding box center [651, 92] width 51 height 27
click at [428, 92] on link "Leases" at bounding box center [426, 92] width 43 height 27
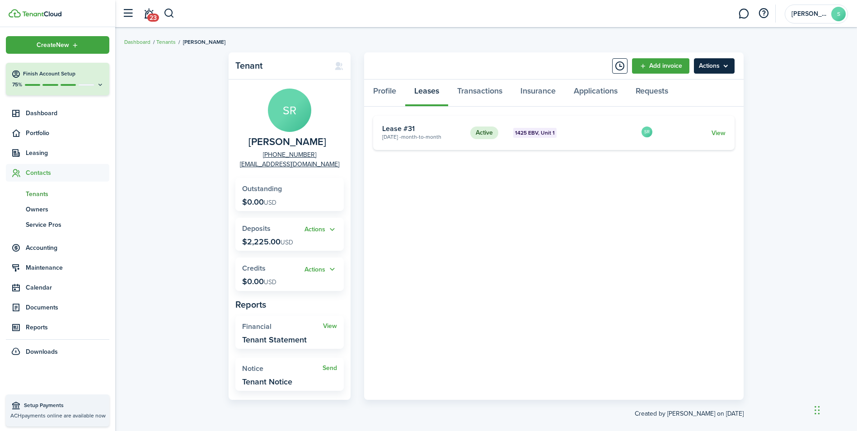
click at [725, 65] on menu-btn "Actions" at bounding box center [714, 65] width 41 height 15
click at [669, 114] on link "Move in" at bounding box center [694, 117] width 79 height 15
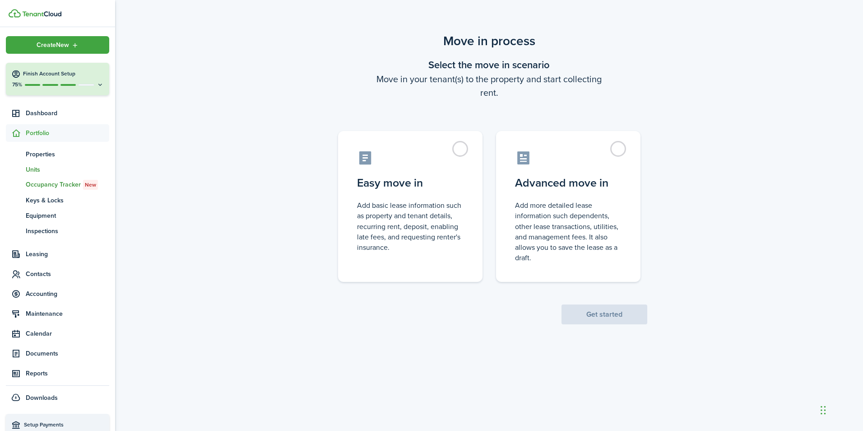
click at [37, 165] on span "Units" at bounding box center [68, 169] width 84 height 9
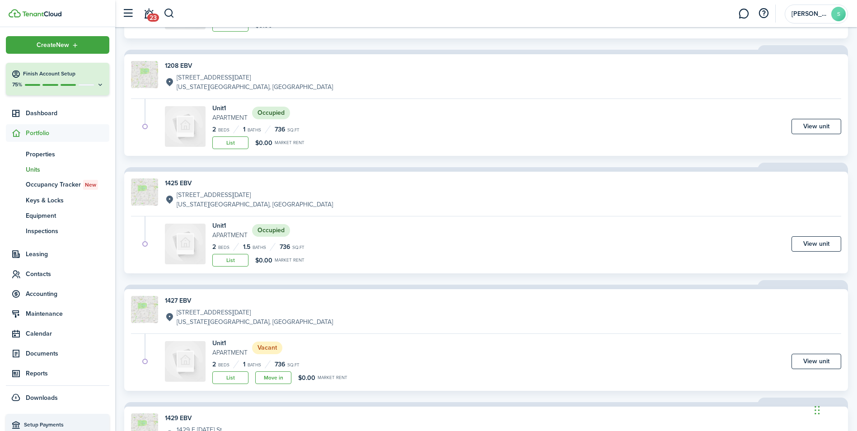
scroll to position [406, 0]
click at [41, 273] on span "Contacts" at bounding box center [68, 273] width 84 height 9
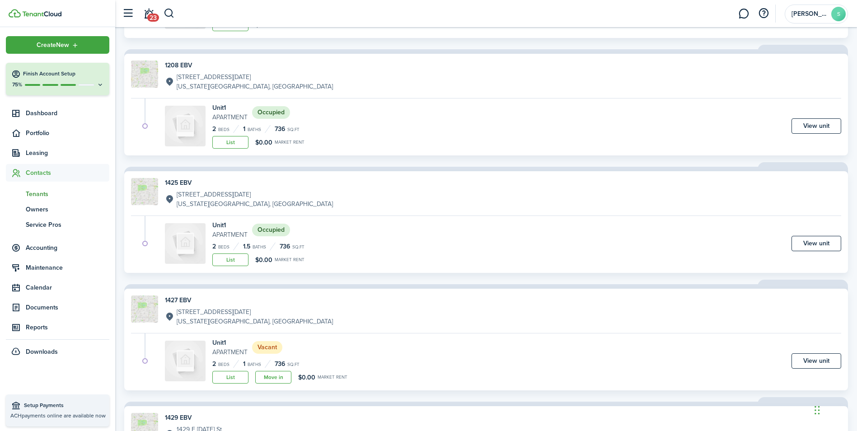
click at [37, 191] on span "Tenants" at bounding box center [68, 193] width 84 height 9
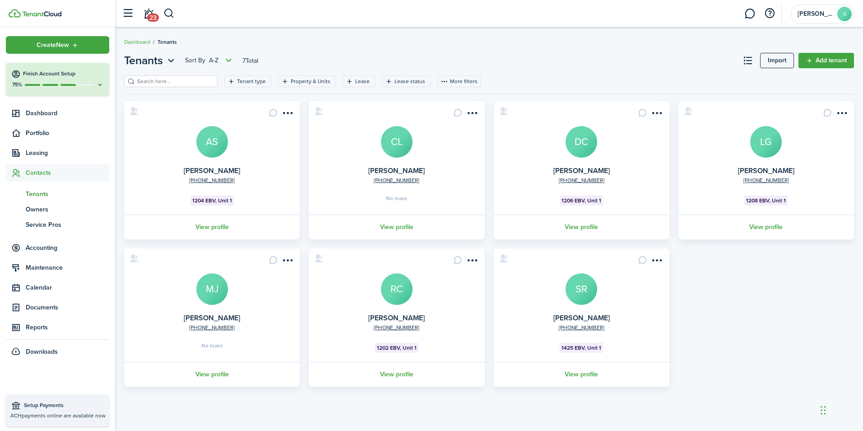
click at [578, 285] on avatar-text "SR" at bounding box center [582, 289] width 32 height 32
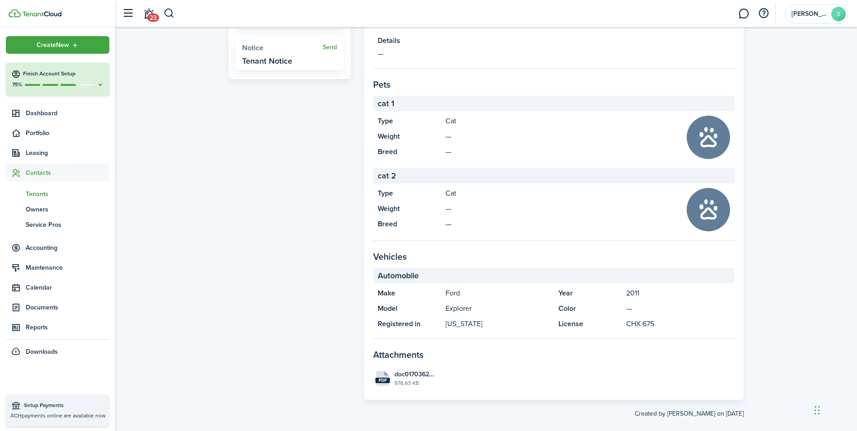
scroll to position [322, 0]
click at [486, 348] on panel-main-section-title "Attachments" at bounding box center [553, 353] width 361 height 14
click at [424, 368] on span "doc01703620250919125928.pdf" at bounding box center [415, 372] width 42 height 9
click at [607, 371] on files "pdf doc01703620250919125928.pdf 976.63 KB" at bounding box center [553, 376] width 361 height 25
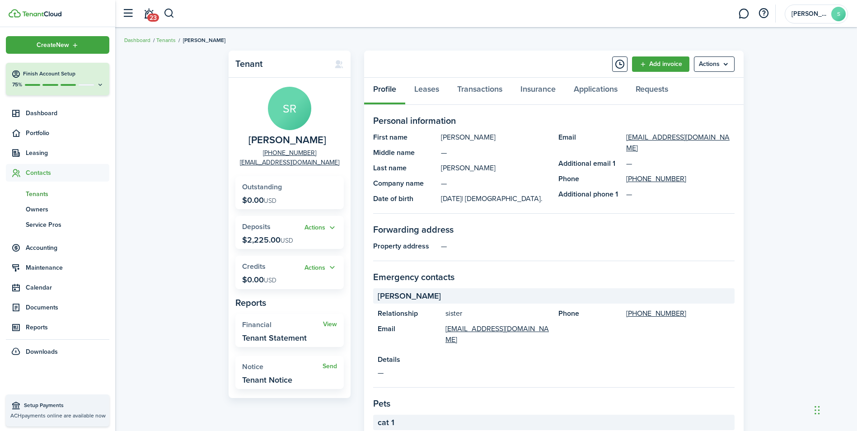
scroll to position [0, 0]
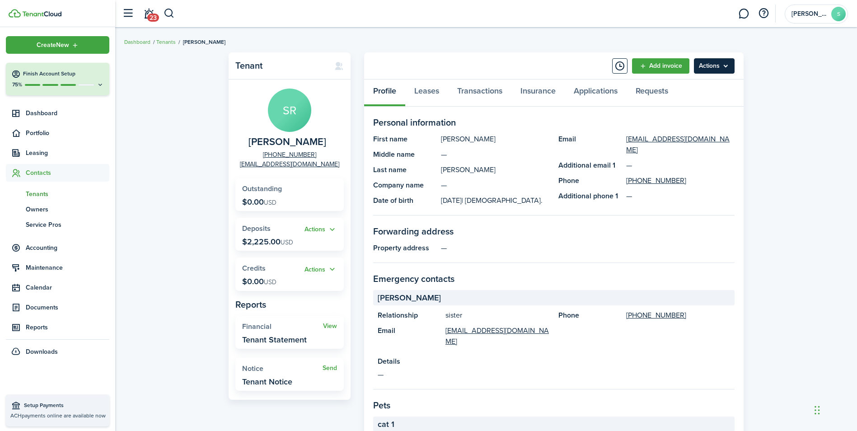
click at [725, 66] on menu-btn "Actions" at bounding box center [714, 65] width 41 height 15
click at [675, 89] on link "Edit" at bounding box center [694, 85] width 79 height 15
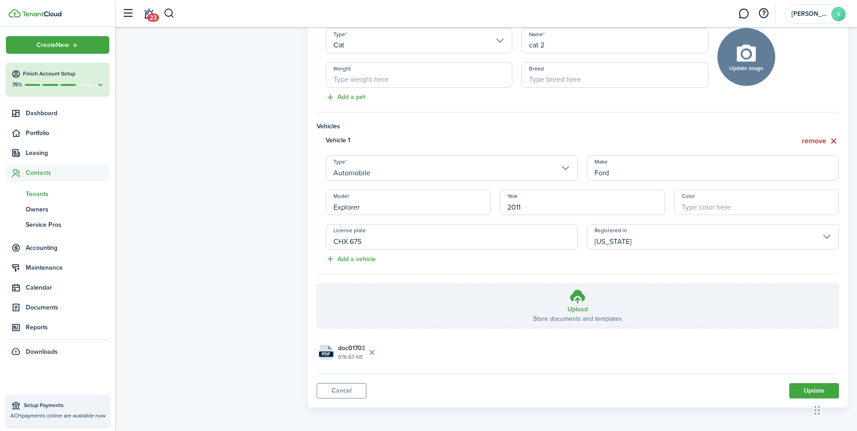
scroll to position [570, 0]
click at [576, 310] on h3 "Upload" at bounding box center [577, 307] width 20 height 9
click at [317, 282] on input "Upload Store documents and templates Choose file" at bounding box center [317, 282] width 0 height 0
click at [818, 387] on button "Update" at bounding box center [814, 389] width 50 height 15
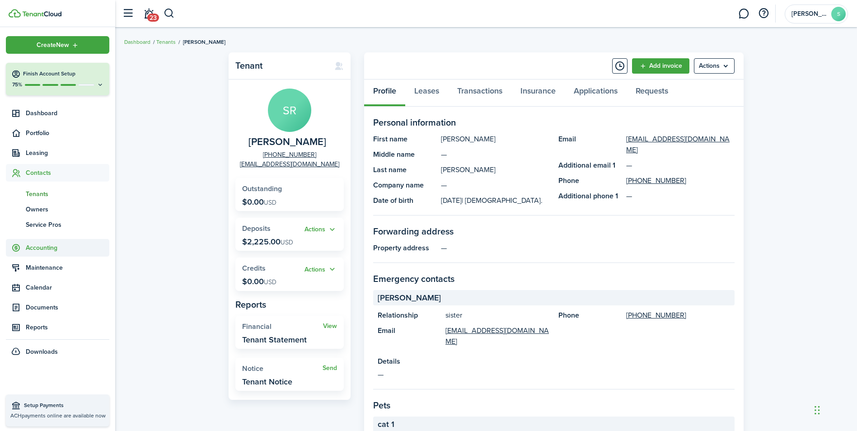
click at [52, 250] on span "Accounting" at bounding box center [68, 247] width 84 height 9
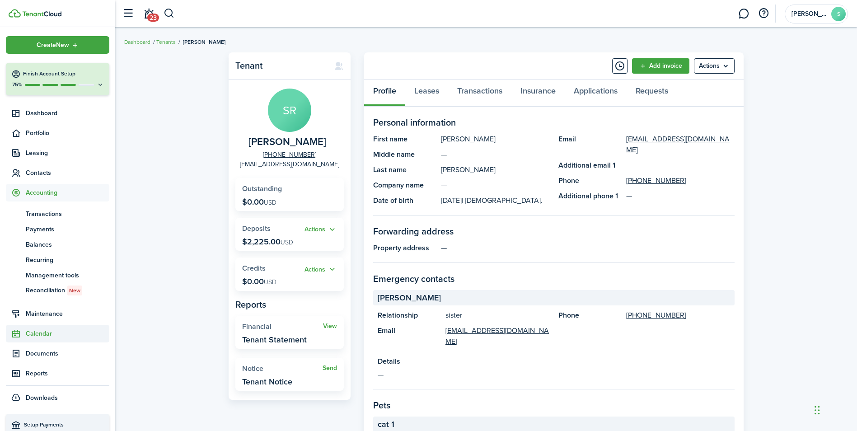
click at [35, 331] on span "Calendar" at bounding box center [68, 333] width 84 height 9
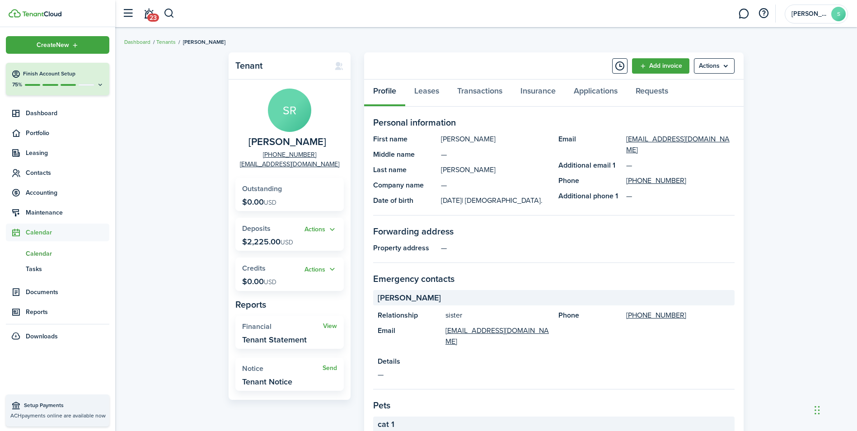
click at [49, 254] on span "Calendar" at bounding box center [68, 253] width 84 height 9
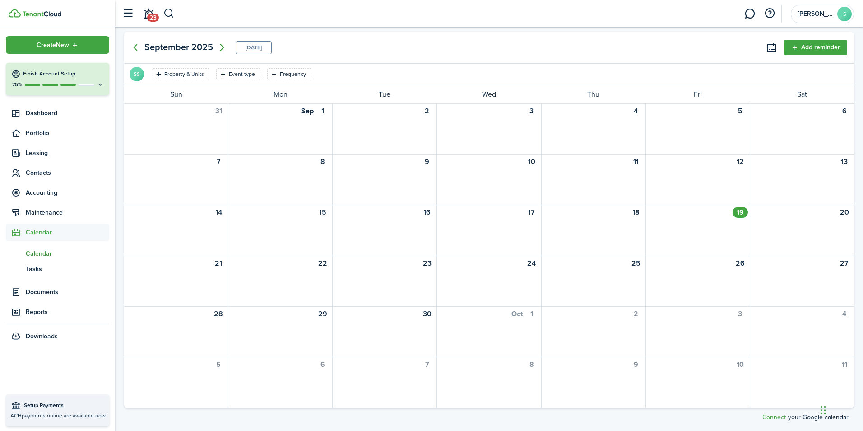
click at [221, 46] on icon "Next page" at bounding box center [222, 47] width 11 height 11
click at [135, 42] on icon "Previous page" at bounding box center [135, 47] width 11 height 11
click at [53, 172] on span "Contacts" at bounding box center [68, 172] width 84 height 9
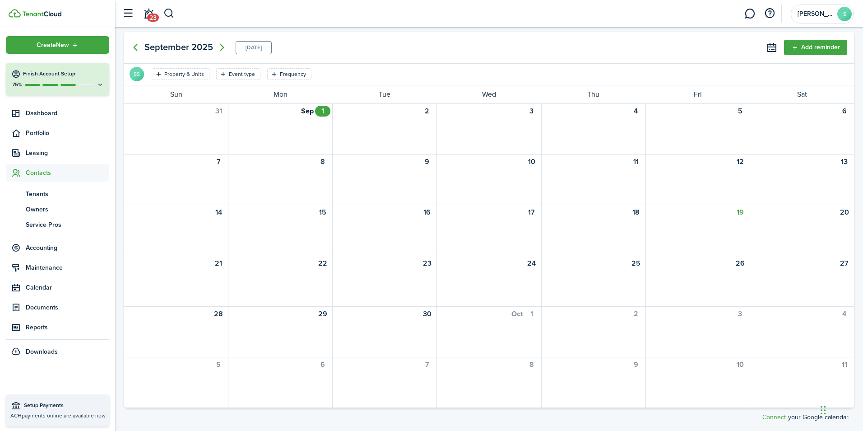
click at [53, 172] on span "Contacts" at bounding box center [68, 172] width 84 height 9
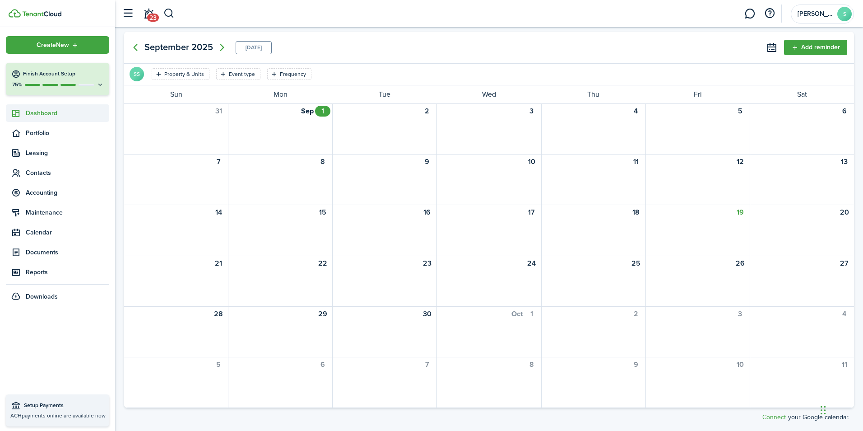
click at [42, 111] on span "Dashboard" at bounding box center [68, 112] width 84 height 9
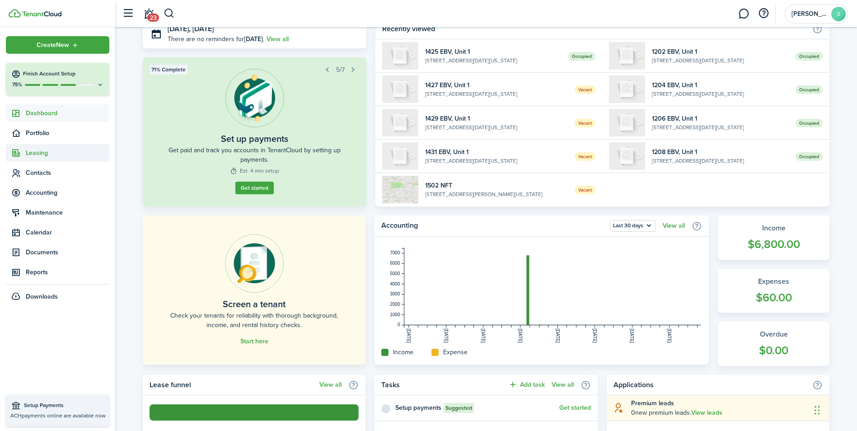
scroll to position [22, 0]
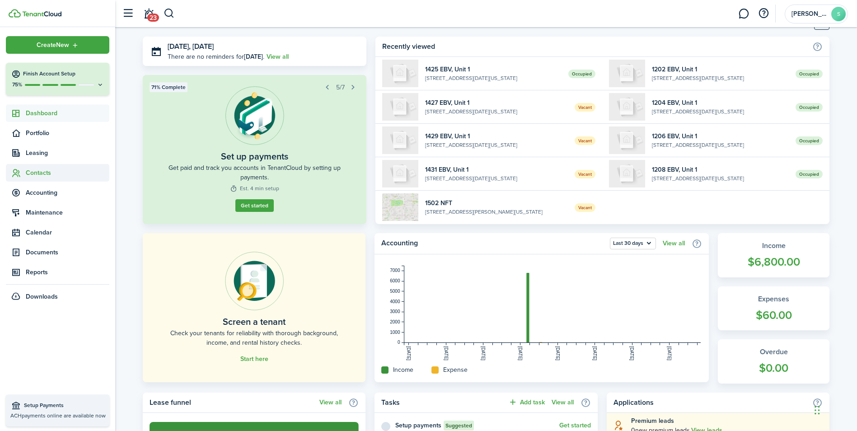
click at [39, 172] on span "Contacts" at bounding box center [68, 172] width 84 height 9
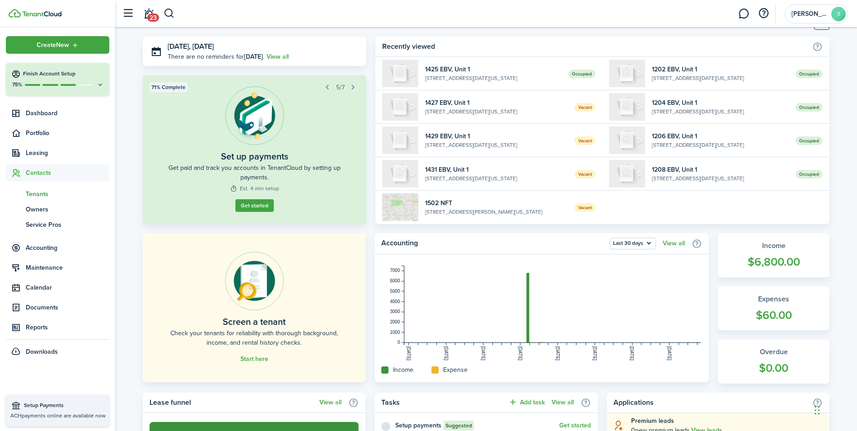
click at [41, 192] on span "Tenants" at bounding box center [68, 193] width 84 height 9
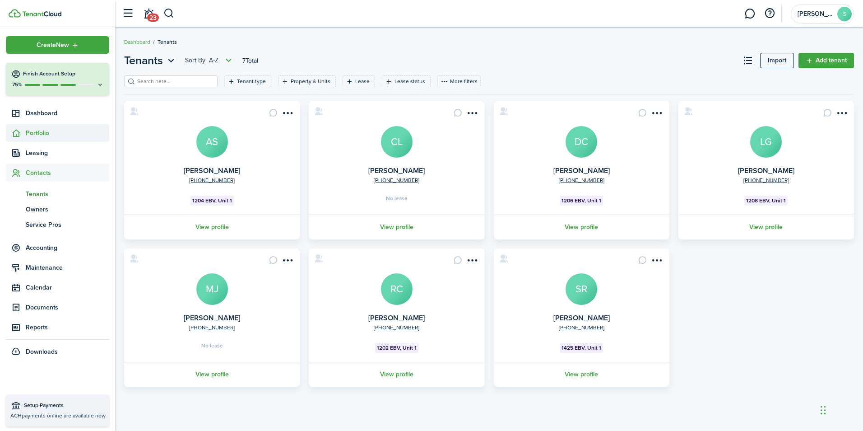
click at [47, 131] on span "Portfolio" at bounding box center [68, 132] width 84 height 9
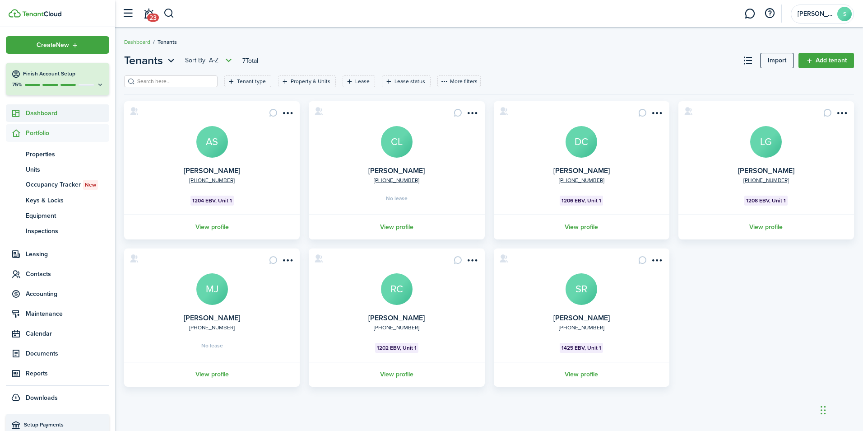
click at [50, 112] on span "Dashboard" at bounding box center [68, 112] width 84 height 9
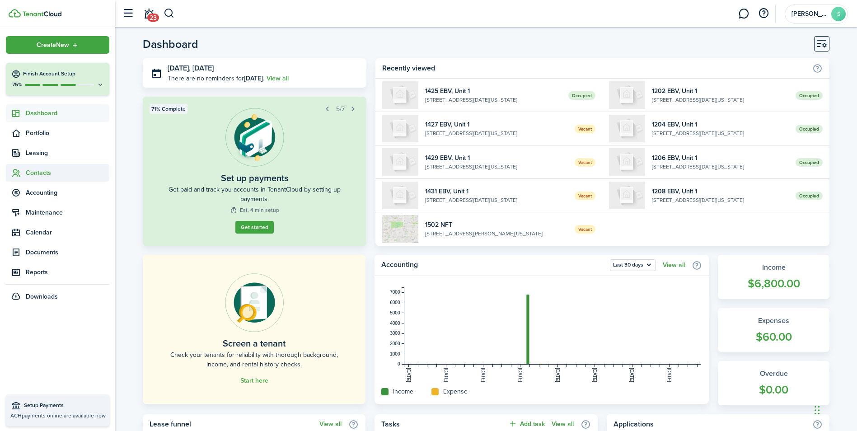
drag, startPoint x: 43, startPoint y: 165, endPoint x: 42, endPoint y: 171, distance: 5.5
click at [43, 168] on span "Contacts" at bounding box center [57, 173] width 103 height 18
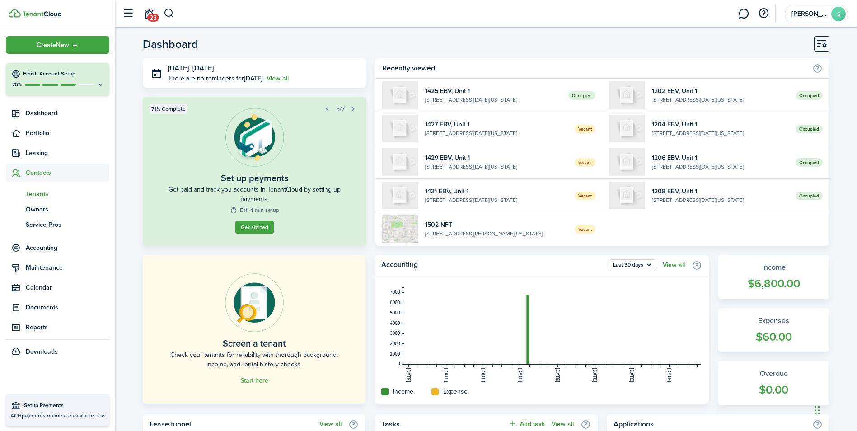
click at [44, 192] on span "Tenants" at bounding box center [68, 193] width 84 height 9
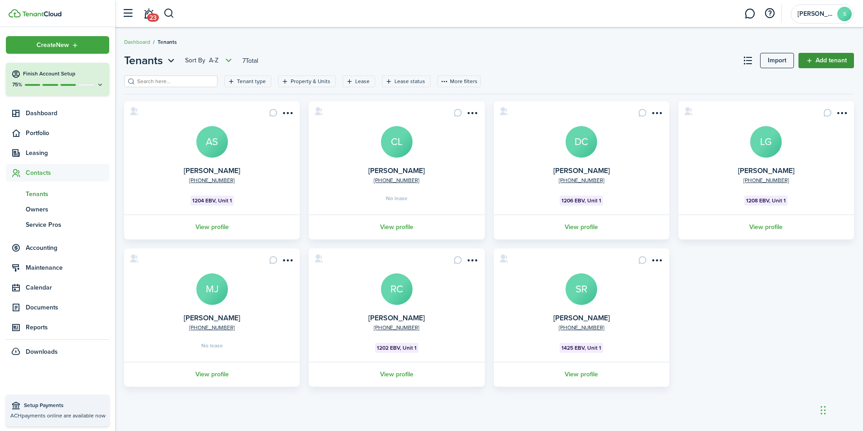
click at [834, 62] on link "Add tenant" at bounding box center [827, 60] width 56 height 15
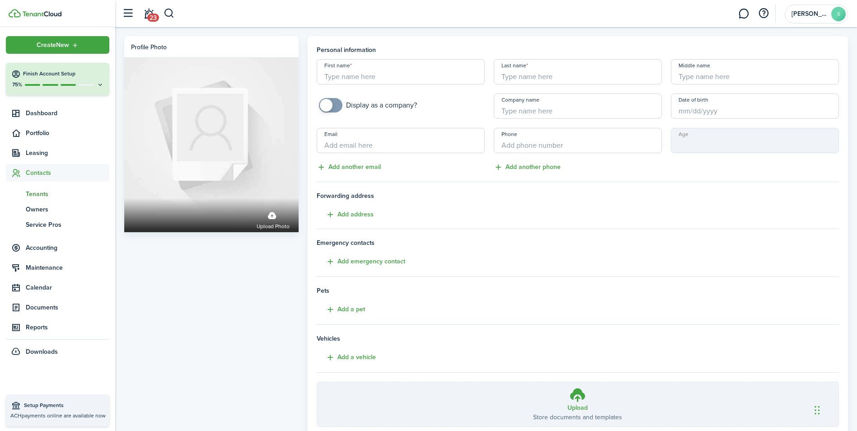
click at [433, 76] on input "First name" at bounding box center [401, 71] width 168 height 25
type input "[PERSON_NAME]"
click at [716, 109] on input "Date of birth" at bounding box center [755, 105] width 168 height 25
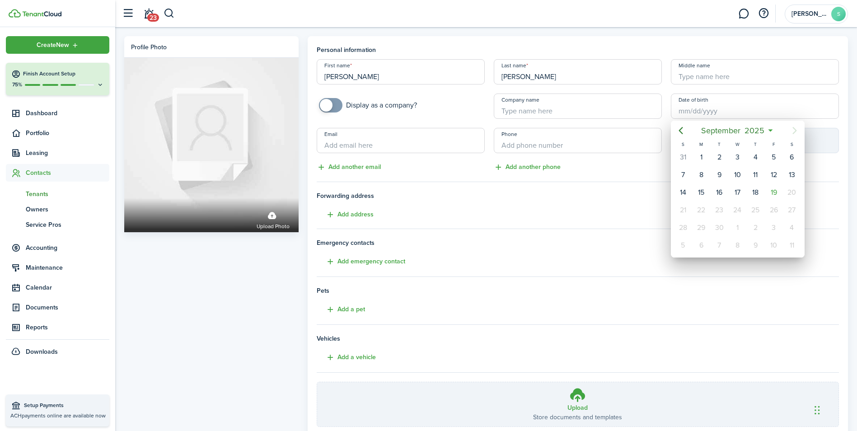
click at [416, 135] on div at bounding box center [428, 215] width 1001 height 575
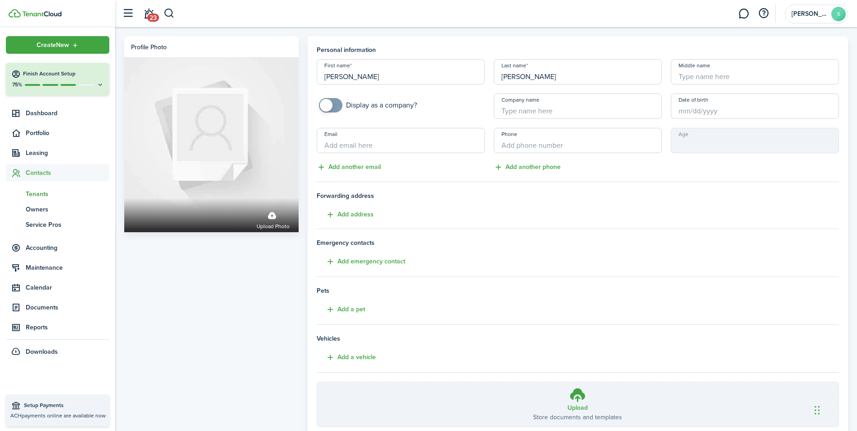
click at [414, 140] on input "Email" at bounding box center [401, 140] width 168 height 25
type input "[EMAIL_ADDRESS][DOMAIN_NAME]"
click at [616, 137] on input "+1" at bounding box center [578, 140] width 168 height 25
type input "[PHONE_NUMBER]"
drag, startPoint x: 582, startPoint y: 407, endPoint x: 573, endPoint y: 406, distance: 9.1
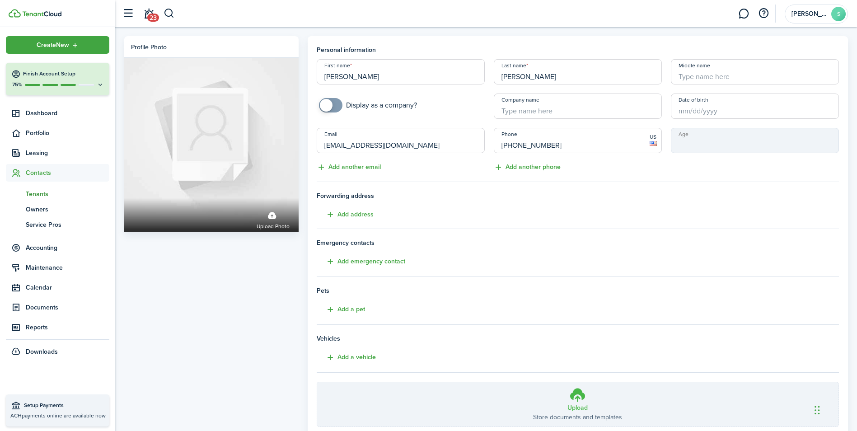
click at [581, 407] on h3 "Upload" at bounding box center [577, 407] width 20 height 9
click at [583, 406] on h3 "Upload" at bounding box center [577, 407] width 20 height 9
click at [317, 382] on input "Upload Store documents and templates Choose file" at bounding box center [317, 382] width 0 height 0
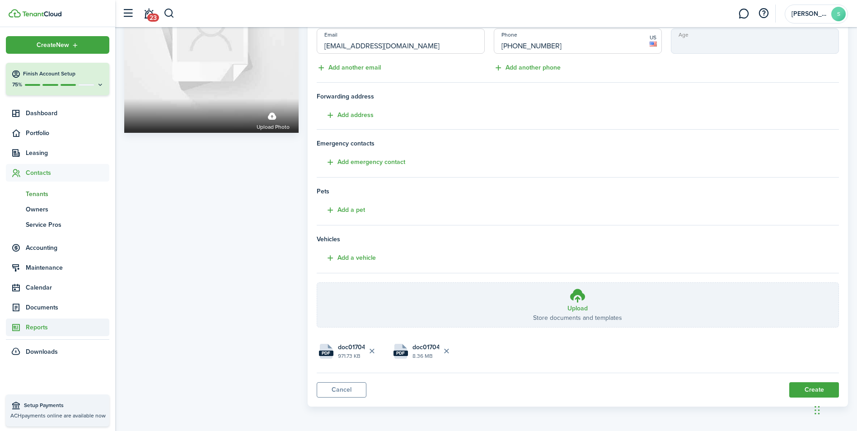
scroll to position [100, 0]
click at [815, 384] on button "Create" at bounding box center [814, 389] width 50 height 15
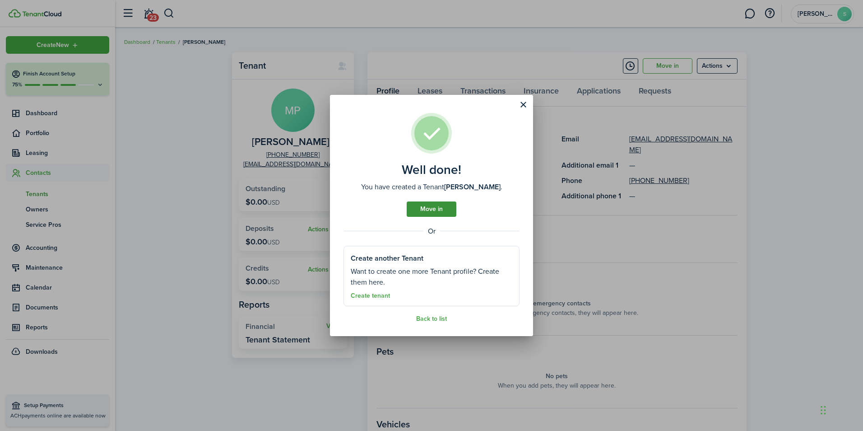
click at [434, 207] on link "Move in" at bounding box center [432, 208] width 50 height 15
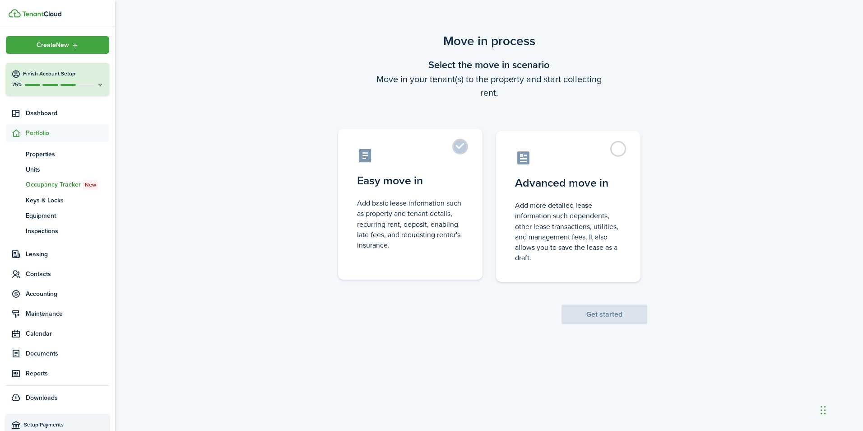
click at [410, 183] on control-radio-card-title "Easy move in" at bounding box center [410, 180] width 107 height 16
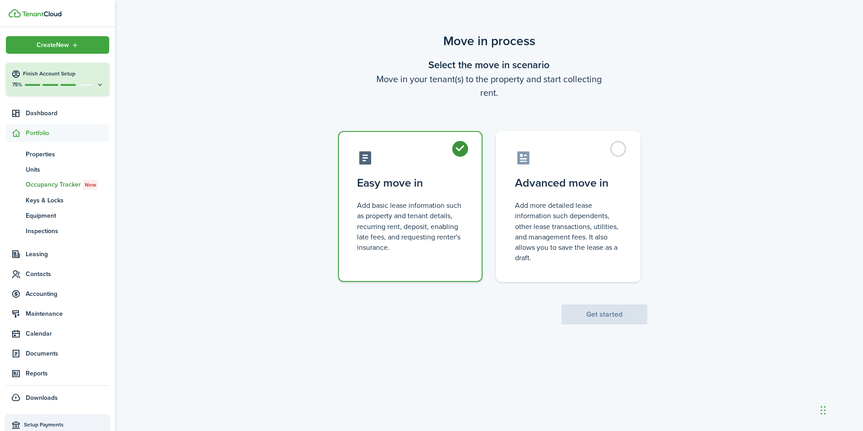
radio input "true"
click at [638, 318] on button "Get started" at bounding box center [605, 314] width 86 height 20
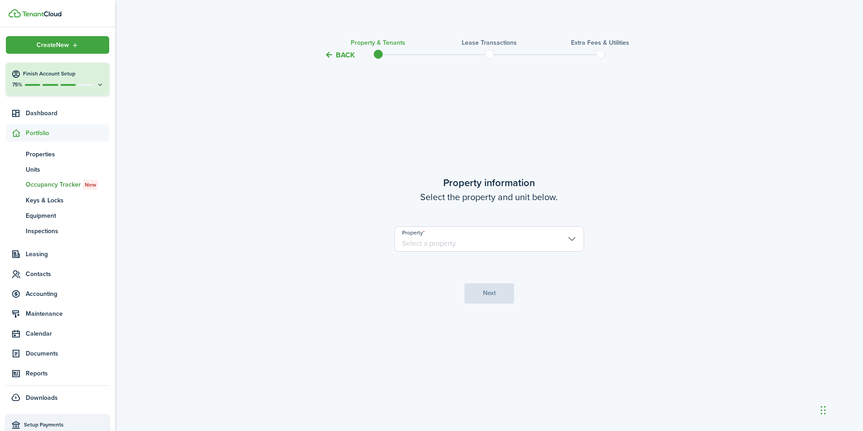
click at [483, 237] on input "Property" at bounding box center [490, 238] width 190 height 25
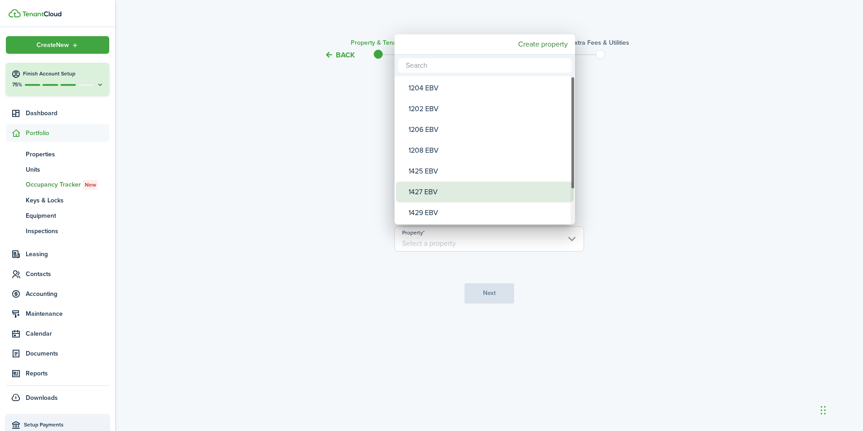
click at [436, 188] on div "1427 EBV" at bounding box center [489, 192] width 160 height 21
type input "1427 EBV"
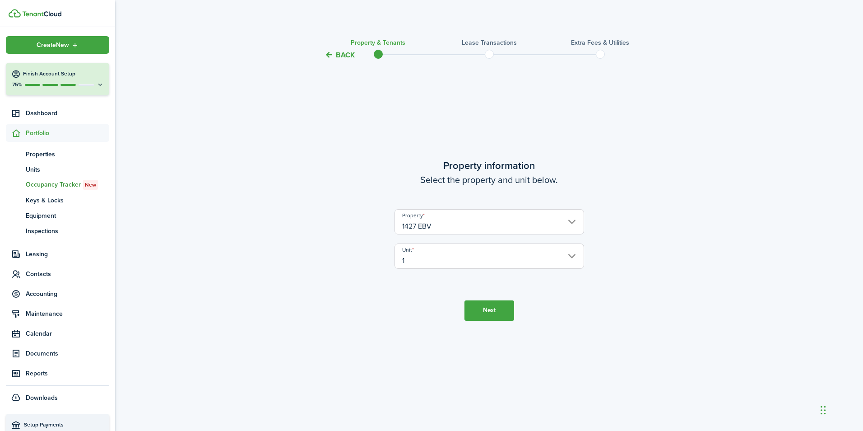
click at [479, 310] on button "Next" at bounding box center [490, 310] width 50 height 20
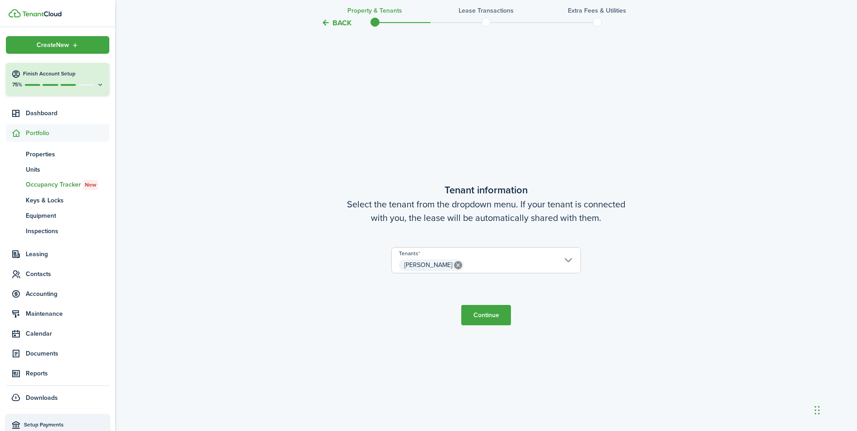
scroll to position [370, 0]
click at [476, 310] on button "Continue" at bounding box center [486, 312] width 50 height 20
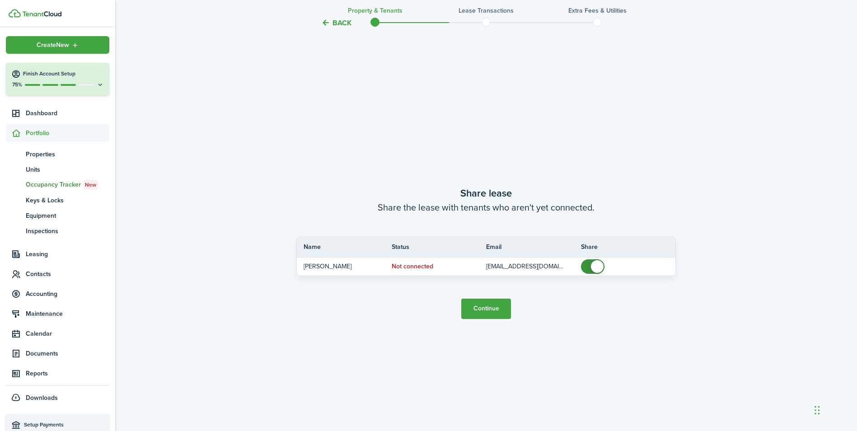
scroll to position [801, 0]
click at [481, 306] on button "Continue" at bounding box center [486, 308] width 50 height 20
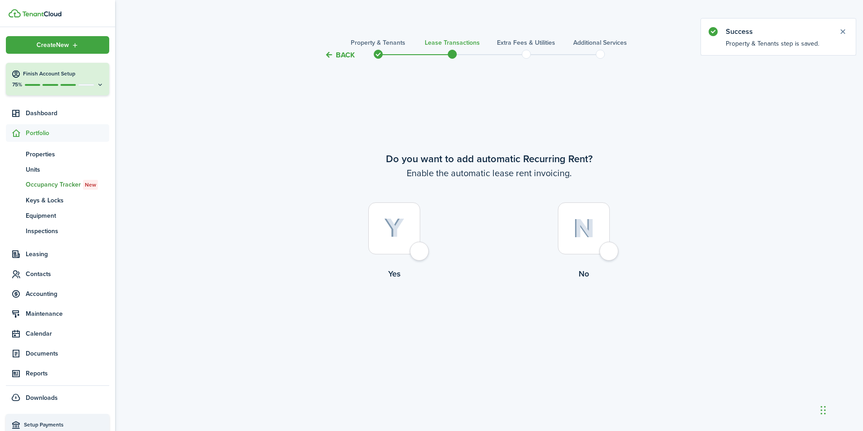
click at [417, 247] on div at bounding box center [394, 228] width 52 height 52
radio input "true"
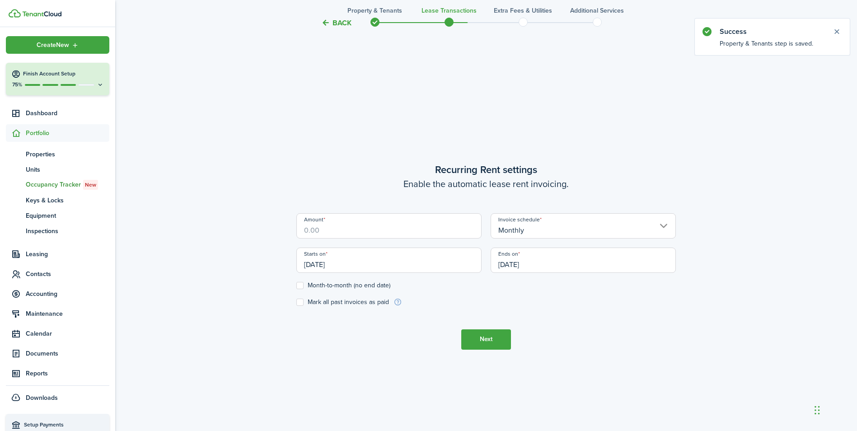
scroll to position [370, 0]
click at [387, 218] on input "Amount" at bounding box center [388, 221] width 185 height 25
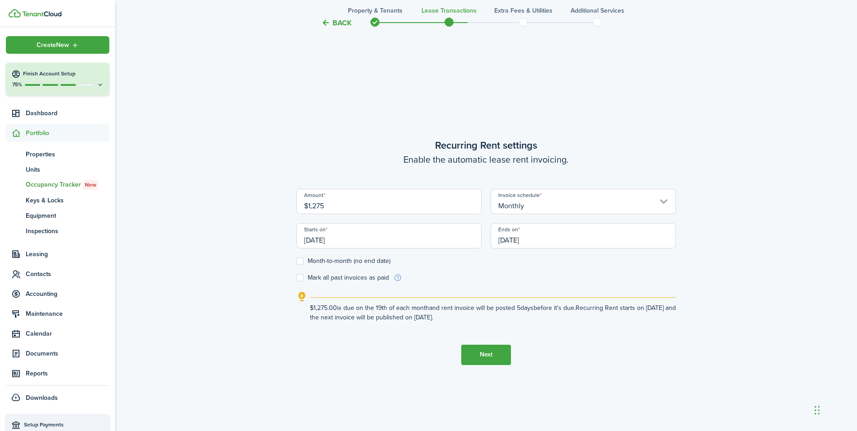
type input "$1,275.00"
click at [359, 241] on input "[DATE]" at bounding box center [388, 235] width 185 height 25
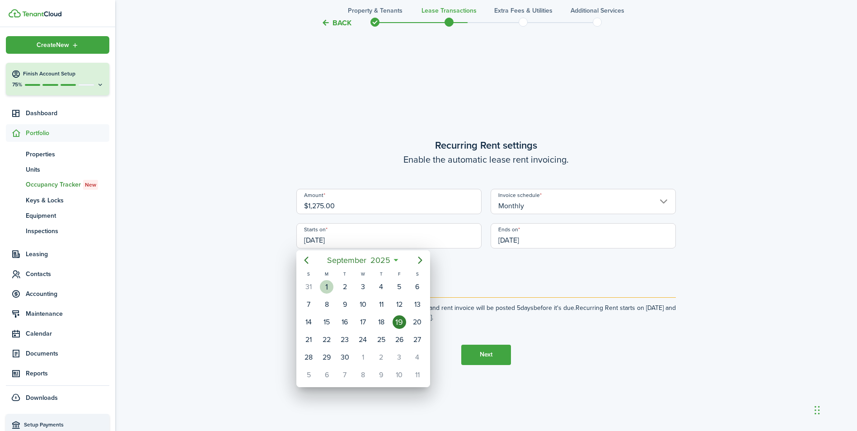
click at [329, 285] on div "1" at bounding box center [327, 287] width 14 height 14
type input "[DATE]"
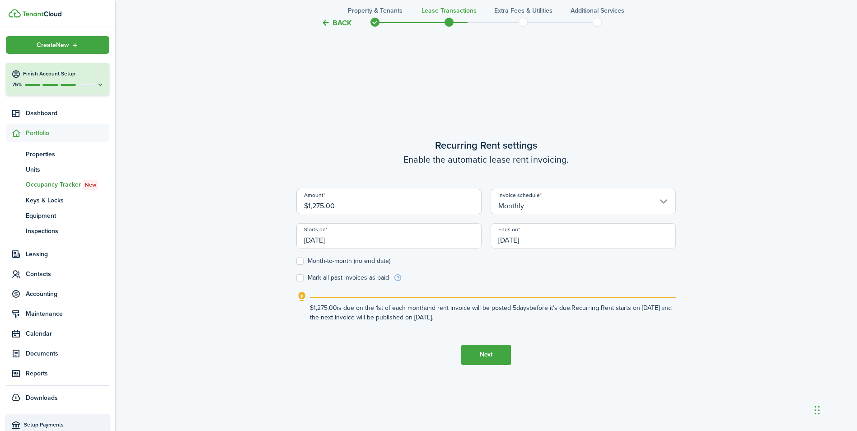
click at [298, 262] on label "Month-to-month (no end date)" at bounding box center [343, 260] width 94 height 7
click at [296, 261] on input "Month-to-month (no end date)" at bounding box center [296, 261] width 0 height 0
checkbox input "true"
click at [506, 359] on button "Next" at bounding box center [486, 355] width 50 height 20
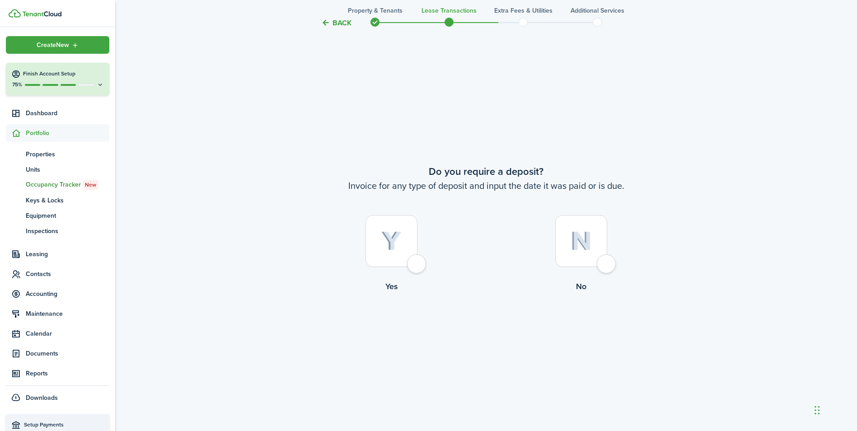
scroll to position [801, 0]
click at [417, 261] on div at bounding box center [391, 240] width 52 height 52
radio input "true"
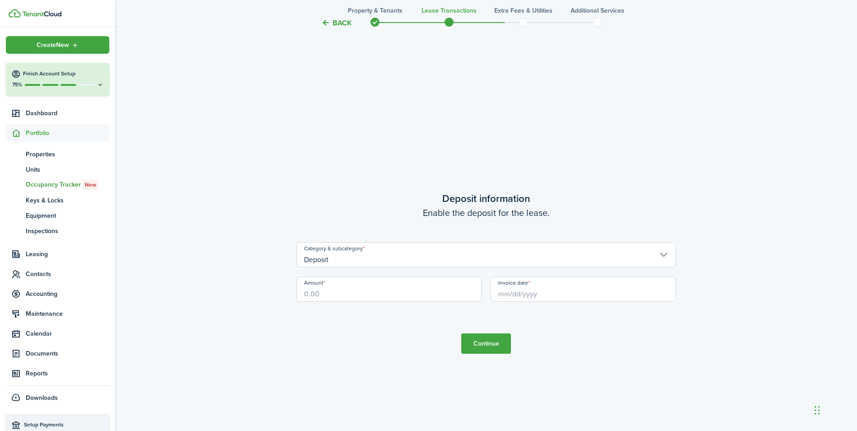
scroll to position [1232, 0]
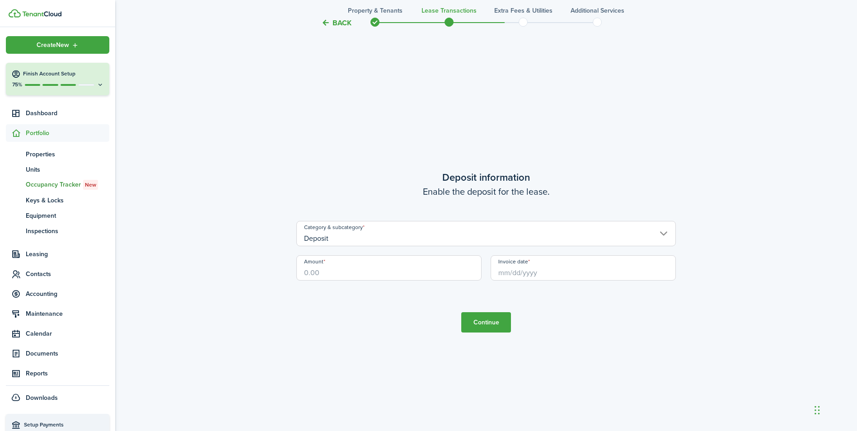
click at [377, 277] on input "Amount" at bounding box center [388, 267] width 185 height 25
click at [542, 274] on input "Invoice date" at bounding box center [582, 267] width 185 height 25
type input "$975.00"
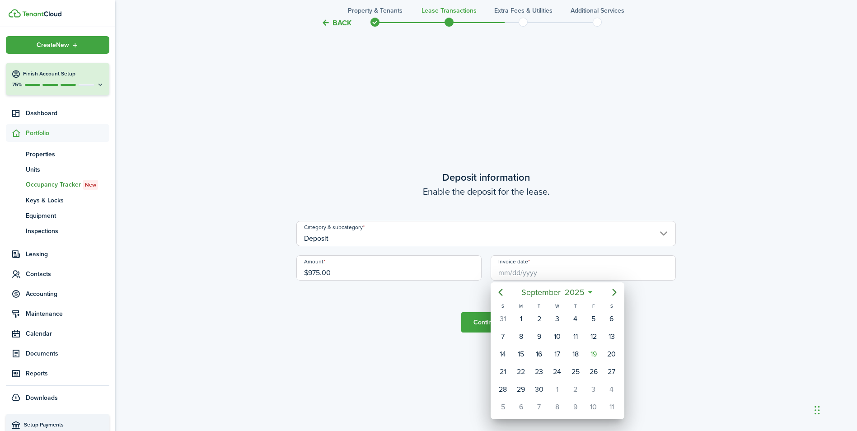
click at [590, 290] on icon at bounding box center [589, 292] width 9 height 9
click at [590, 291] on icon at bounding box center [589, 292] width 9 height 9
click at [580, 292] on span "2025" at bounding box center [574, 292] width 24 height 16
click at [515, 374] on div "[DATE]" at bounding box center [514, 373] width 33 height 14
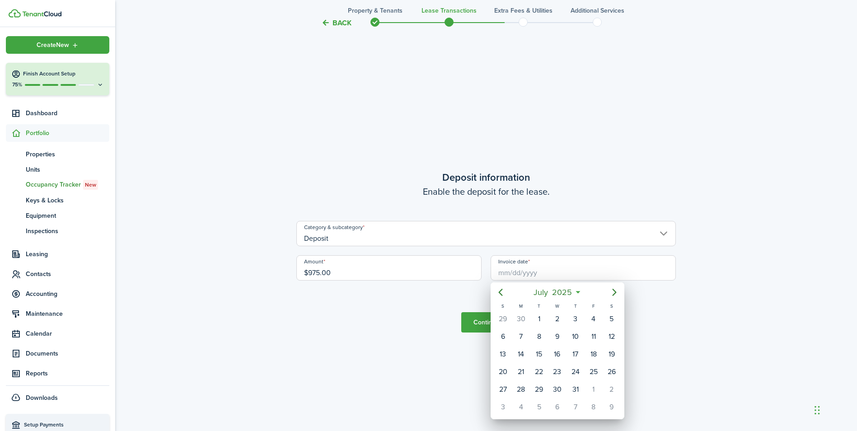
click at [578, 291] on icon at bounding box center [577, 292] width 9 height 9
click at [571, 292] on span "2025" at bounding box center [562, 292] width 24 height 16
click at [501, 288] on icon "Previous page" at bounding box center [500, 292] width 11 height 11
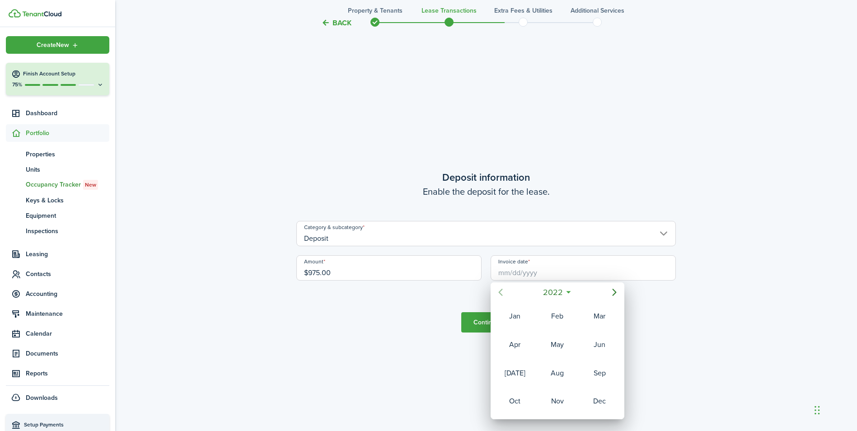
click at [501, 288] on icon "Previous page" at bounding box center [500, 292] width 11 height 11
click at [517, 376] on div "[DATE]" at bounding box center [514, 373] width 33 height 14
click at [560, 318] on div "1" at bounding box center [557, 319] width 14 height 14
type input "[DATE]"
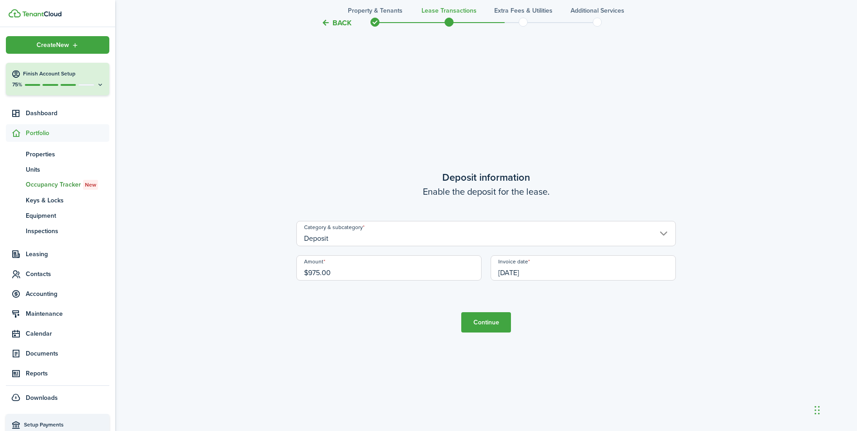
click at [483, 322] on button "Continue" at bounding box center [486, 322] width 50 height 20
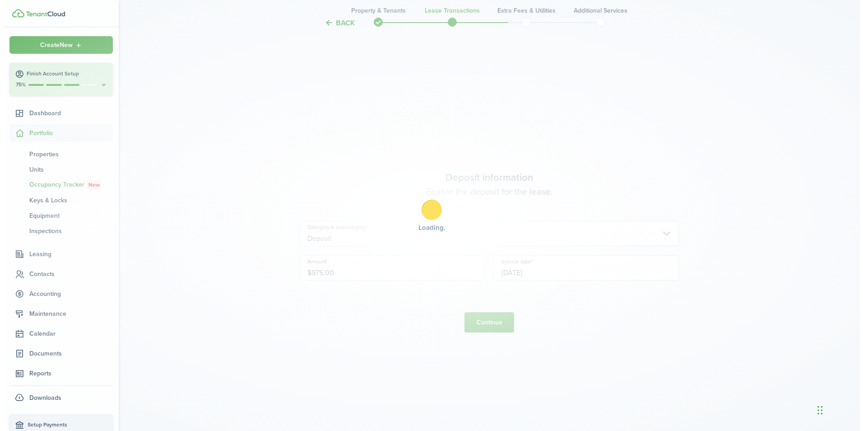
scroll to position [0, 0]
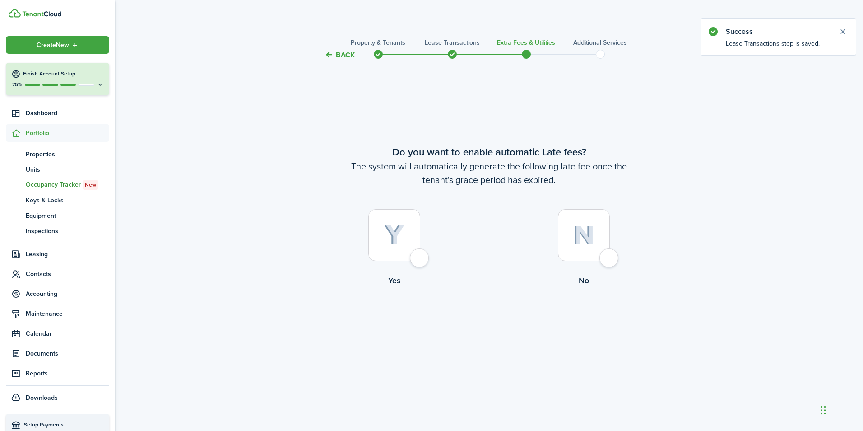
click at [420, 259] on div at bounding box center [394, 235] width 52 height 52
radio input "true"
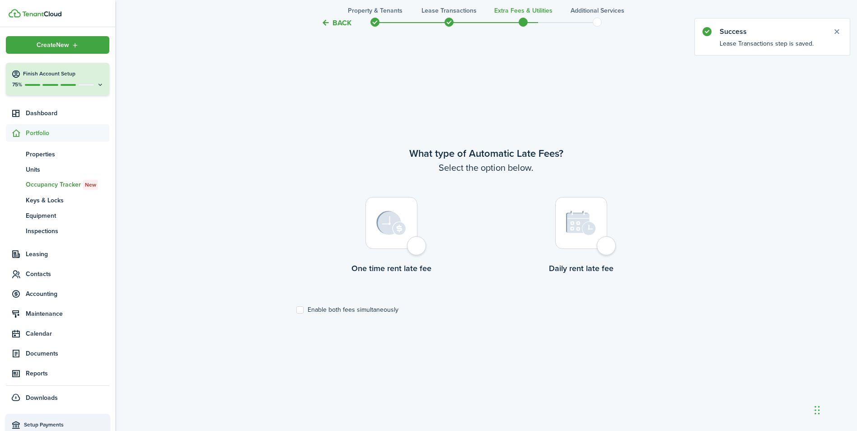
click at [417, 243] on div at bounding box center [391, 223] width 52 height 52
radio input "true"
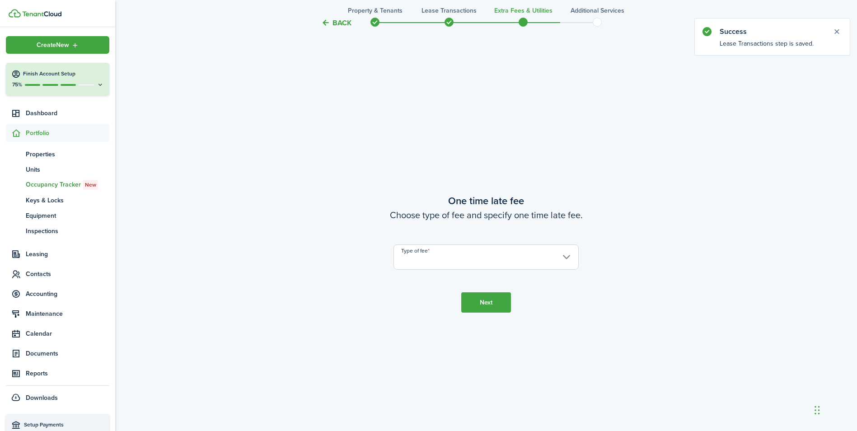
scroll to position [801, 0]
click at [433, 242] on input "Type of fee" at bounding box center [485, 254] width 185 height 25
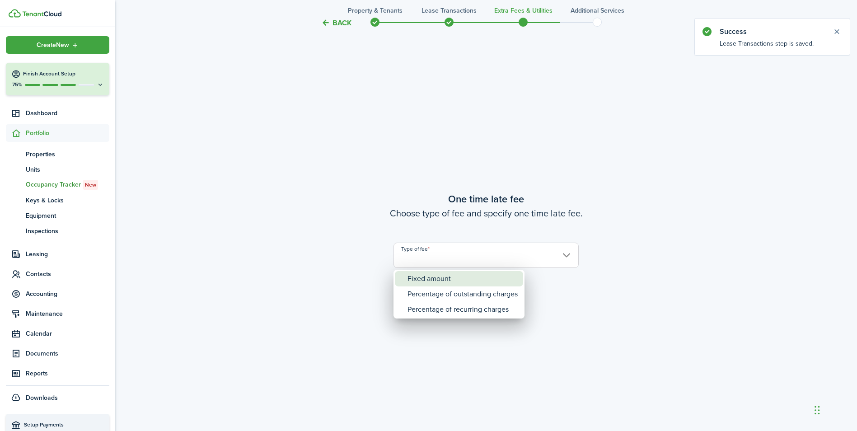
click at [422, 271] on div "Fixed amount" at bounding box center [462, 278] width 110 height 15
type input "Fixed amount"
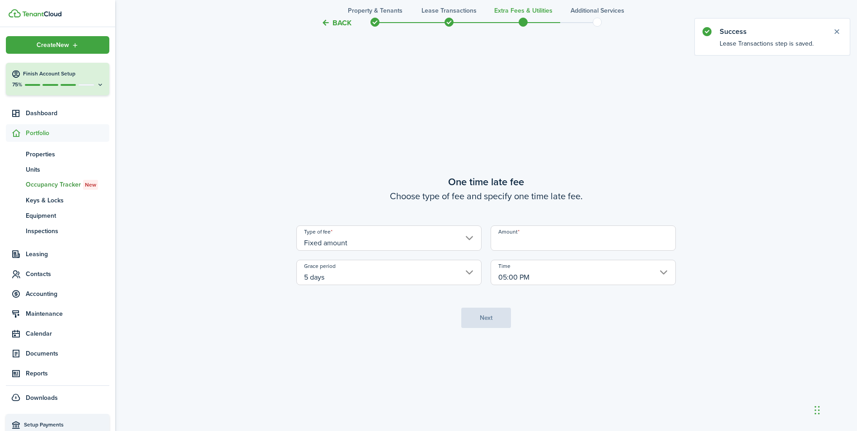
click at [546, 242] on input "Amount" at bounding box center [582, 237] width 185 height 25
type input "$40.00"
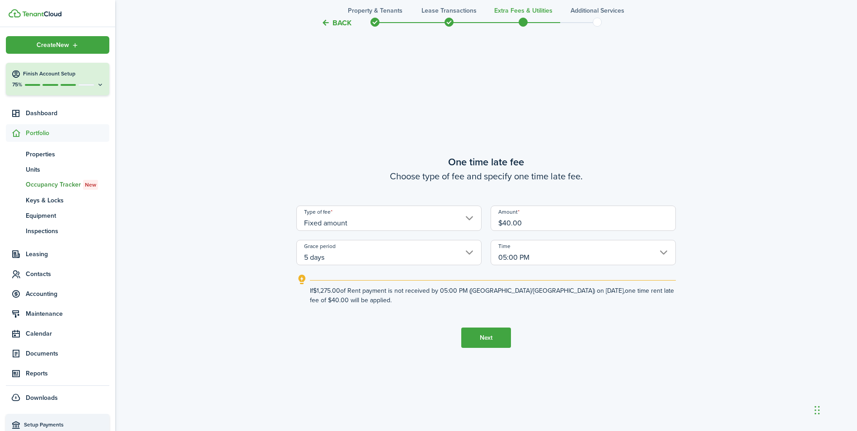
click at [486, 333] on button "Next" at bounding box center [486, 337] width 50 height 20
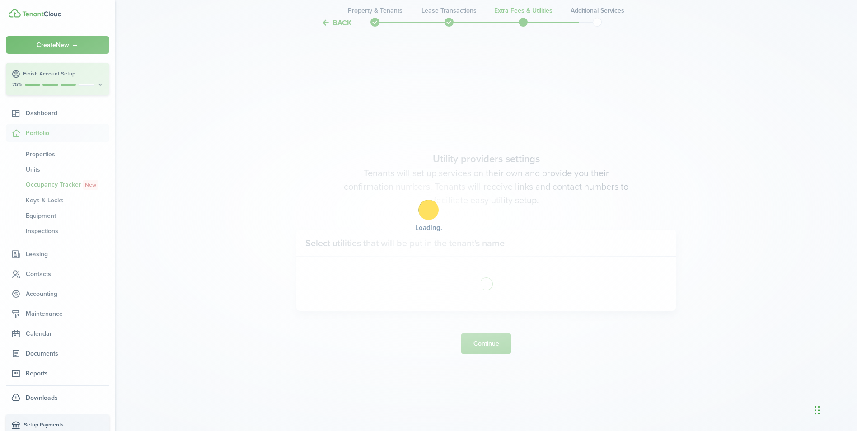
scroll to position [1232, 0]
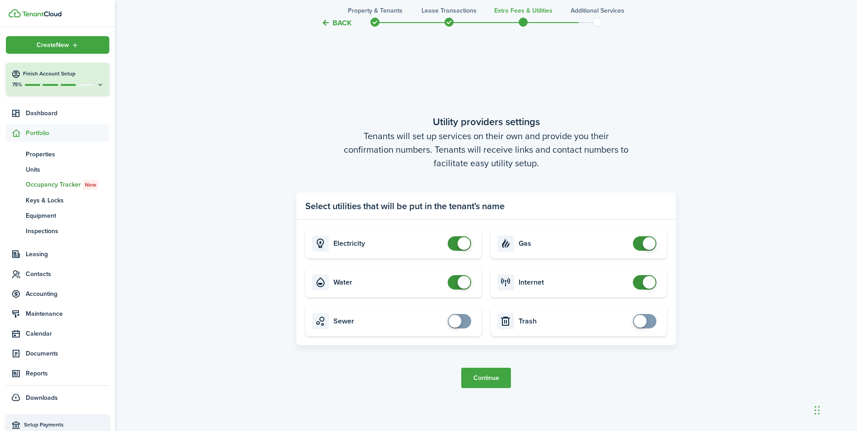
checkbox input "false"
click at [455, 282] on span at bounding box center [459, 282] width 9 height 14
click at [486, 373] on button "Continue" at bounding box center [486, 378] width 50 height 20
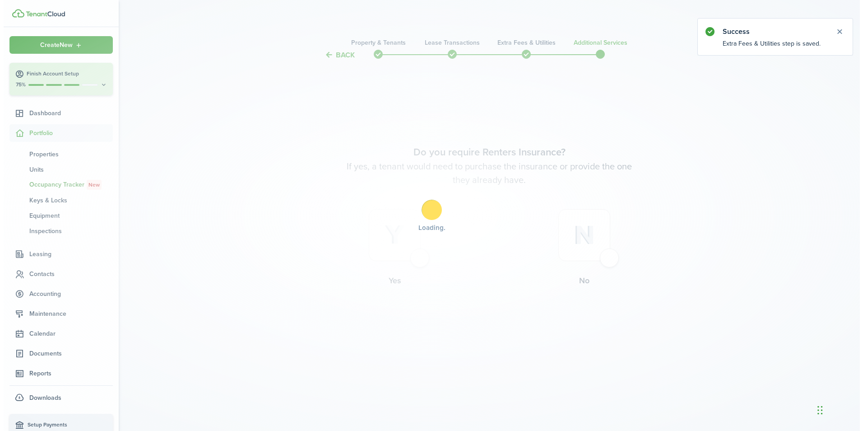
scroll to position [0, 0]
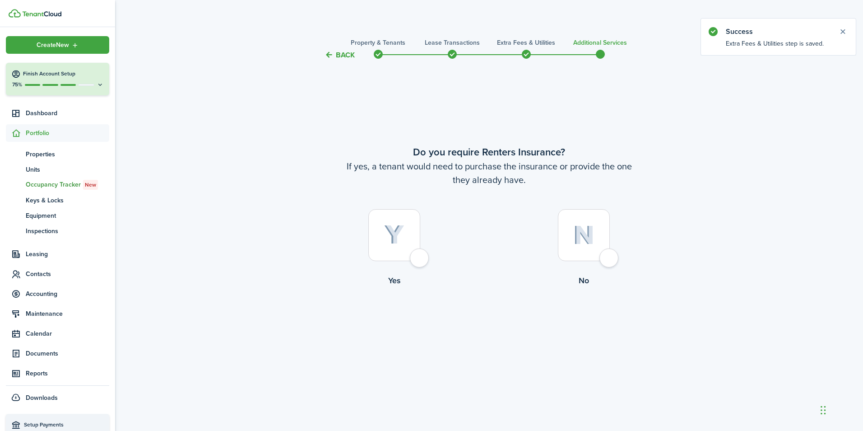
click at [419, 259] on div at bounding box center [394, 235] width 52 height 52
radio input "true"
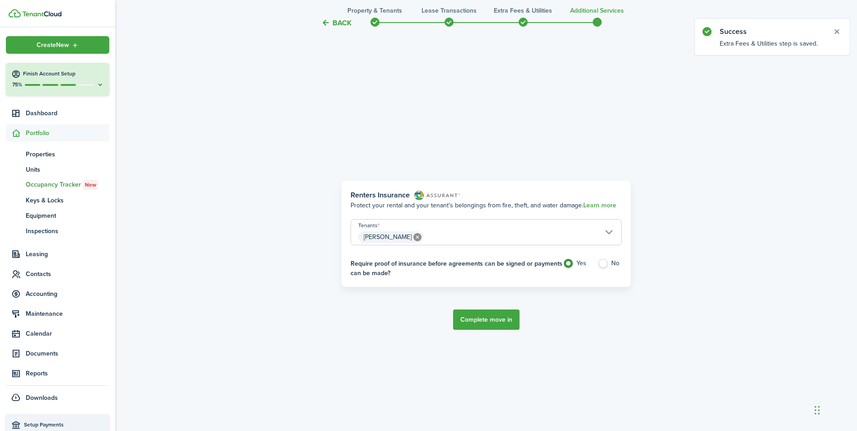
scroll to position [370, 0]
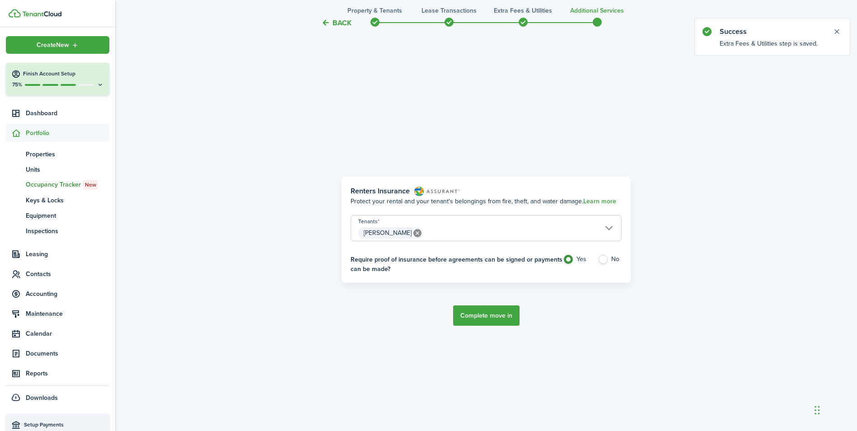
click at [486, 310] on button "Complete move in" at bounding box center [486, 315] width 66 height 20
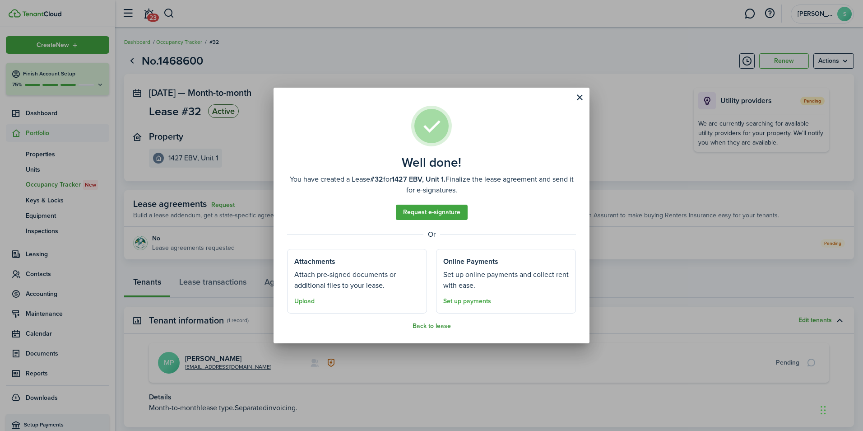
click at [428, 327] on button "Back to lease" at bounding box center [432, 325] width 38 height 7
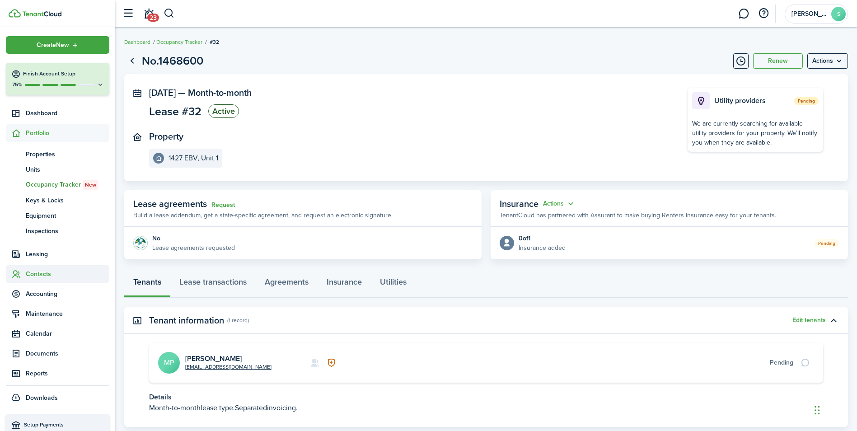
click at [34, 276] on span "Contacts" at bounding box center [68, 273] width 84 height 9
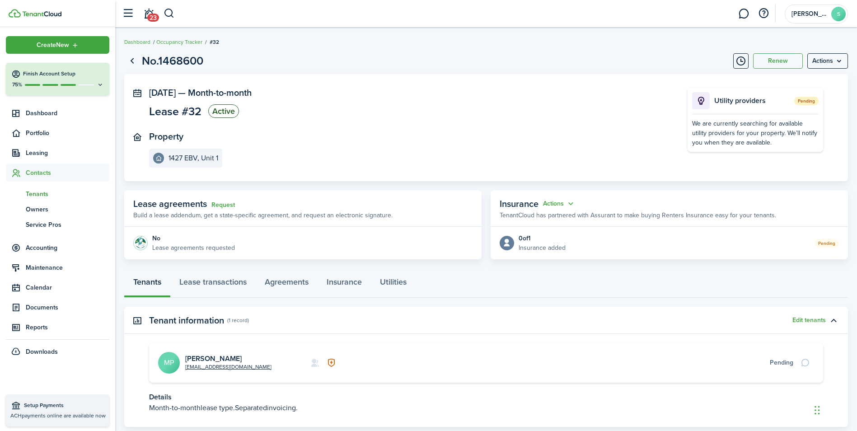
click at [38, 192] on span "Tenants" at bounding box center [68, 193] width 84 height 9
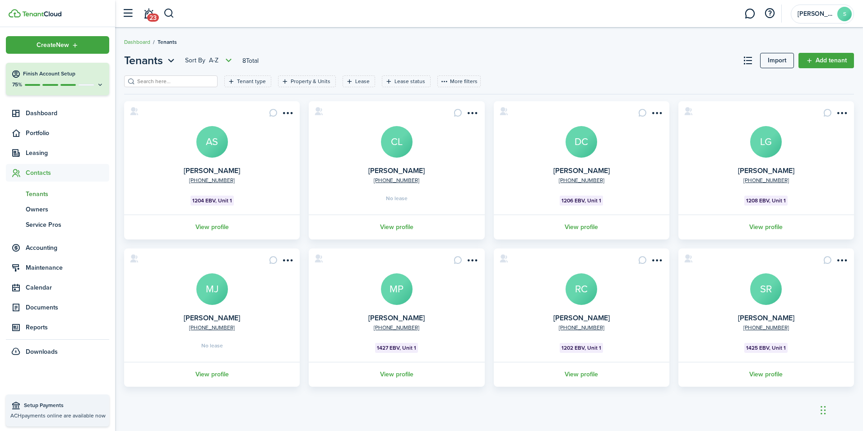
click at [391, 293] on avatar-text "MP" at bounding box center [397, 289] width 32 height 32
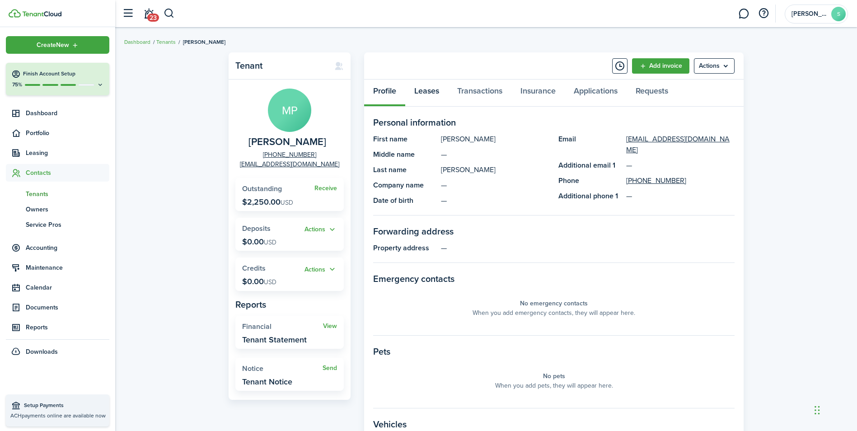
click at [435, 93] on link "Leases" at bounding box center [426, 92] width 43 height 27
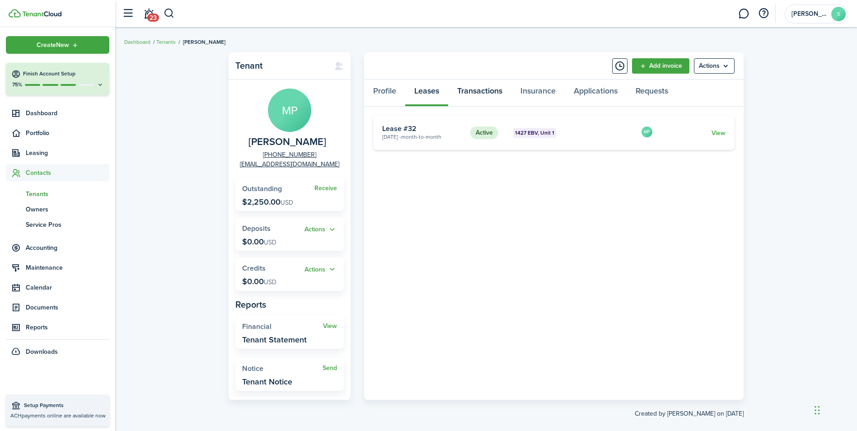
click at [480, 89] on link "Transactions" at bounding box center [479, 92] width 63 height 27
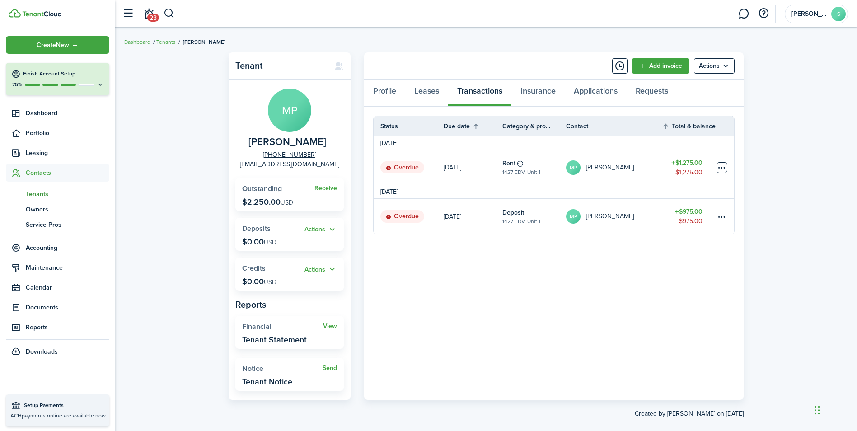
click at [727, 166] on table-menu-btn-icon at bounding box center [721, 167] width 11 height 11
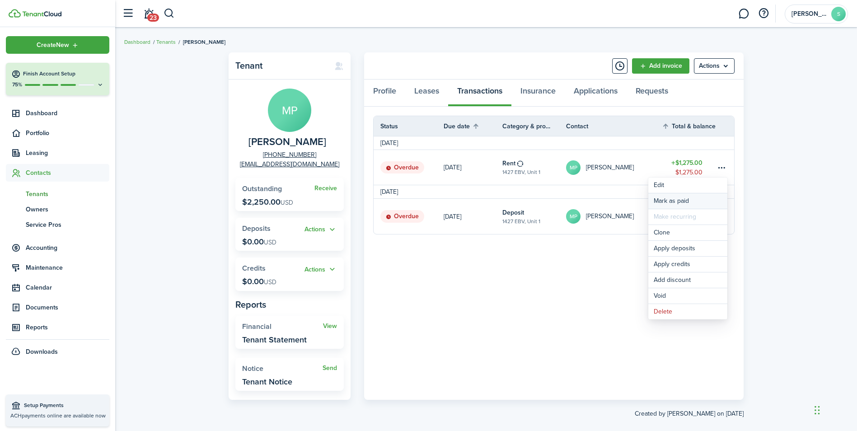
click at [679, 200] on link "Mark as paid" at bounding box center [687, 200] width 79 height 15
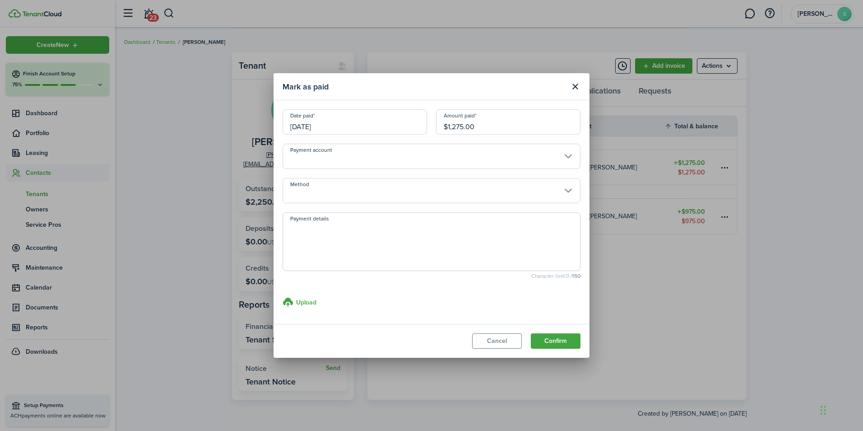
click at [363, 122] on input "[DATE]" at bounding box center [355, 121] width 144 height 25
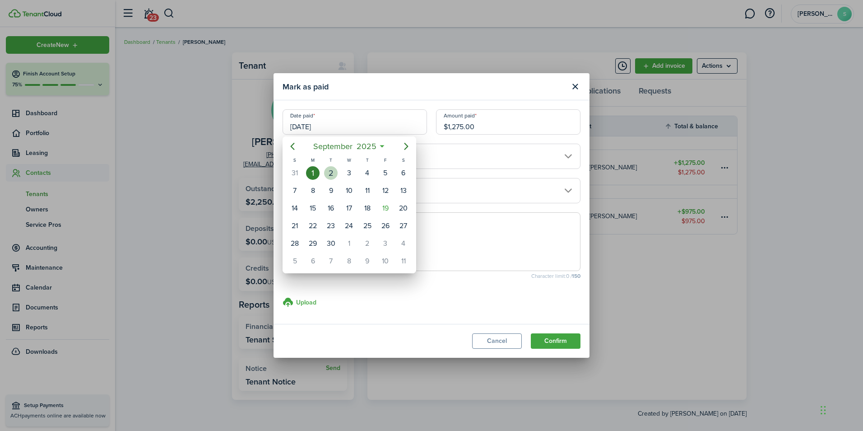
click at [328, 174] on div "2" at bounding box center [331, 173] width 14 height 14
type input "[DATE]"
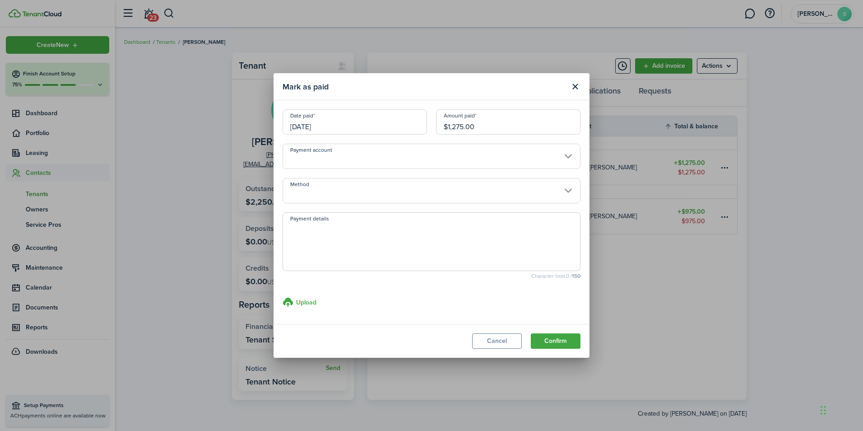
click at [321, 185] on input "Method" at bounding box center [432, 190] width 298 height 25
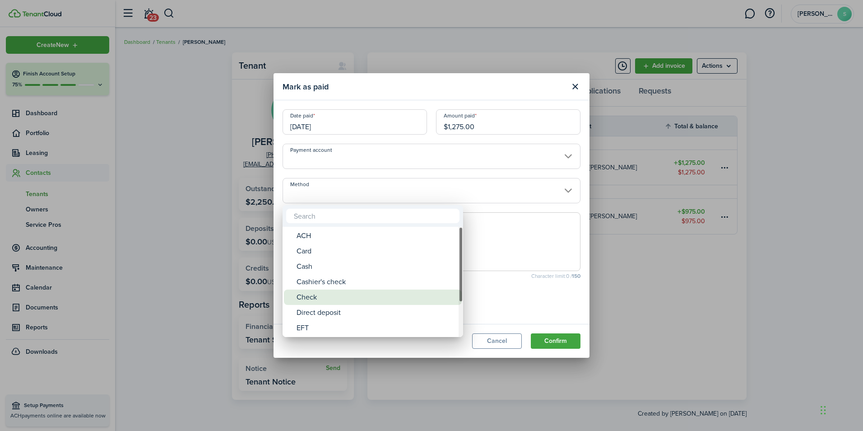
click at [309, 298] on div "Check" at bounding box center [377, 296] width 160 height 15
type input "Check"
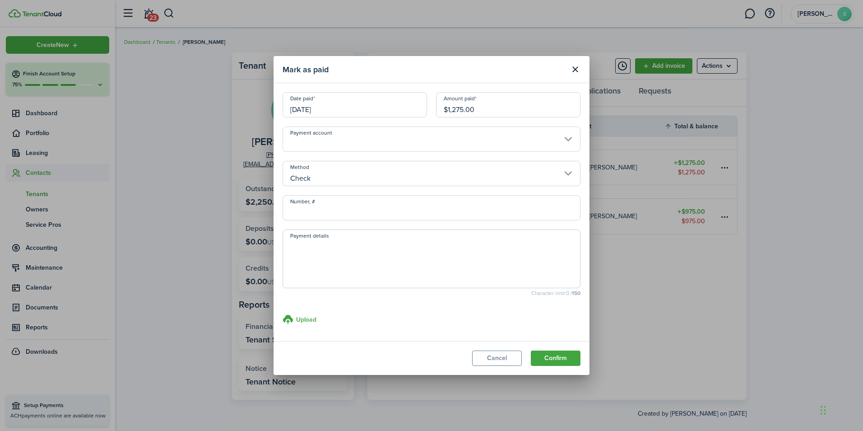
click at [317, 207] on input "Number, #" at bounding box center [432, 207] width 298 height 25
type input "3828"
click at [332, 252] on textarea "Payment details" at bounding box center [431, 261] width 297 height 43
type textarea "ENT FCU"
click at [302, 319] on h3 "Upload" at bounding box center [306, 319] width 20 height 9
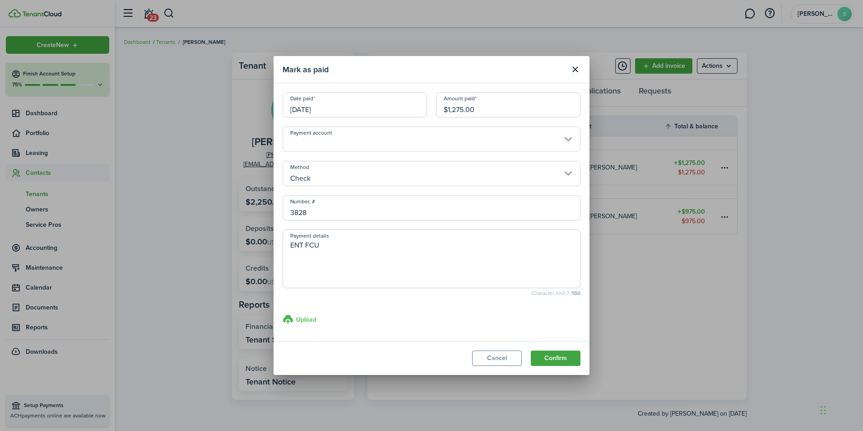
click at [283, 314] on input "Upload store documents and templates Choose file" at bounding box center [283, 314] width 0 height 0
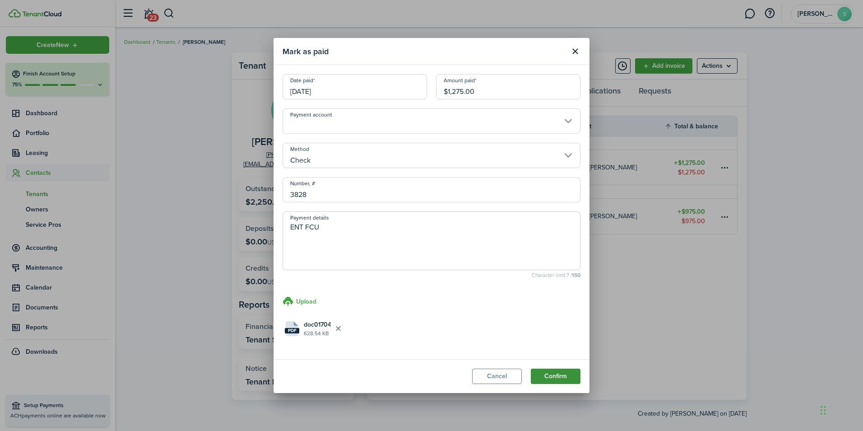
click at [564, 379] on button "Confirm" at bounding box center [556, 375] width 50 height 15
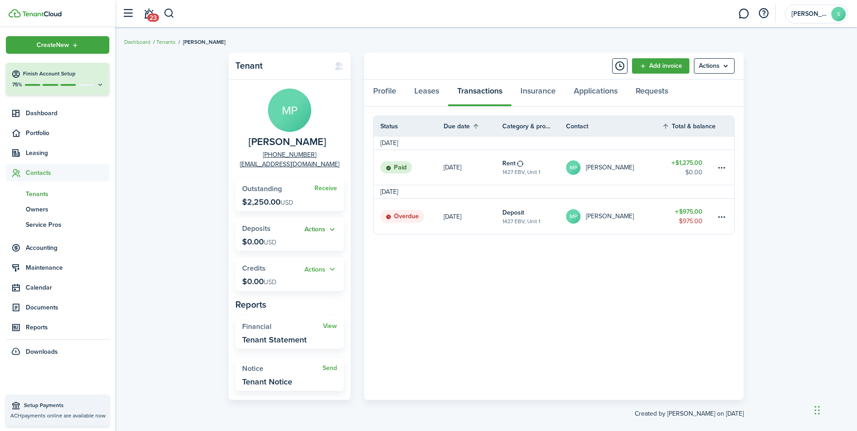
click at [323, 229] on button "Actions" at bounding box center [320, 229] width 33 height 10
click at [270, 248] on link "Add" at bounding box center [297, 246] width 79 height 15
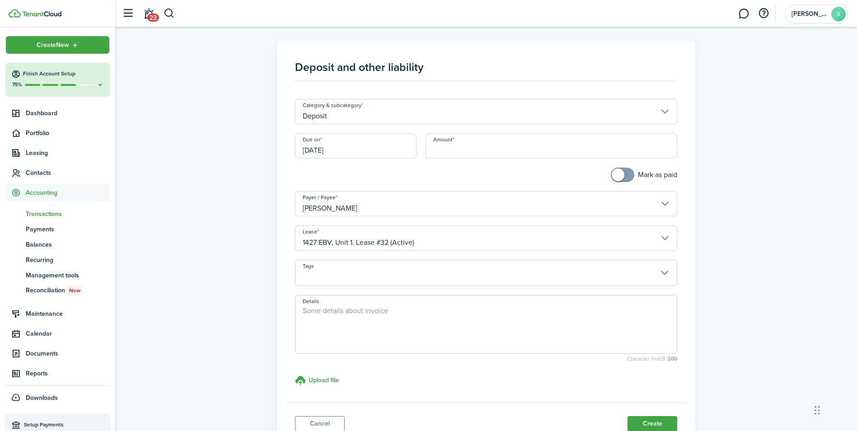
click at [360, 151] on input "[DATE]" at bounding box center [355, 145] width 121 height 25
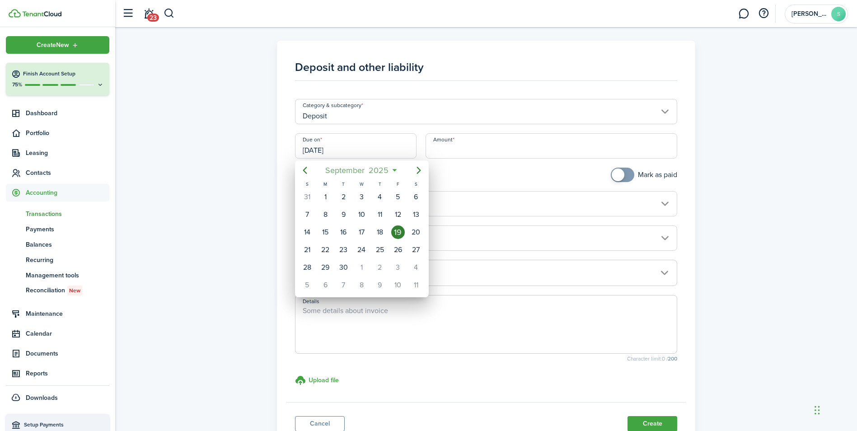
click at [393, 171] on mbsc-button "[DATE]" at bounding box center [357, 170] width 75 height 16
click at [373, 171] on icon at bounding box center [372, 170] width 9 height 9
click at [373, 171] on span "2025" at bounding box center [379, 170] width 24 height 16
click at [305, 170] on icon "Previous page" at bounding box center [304, 170] width 11 height 11
click at [303, 171] on icon "Previous page" at bounding box center [304, 170] width 11 height 11
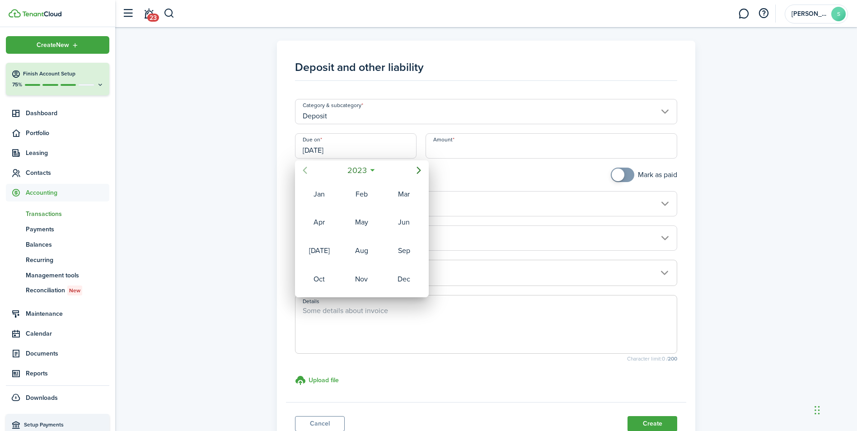
click at [303, 171] on icon "Previous page" at bounding box center [304, 170] width 11 height 11
click at [326, 252] on div "[DATE]" at bounding box center [319, 250] width 33 height 14
click at [366, 197] on div "1" at bounding box center [361, 197] width 14 height 14
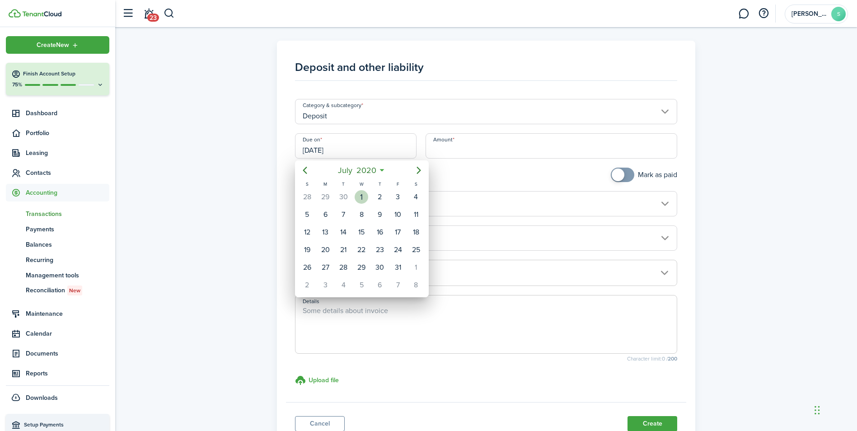
type input "[DATE]"
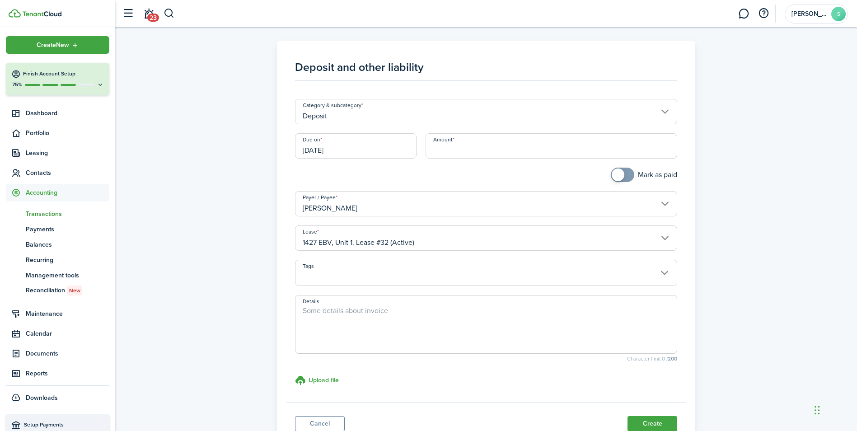
click at [503, 146] on input "Amount" at bounding box center [551, 145] width 252 height 25
type input "$975.00"
click at [355, 311] on textarea "Details" at bounding box center [485, 326] width 381 height 43
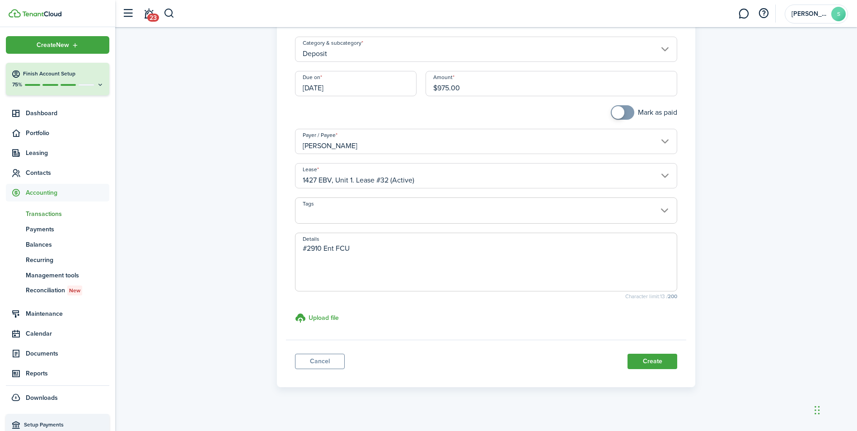
scroll to position [70, 0]
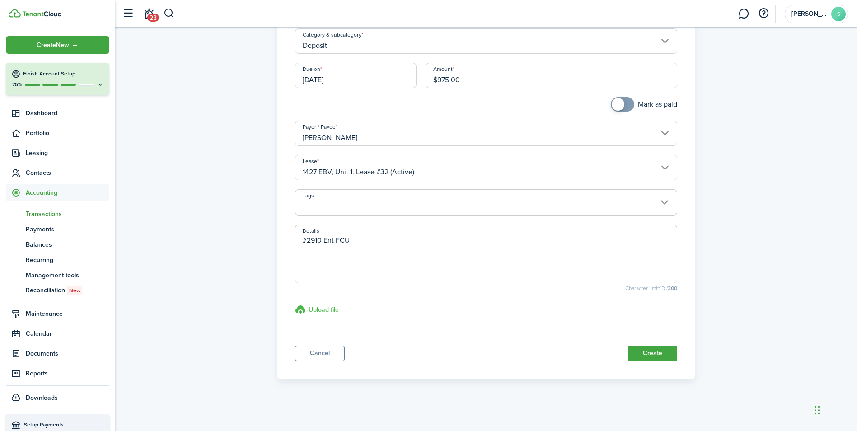
type textarea "#2910 Ent FCU"
click at [318, 310] on h3 "Upload file" at bounding box center [323, 309] width 30 height 9
click at [295, 304] on input "Upload file store documents and templates Choose file" at bounding box center [295, 304] width 0 height 0
click at [327, 308] on h3 "Upload file" at bounding box center [323, 309] width 30 height 9
click at [295, 304] on input "Upload file store documents and templates Choose file" at bounding box center [295, 304] width 0 height 0
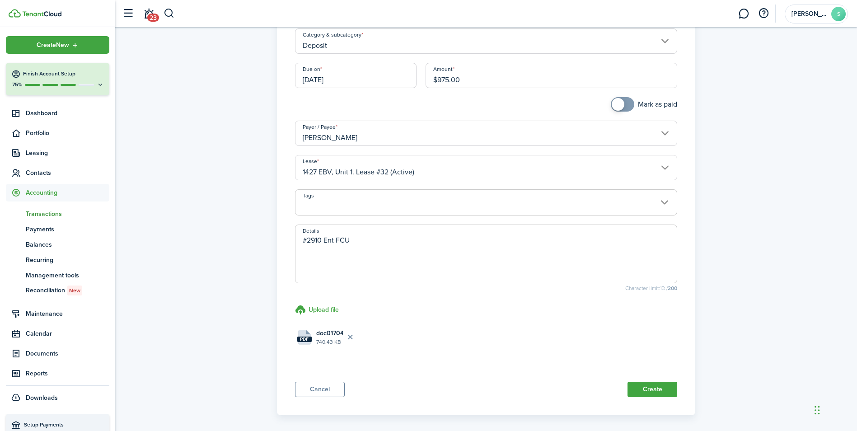
click at [647, 387] on button "Create" at bounding box center [652, 389] width 50 height 15
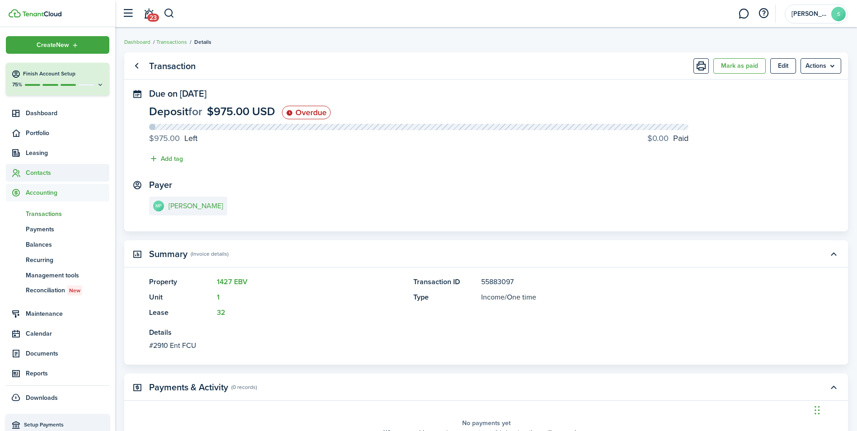
click at [50, 170] on span "Contacts" at bounding box center [68, 172] width 84 height 9
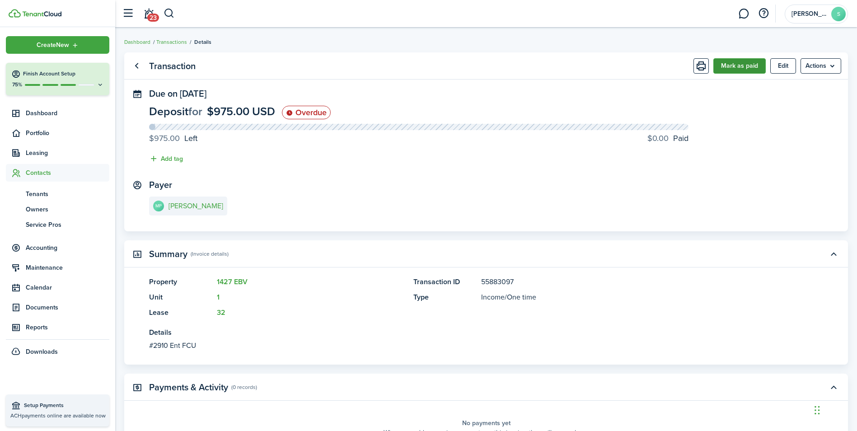
click at [739, 67] on button "Mark as paid" at bounding box center [739, 65] width 52 height 15
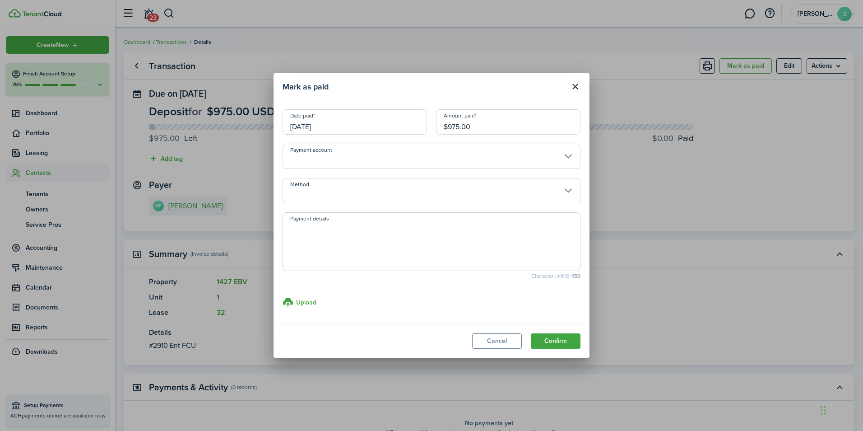
click at [372, 149] on input "Payment account" at bounding box center [432, 156] width 298 height 25
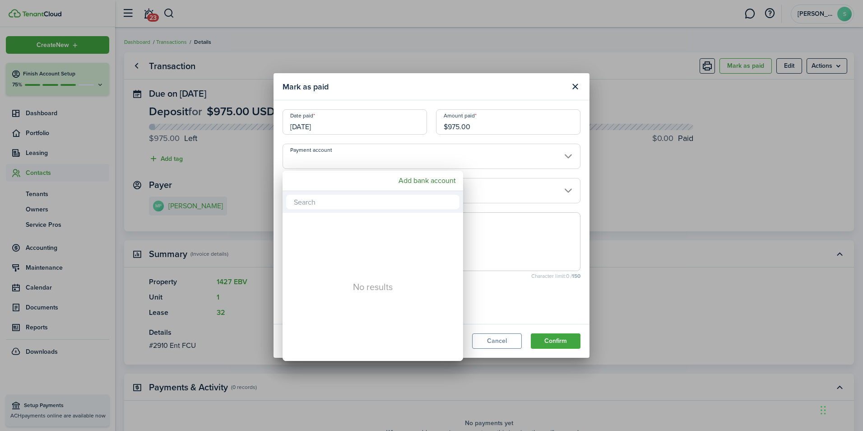
click at [372, 149] on div at bounding box center [432, 215] width 1008 height 575
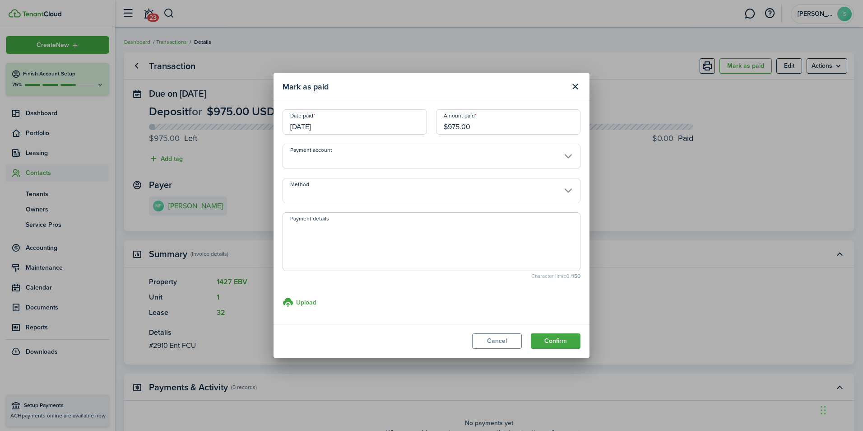
click at [347, 195] on input "Method" at bounding box center [432, 190] width 298 height 25
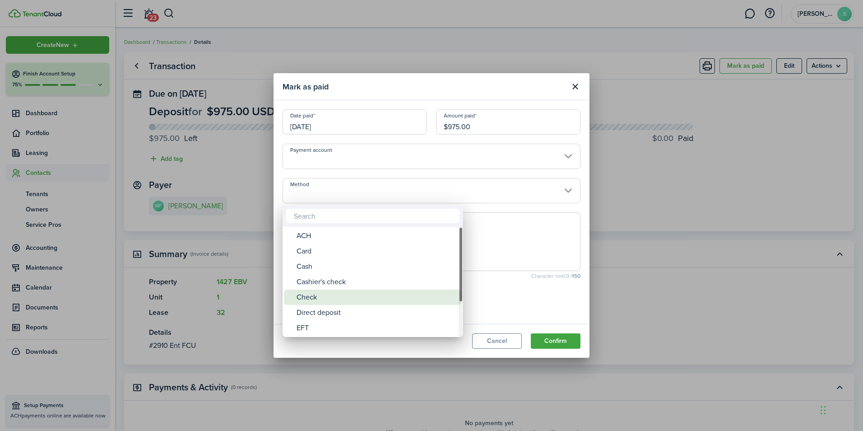
click at [316, 298] on div "Check" at bounding box center [377, 296] width 160 height 15
type input "Check"
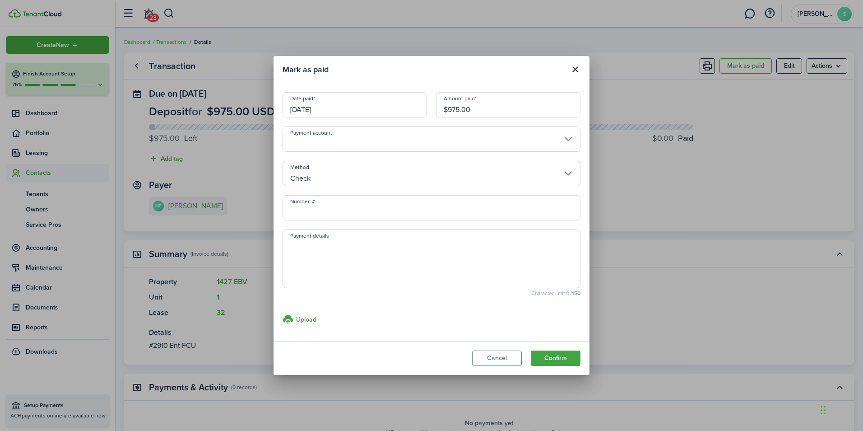
click at [343, 204] on input "Number, #" at bounding box center [432, 207] width 298 height 25
type input "2910"
click at [351, 246] on textarea "Payment details" at bounding box center [431, 261] width 297 height 43
click at [497, 354] on button "Cancel" at bounding box center [497, 357] width 50 height 15
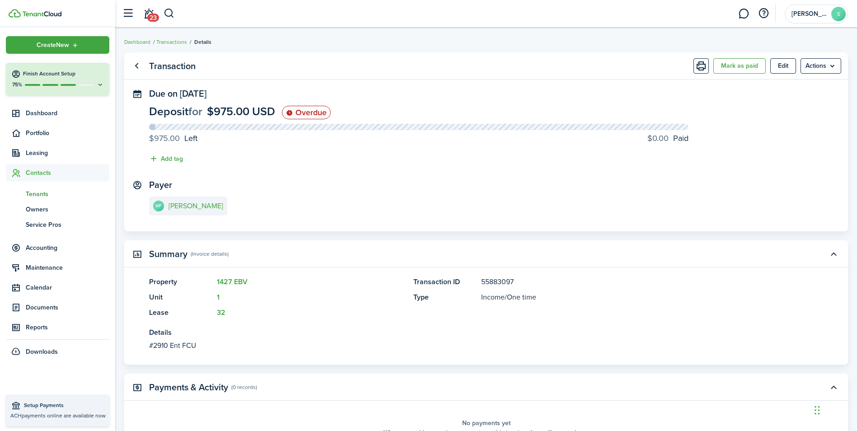
click at [40, 195] on span "Tenants" at bounding box center [68, 193] width 84 height 9
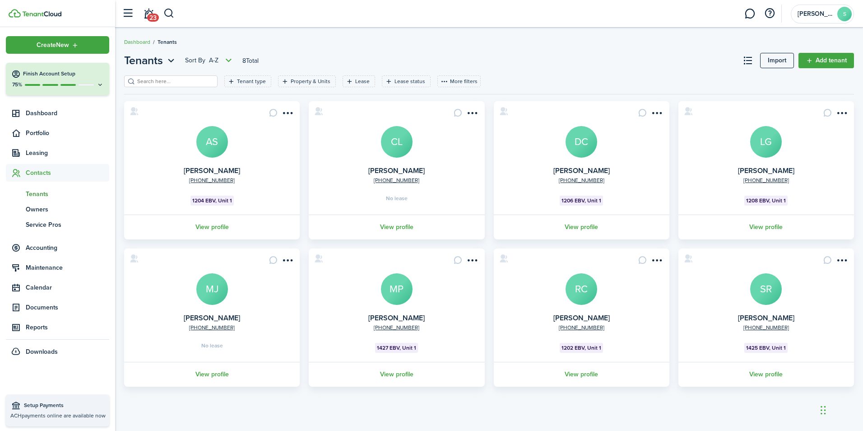
click at [387, 281] on avatar-text "MP" at bounding box center [397, 289] width 32 height 32
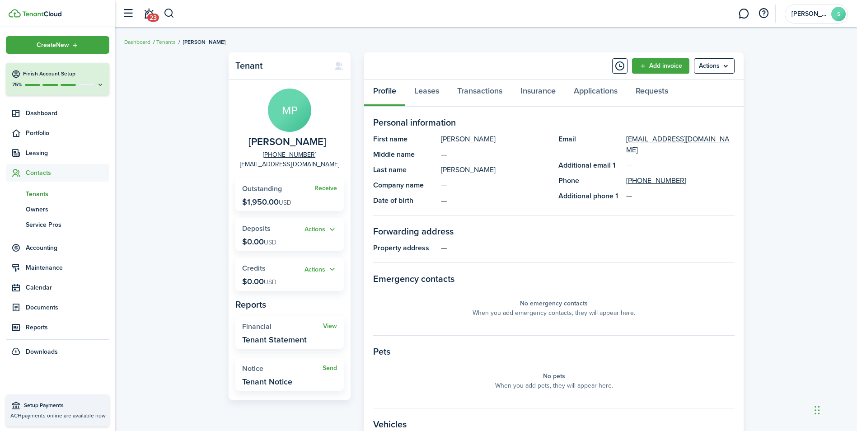
click at [263, 204] on p "$1,950.00 USD" at bounding box center [266, 201] width 49 height 9
click at [323, 188] on link "Receive" at bounding box center [325, 188] width 23 height 7
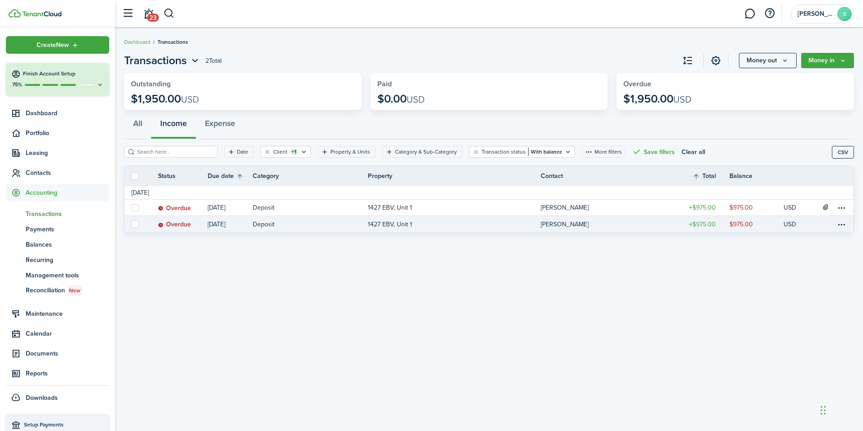
click at [134, 224] on label at bounding box center [134, 223] width 7 height 7
click at [131, 224] on input "checkbox" at bounding box center [131, 224] width 0 height 0
checkbox input "true"
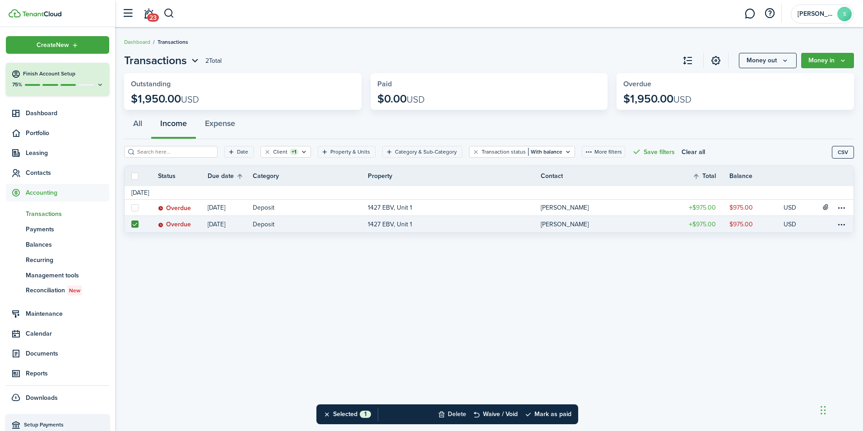
click at [457, 412] on button "Delete" at bounding box center [452, 414] width 28 height 20
drag, startPoint x: 556, startPoint y: 416, endPoint x: 551, endPoint y: 386, distance: 31.1
click at [557, 414] on button "Confirm" at bounding box center [548, 414] width 36 height 13
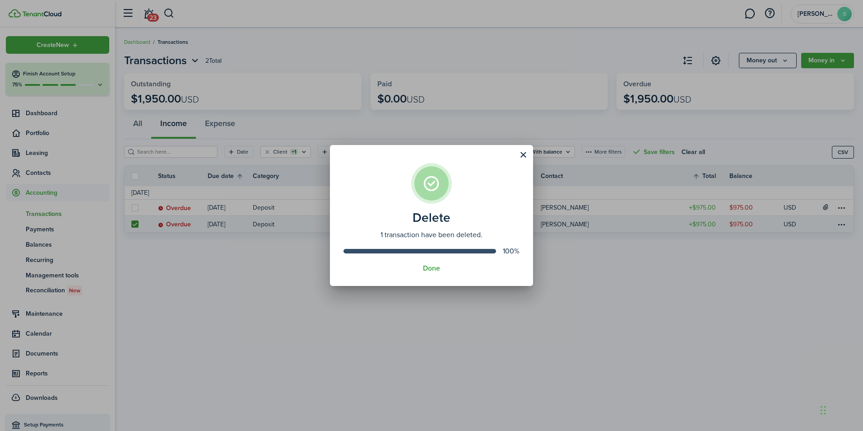
drag, startPoint x: 523, startPoint y: 156, endPoint x: 417, endPoint y: 167, distance: 106.2
click at [522, 156] on button "Close modal" at bounding box center [523, 154] width 15 height 15
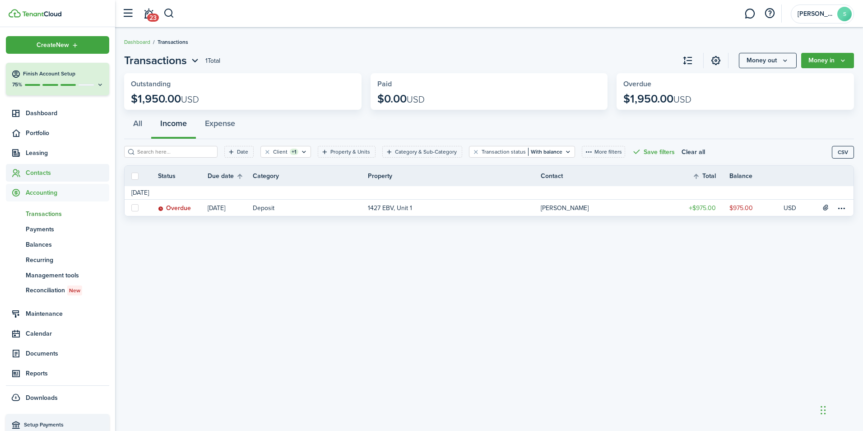
click at [33, 169] on span "Contacts" at bounding box center [68, 172] width 84 height 9
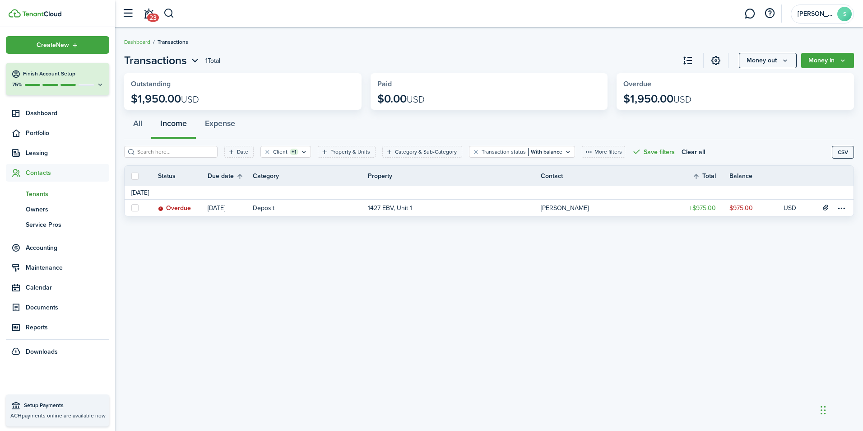
click at [40, 190] on span "Tenants" at bounding box center [68, 193] width 84 height 9
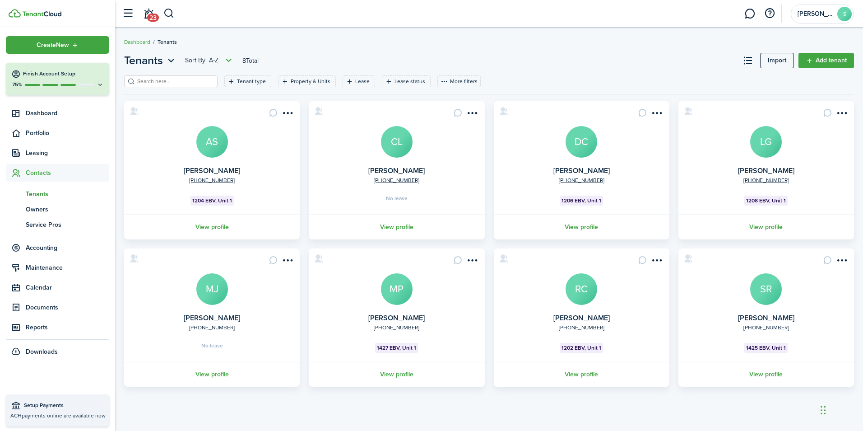
click at [401, 282] on avatar-text "MP" at bounding box center [397, 289] width 32 height 32
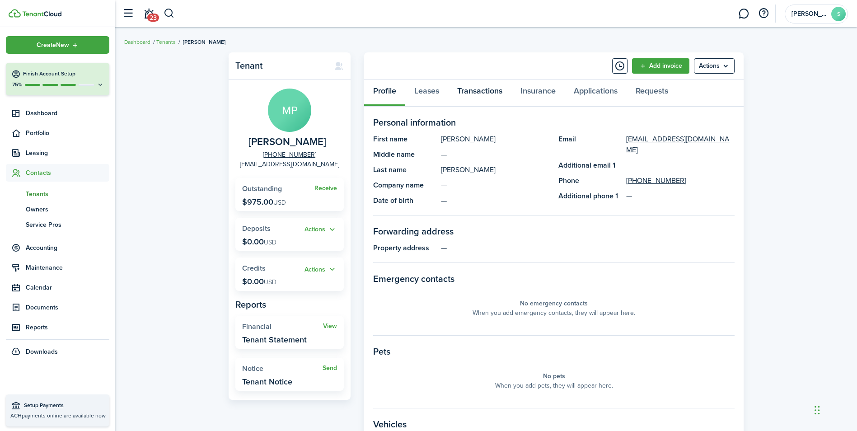
click at [488, 88] on link "Transactions" at bounding box center [479, 92] width 63 height 27
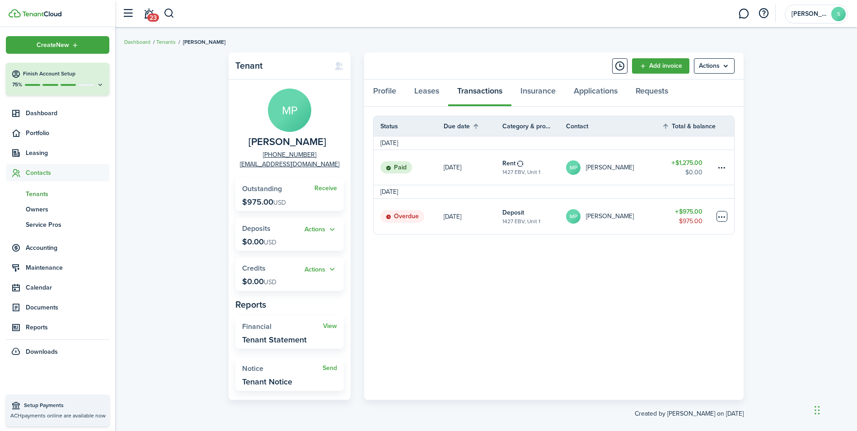
click at [724, 217] on table-menu-btn-icon at bounding box center [721, 216] width 11 height 11
click at [659, 362] on button "Delete" at bounding box center [687, 360] width 79 height 15
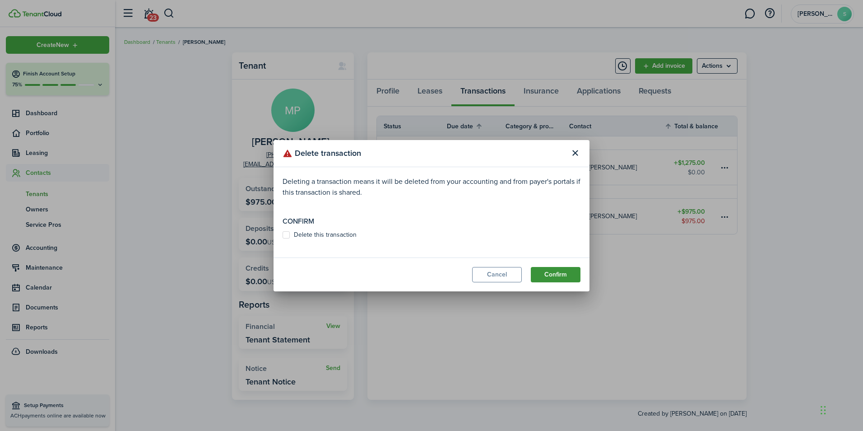
click at [555, 274] on button "Confirm" at bounding box center [556, 274] width 50 height 15
click at [309, 233] on label "Delete this transaction" at bounding box center [320, 234] width 74 height 7
click at [283, 239] on input "Delete this transaction" at bounding box center [282, 239] width 0 height 0
checkbox input "true"
drag, startPoint x: 560, startPoint y: 276, endPoint x: 333, endPoint y: 232, distance: 230.9
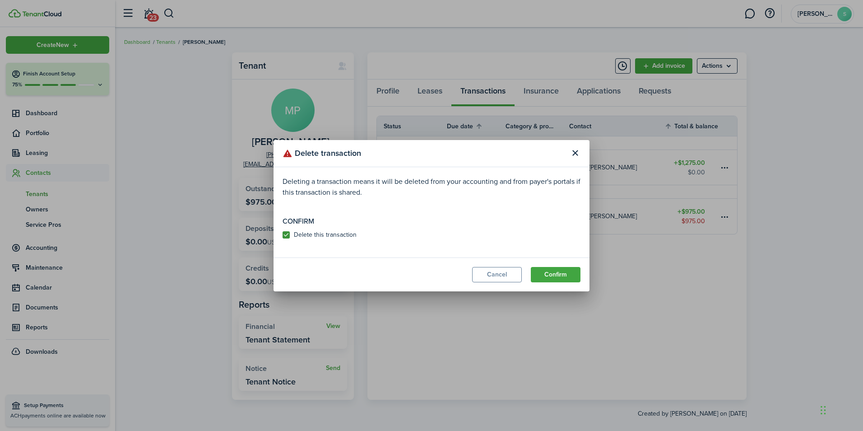
click at [559, 276] on button "Confirm" at bounding box center [556, 274] width 50 height 15
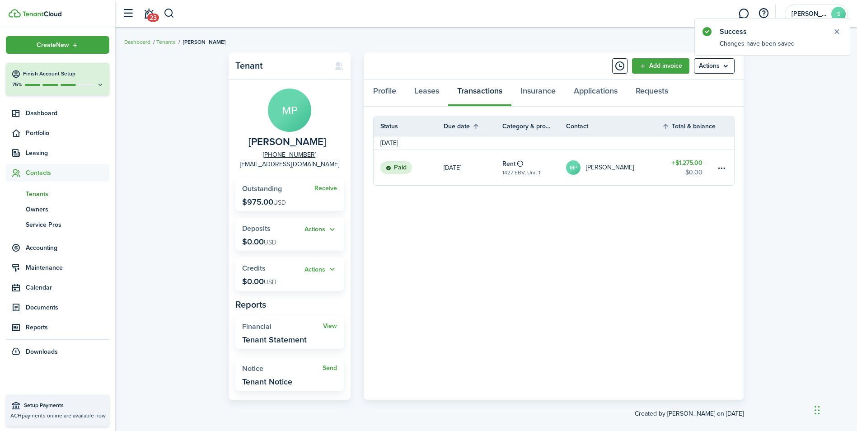
click at [325, 229] on button "Actions" at bounding box center [320, 229] width 33 height 10
click at [272, 243] on link "Add" at bounding box center [297, 246] width 79 height 15
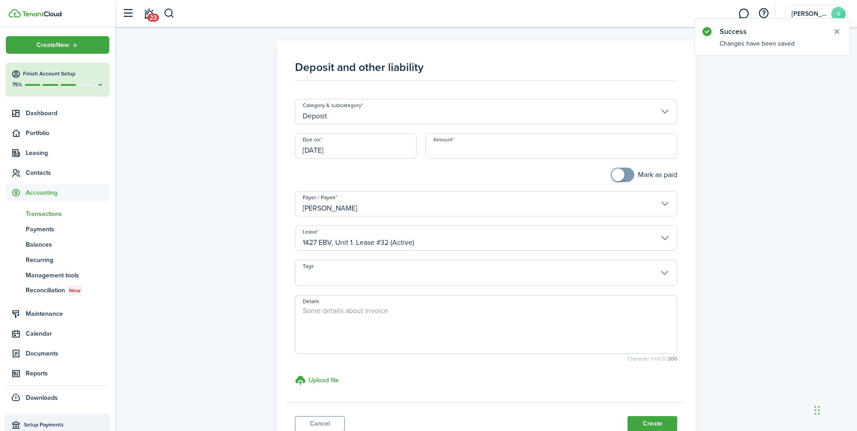
click at [362, 152] on input "[DATE]" at bounding box center [355, 145] width 121 height 25
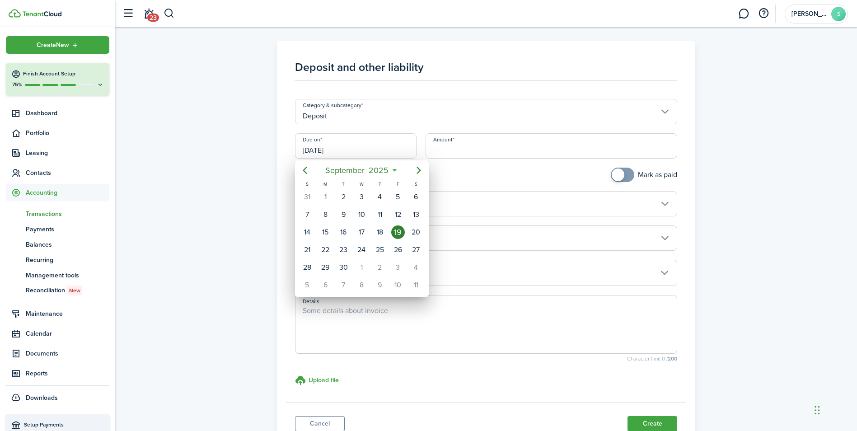
click at [394, 168] on icon at bounding box center [394, 170] width 9 height 9
click at [372, 168] on span "2025" at bounding box center [379, 170] width 24 height 16
click at [297, 168] on mbsc-button "Previous page" at bounding box center [305, 170] width 18 height 18
click at [303, 171] on icon "Previous page" at bounding box center [305, 170] width 4 height 7
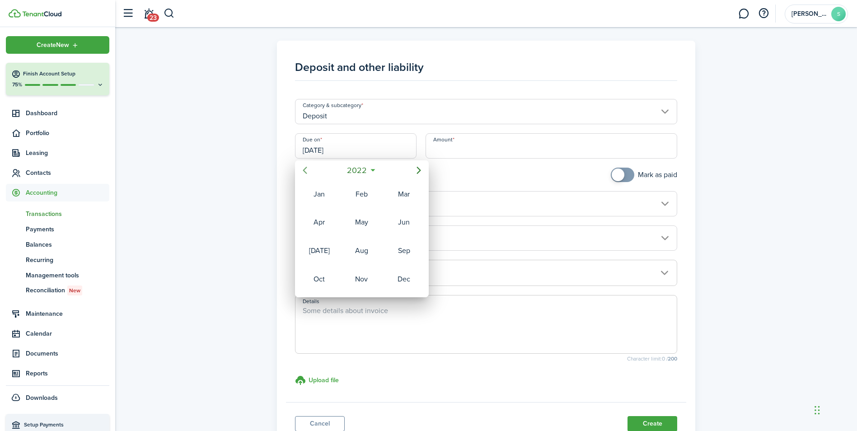
click at [303, 171] on icon "Previous page" at bounding box center [305, 170] width 4 height 7
click at [319, 256] on div "[DATE]" at bounding box center [319, 250] width 33 height 14
click at [360, 196] on div "1" at bounding box center [361, 197] width 14 height 14
type input "[DATE]"
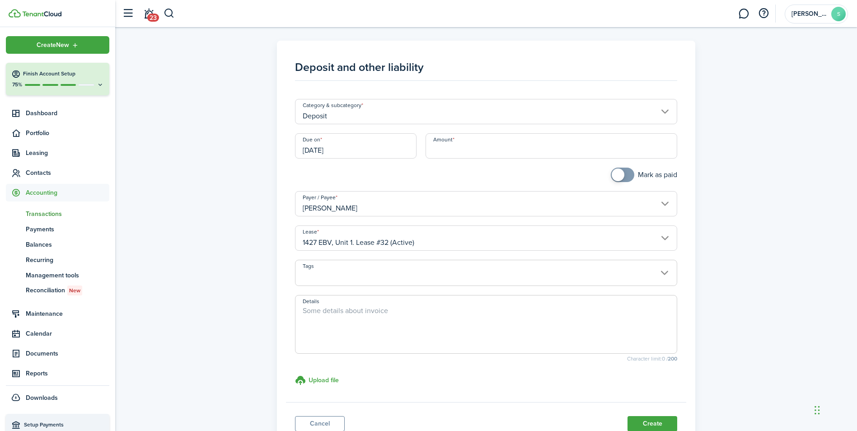
click at [463, 149] on input "Amount" at bounding box center [551, 145] width 252 height 25
type input "$975.00"
click at [360, 315] on textarea "Details" at bounding box center [485, 326] width 381 height 43
type textarea "@"
type textarea "#2910 Ent FCU"
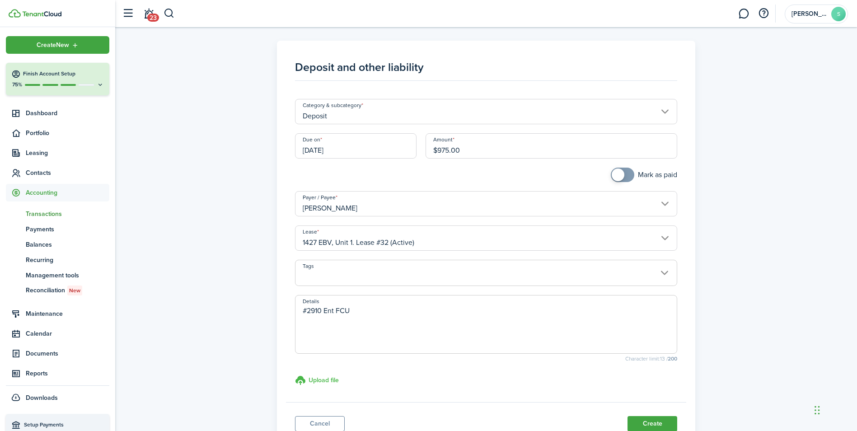
click at [333, 376] on h3 "Upload file" at bounding box center [323, 379] width 30 height 9
click at [295, 375] on input "Upload file store documents and templates Choose file" at bounding box center [295, 375] width 0 height 0
click at [335, 407] on span "doc01704520250919133927.pdf" at bounding box center [329, 403] width 27 height 9
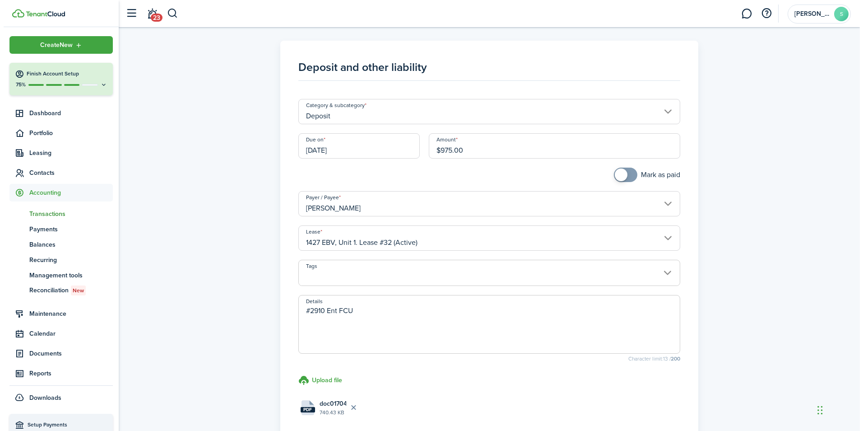
scroll to position [107, 0]
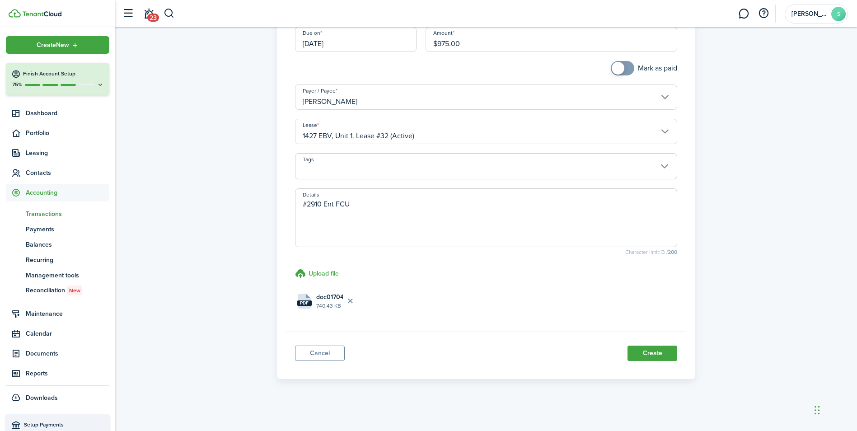
click at [645, 69] on input "checkbox" at bounding box center [643, 68] width 66 height 14
checkbox input "true"
click at [656, 354] on button "Create" at bounding box center [652, 352] width 50 height 15
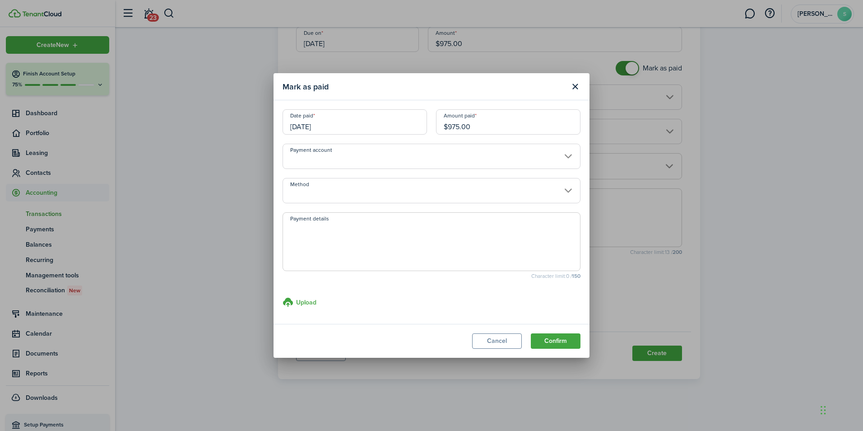
click at [333, 181] on input "Method" at bounding box center [432, 190] width 298 height 25
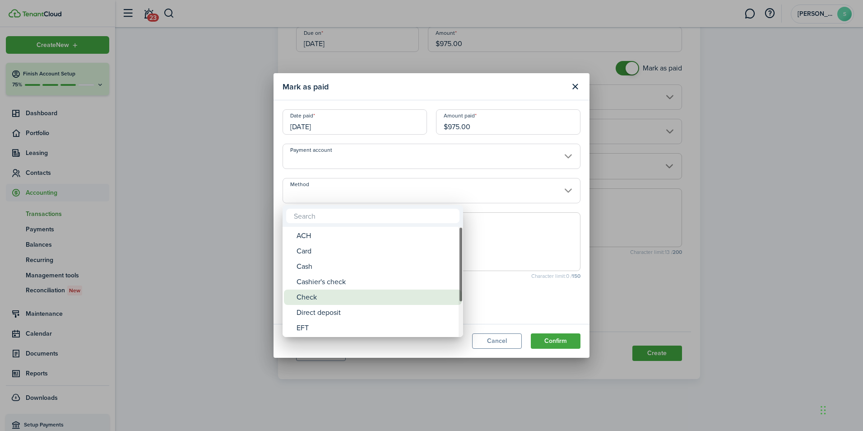
click at [313, 296] on div "Check" at bounding box center [377, 296] width 160 height 15
type input "Check"
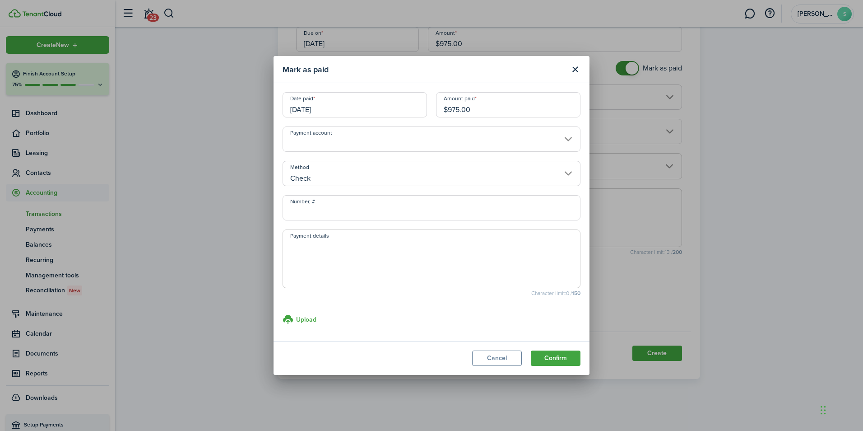
click at [354, 200] on input "Number, #" at bounding box center [432, 207] width 298 height 25
type input "2910"
click at [308, 318] on h3 "Upload" at bounding box center [306, 319] width 20 height 9
click at [283, 314] on input "Upload store documents and templates Choose file" at bounding box center [283, 314] width 0 height 0
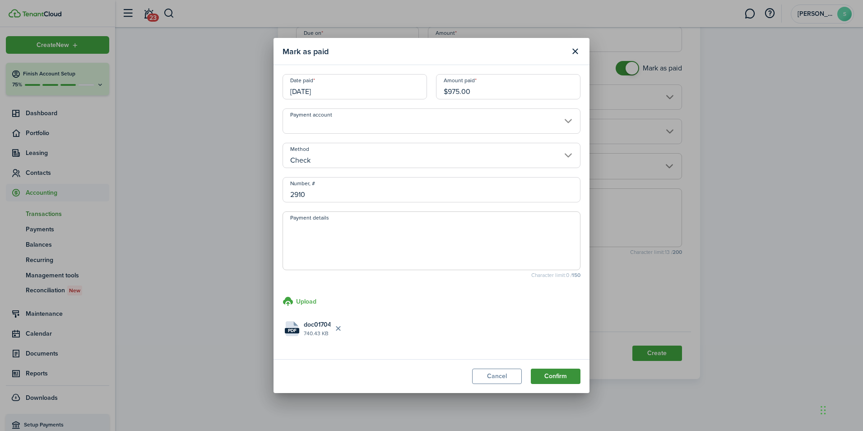
click at [557, 377] on button "Confirm" at bounding box center [556, 375] width 50 height 15
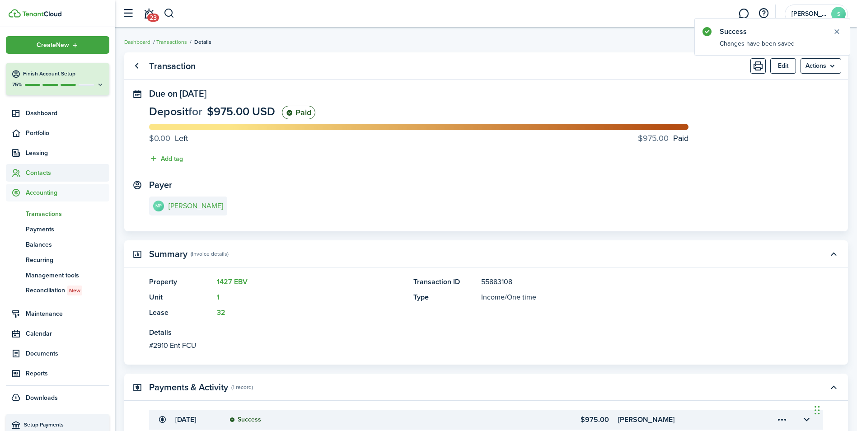
click at [43, 173] on span "Contacts" at bounding box center [68, 172] width 84 height 9
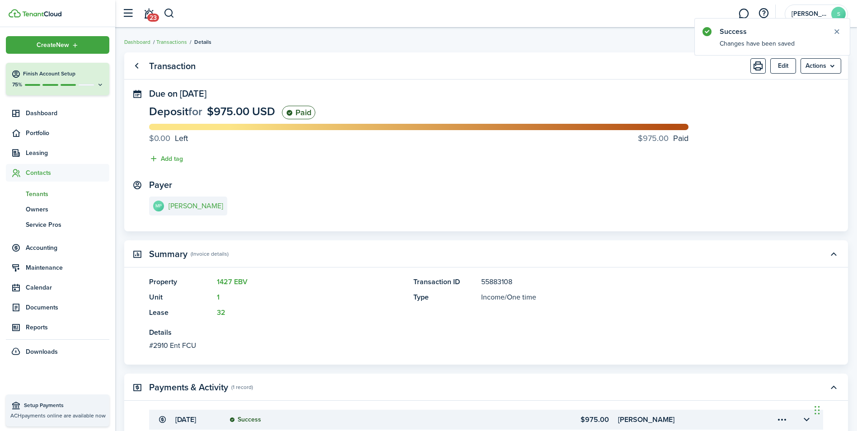
click at [38, 190] on span "Tenants" at bounding box center [68, 193] width 84 height 9
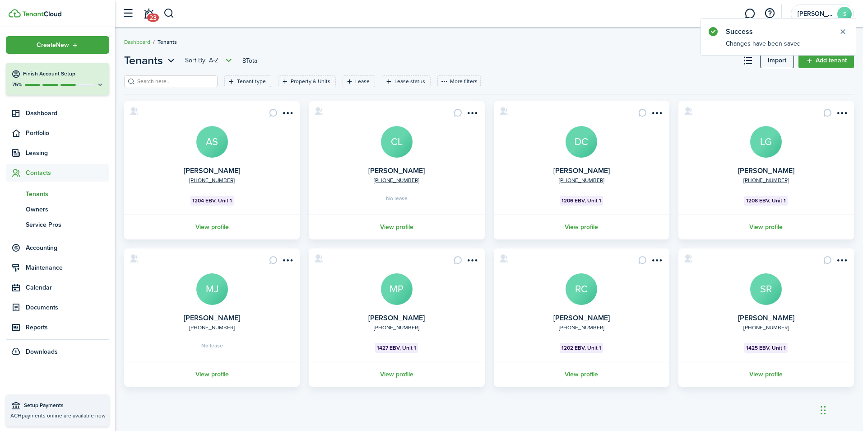
click at [408, 286] on avatar-text "MP" at bounding box center [397, 289] width 32 height 32
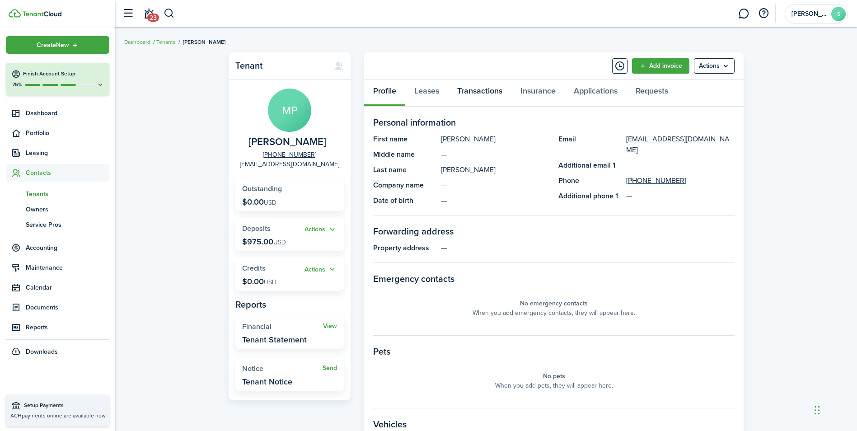
click at [486, 89] on link "Transactions" at bounding box center [479, 92] width 63 height 27
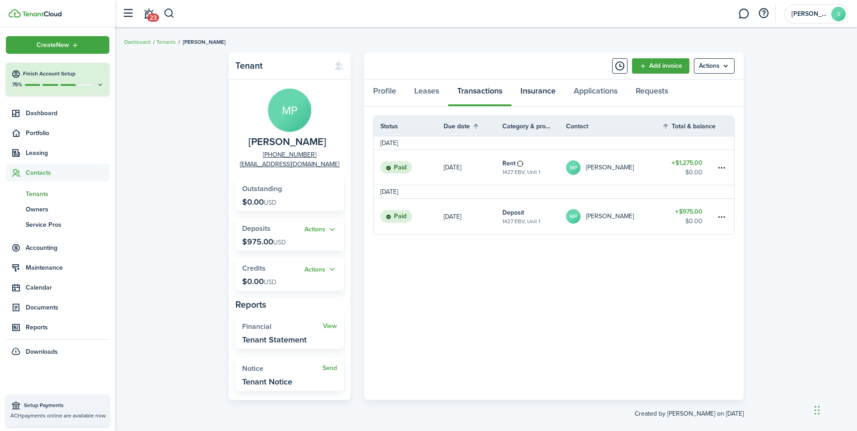
click at [547, 92] on link "Insurance" at bounding box center [537, 92] width 53 height 27
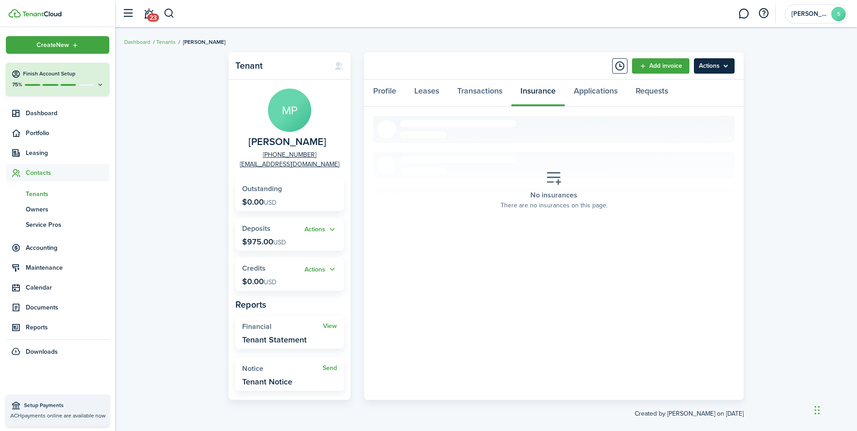
click at [731, 63] on menu-btn "Actions" at bounding box center [714, 65] width 41 height 15
click at [689, 130] on button "Add insurance" at bounding box center [694, 133] width 79 height 15
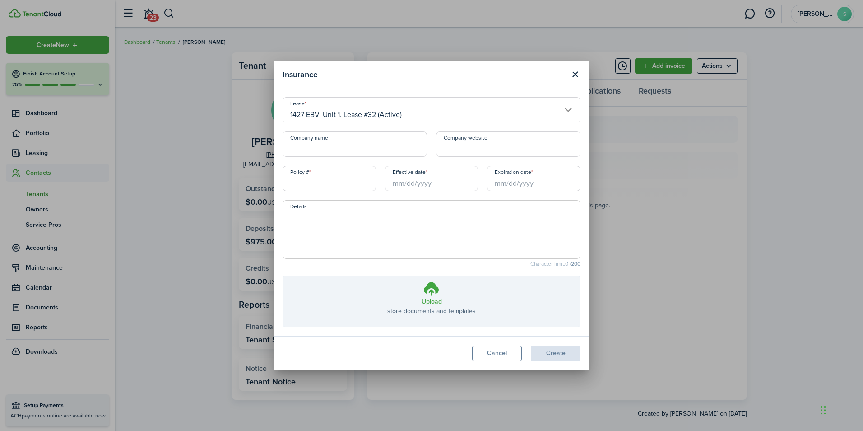
click at [367, 147] on input "Company name" at bounding box center [355, 143] width 144 height 25
type input "USAA"
type input "CIC 00210 84 37 REN"
drag, startPoint x: 429, startPoint y: 164, endPoint x: 433, endPoint y: 166, distance: 4.7
click at [430, 165] on div "Company name USAA" at bounding box center [355, 148] width 154 height 34
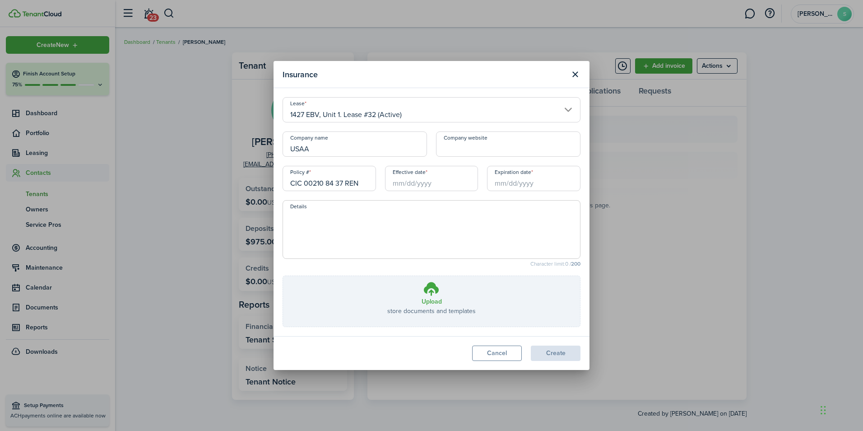
click at [440, 181] on input "Effective date" at bounding box center [431, 178] width 93 height 25
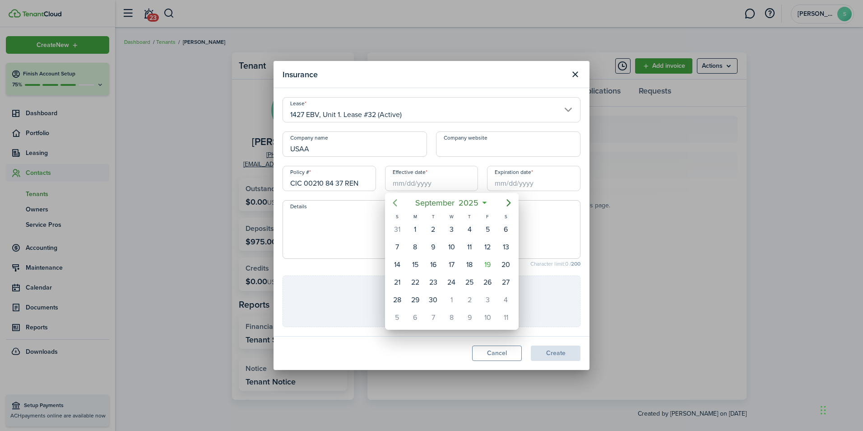
click at [394, 201] on icon "Previous page" at bounding box center [395, 202] width 4 height 7
click at [508, 263] on div "16" at bounding box center [506, 265] width 14 height 14
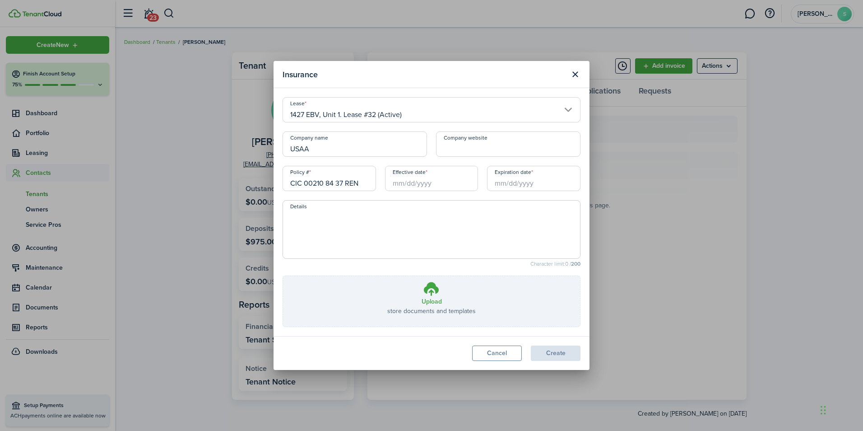
type input "[DATE]"
click at [547, 184] on input "Expiration date" at bounding box center [533, 178] width 93 height 25
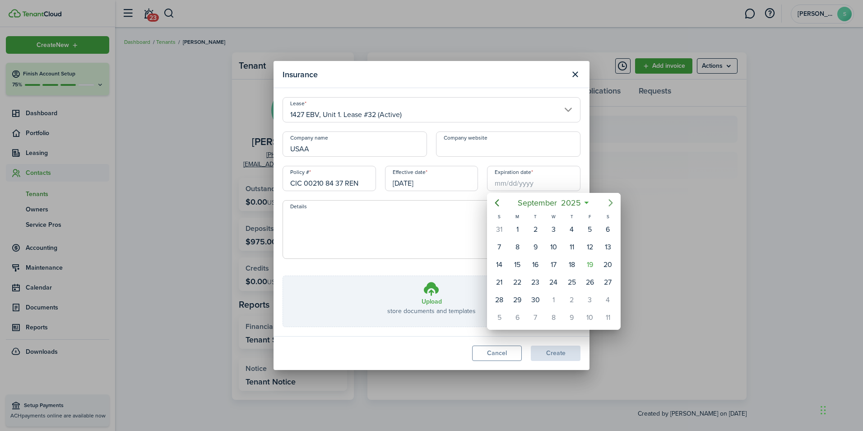
click at [611, 203] on icon "Next page" at bounding box center [611, 202] width 11 height 11
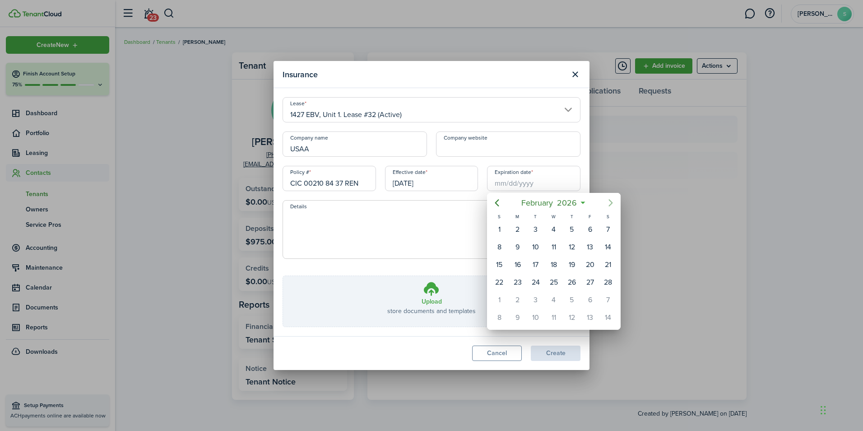
click at [611, 203] on icon "Next page" at bounding box center [611, 202] width 11 height 11
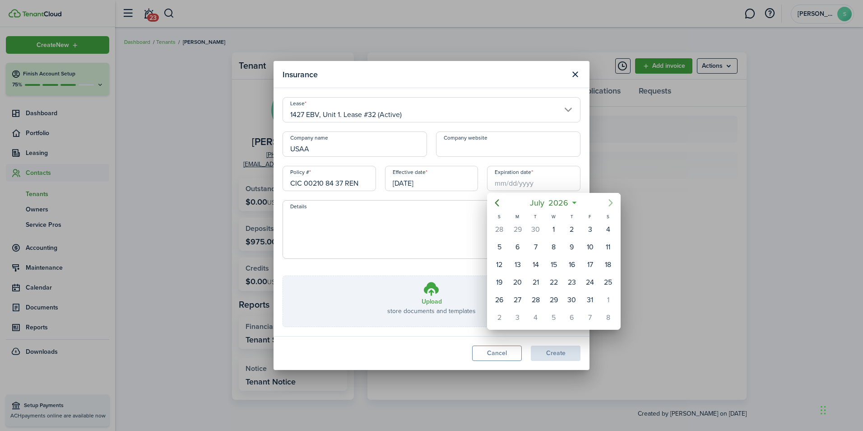
click at [611, 203] on icon "Next page" at bounding box center [611, 202] width 11 height 11
click at [504, 284] on div "16" at bounding box center [500, 282] width 14 height 14
type input "[DATE]"
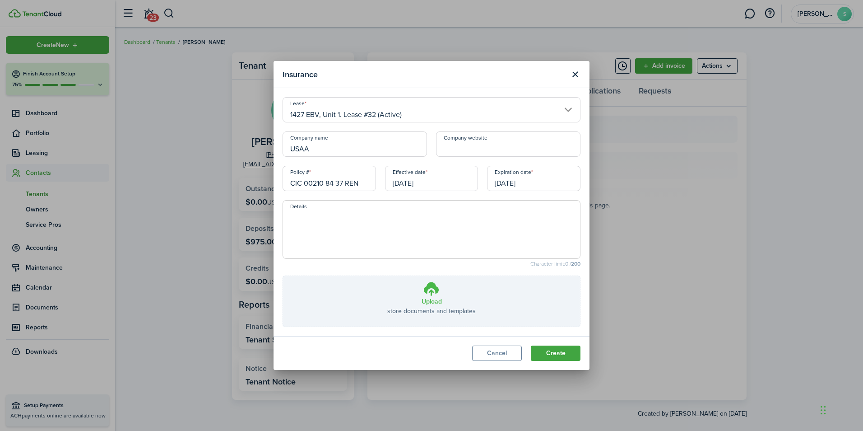
click at [445, 302] on label "Upload store documents and templates Choose file" at bounding box center [431, 301] width 297 height 51
click at [283, 276] on input "Upload store documents and templates Choose file" at bounding box center [283, 276] width 0 height 0
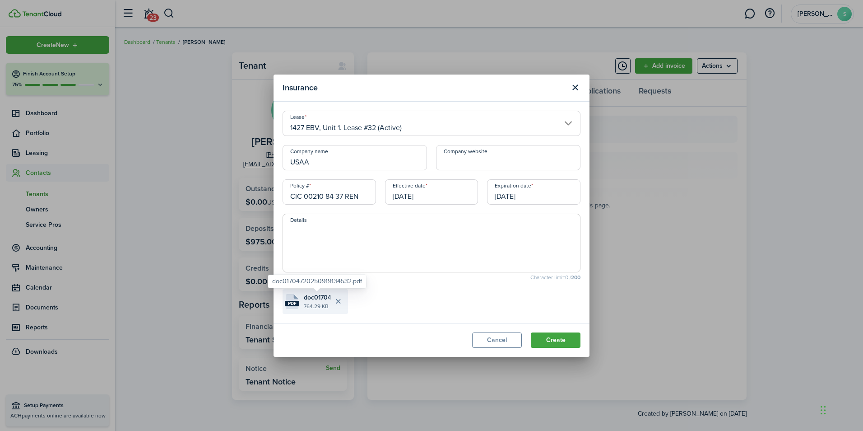
click at [314, 300] on span "doc01704720250919134532.pdf" at bounding box center [317, 297] width 27 height 9
click at [563, 338] on button "Create" at bounding box center [556, 339] width 50 height 15
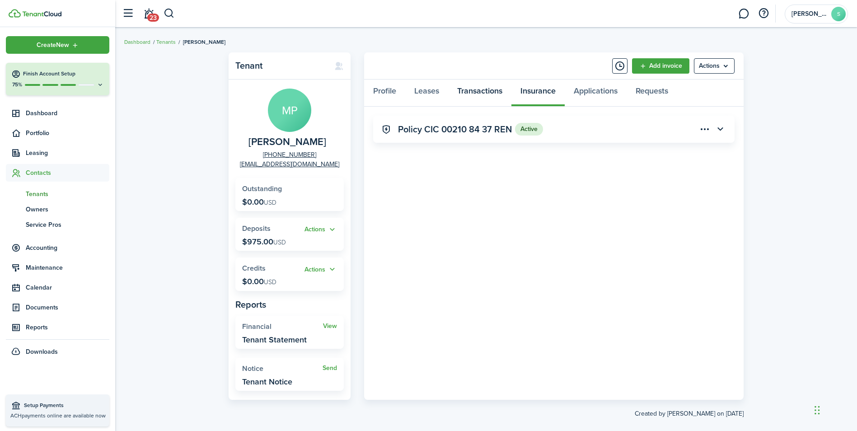
click at [489, 87] on link "Transactions" at bounding box center [479, 92] width 63 height 27
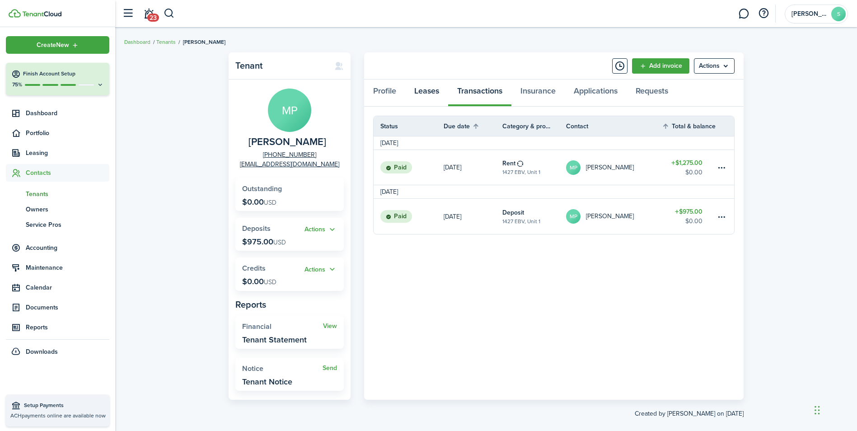
click at [437, 95] on link "Leases" at bounding box center [426, 92] width 43 height 27
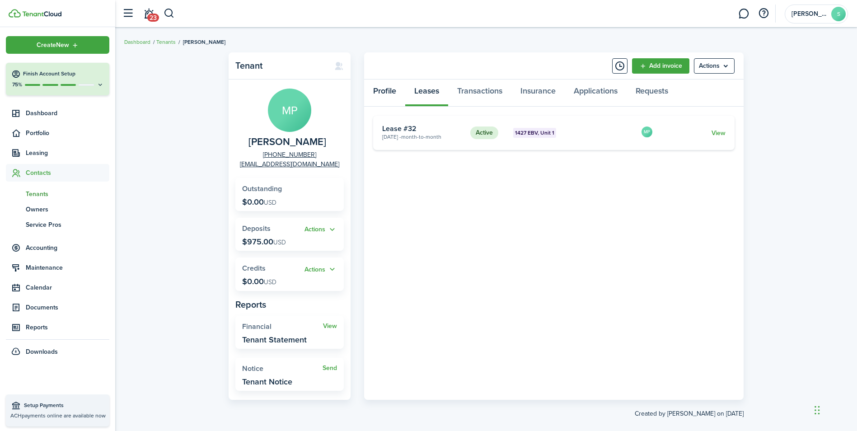
click at [391, 90] on link "Profile" at bounding box center [384, 92] width 41 height 27
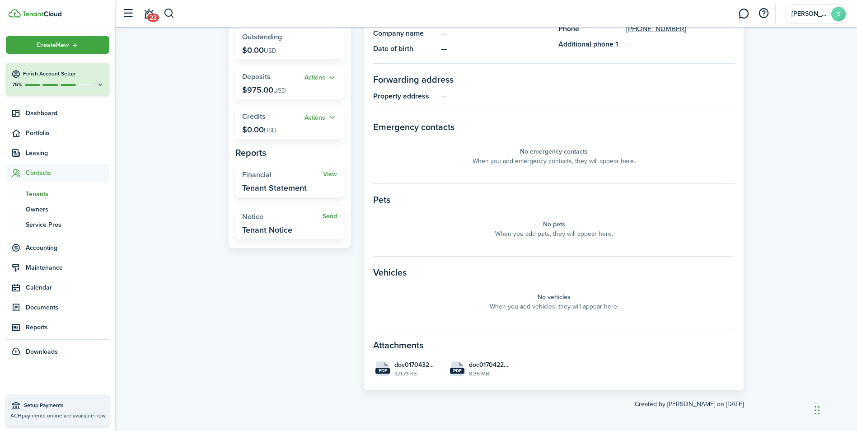
scroll to position [154, 0]
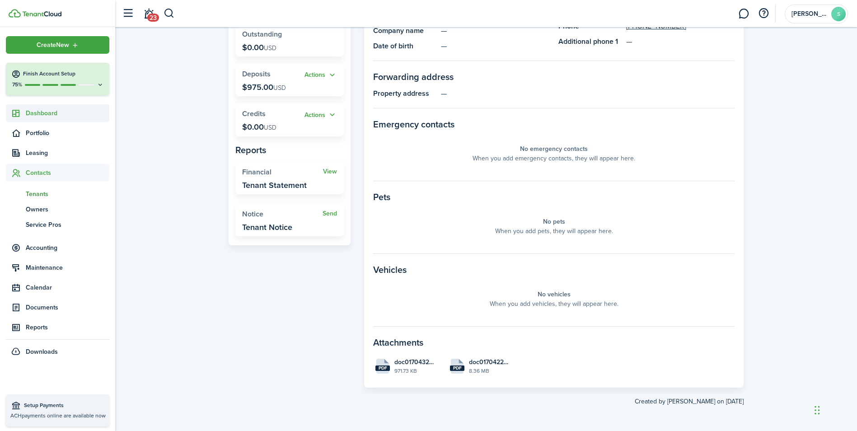
click at [34, 108] on link "Dashboard" at bounding box center [57, 113] width 103 height 18
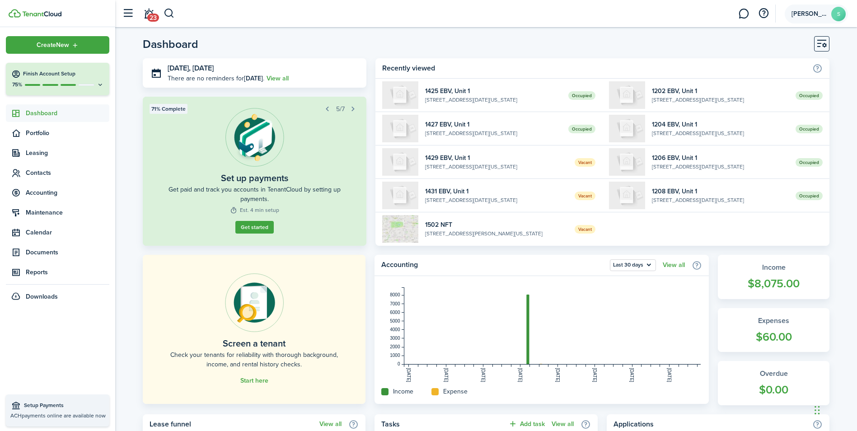
click at [840, 12] on avatar-text "S" at bounding box center [838, 14] width 14 height 14
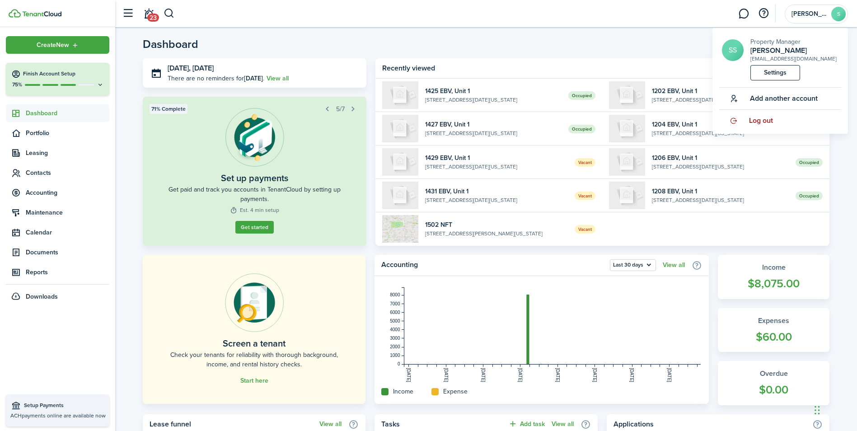
click at [758, 121] on span "Log out" at bounding box center [761, 120] width 24 height 8
